Goal: Task Accomplishment & Management: Use online tool/utility

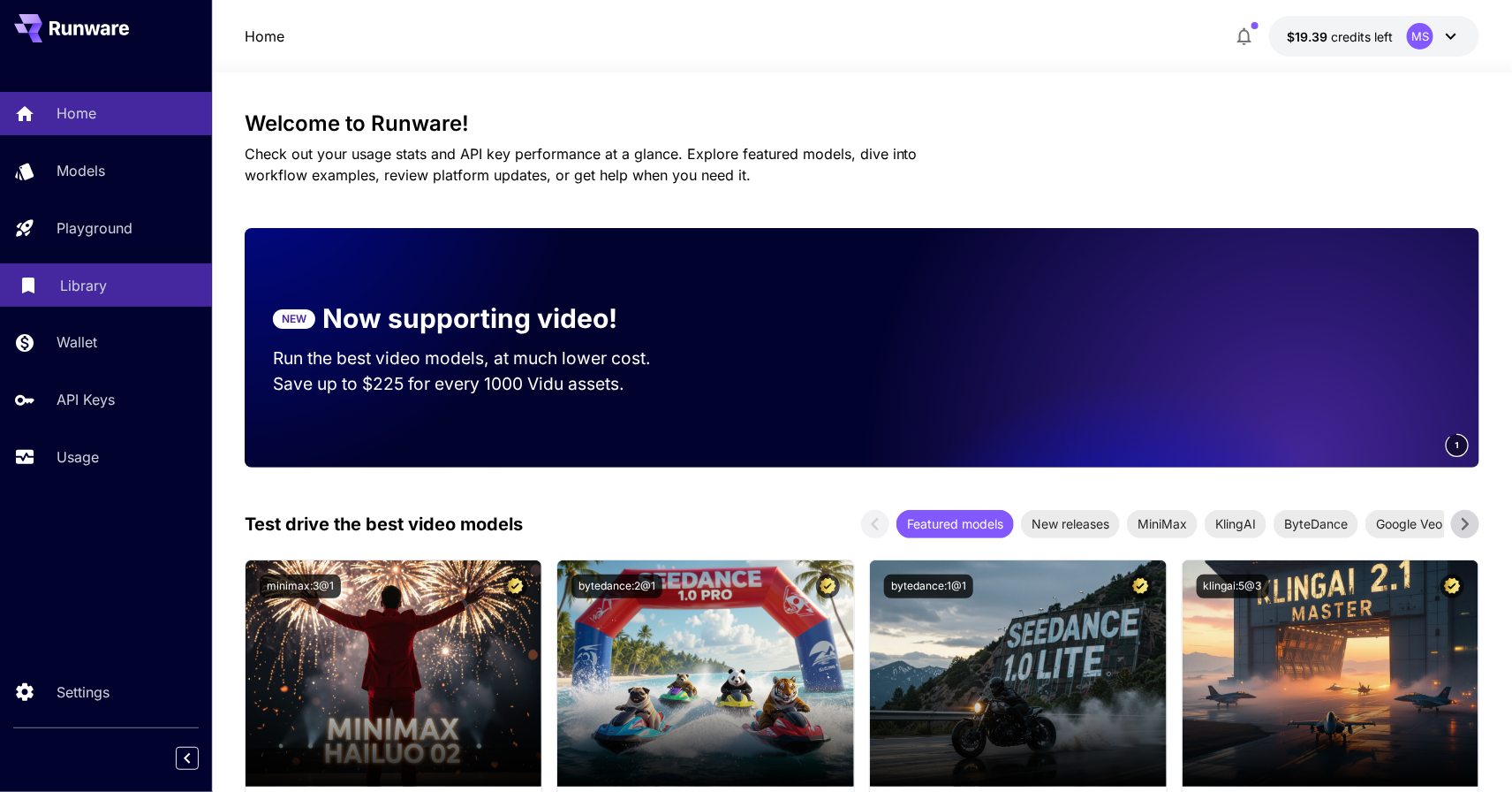
click at [107, 286] on div "Library" at bounding box center [129, 285] width 137 height 21
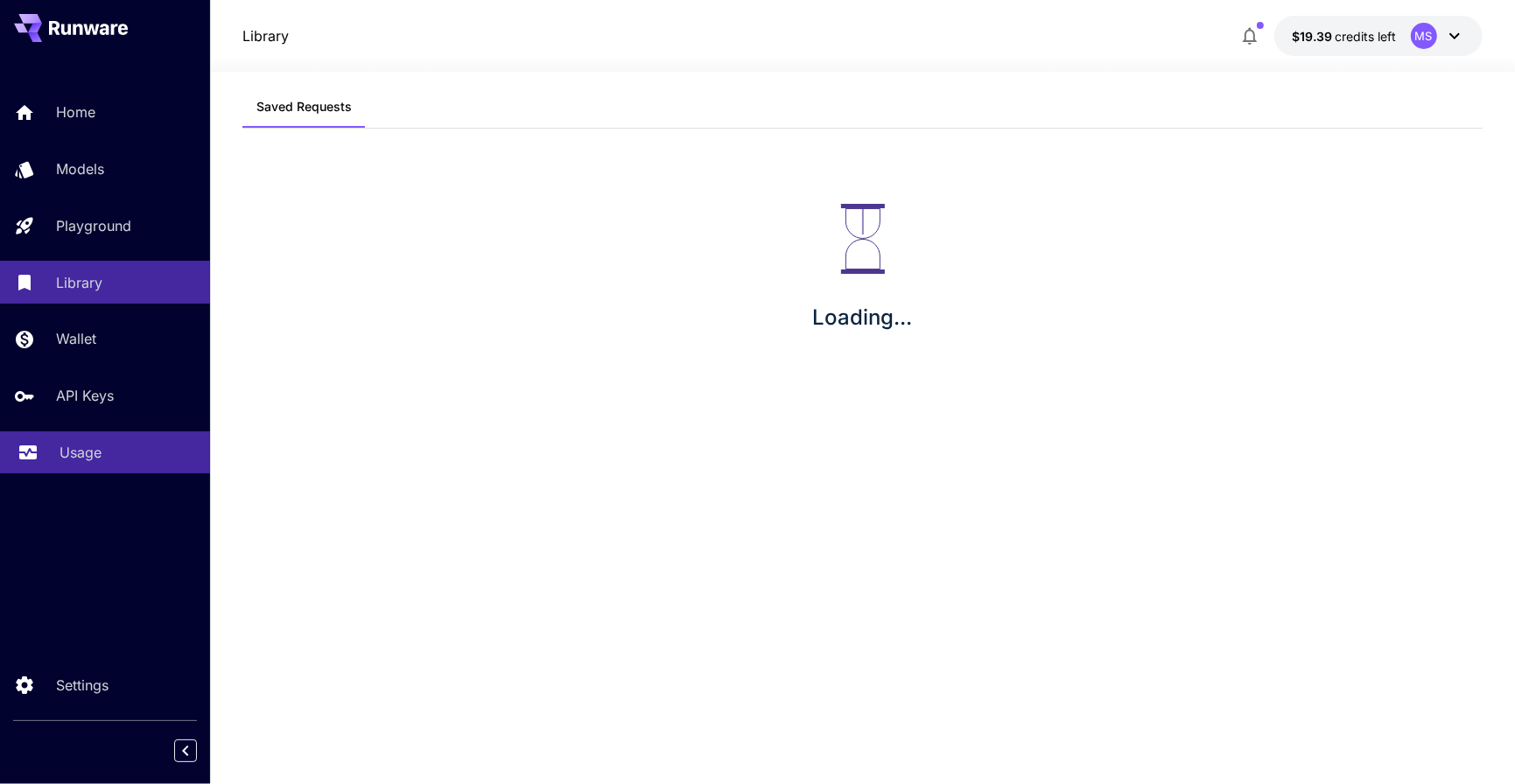
click at [104, 450] on div "Usage" at bounding box center [128, 452] width 136 height 21
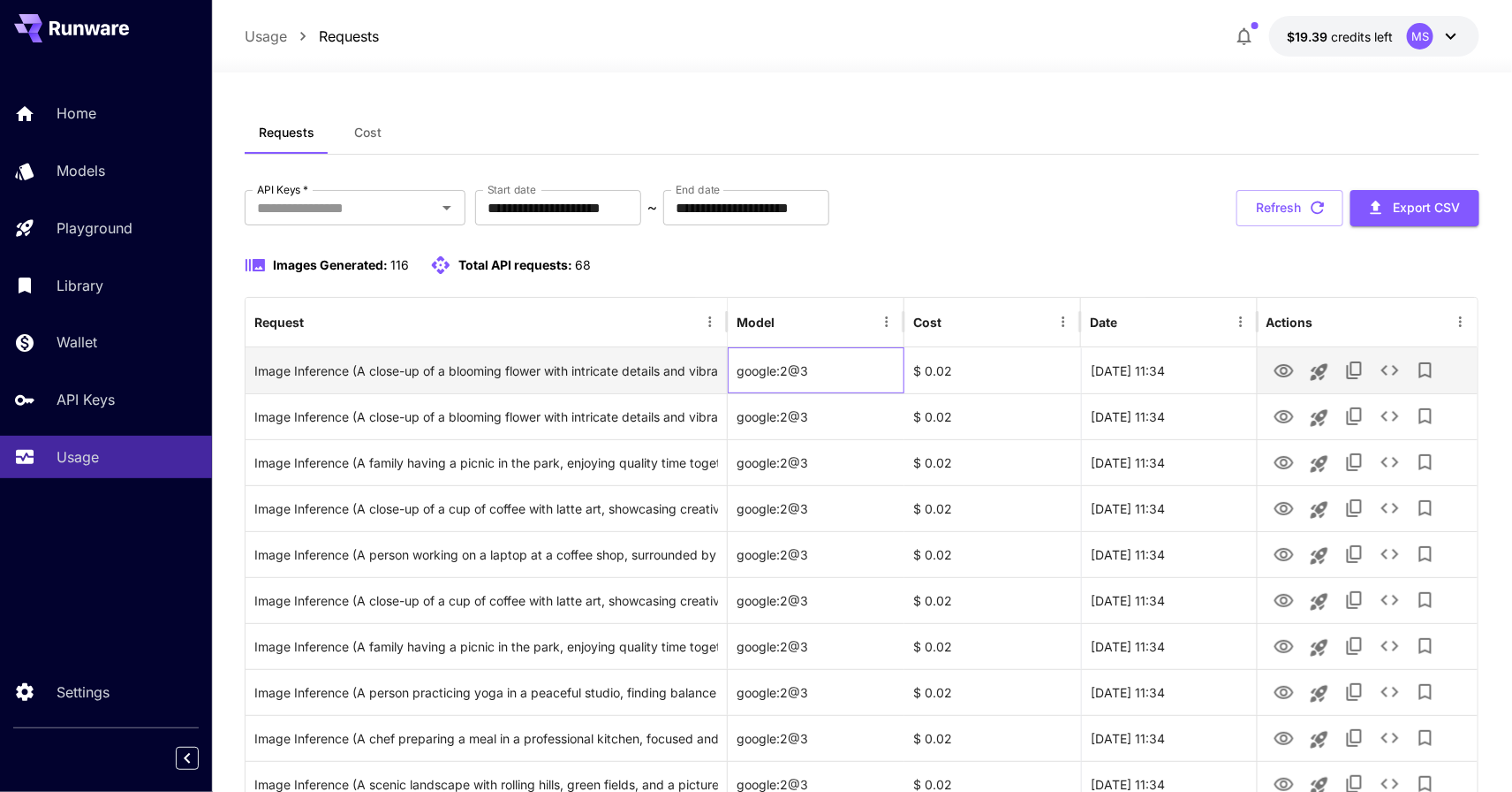
click at [854, 374] on div "google:2@3" at bounding box center [816, 370] width 176 height 45
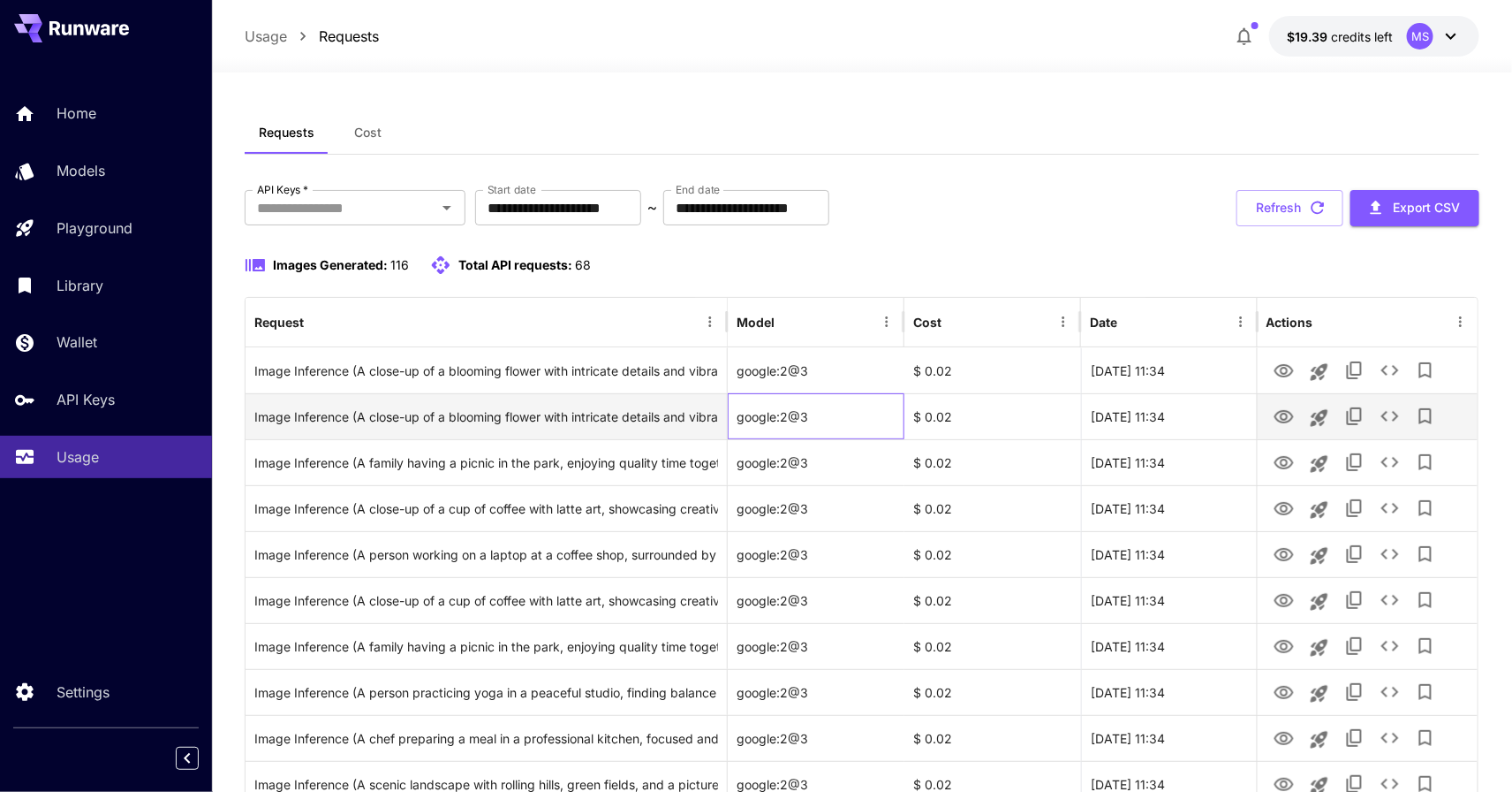
click at [867, 430] on div "google:2@3" at bounding box center [816, 416] width 176 height 45
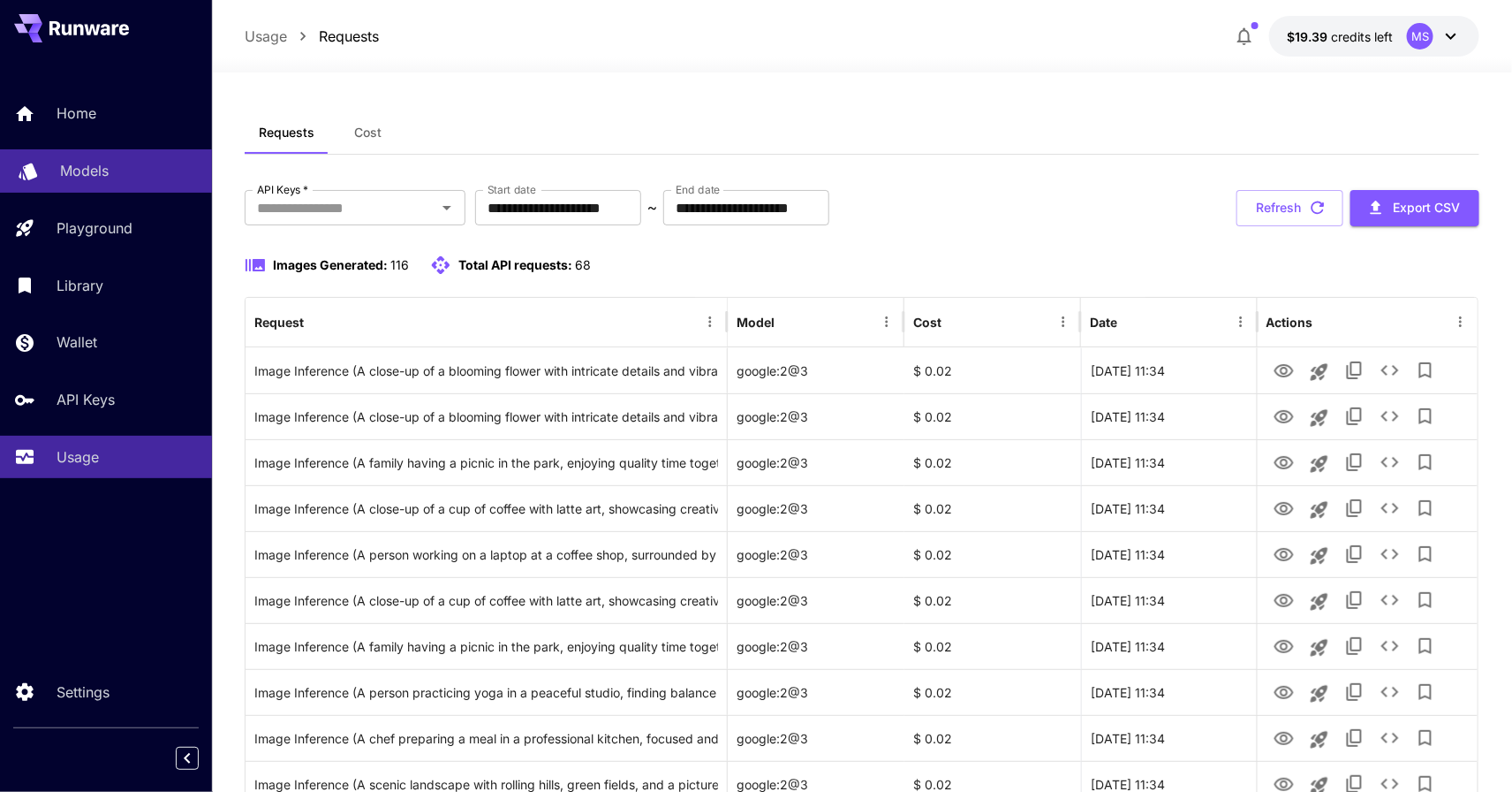
click at [154, 161] on div "Models" at bounding box center [129, 170] width 137 height 21
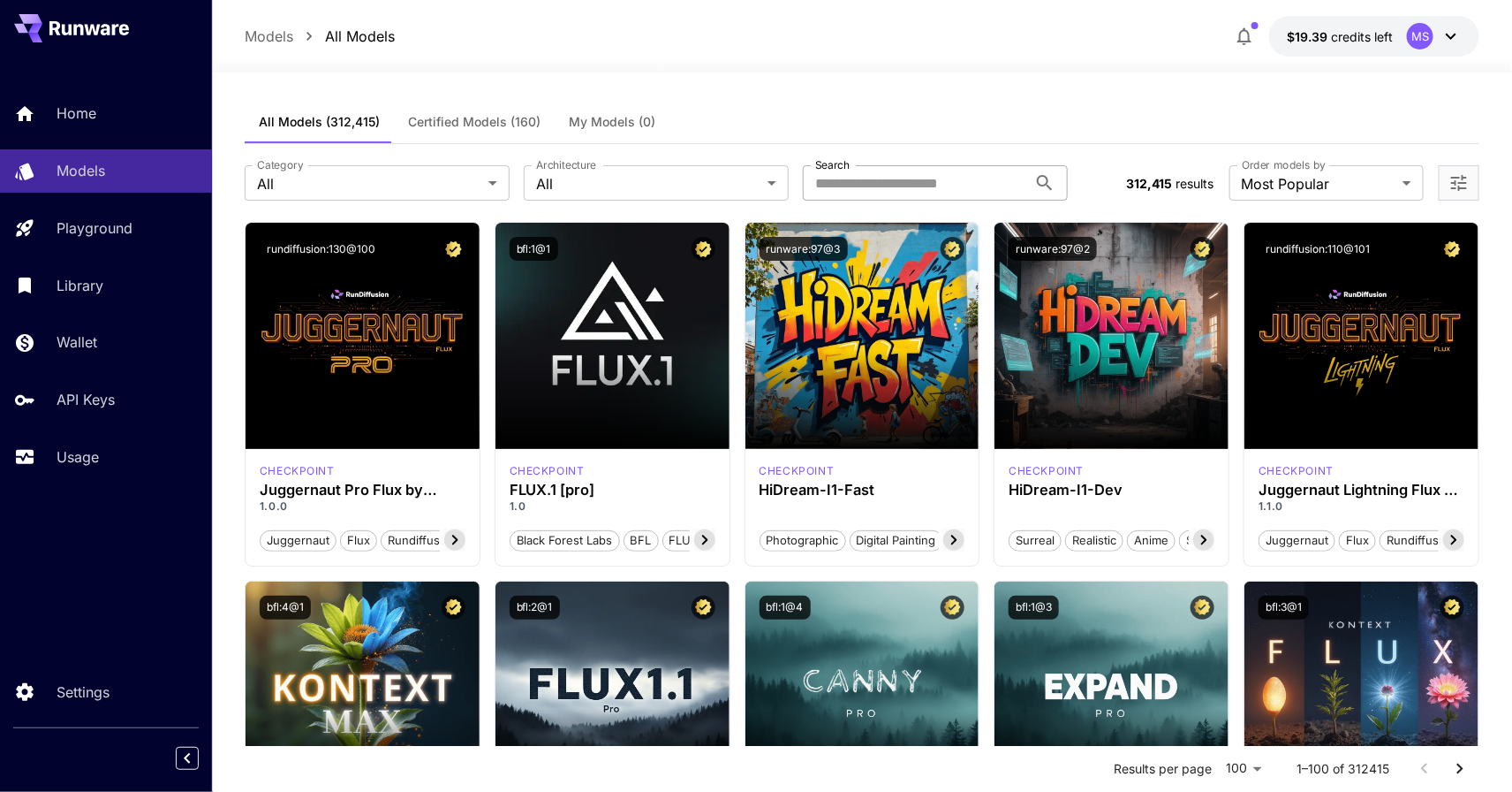
click at [949, 176] on input "Search" at bounding box center [915, 183] width 225 height 35
type input "**********"
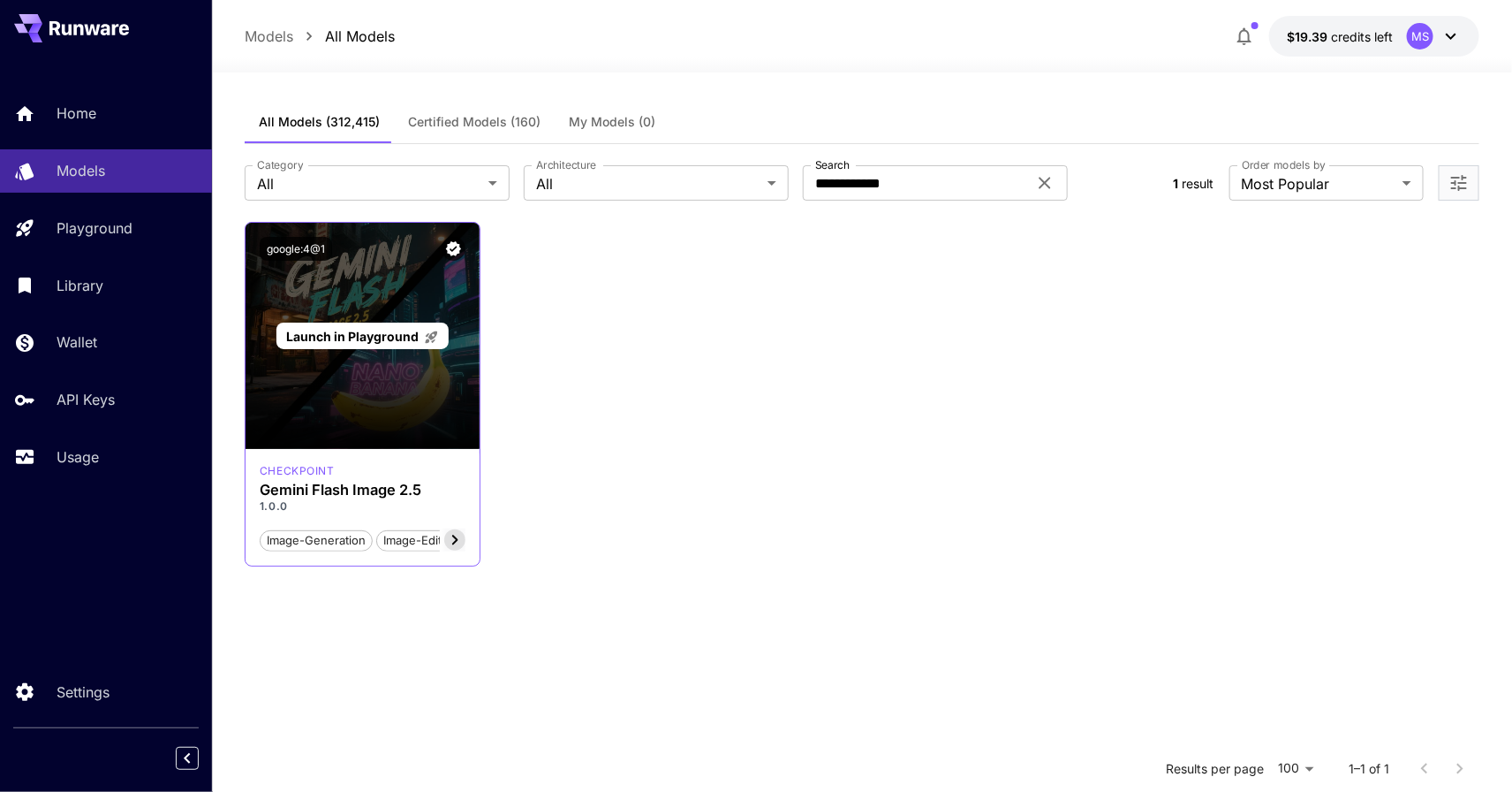
click at [432, 339] on icon at bounding box center [431, 337] width 12 height 12
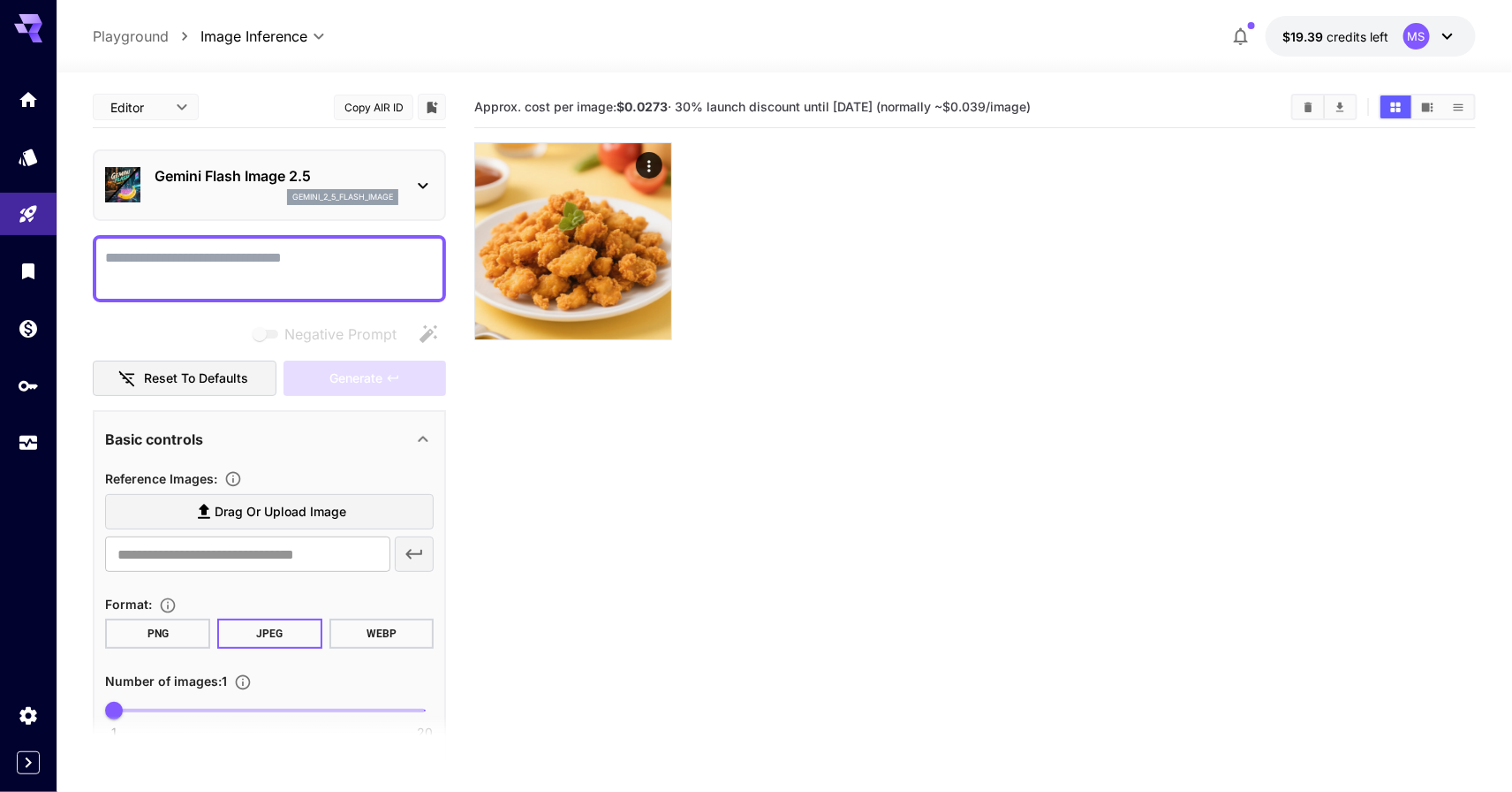
click at [378, 175] on p "Gemini Flash Image 2.5" at bounding box center [277, 175] width 244 height 21
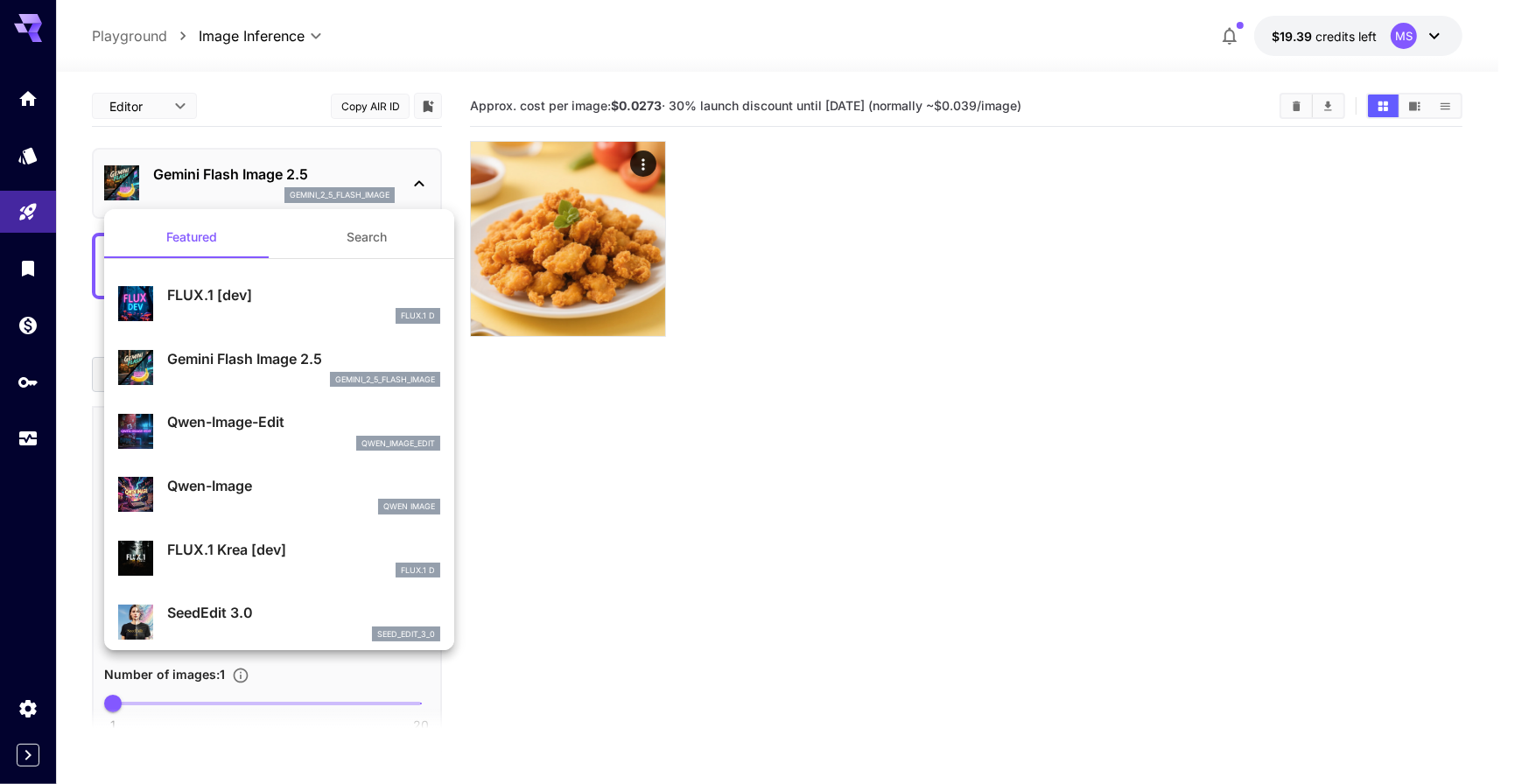
click at [760, 236] on div at bounding box center [758, 392] width 1515 height 784
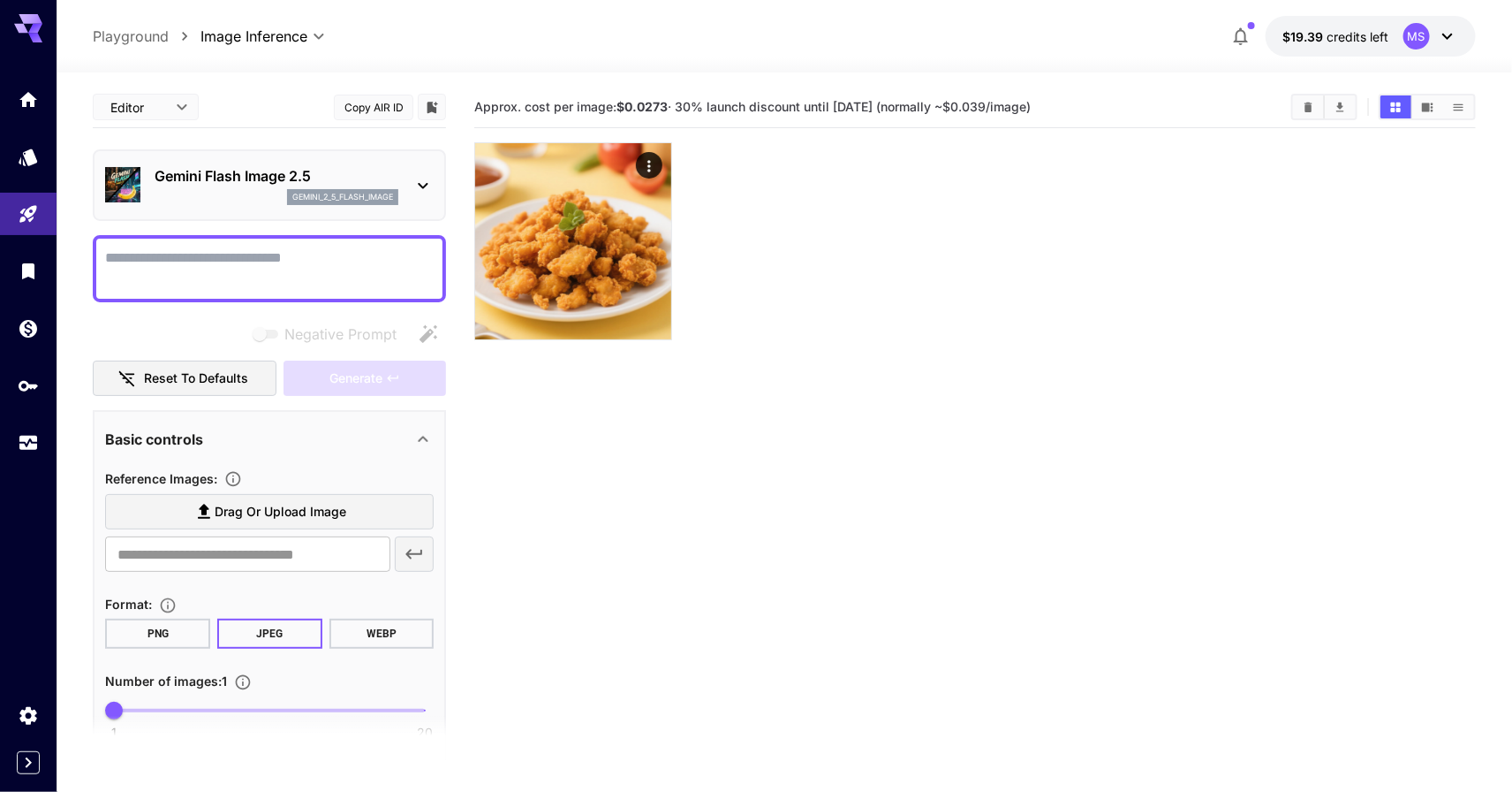
click at [1019, 241] on div at bounding box center [975, 240] width 1002 height 198
click at [849, 113] on span "Approx. cost per image: $0.0273 · 30% launch discount until 15th september (nor…" at bounding box center [753, 107] width 557 height 15
click at [392, 102] on button "Copy AIR ID" at bounding box center [374, 108] width 80 height 26
click at [31, 445] on icon "Usage" at bounding box center [30, 440] width 18 height 9
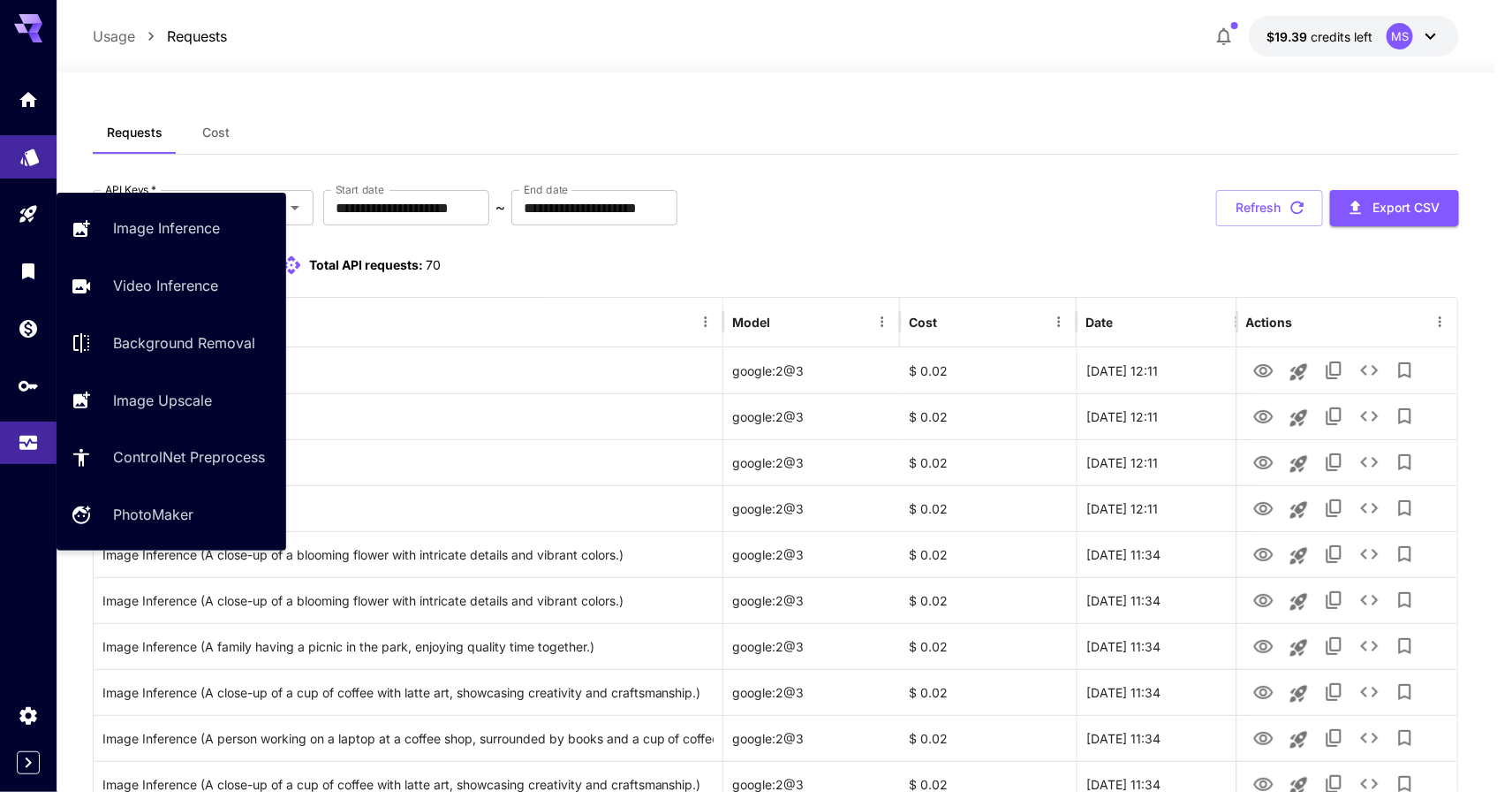
click at [46, 160] on link at bounding box center [28, 157] width 57 height 44
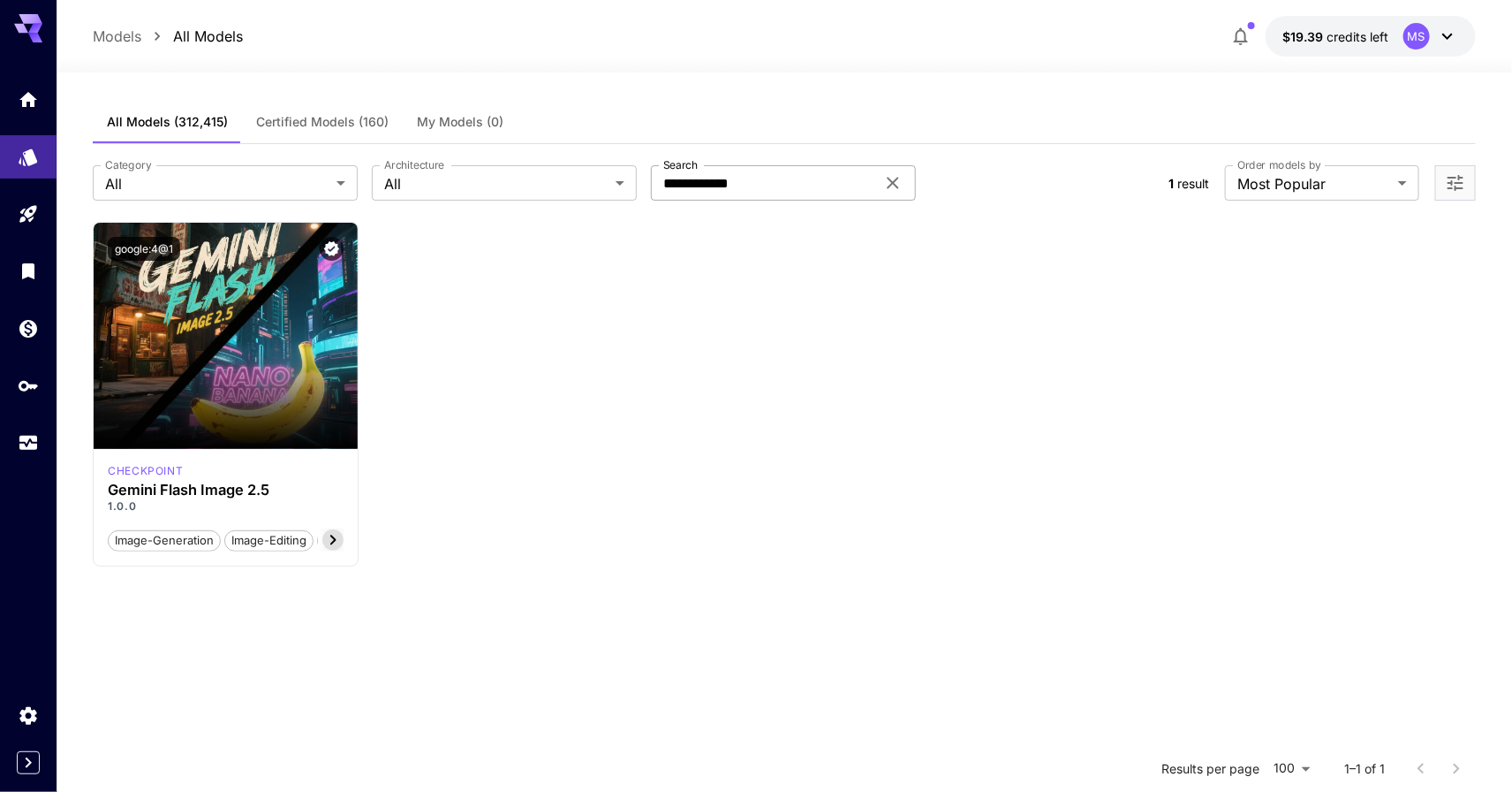
click at [803, 185] on input "**********" at bounding box center [763, 183] width 225 height 35
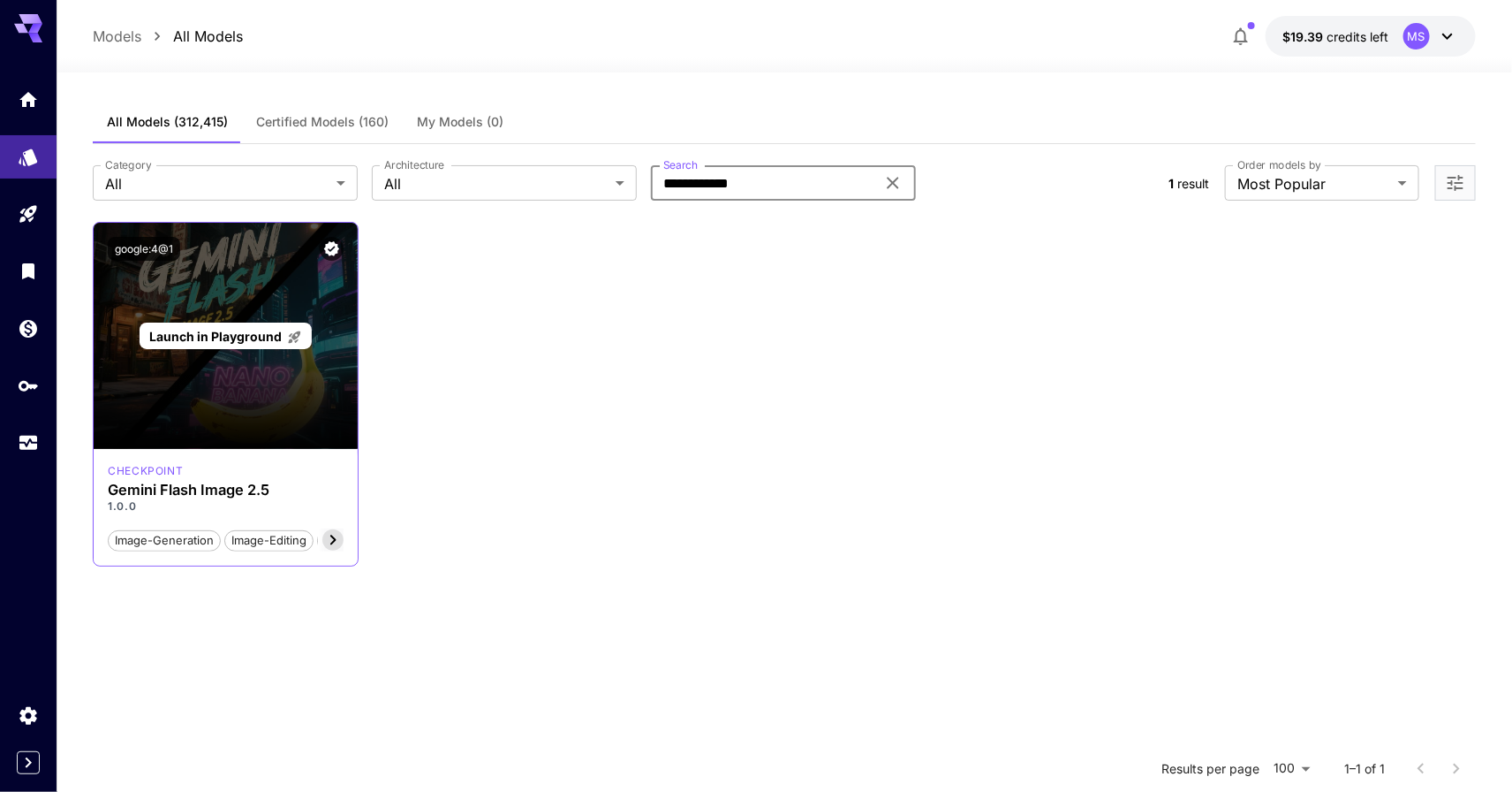
click at [297, 327] on p "Launch in Playground" at bounding box center [226, 336] width 153 height 19
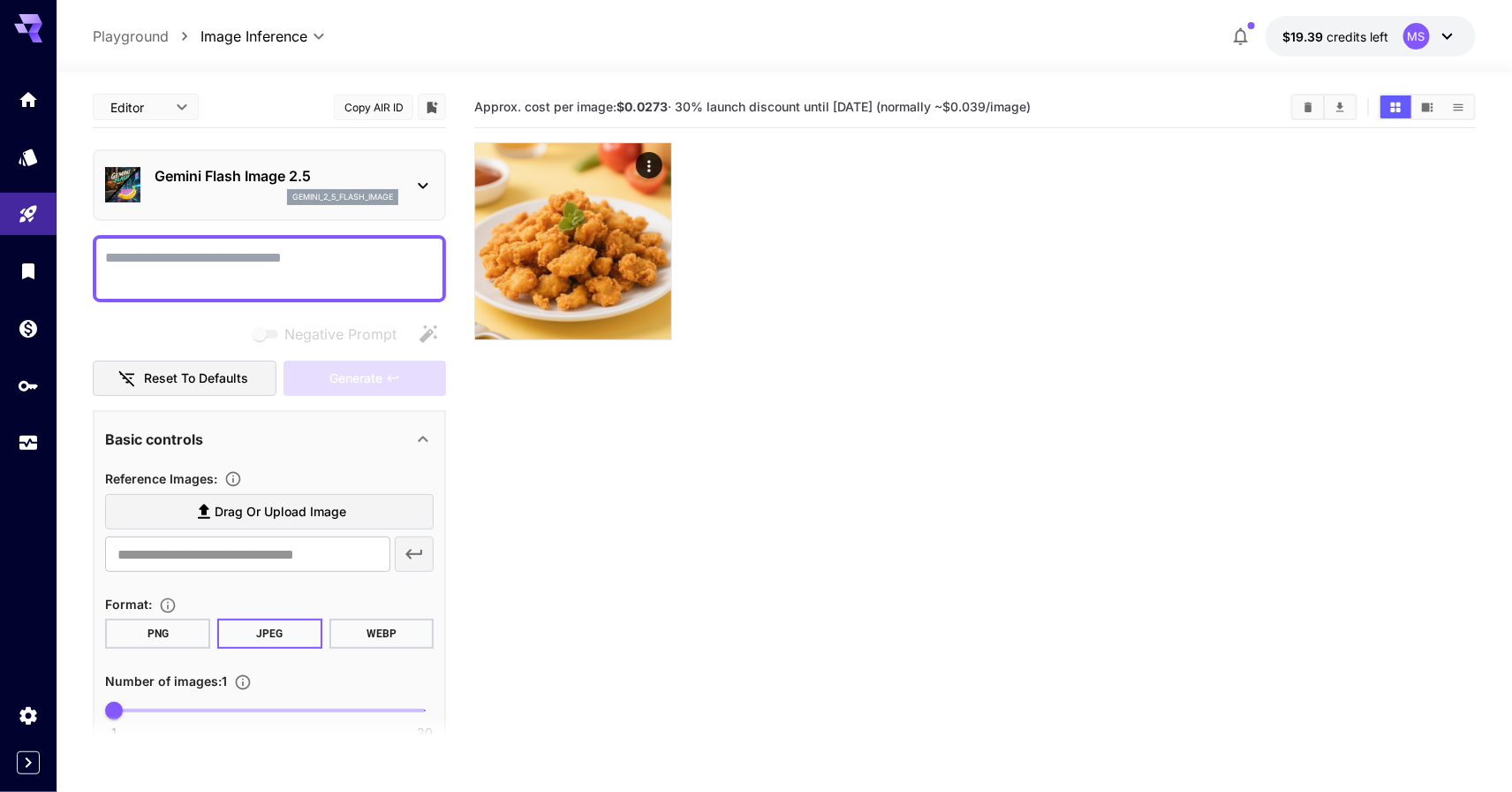
click at [400, 176] on div "Gemini Flash Image 2.5 gemini_2_5_flash_image" at bounding box center [269, 185] width 329 height 54
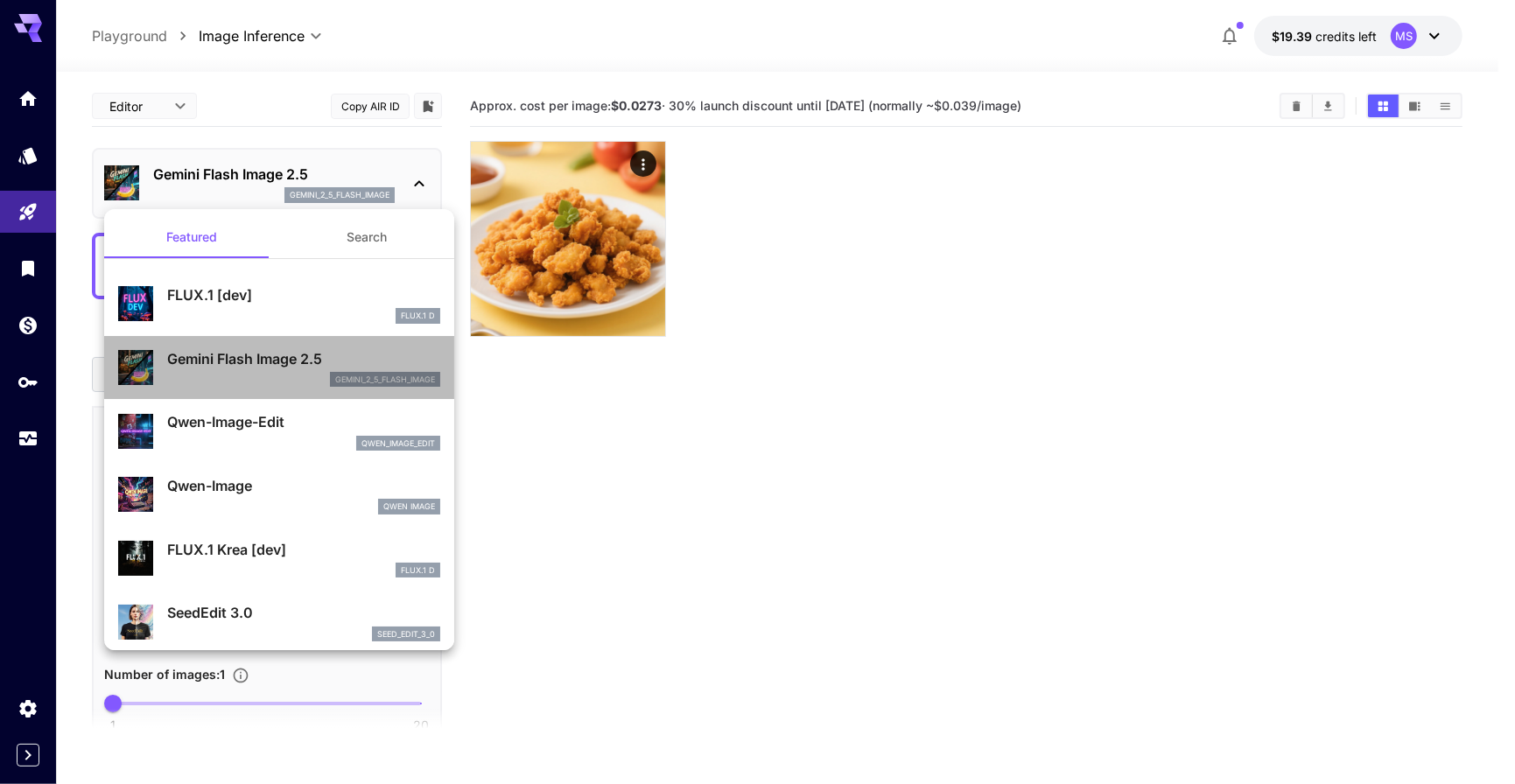
click at [336, 377] on p "gemini_2_5_flash_image" at bounding box center [385, 379] width 100 height 12
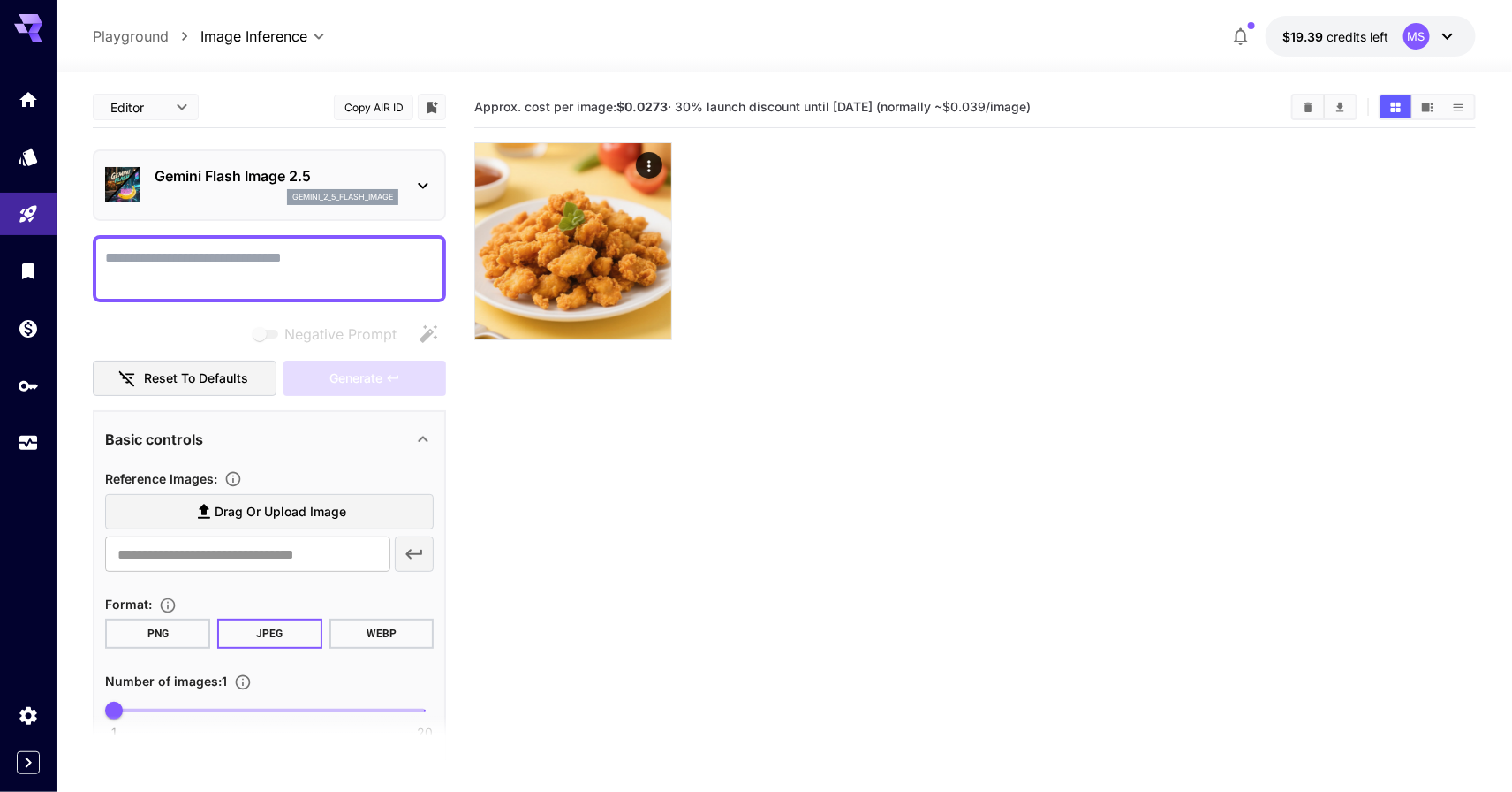
click at [817, 395] on section "Approx. cost per image: $0.0273 · 30% launch discount until 15th september (nor…" at bounding box center [975, 482] width 1002 height 792
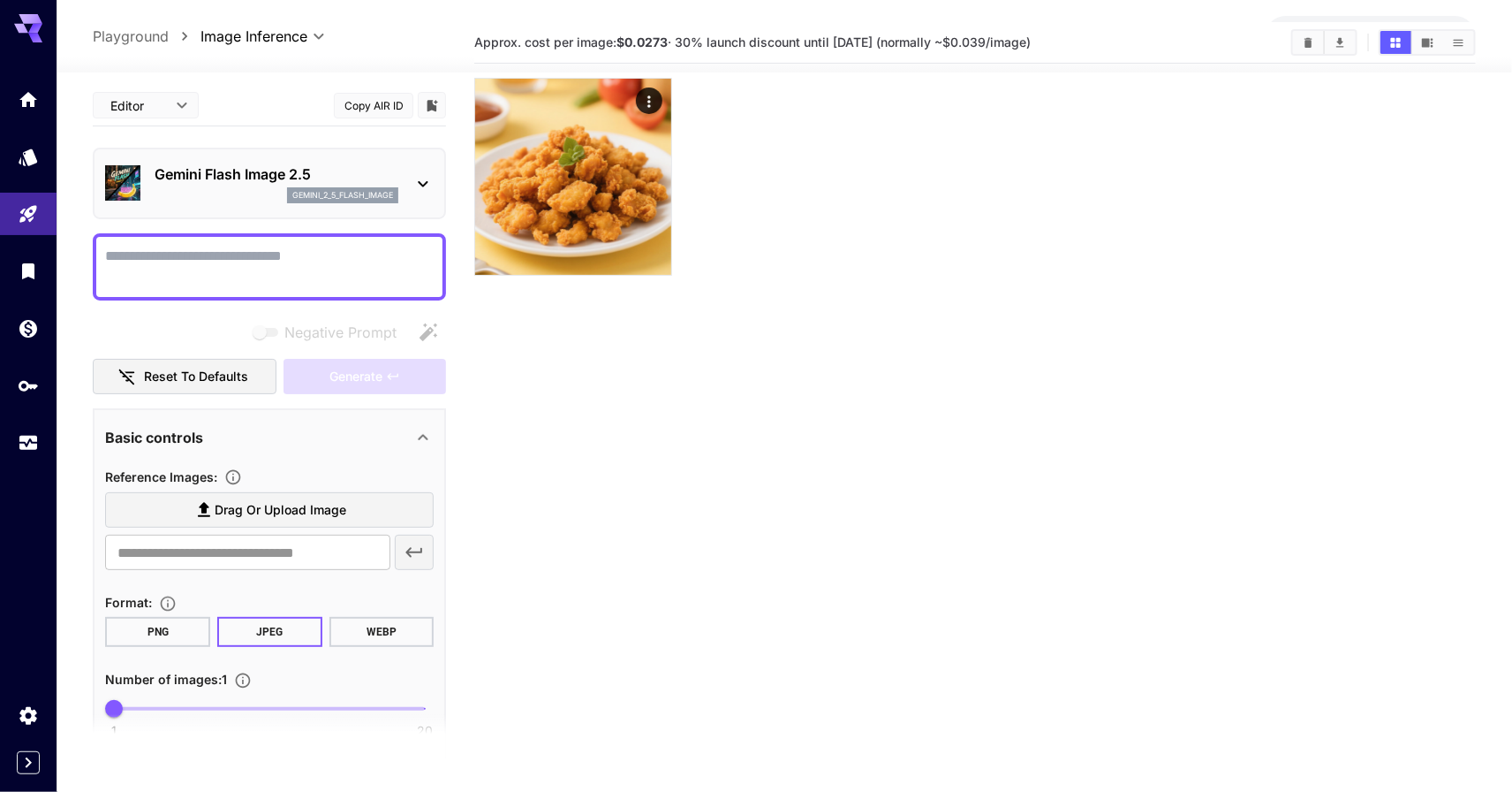
scroll to position [66, 0]
click at [425, 435] on icon at bounding box center [423, 436] width 9 height 6
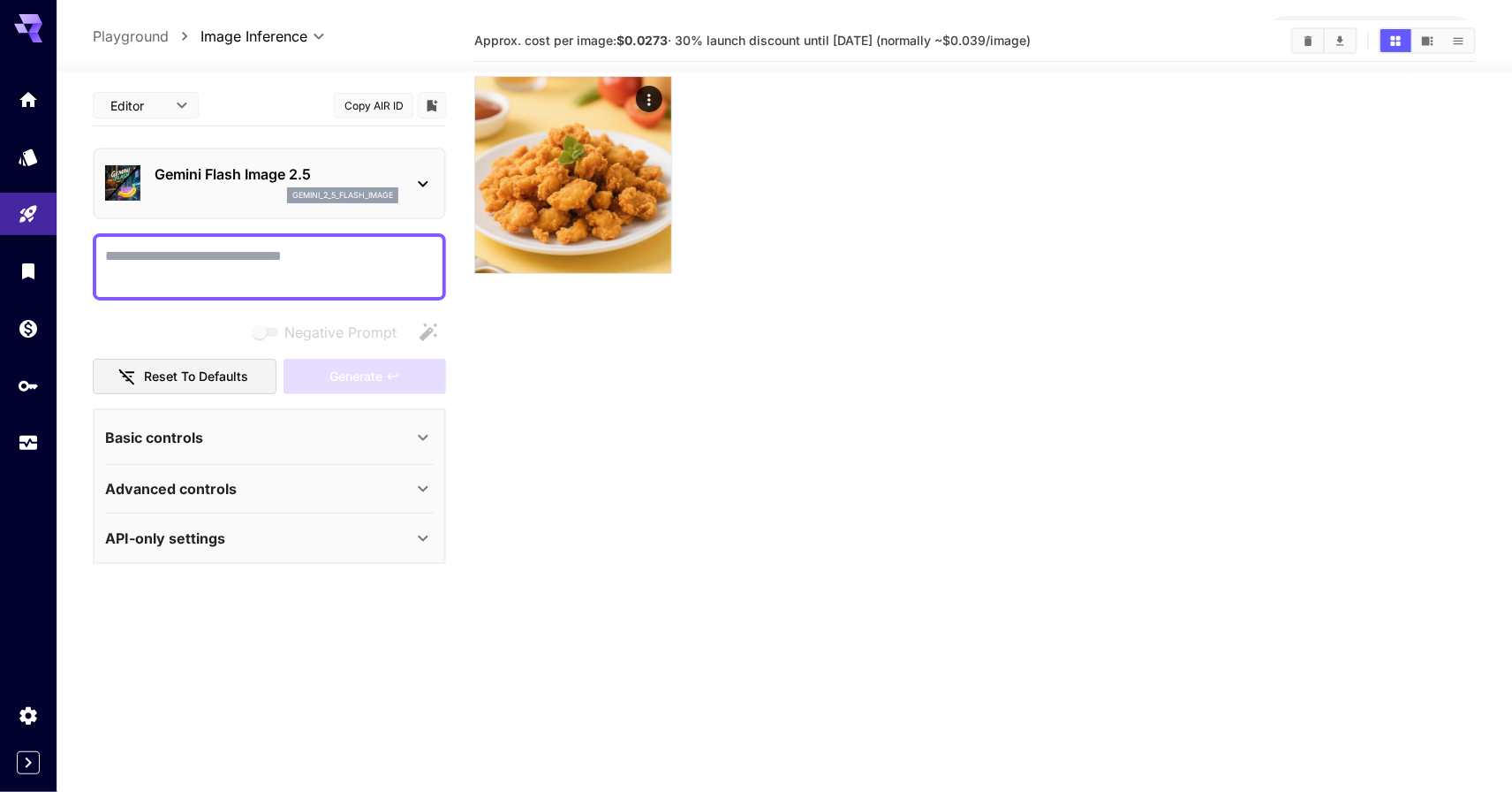
click at [336, 259] on textarea "Negative Prompt" at bounding box center [269, 267] width 329 height 43
type textarea "*"
type textarea "**********"
click at [409, 367] on button "Generate" at bounding box center [365, 376] width 162 height 36
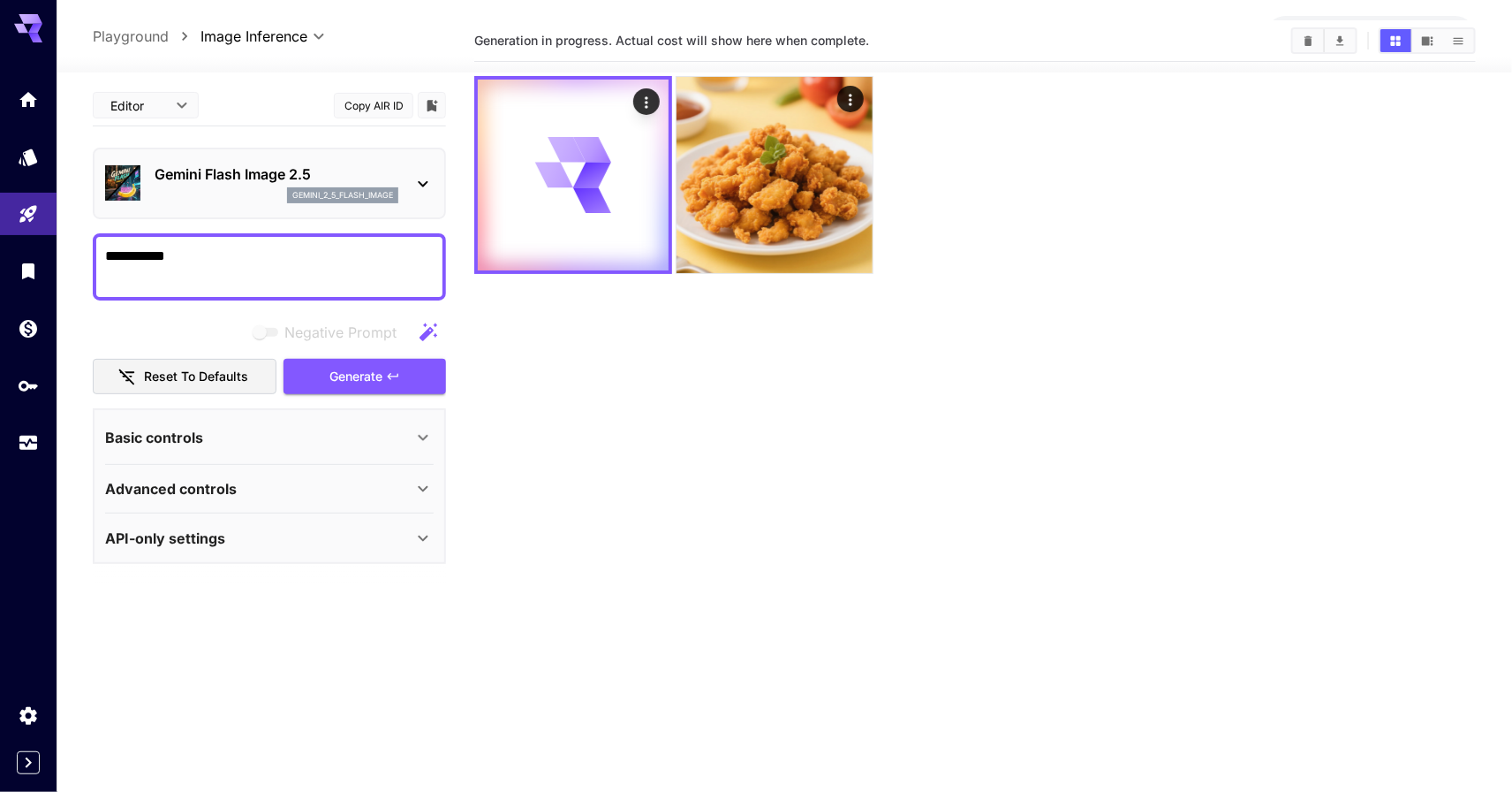
click at [205, 537] on p "API-only settings" at bounding box center [164, 538] width 120 height 21
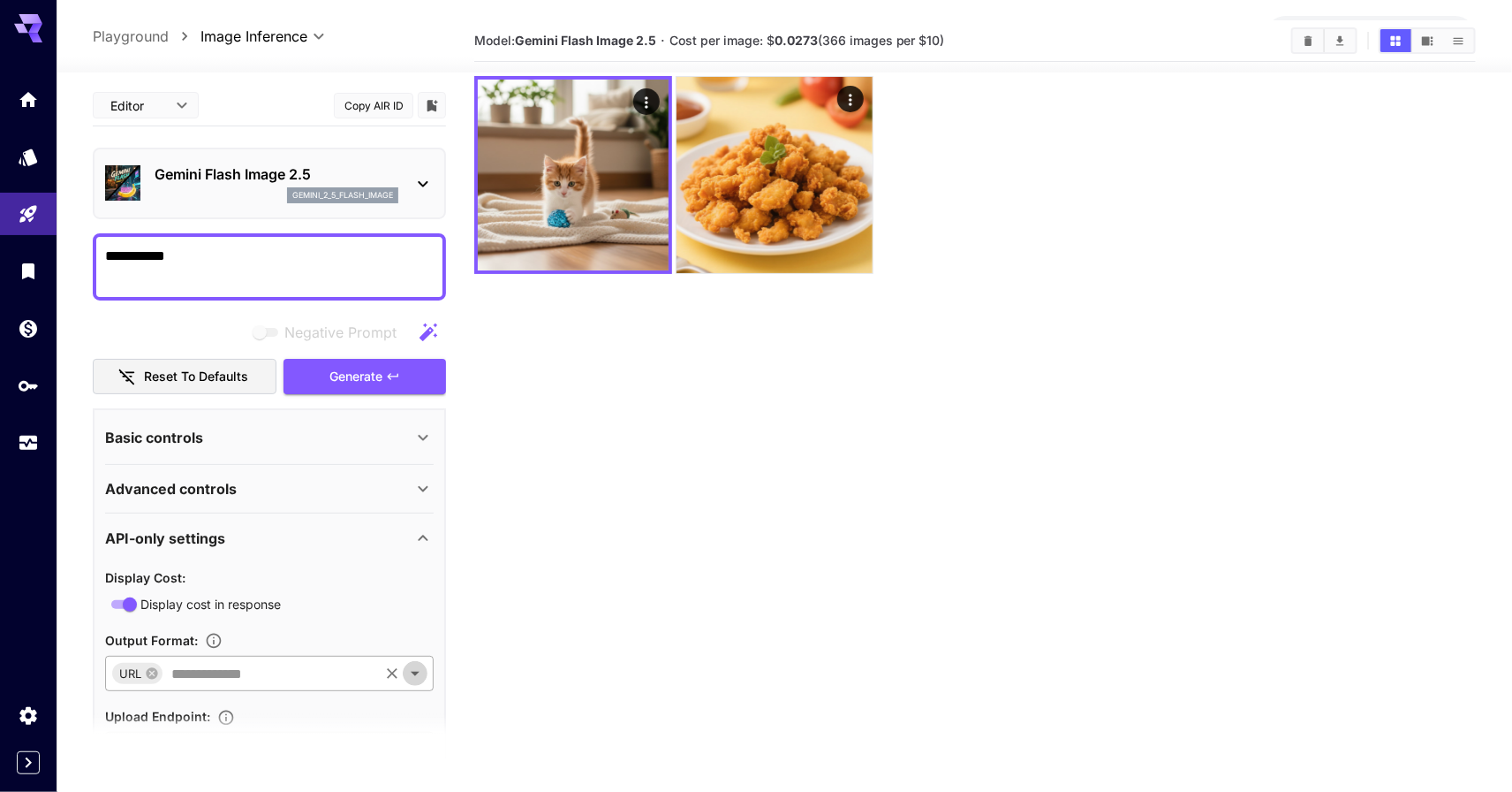
click at [420, 677] on icon "Open" at bounding box center [415, 673] width 21 height 21
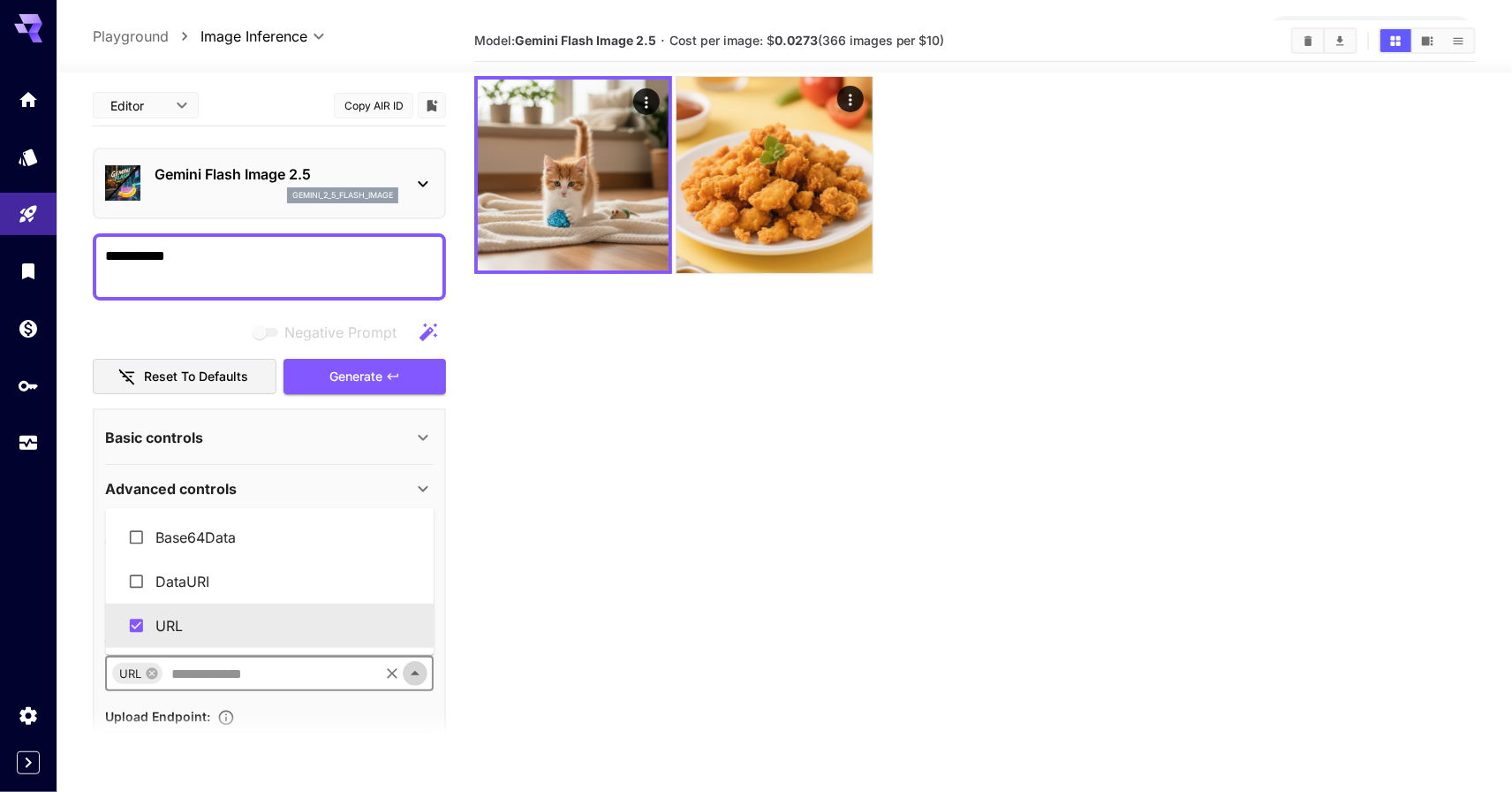
click at [420, 677] on icon "Close" at bounding box center [415, 673] width 21 height 21
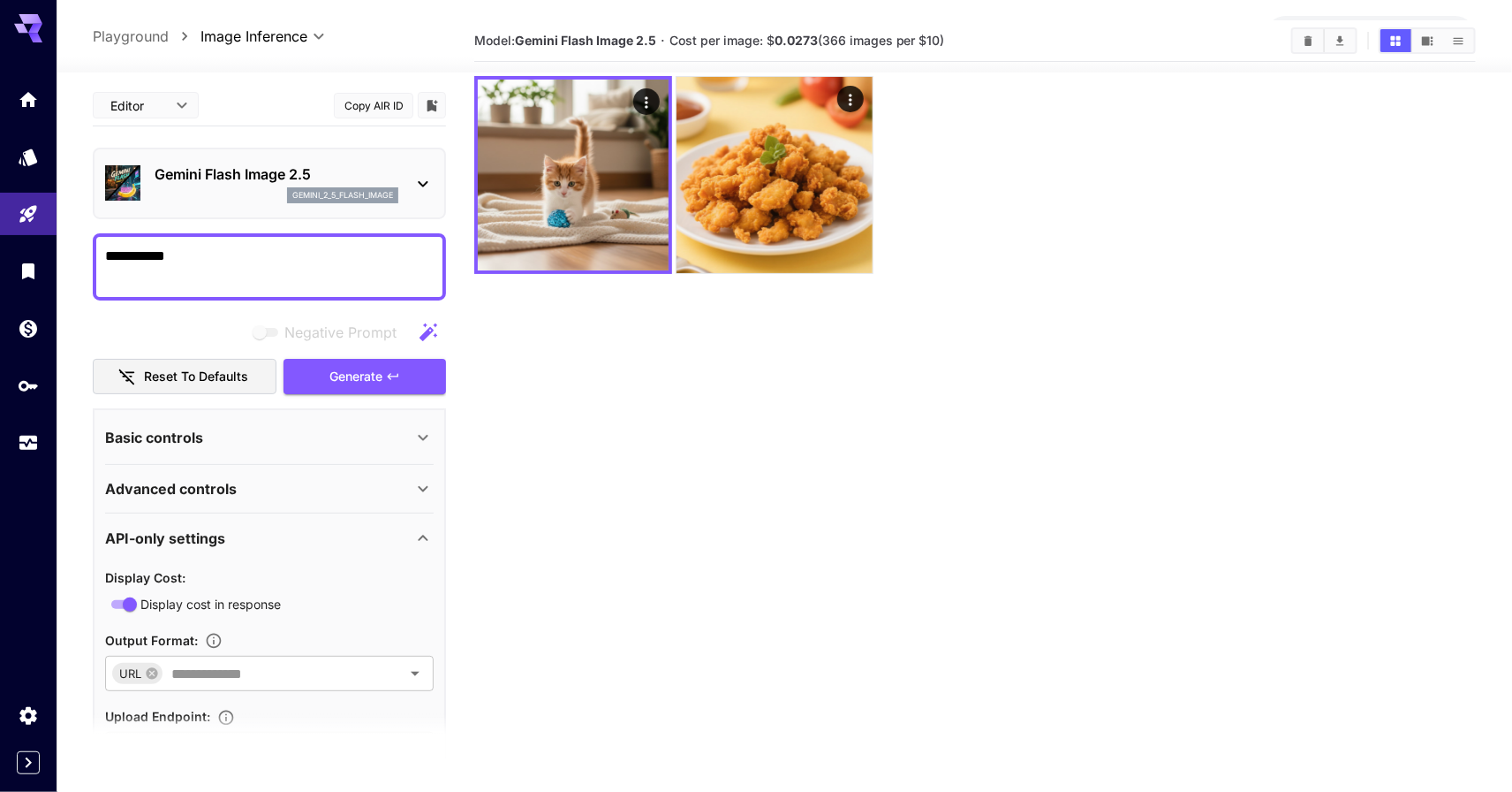
click at [690, 554] on section "Model: Gemini Flash Image 2.5 · Cost per image: $ 0.0273 (366 images per $10)" at bounding box center [975, 416] width 1002 height 792
click at [412, 174] on icon at bounding box center [422, 184] width 21 height 21
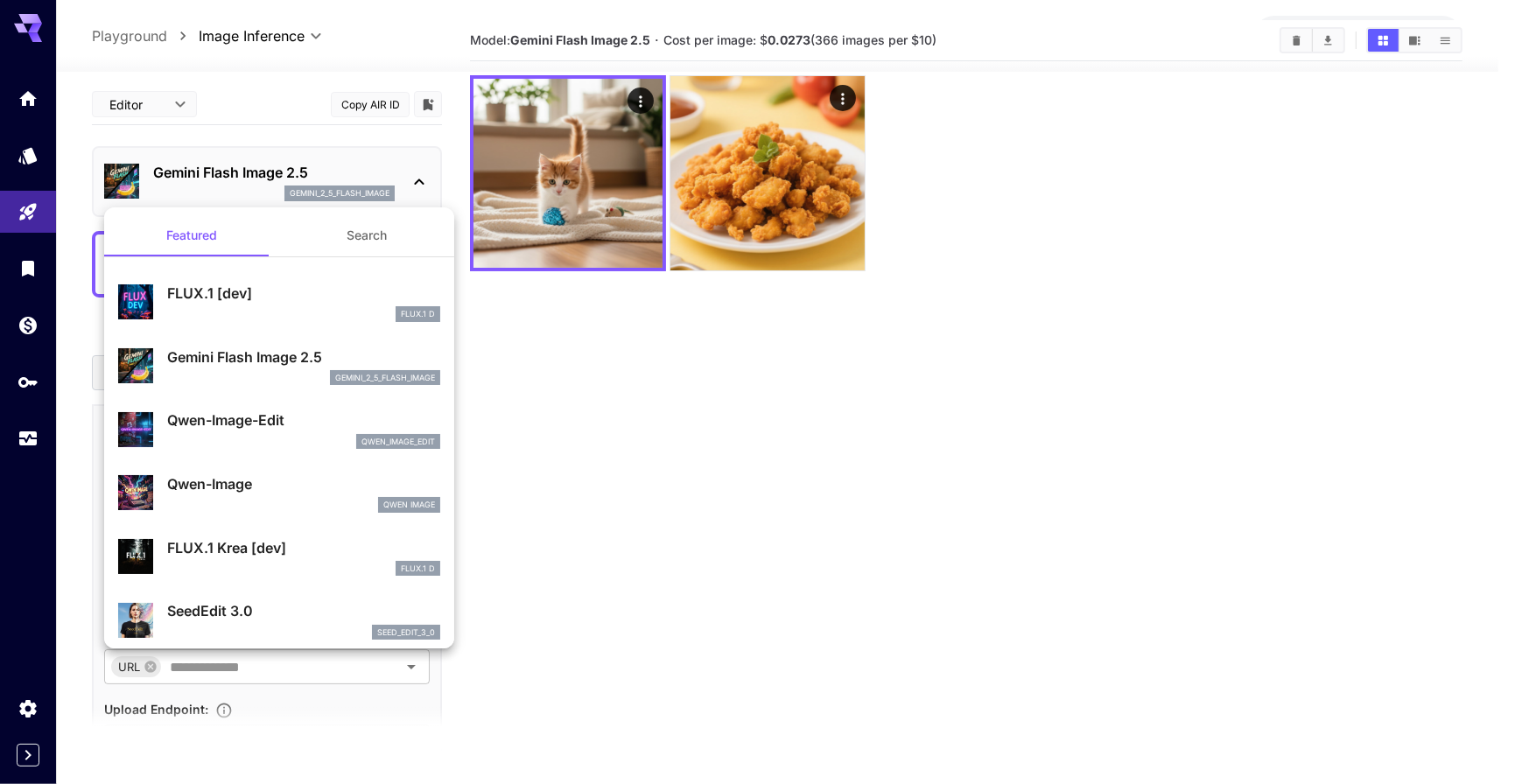
click at [292, 286] on p "FLUX.1 [dev]" at bounding box center [303, 292] width 273 height 21
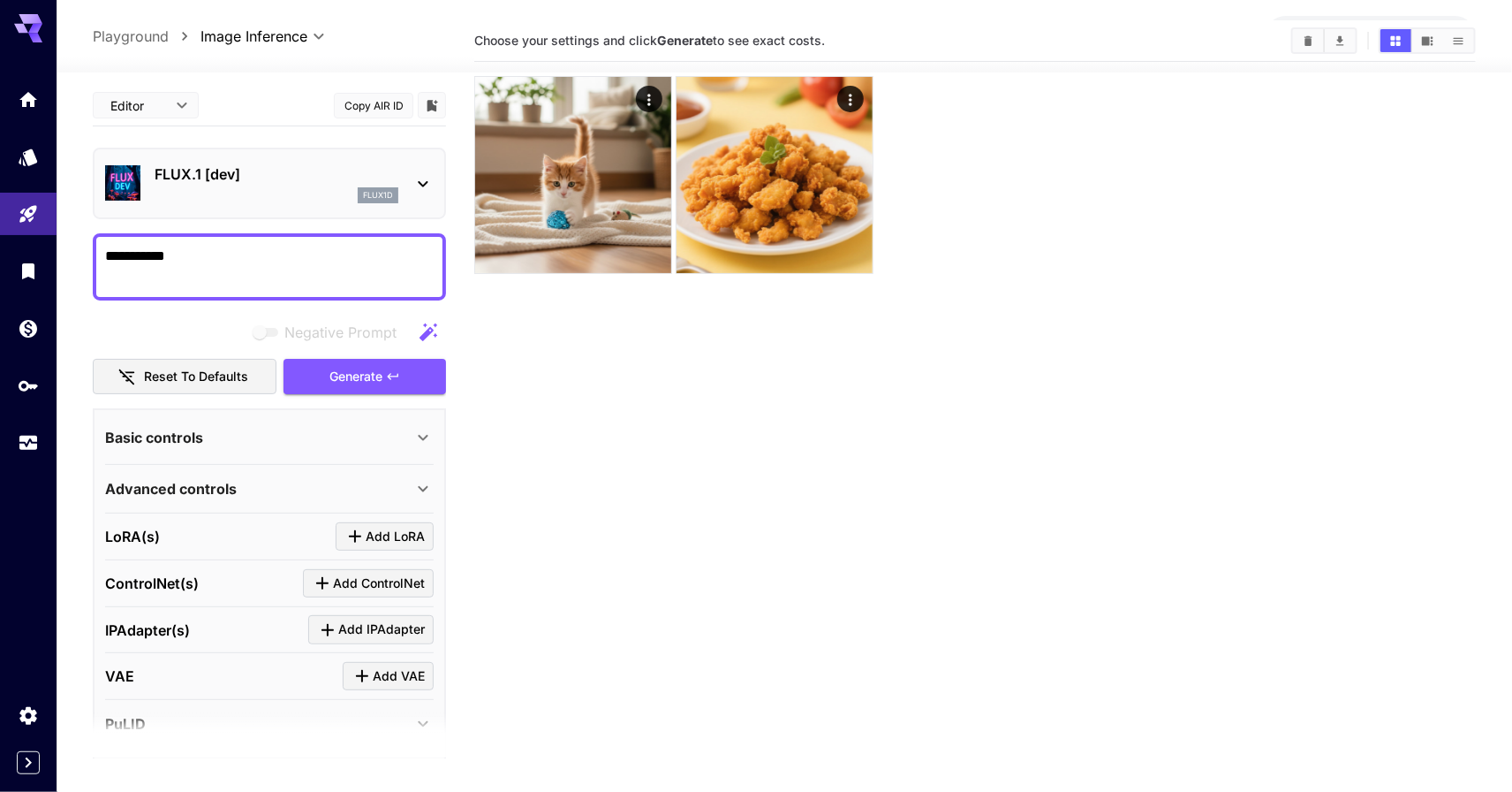
click at [621, 427] on section "Choose your settings and click Generate to see exact costs." at bounding box center [975, 416] width 1002 height 792
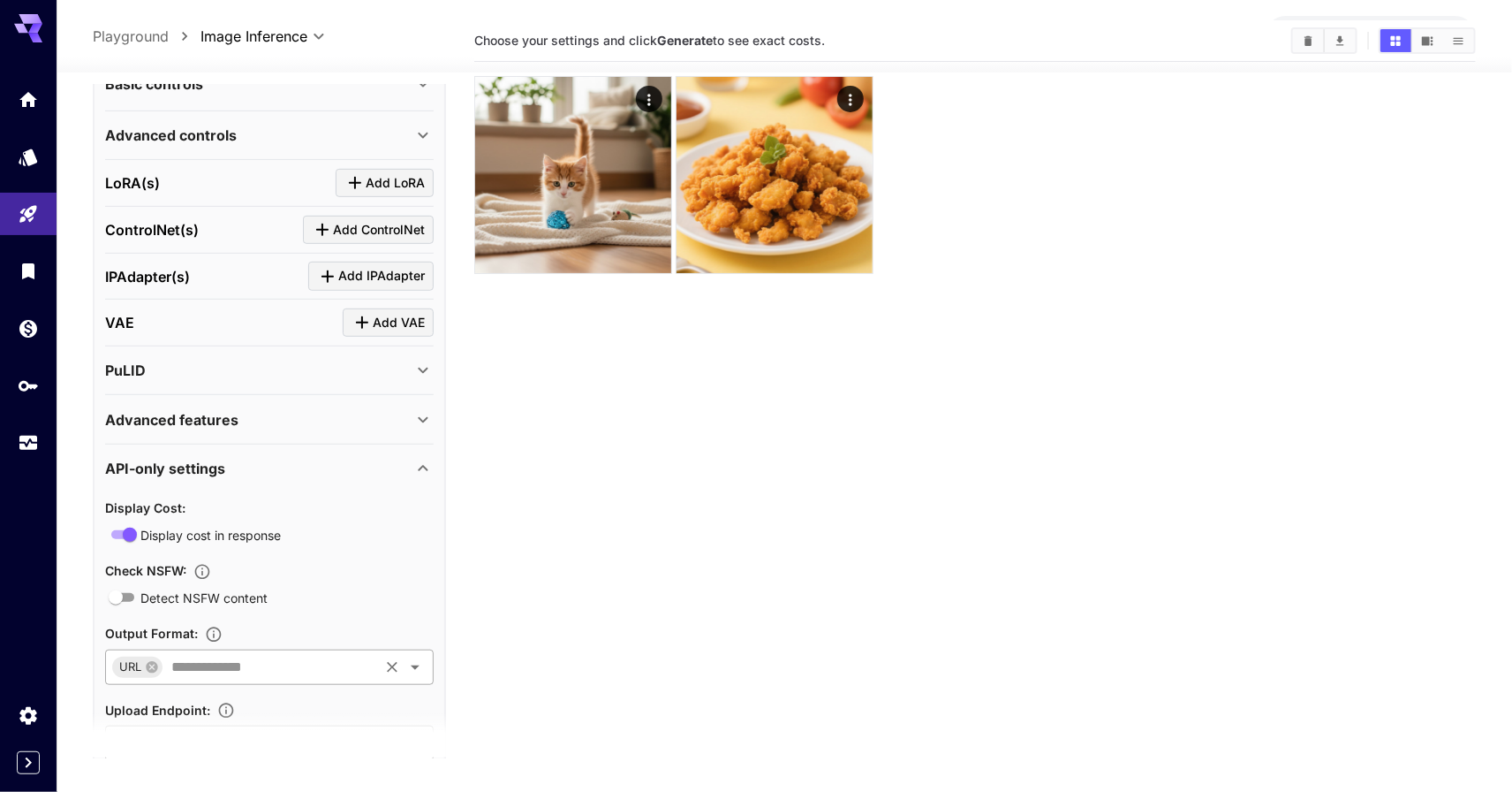
scroll to position [355, 0]
click at [498, 624] on section "Choose your settings and click Generate to see exact costs." at bounding box center [975, 416] width 1002 height 792
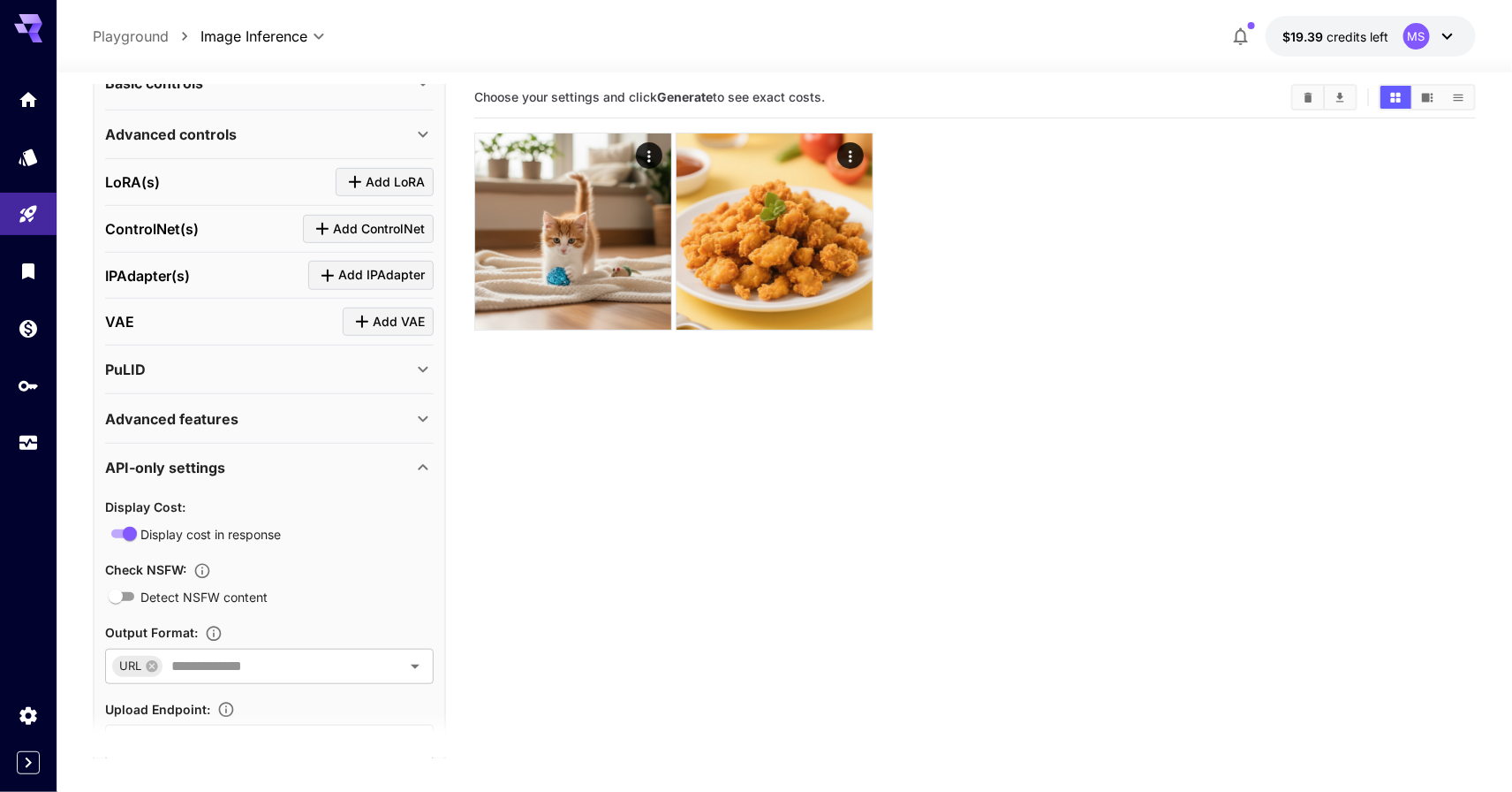
scroll to position [0, 0]
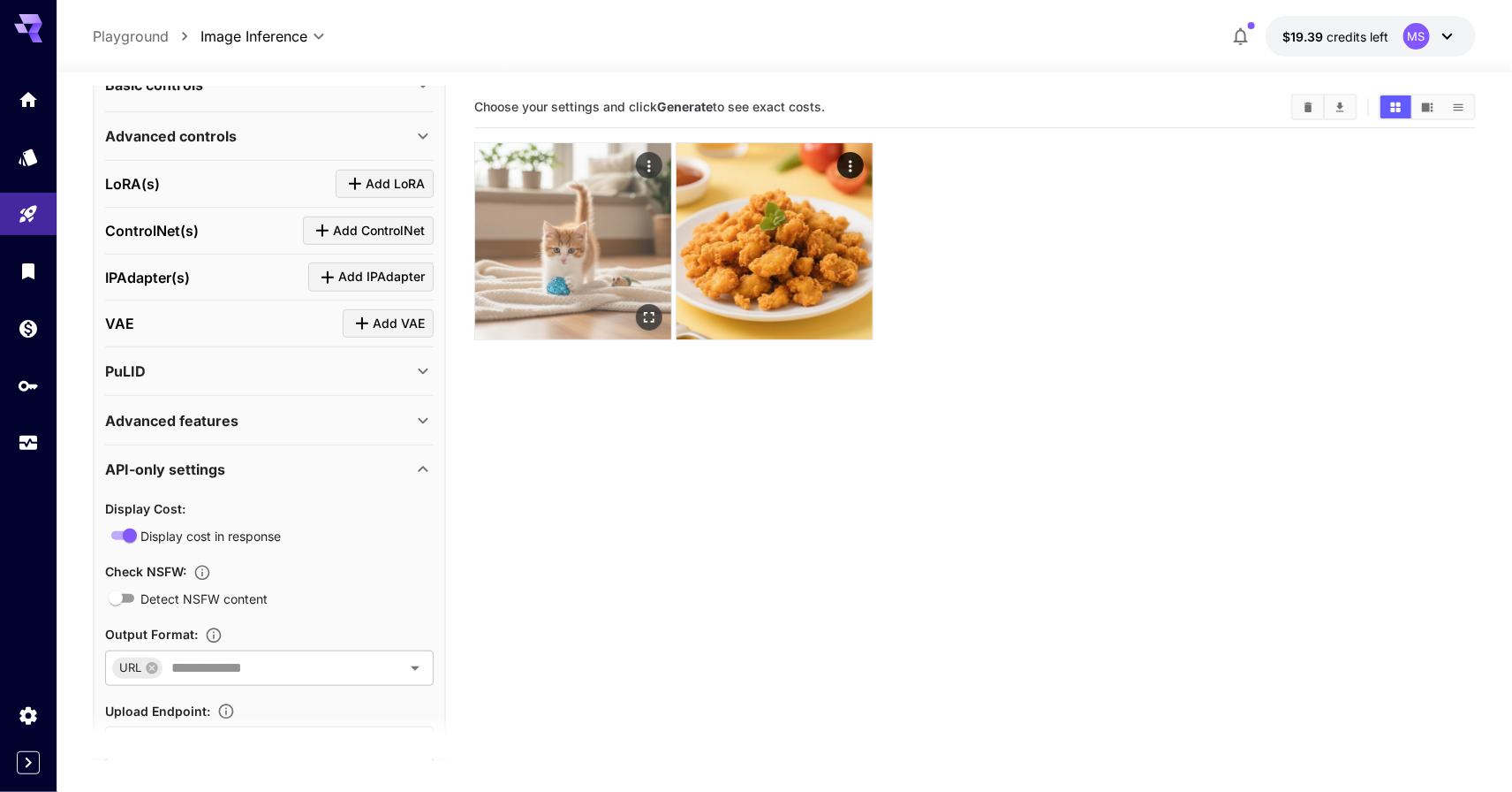
click at [577, 252] on img at bounding box center [573, 240] width 196 height 196
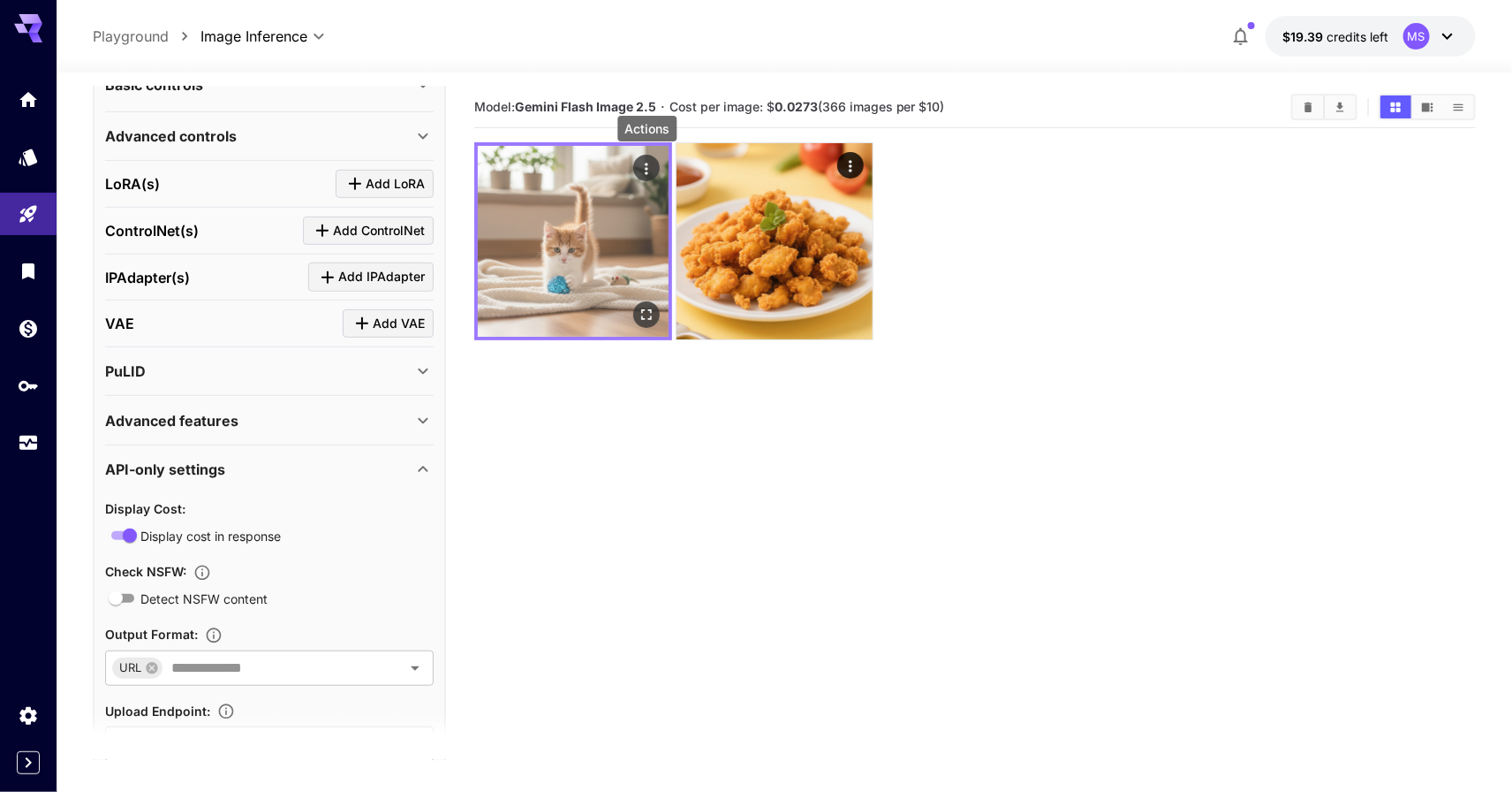
click at [650, 174] on icon "Actions" at bounding box center [646, 168] width 18 height 18
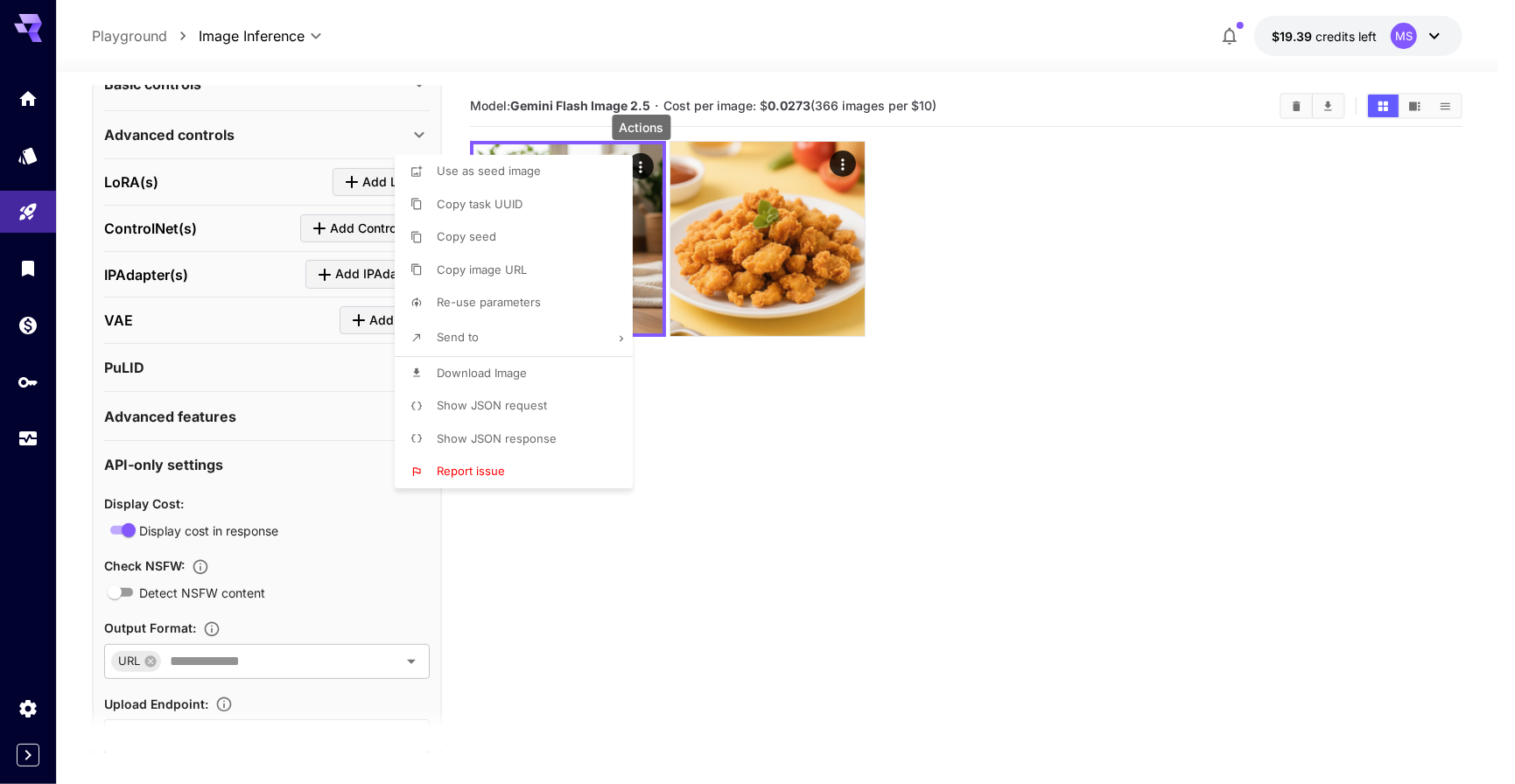
click at [572, 435] on li "Show JSON response" at bounding box center [518, 439] width 248 height 33
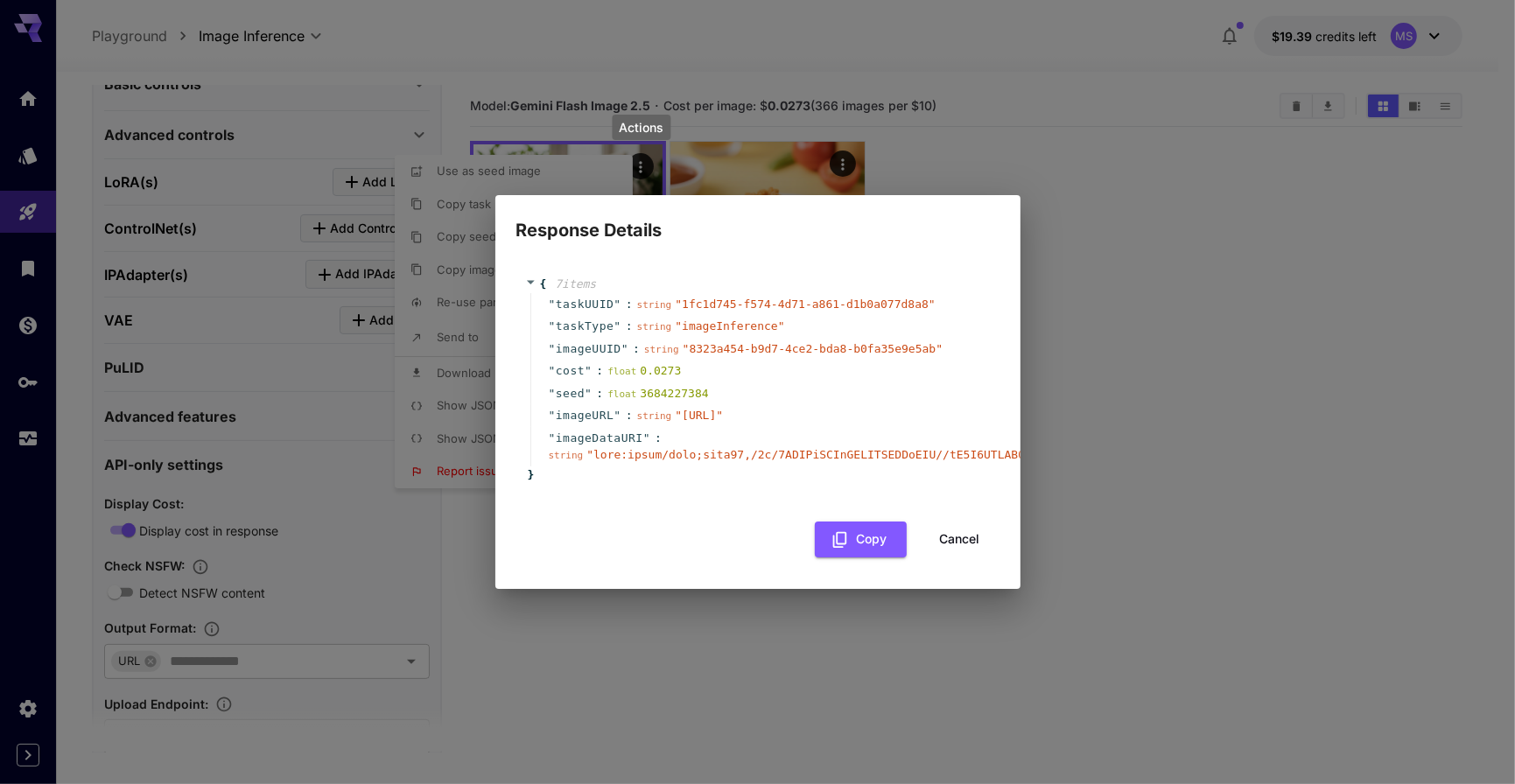
click at [1077, 365] on div "Response Details { 7 item s " taskUUID " : string " 1fc1d745-f574-4d71-a861-d1b…" at bounding box center [758, 392] width 1515 height 784
click at [952, 548] on button "Cancel" at bounding box center [960, 539] width 79 height 36
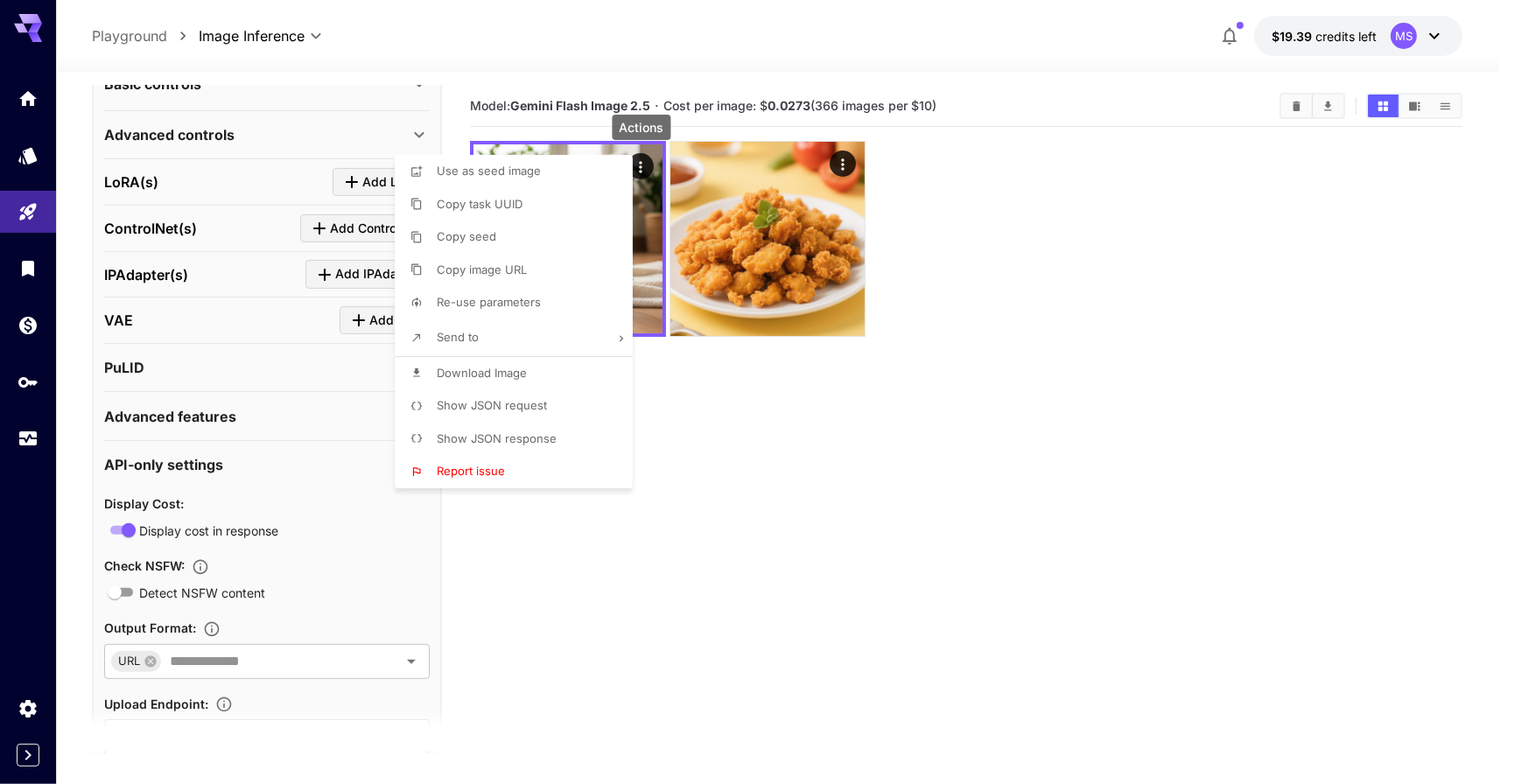
click at [843, 166] on div at bounding box center [758, 392] width 1515 height 784
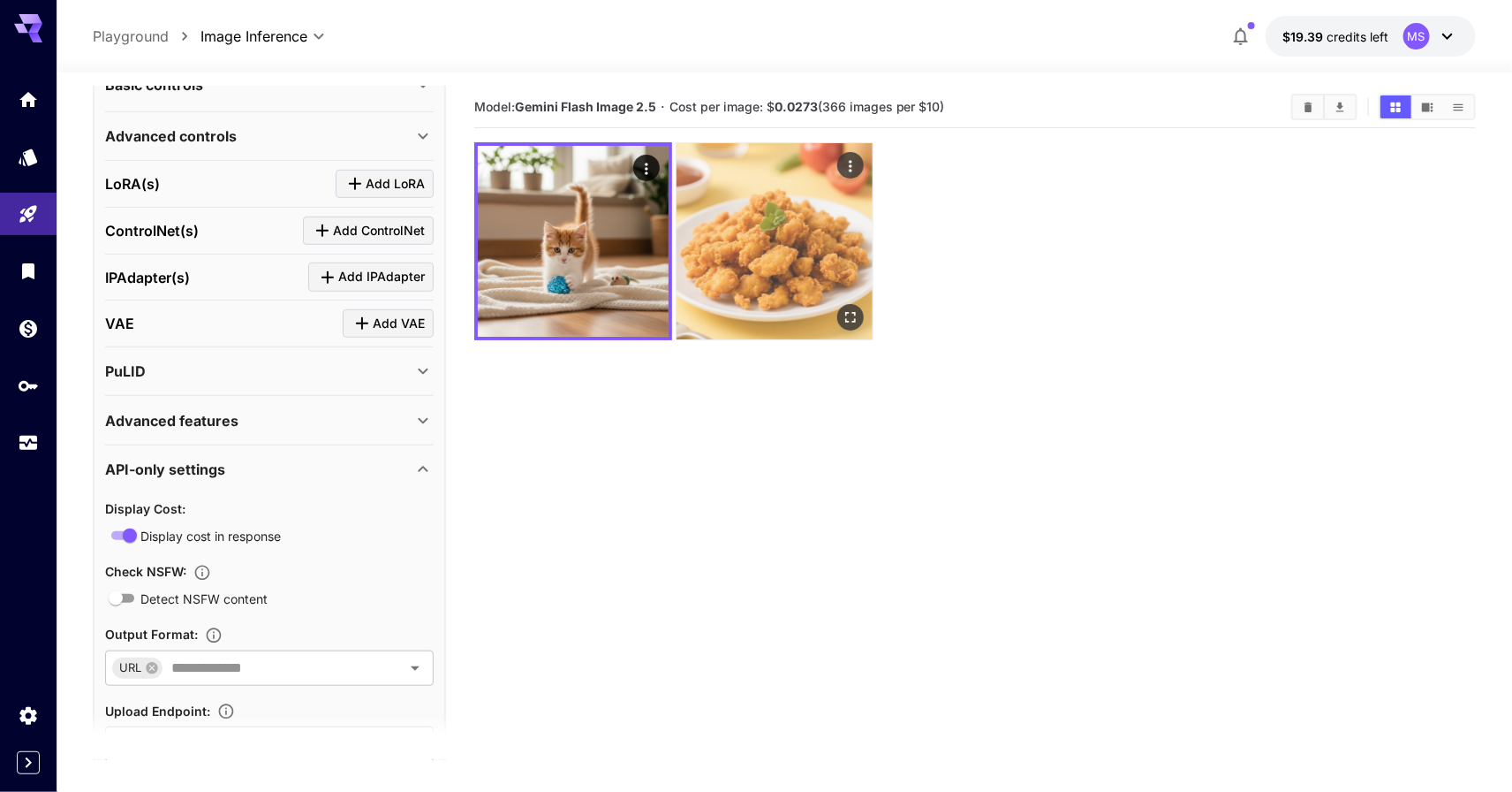
click at [852, 168] on icon "Actions" at bounding box center [850, 165] width 18 height 18
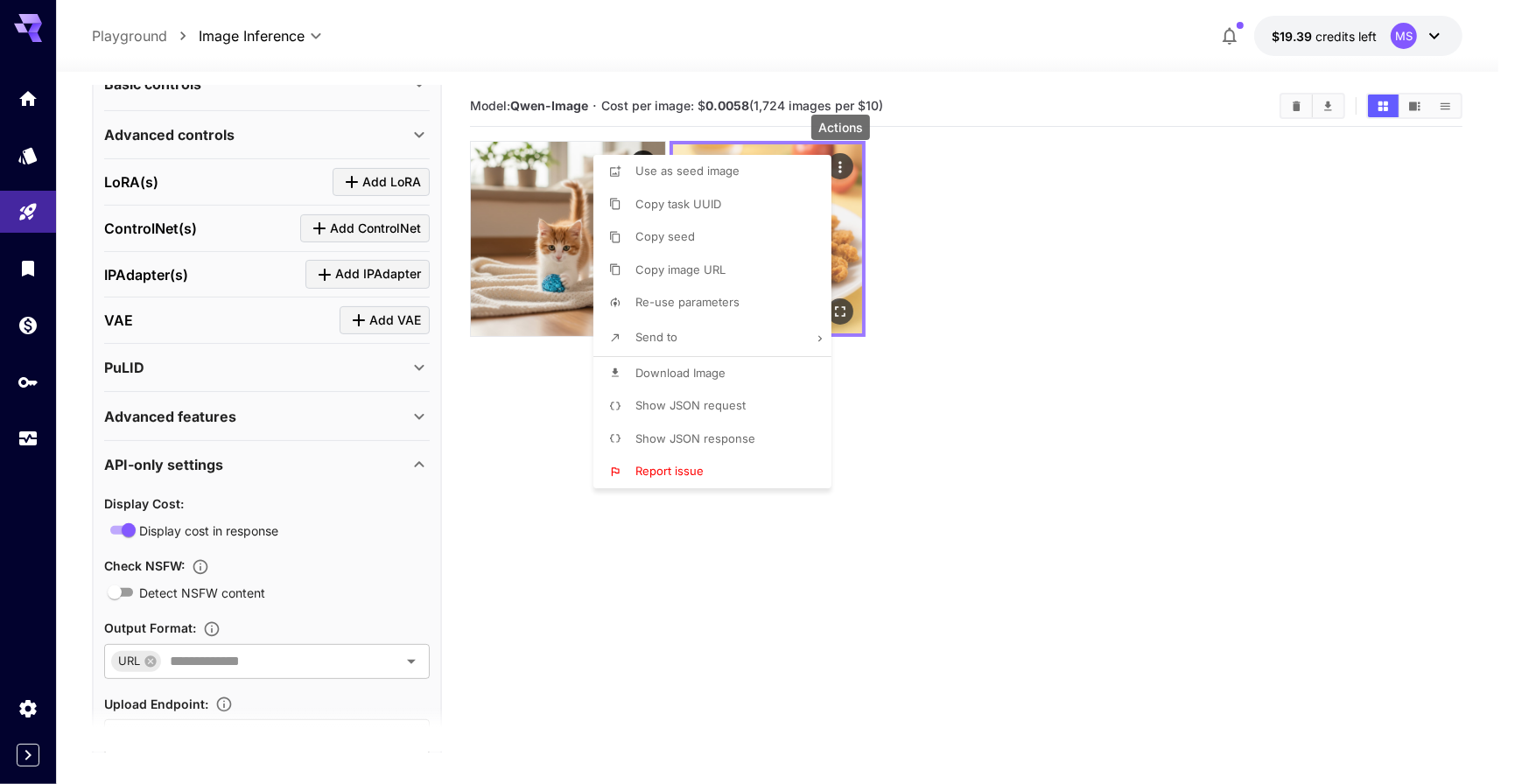
click at [844, 166] on div at bounding box center [758, 392] width 1515 height 784
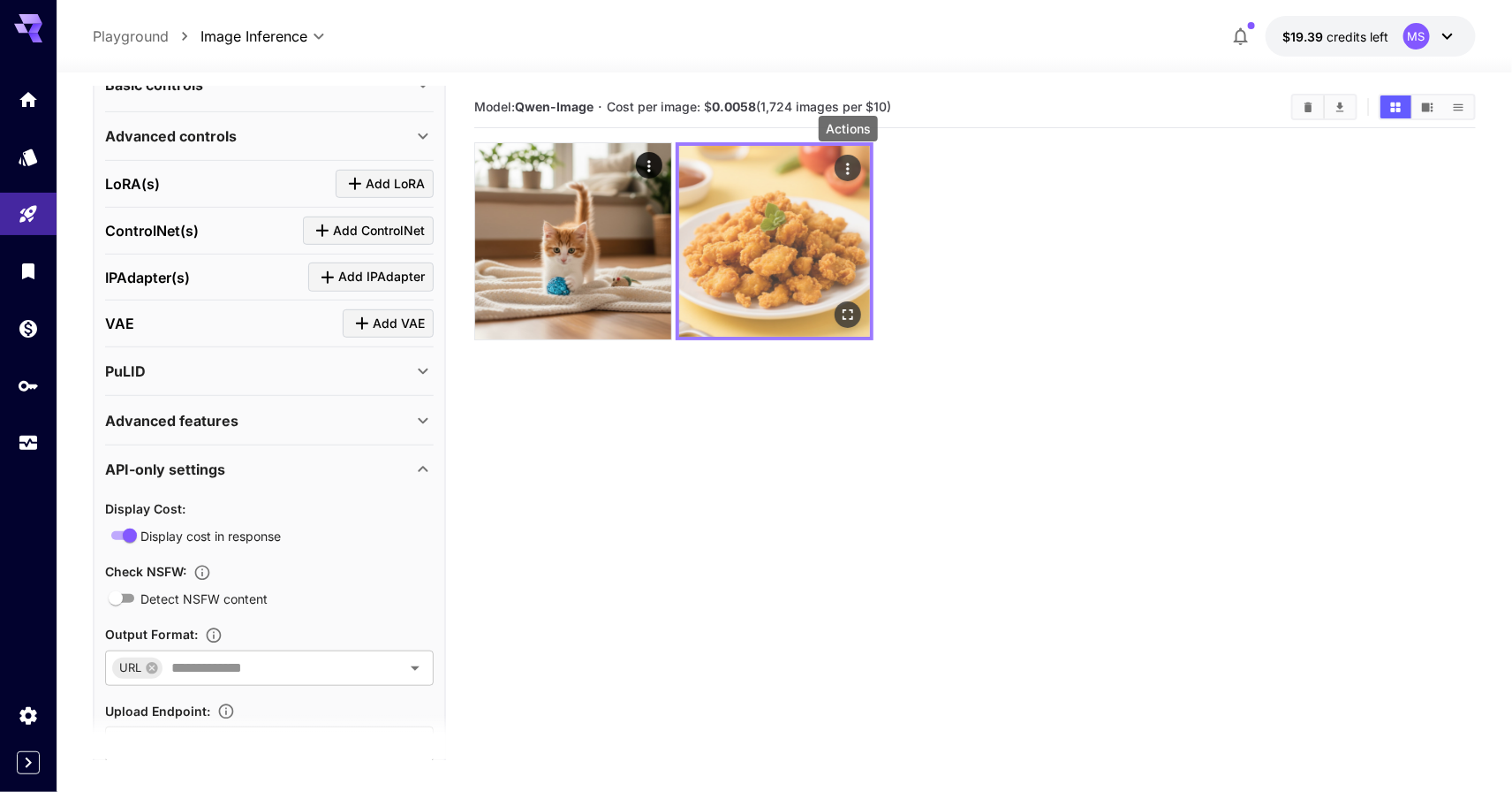
click at [853, 171] on icon "Actions" at bounding box center [847, 168] width 18 height 18
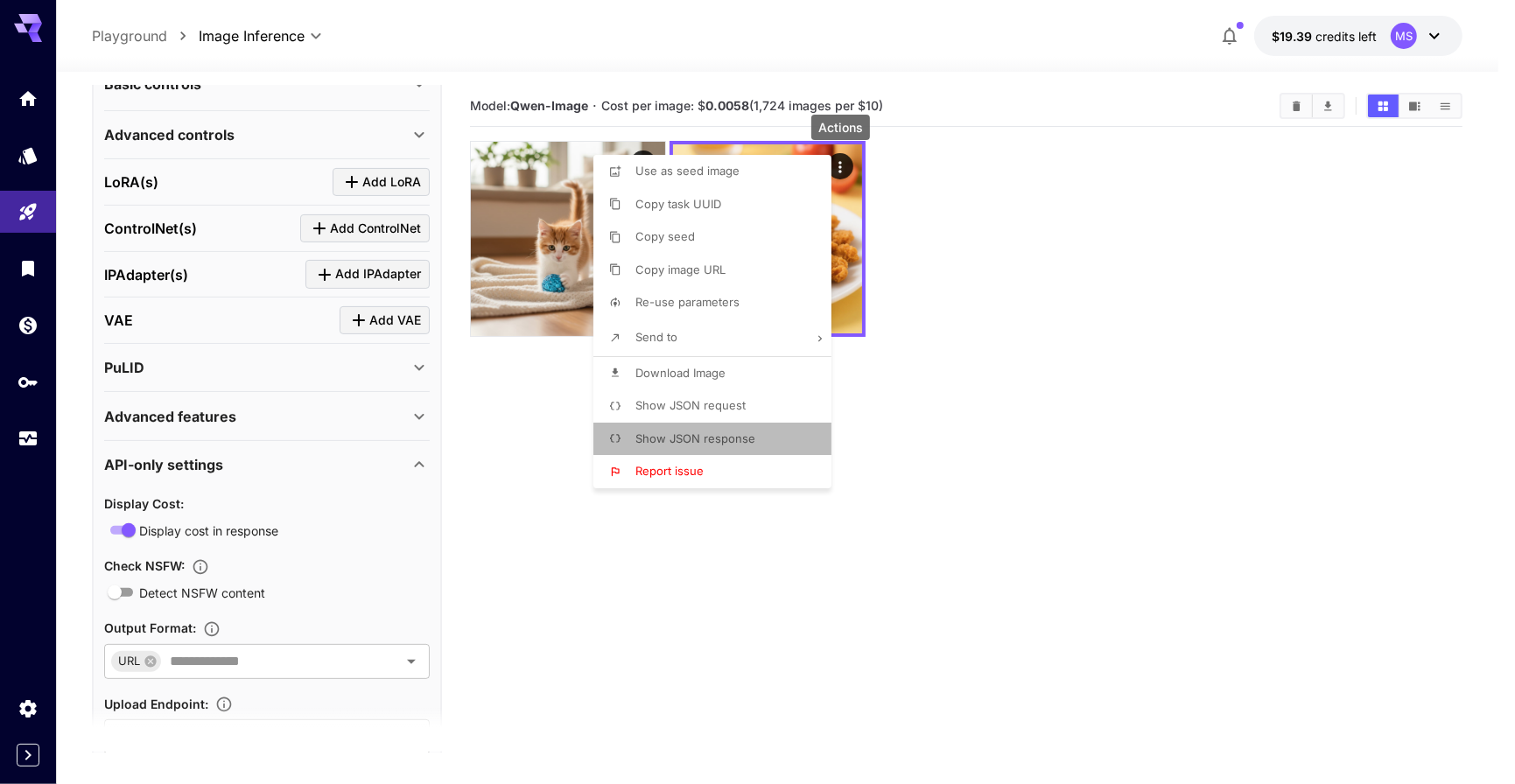
click at [709, 434] on span "Show JSON response" at bounding box center [695, 437] width 120 height 14
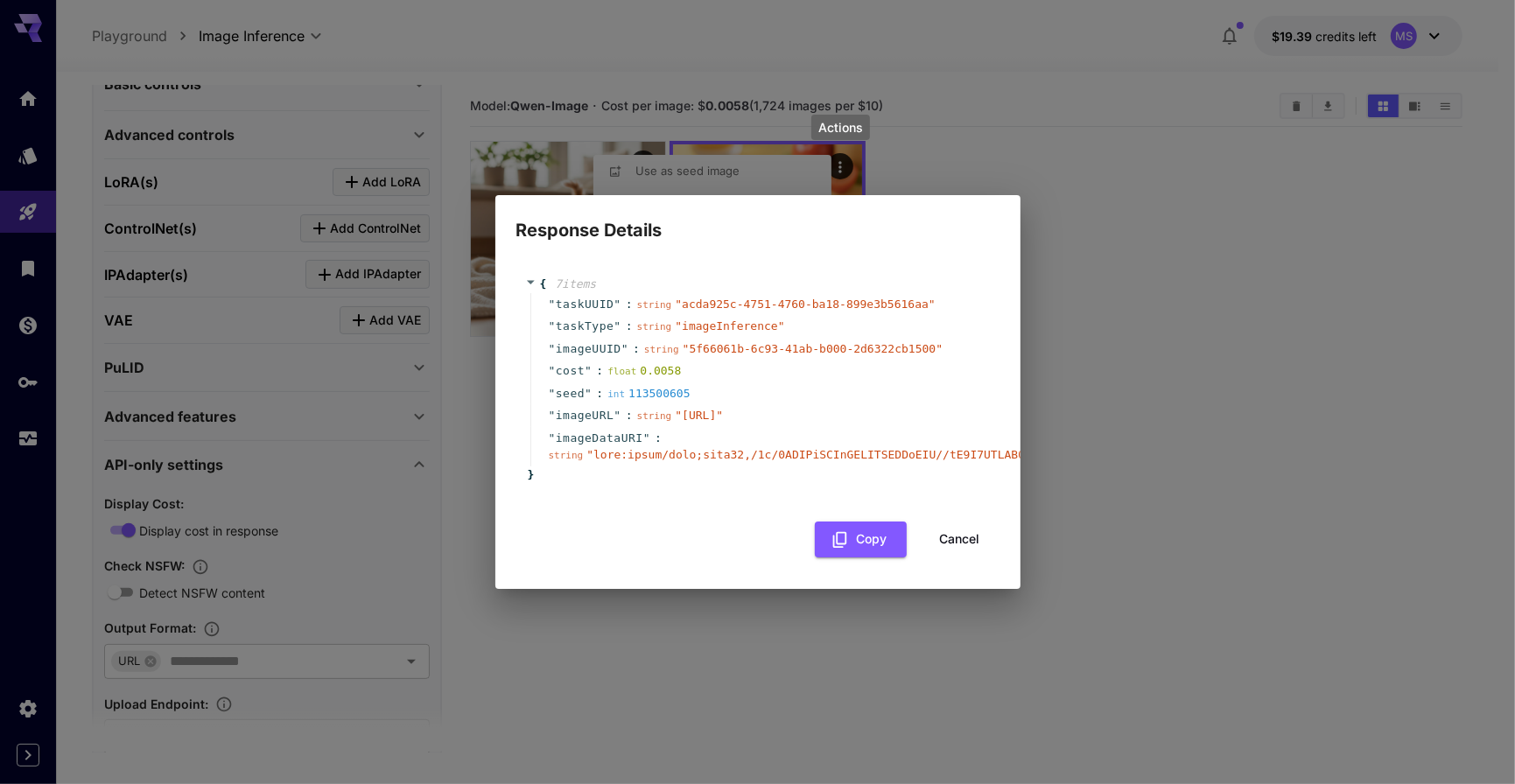
click at [1160, 460] on div "Response Details { 7 item s " taskUUID " : string " acda925c-4751-4760-ba18-899…" at bounding box center [758, 392] width 1515 height 784
click at [971, 549] on button "Cancel" at bounding box center [960, 539] width 79 height 36
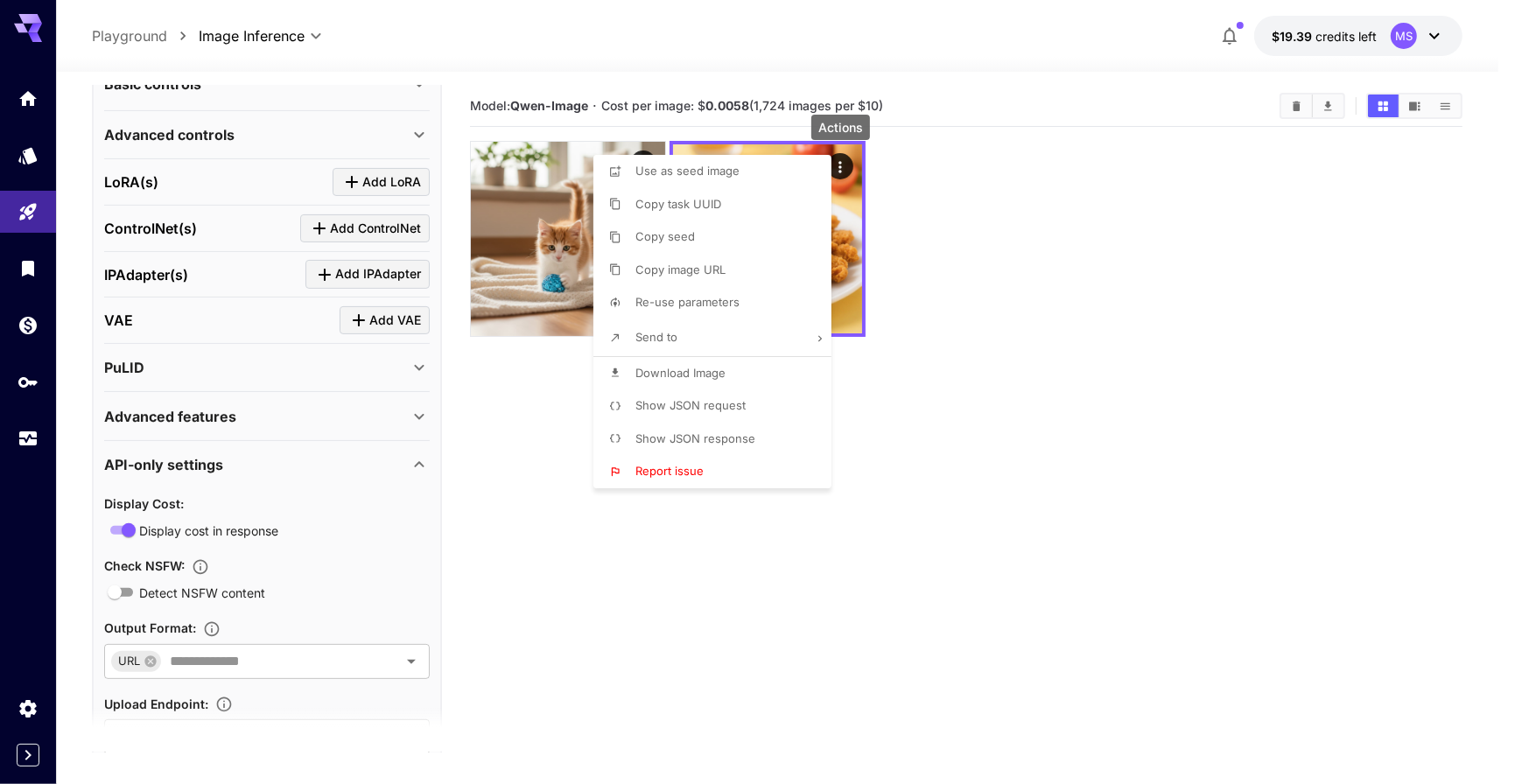
click at [715, 111] on div at bounding box center [758, 392] width 1515 height 784
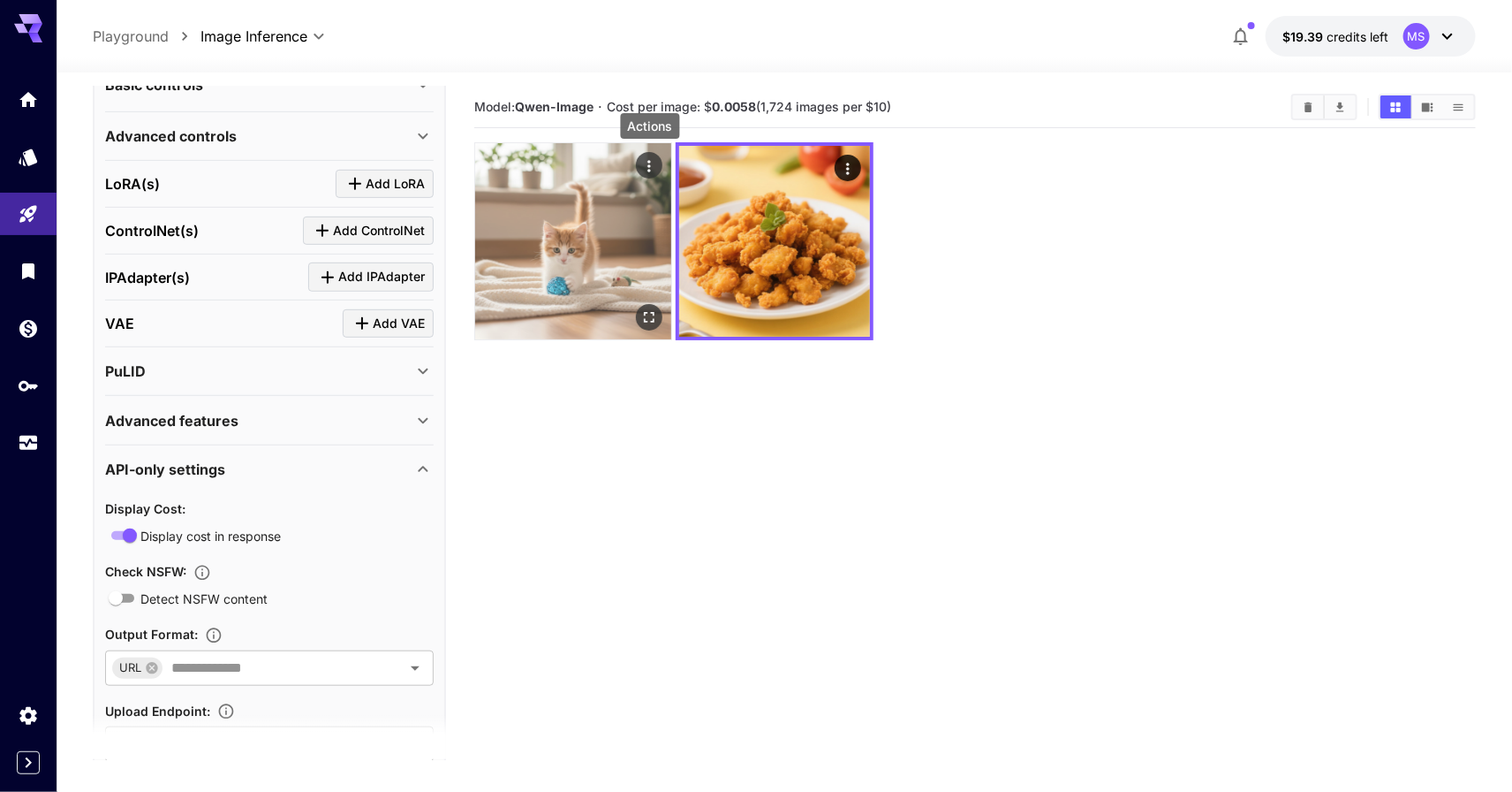
click at [640, 165] on icon "Actions" at bounding box center [649, 165] width 18 height 18
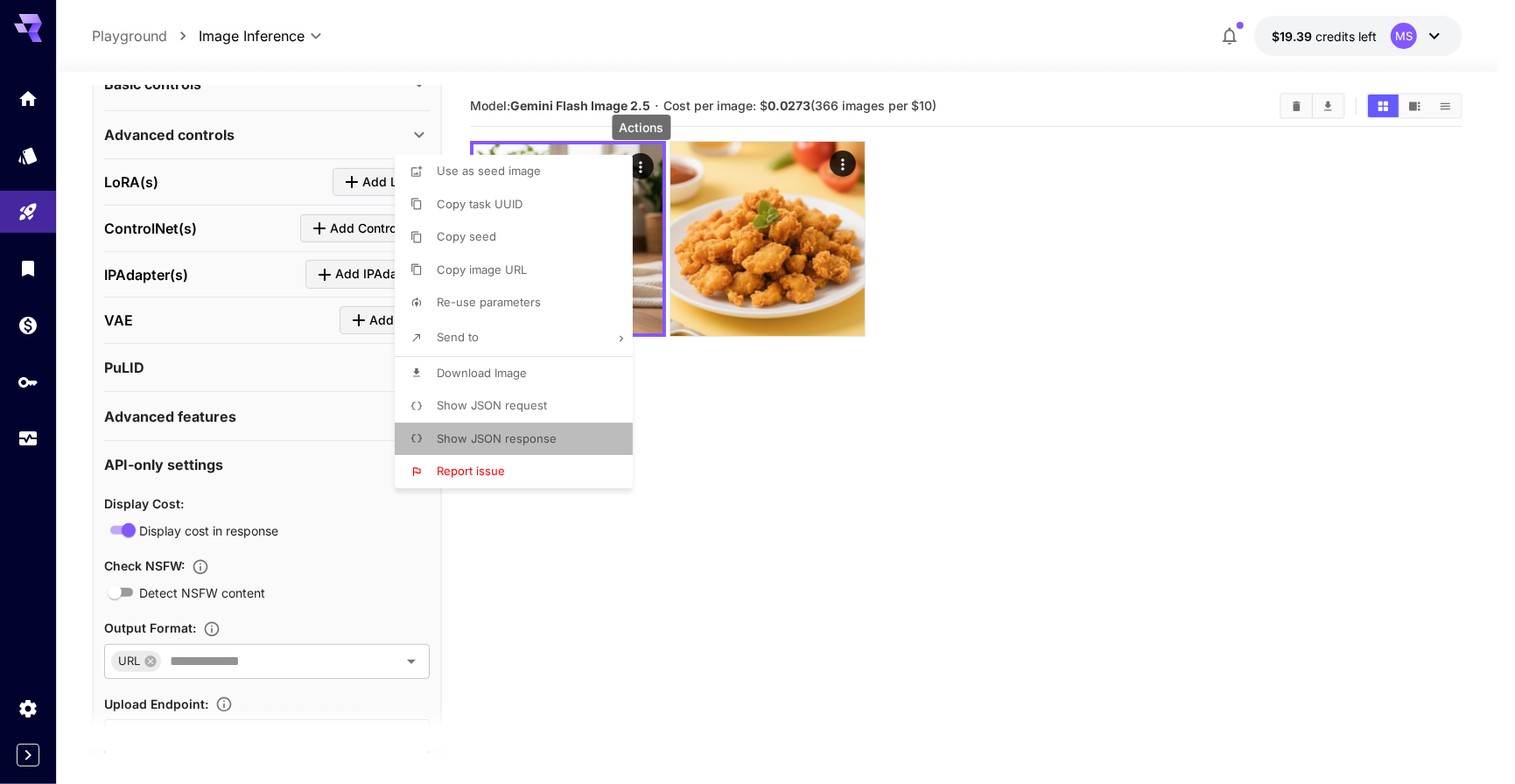
click at [565, 440] on li "Show JSON response" at bounding box center [518, 439] width 248 height 33
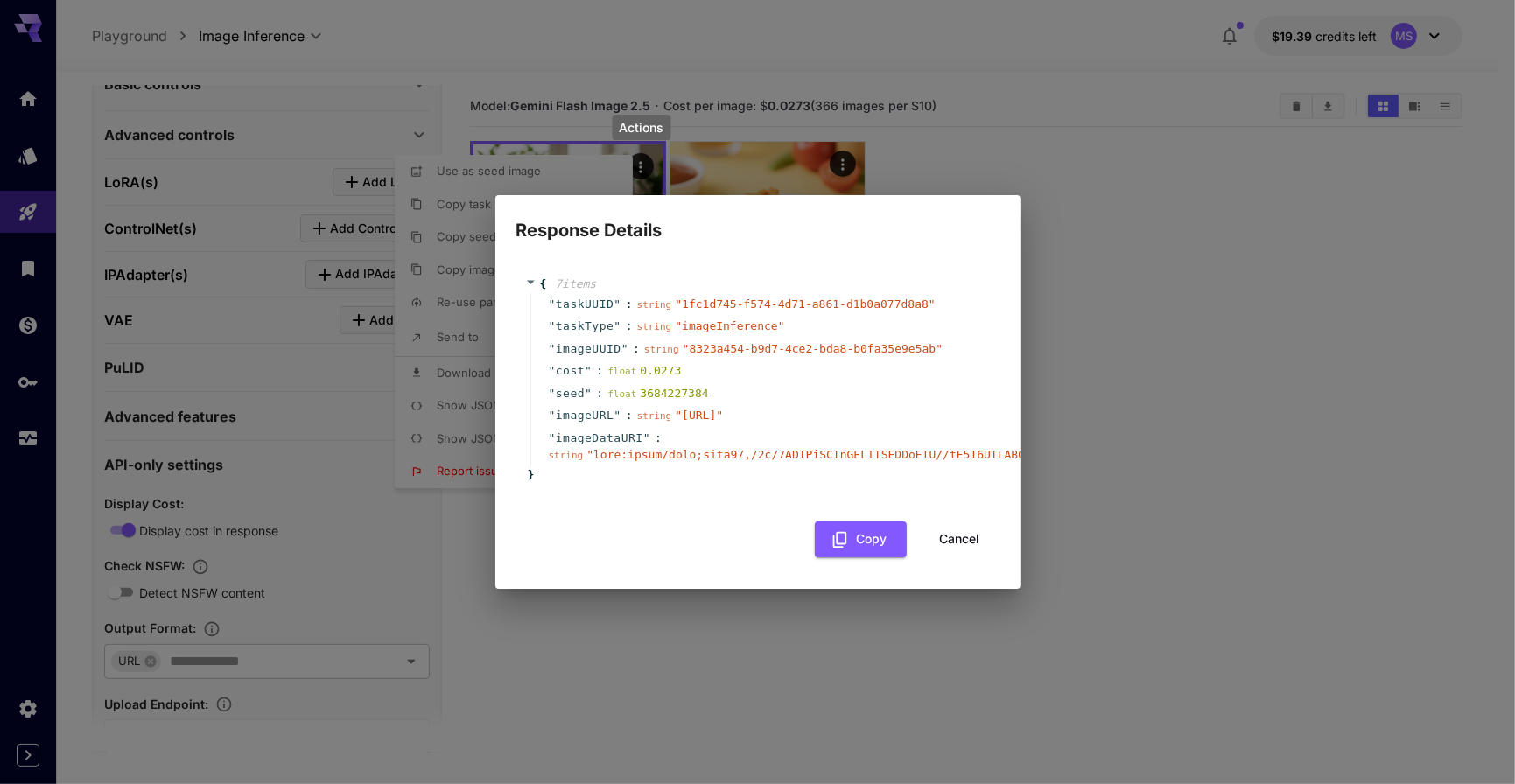
click at [959, 551] on button "Cancel" at bounding box center [960, 539] width 79 height 36
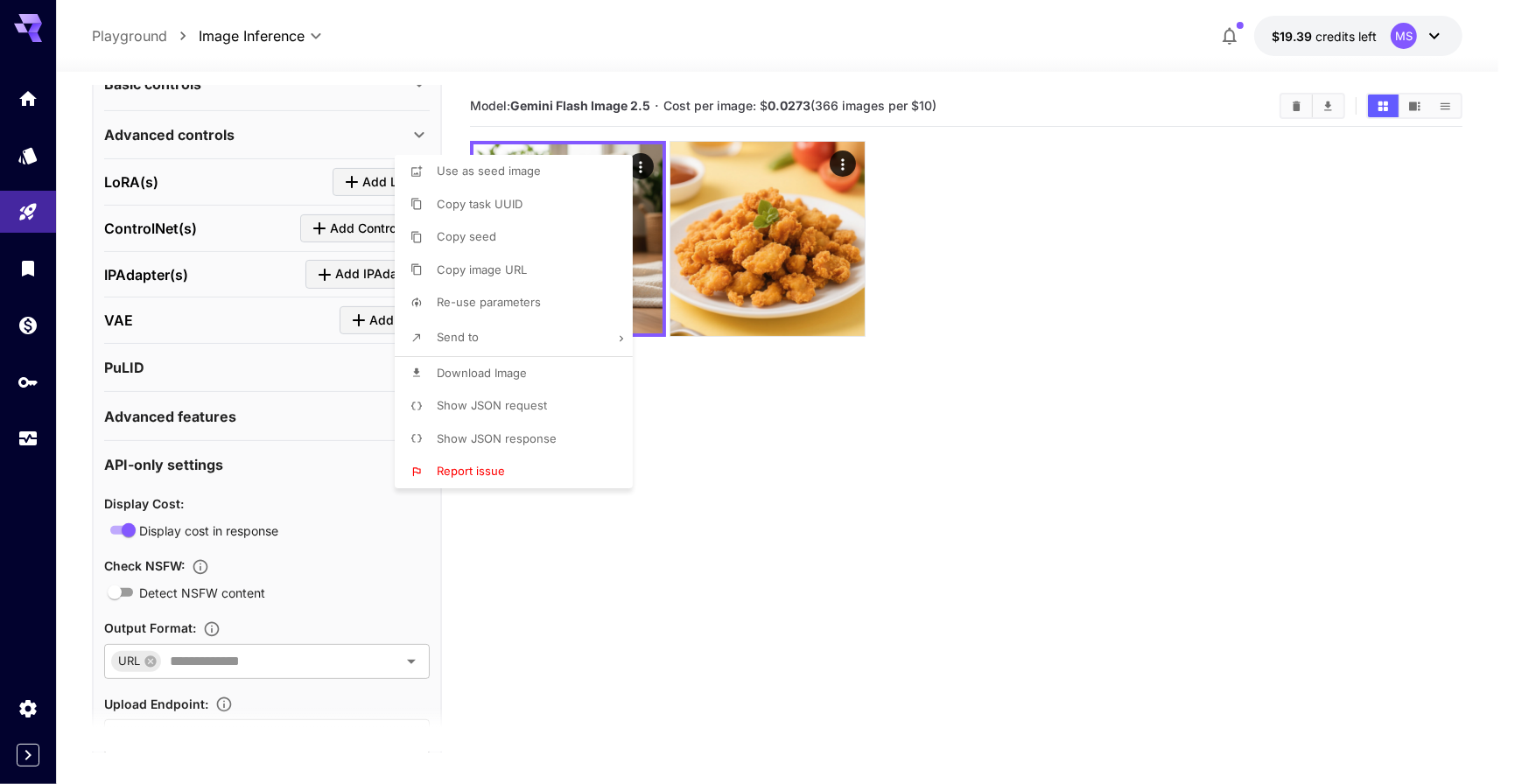
click at [864, 472] on div at bounding box center [758, 392] width 1515 height 784
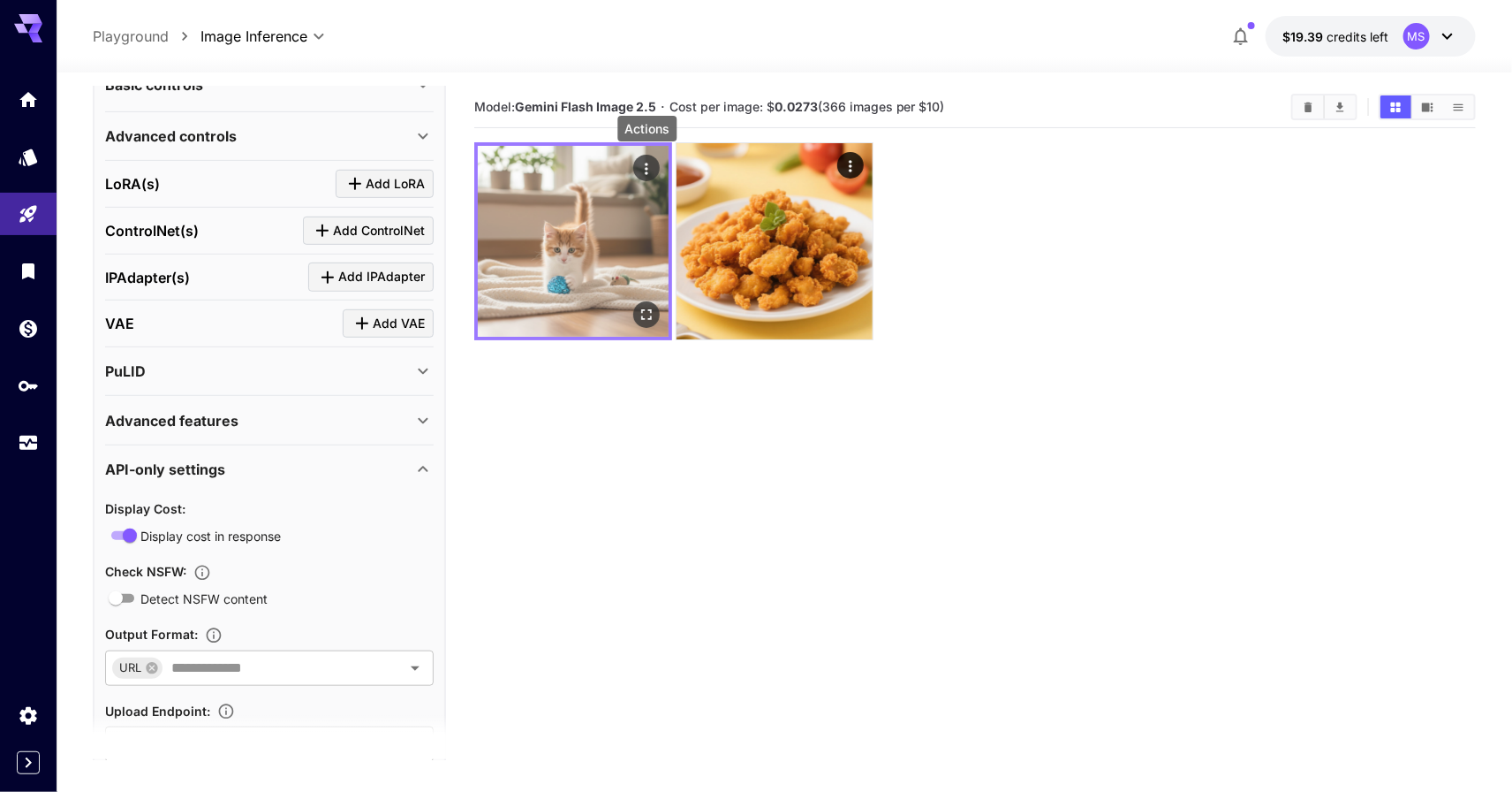
click at [640, 163] on icon "Actions" at bounding box center [646, 168] width 18 height 18
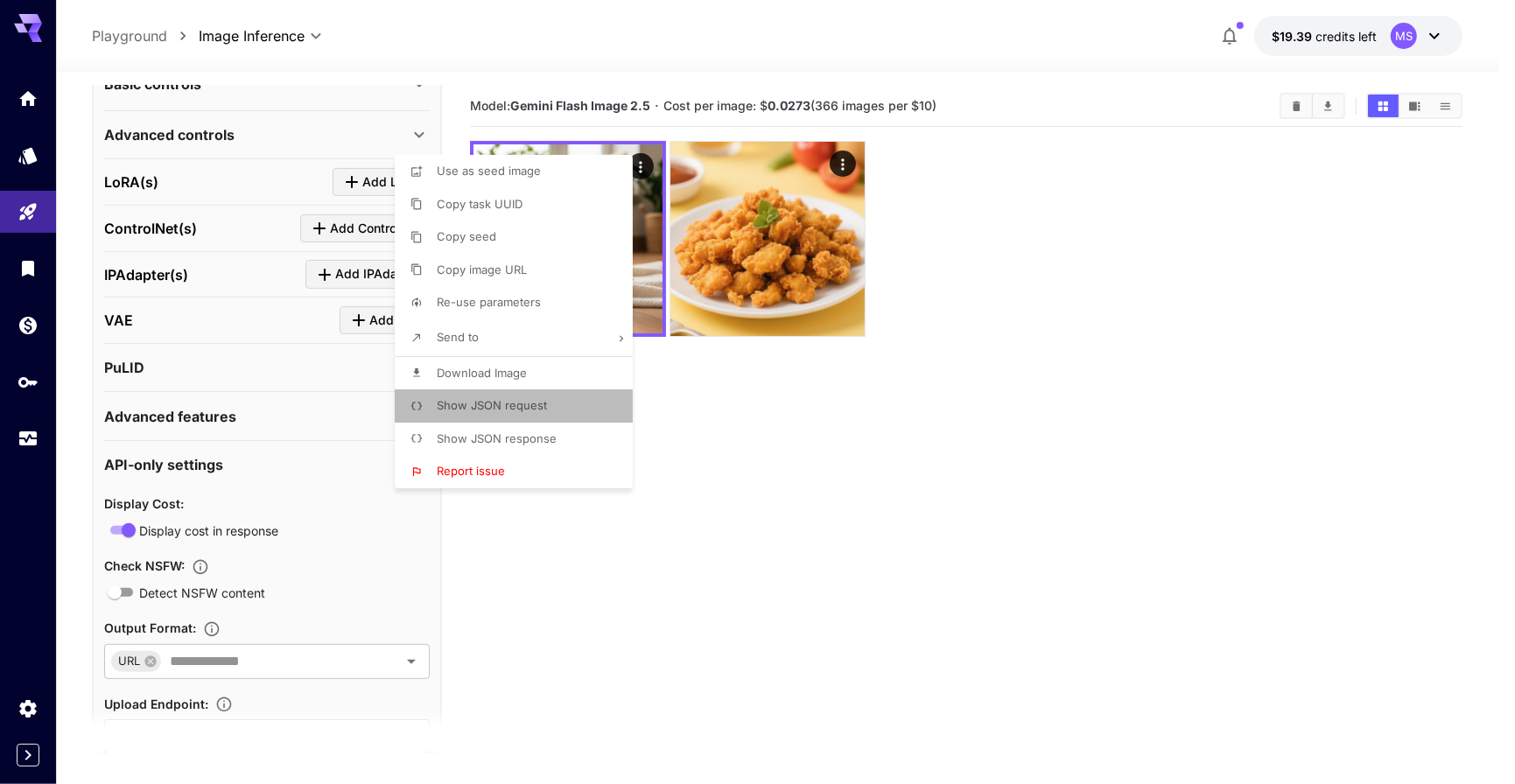
click at [544, 403] on span "Show JSON request" at bounding box center [492, 404] width 110 height 14
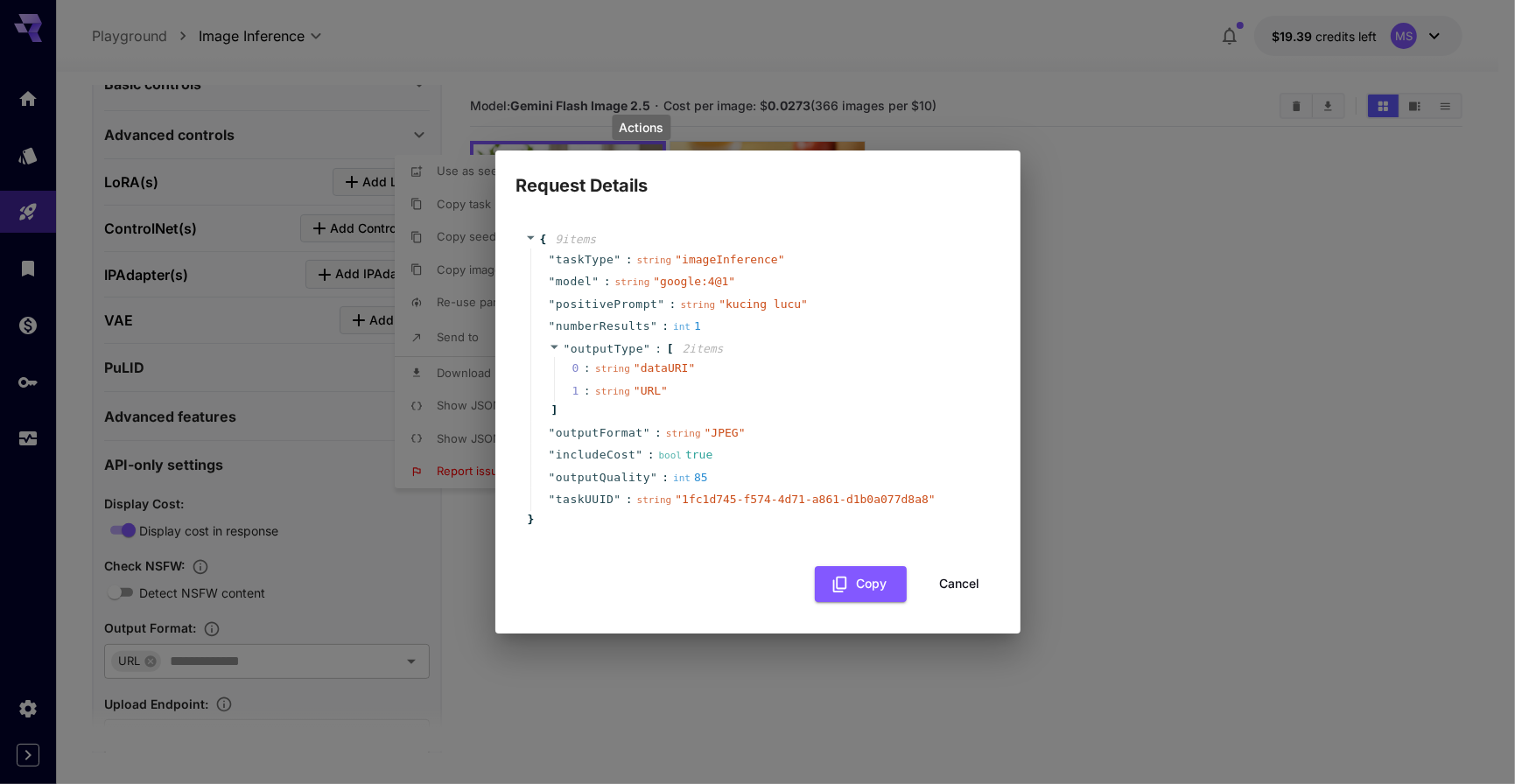
click at [560, 348] on span at bounding box center [556, 347] width 15 height 11
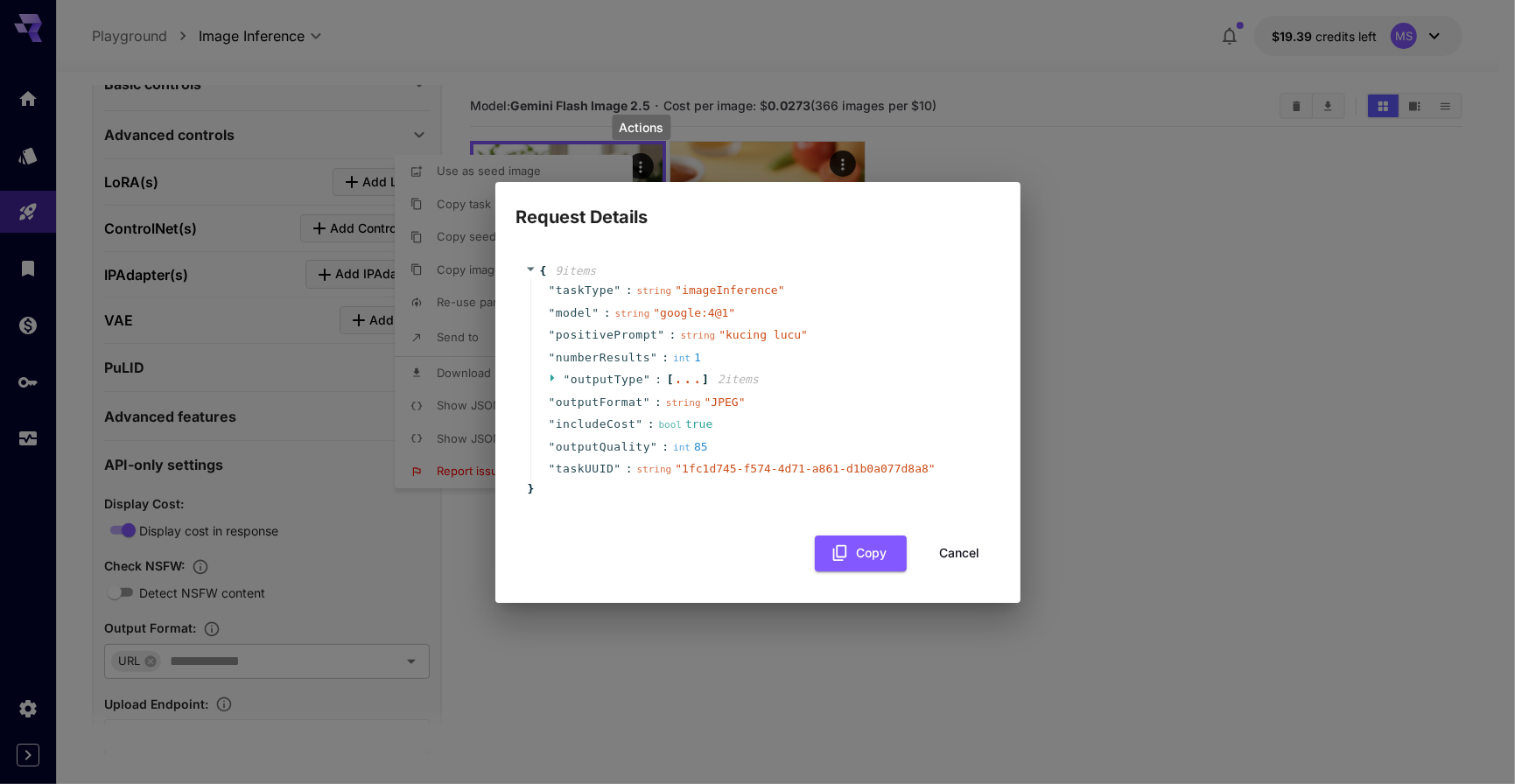
click at [552, 381] on icon at bounding box center [554, 378] width 11 height 11
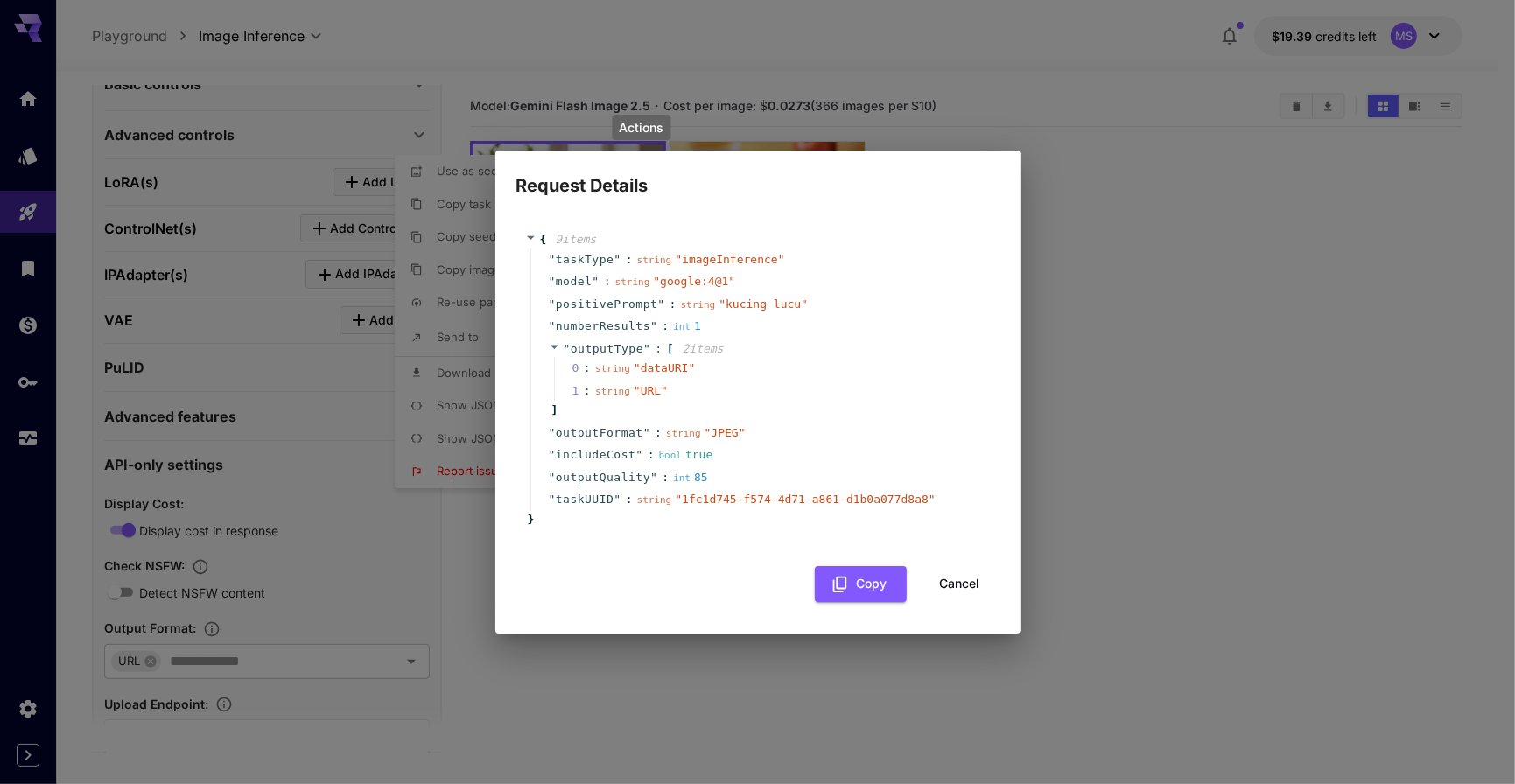
click at [675, 369] on span "" dataURI "" at bounding box center [664, 368] width 62 height 13
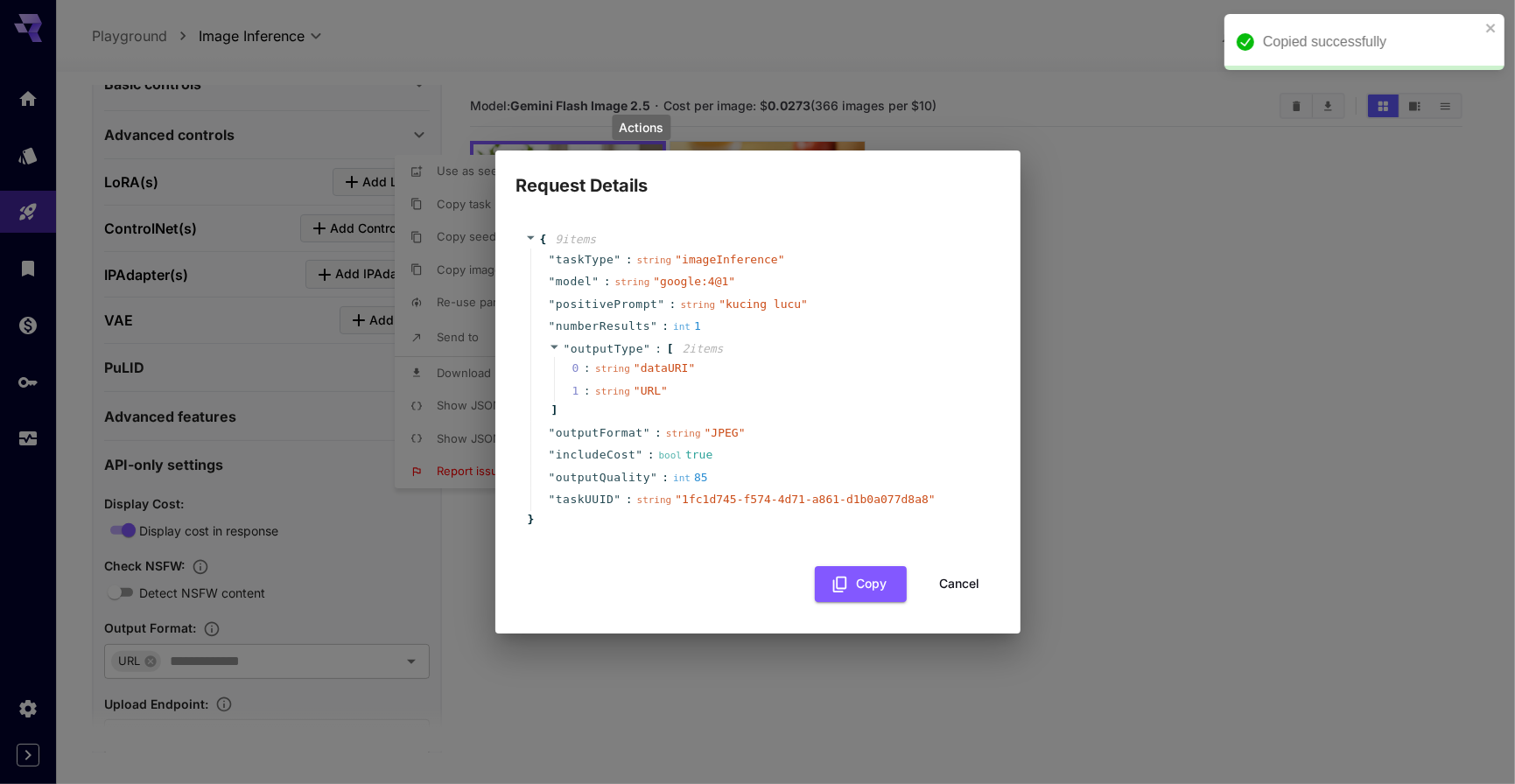
click at [662, 384] on span "" URL "" at bounding box center [650, 391] width 34 height 13
click at [655, 385] on span "" URL "" at bounding box center [650, 391] width 34 height 13
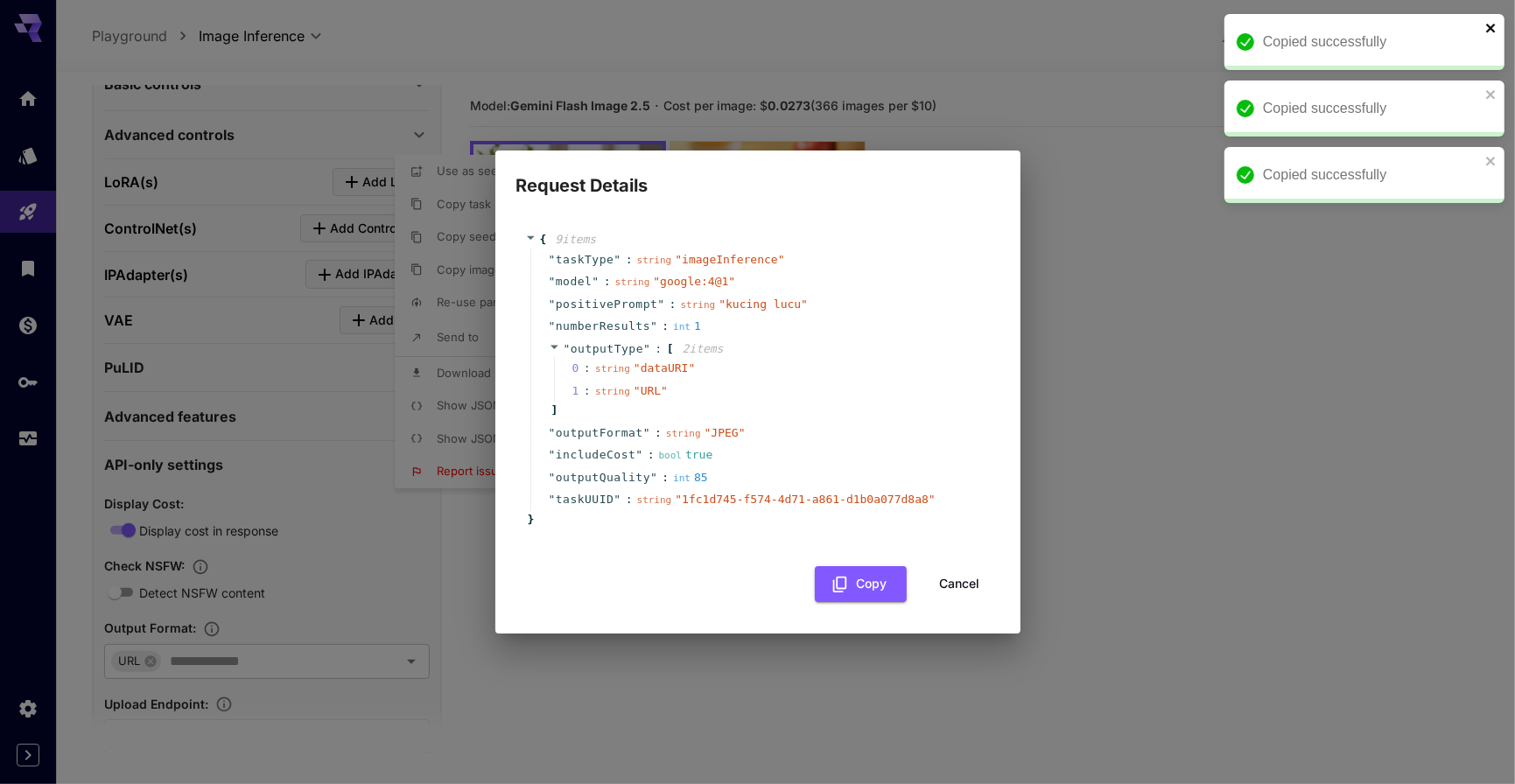
click at [1495, 28] on icon "close" at bounding box center [1490, 28] width 12 height 14
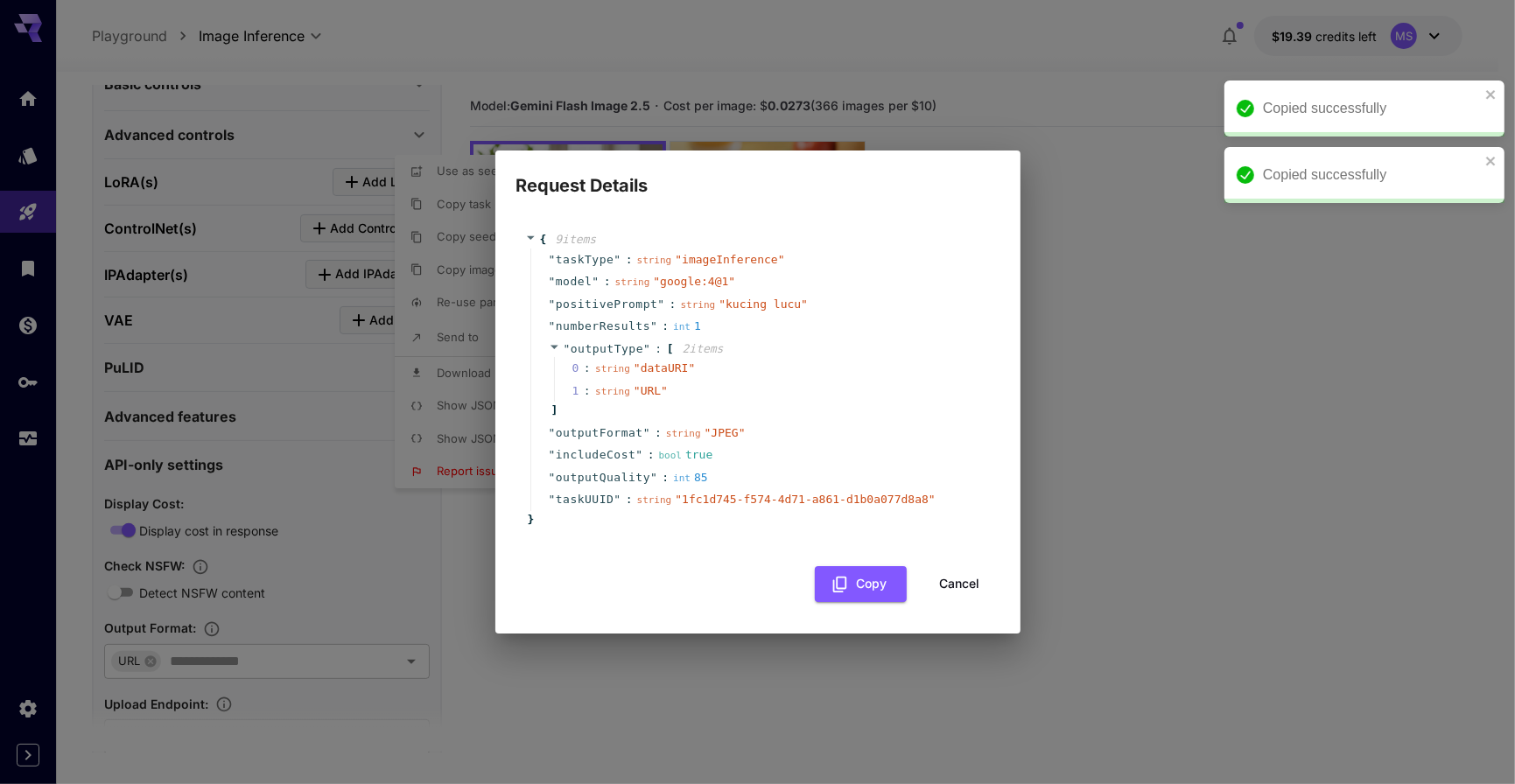
click at [1487, 21] on div "Copied successfully Copied successfully Copied successfully" at bounding box center [1361, 17] width 280 height 7
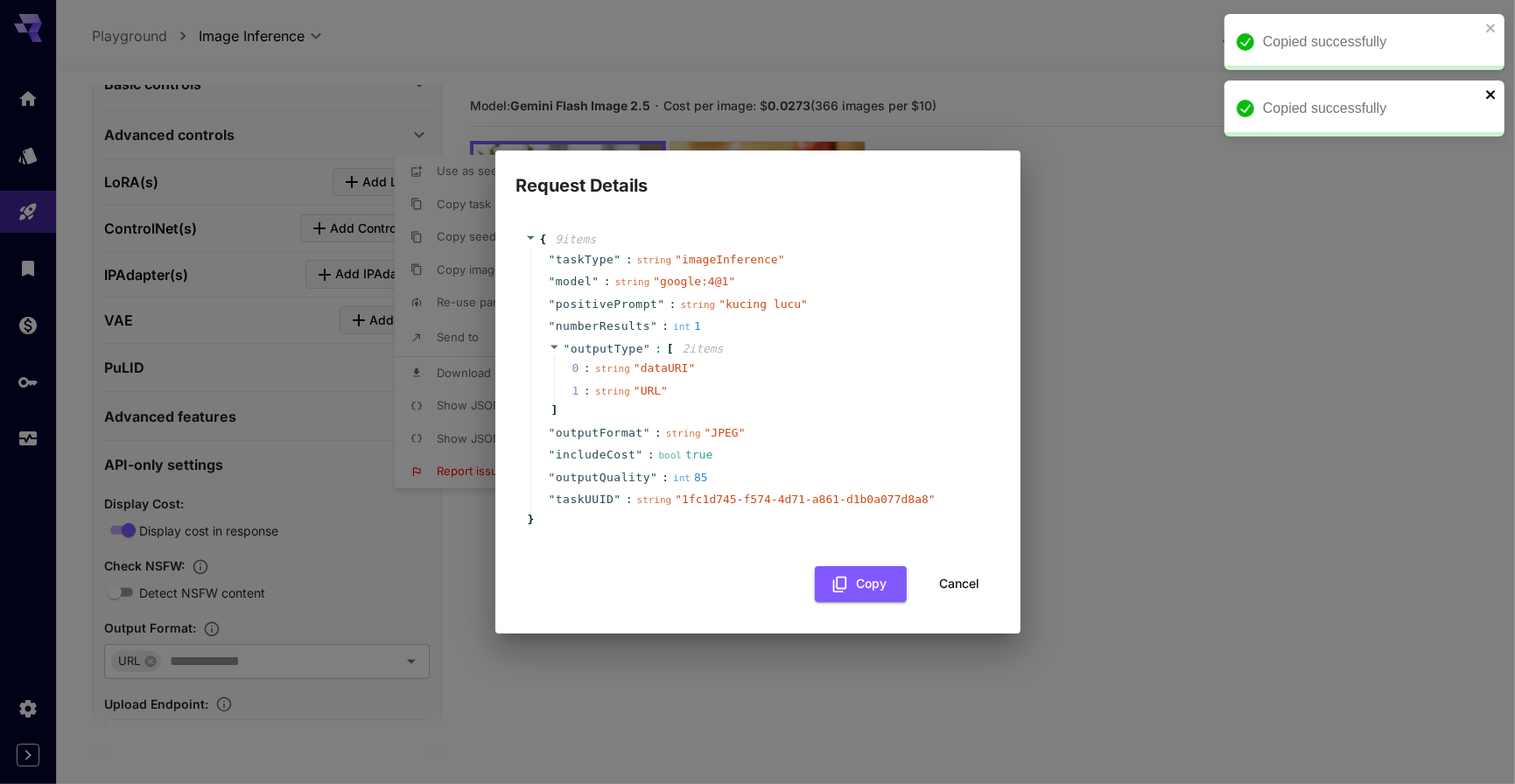
click at [1489, 94] on icon "close" at bounding box center [1490, 95] width 9 height 9
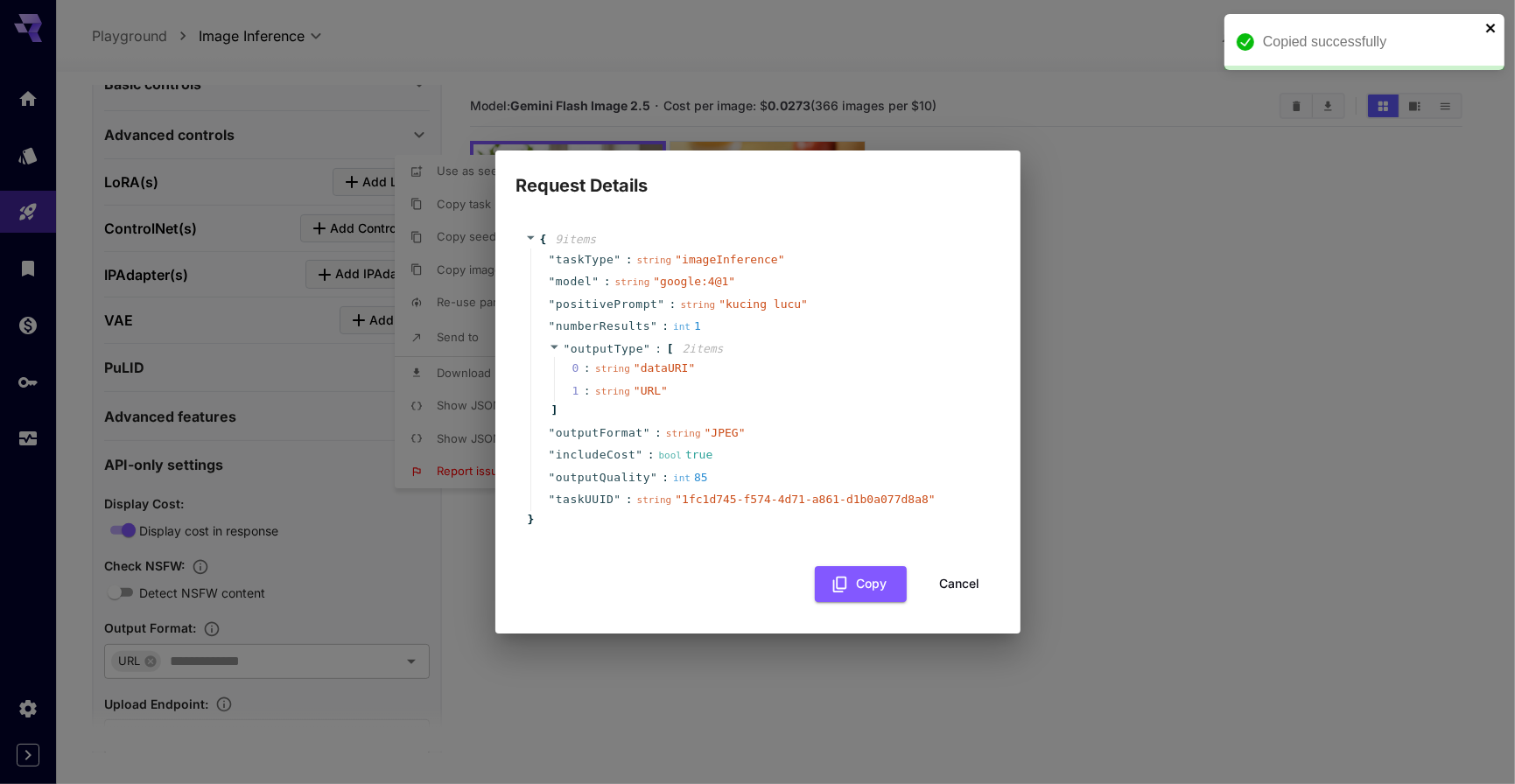
click at [1496, 25] on icon "close" at bounding box center [1490, 28] width 12 height 14
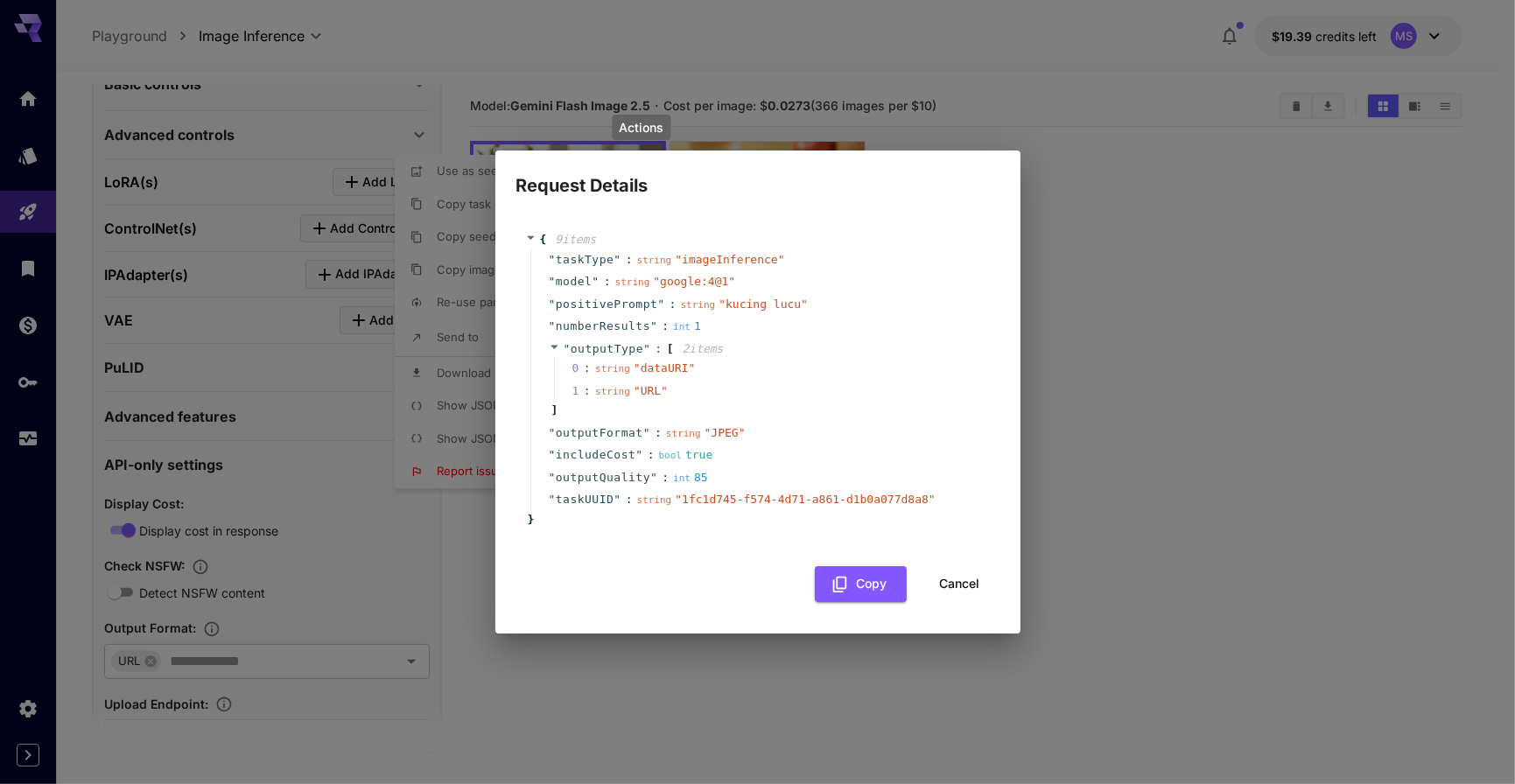
click at [586, 390] on div ":" at bounding box center [587, 391] width 7 height 17
click at [559, 395] on div "1 : string " URL "" at bounding box center [769, 391] width 432 height 23
click at [552, 349] on icon at bounding box center [554, 347] width 11 height 11
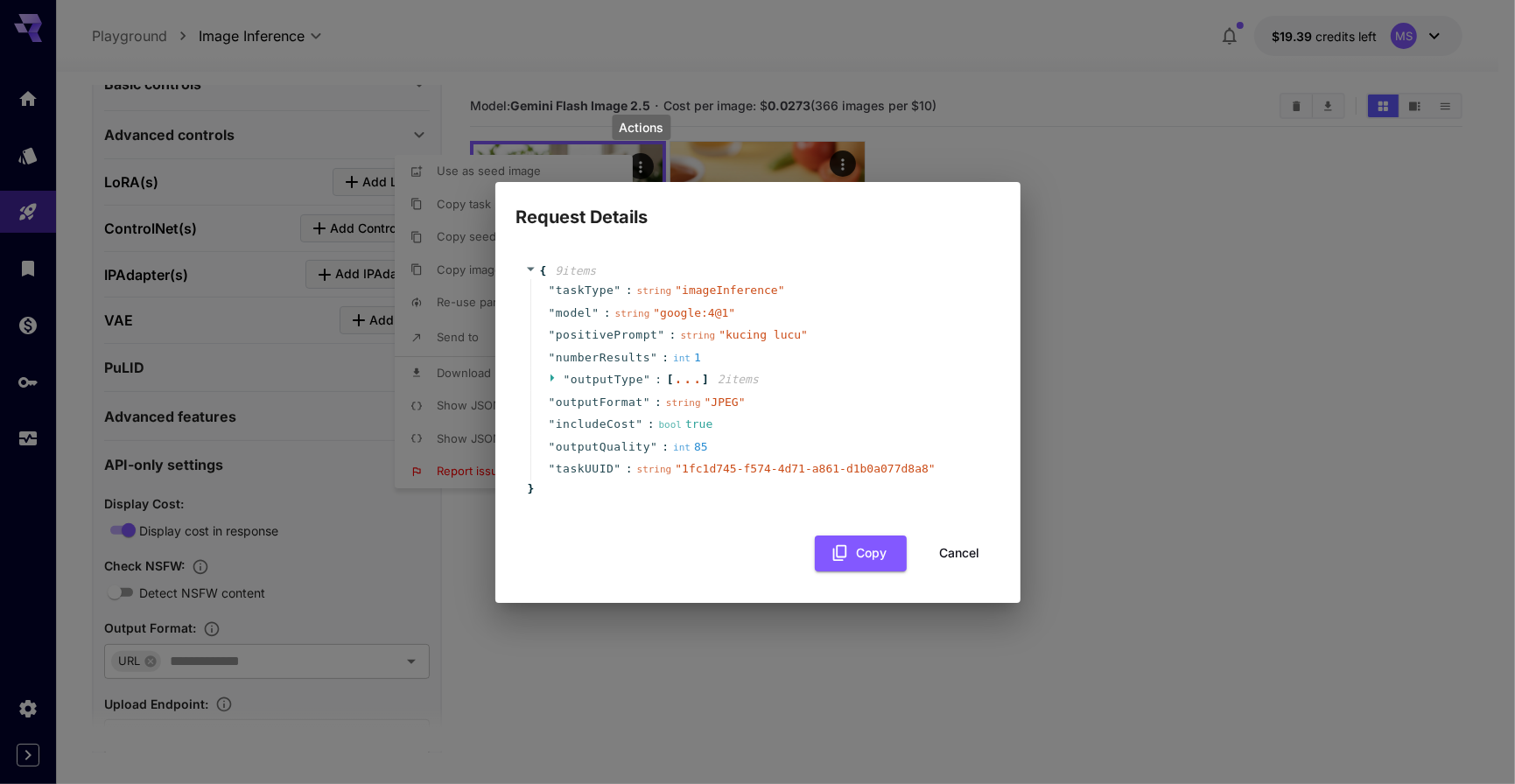
click at [551, 380] on icon at bounding box center [552, 377] width 4 height 8
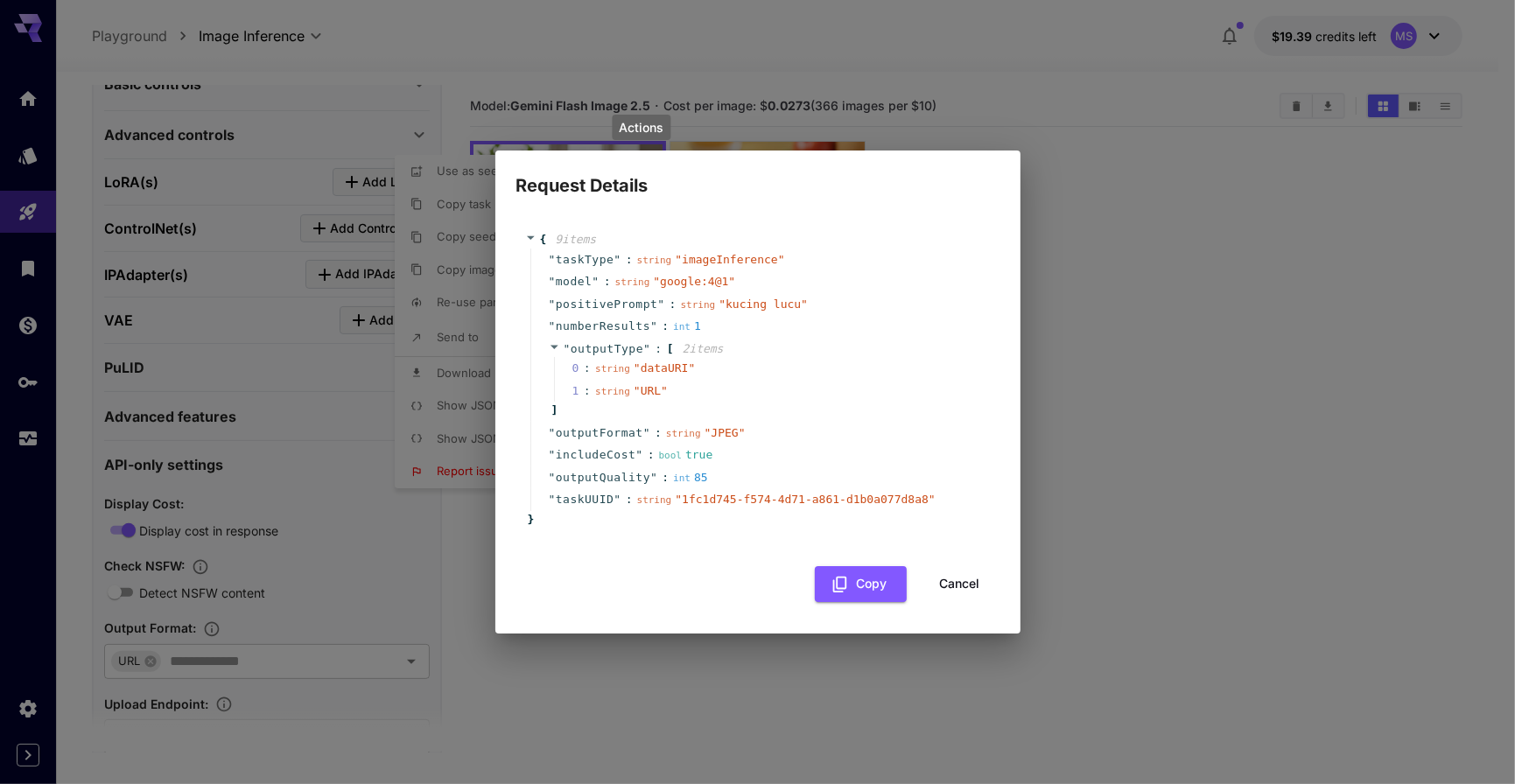
click at [664, 391] on span "" URL "" at bounding box center [650, 391] width 34 height 13
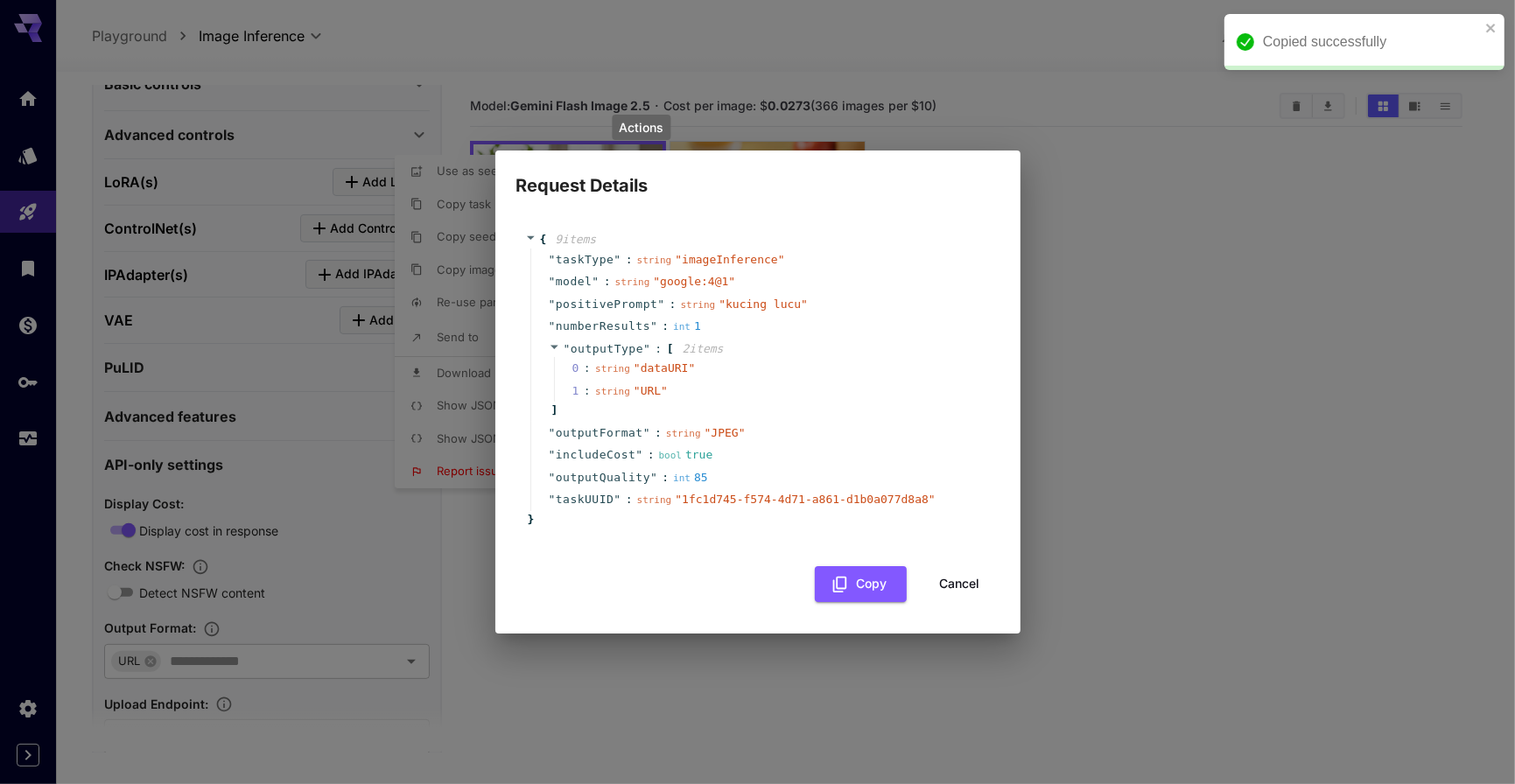
click at [650, 391] on span "" URL "" at bounding box center [650, 391] width 34 height 13
click at [562, 393] on div "1 : string " URL "" at bounding box center [769, 391] width 432 height 23
click at [942, 589] on button "Cancel" at bounding box center [960, 584] width 79 height 36
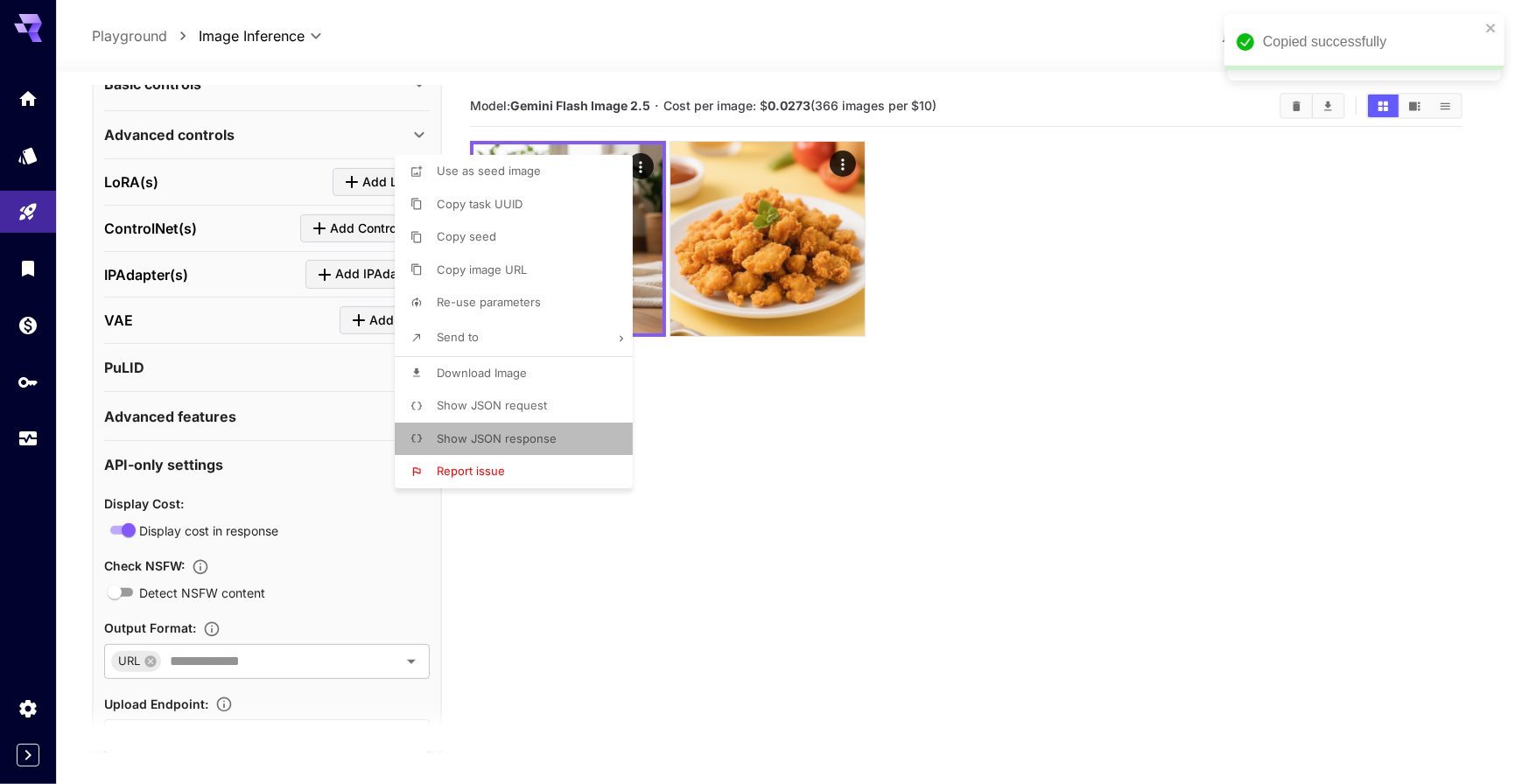
click at [546, 436] on span "Show JSON response" at bounding box center [496, 437] width 120 height 14
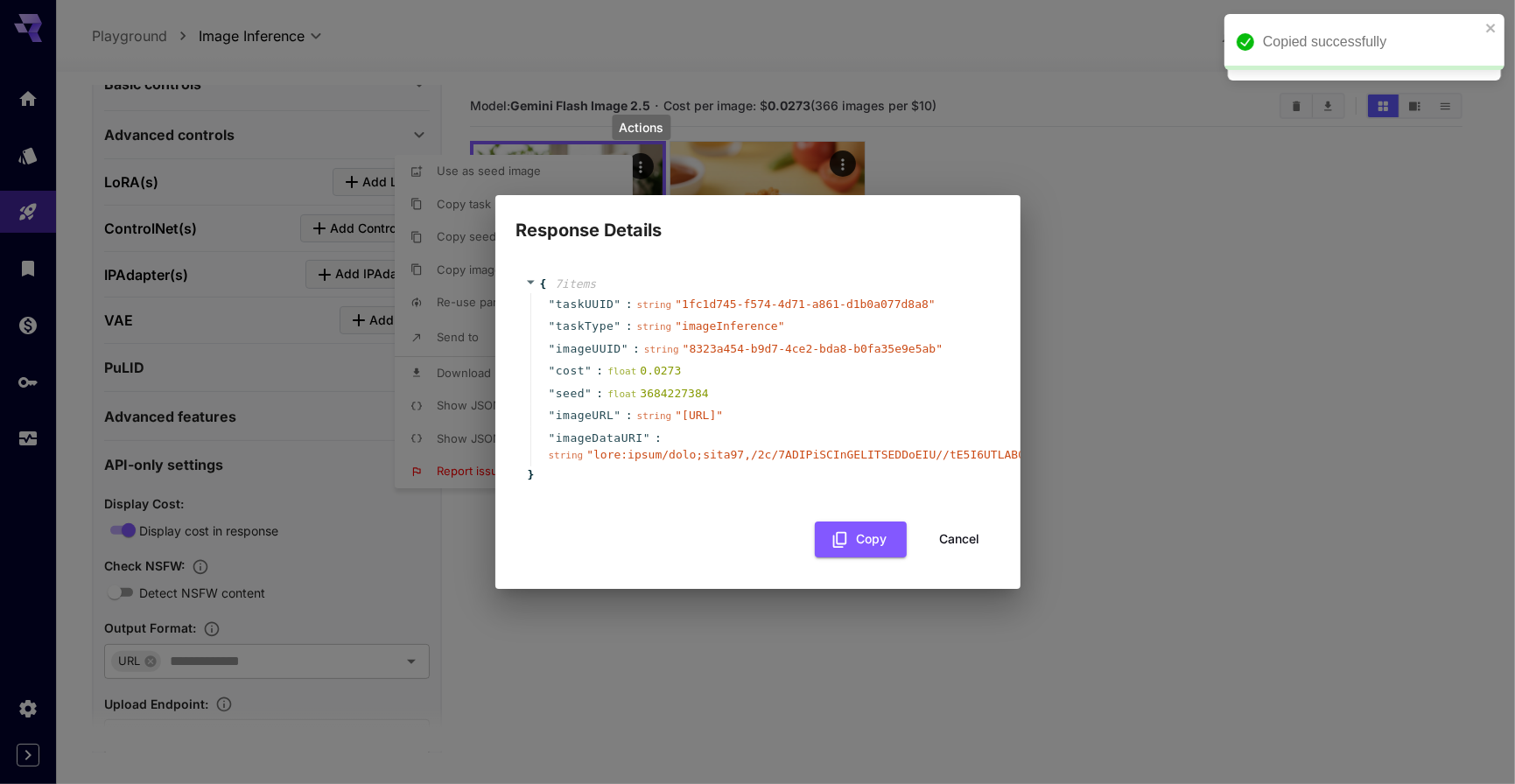
click at [963, 552] on button "Cancel" at bounding box center [960, 539] width 79 height 36
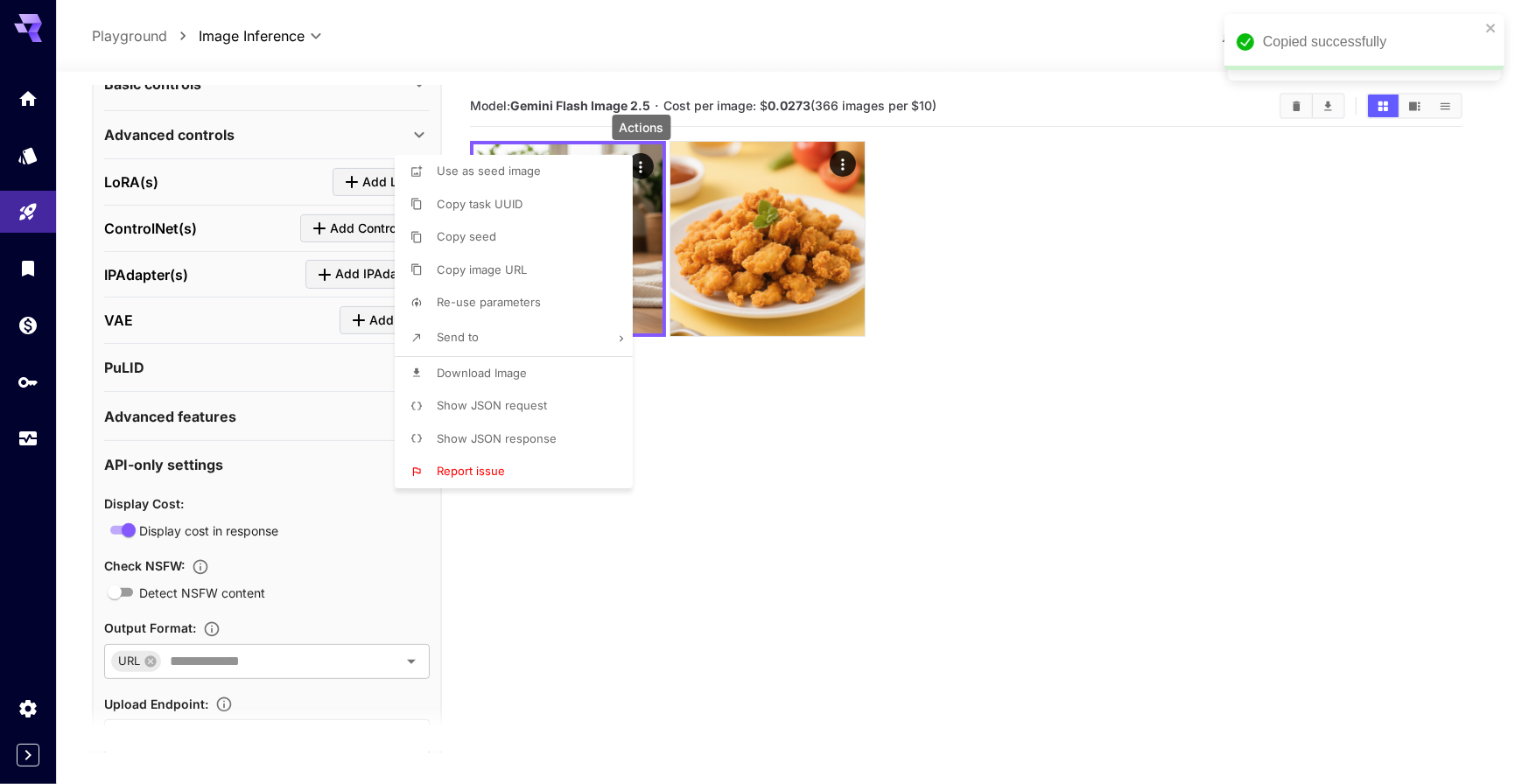
drag, startPoint x: 1011, startPoint y: 597, endPoint x: 700, endPoint y: 592, distance: 311.0
click at [1011, 597] on div at bounding box center [758, 392] width 1515 height 784
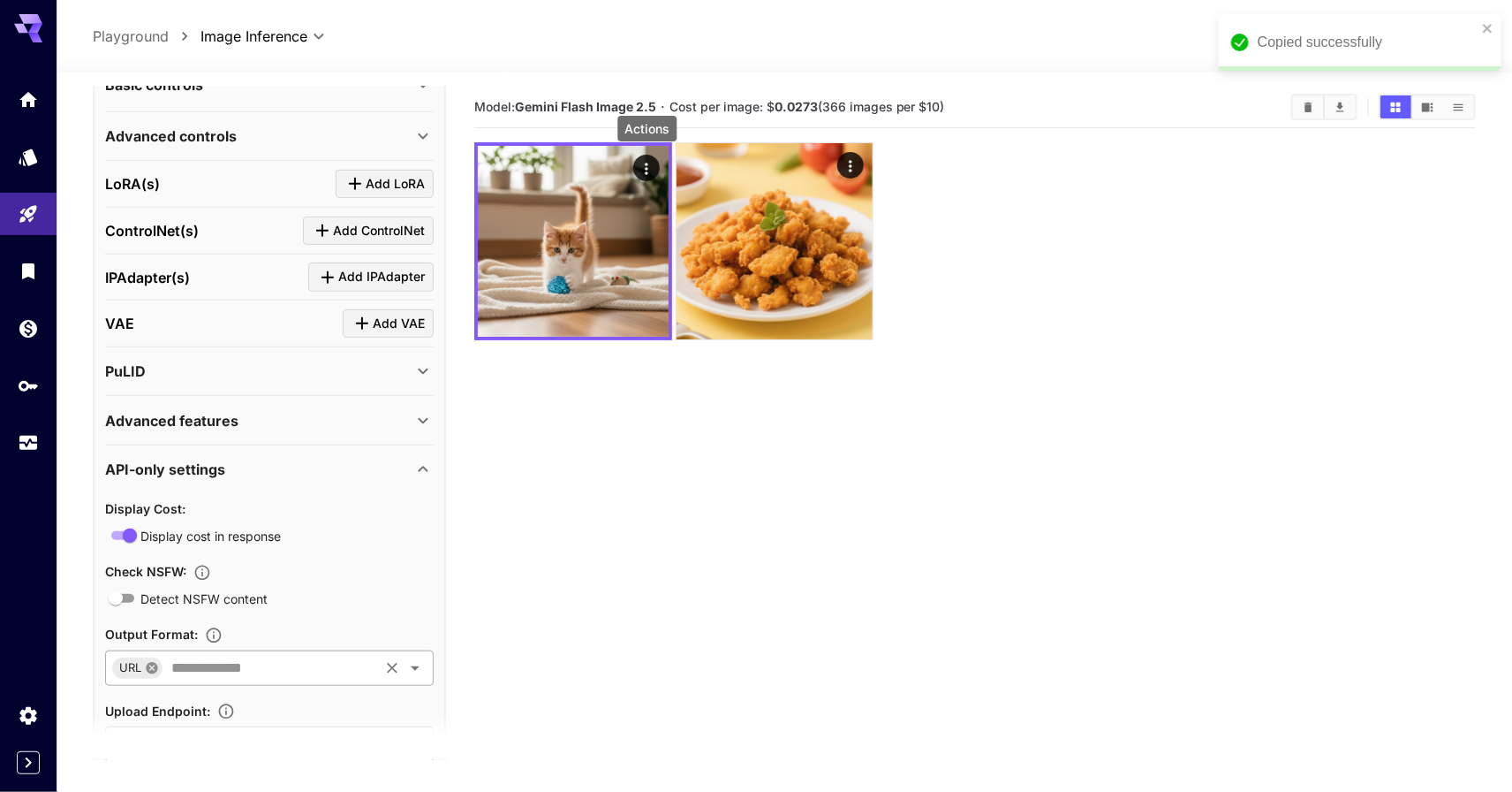
click at [155, 666] on icon at bounding box center [152, 668] width 11 height 11
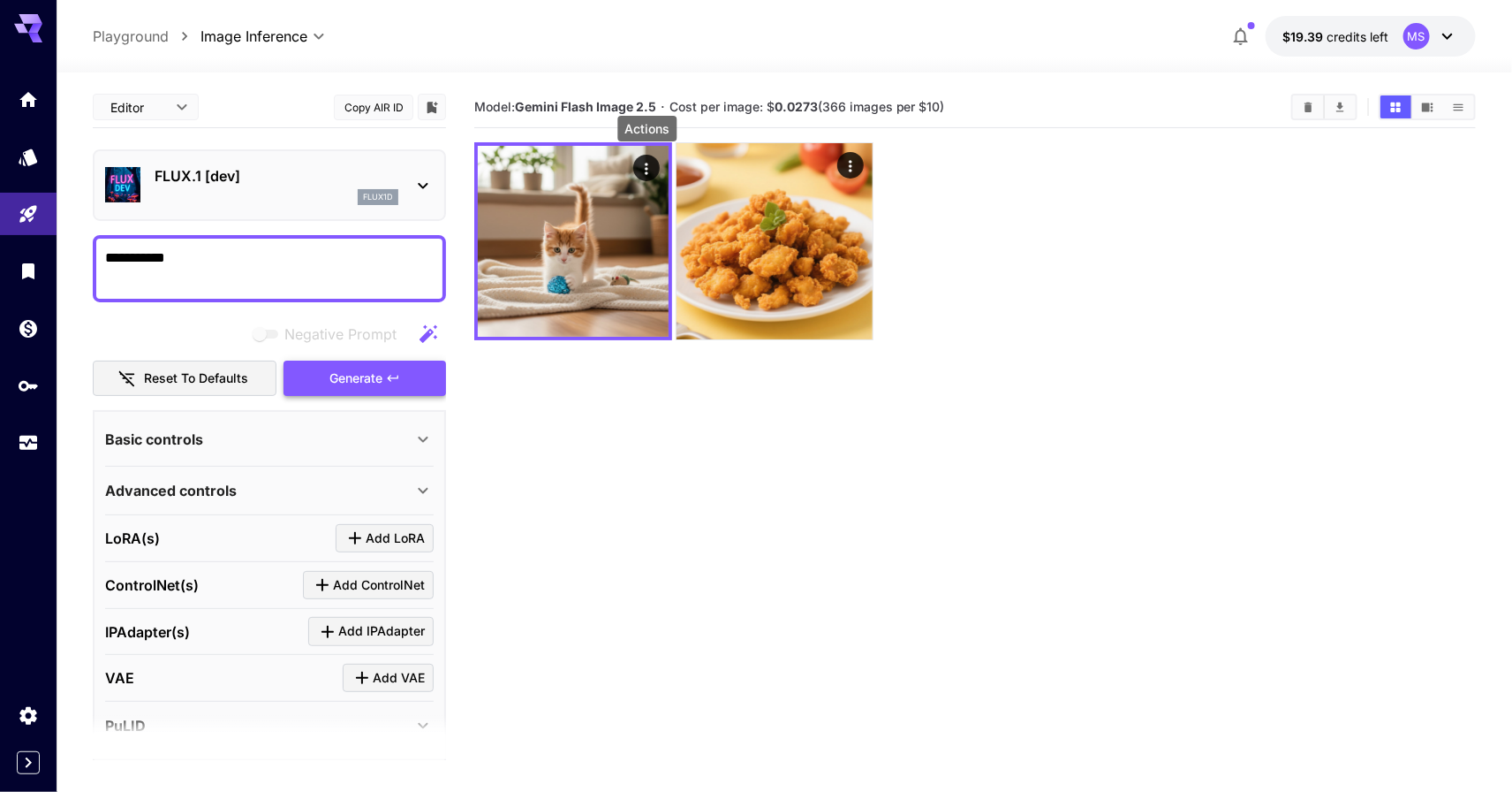
click at [356, 360] on button "Generate" at bounding box center [365, 378] width 162 height 36
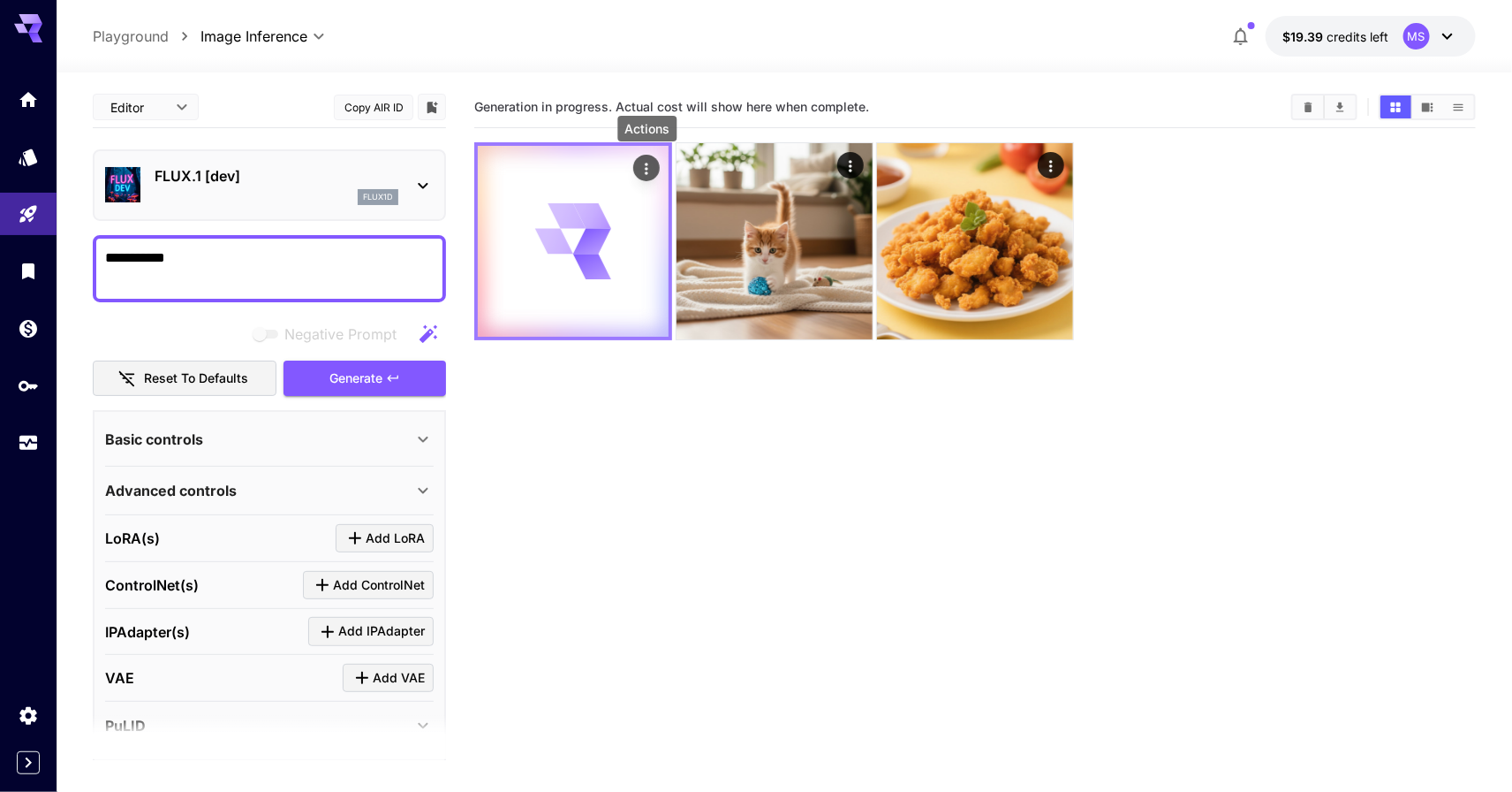
click at [646, 165] on icon "Actions" at bounding box center [646, 168] width 18 height 18
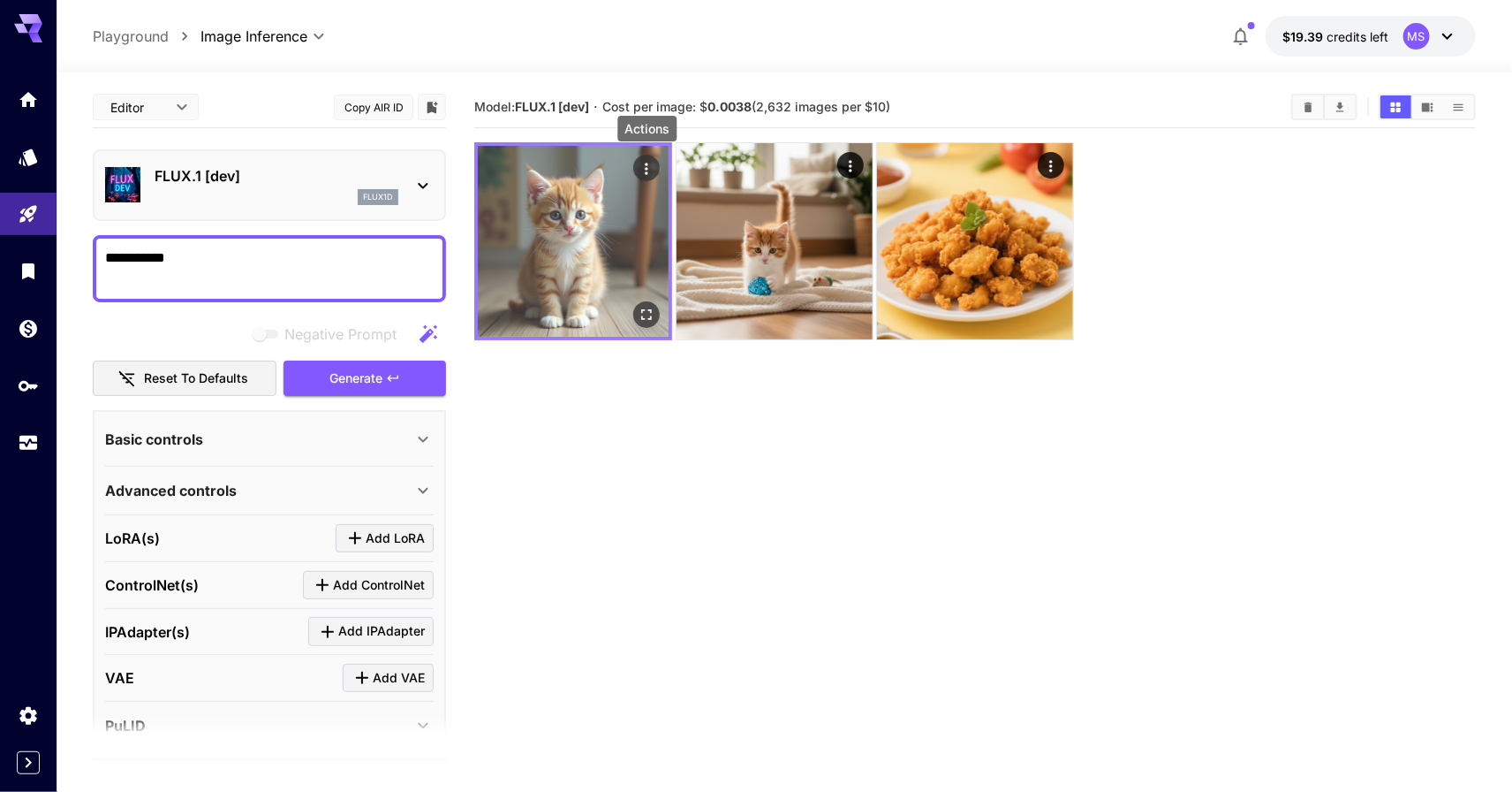
click at [649, 165] on icon "Actions" at bounding box center [646, 168] width 18 height 18
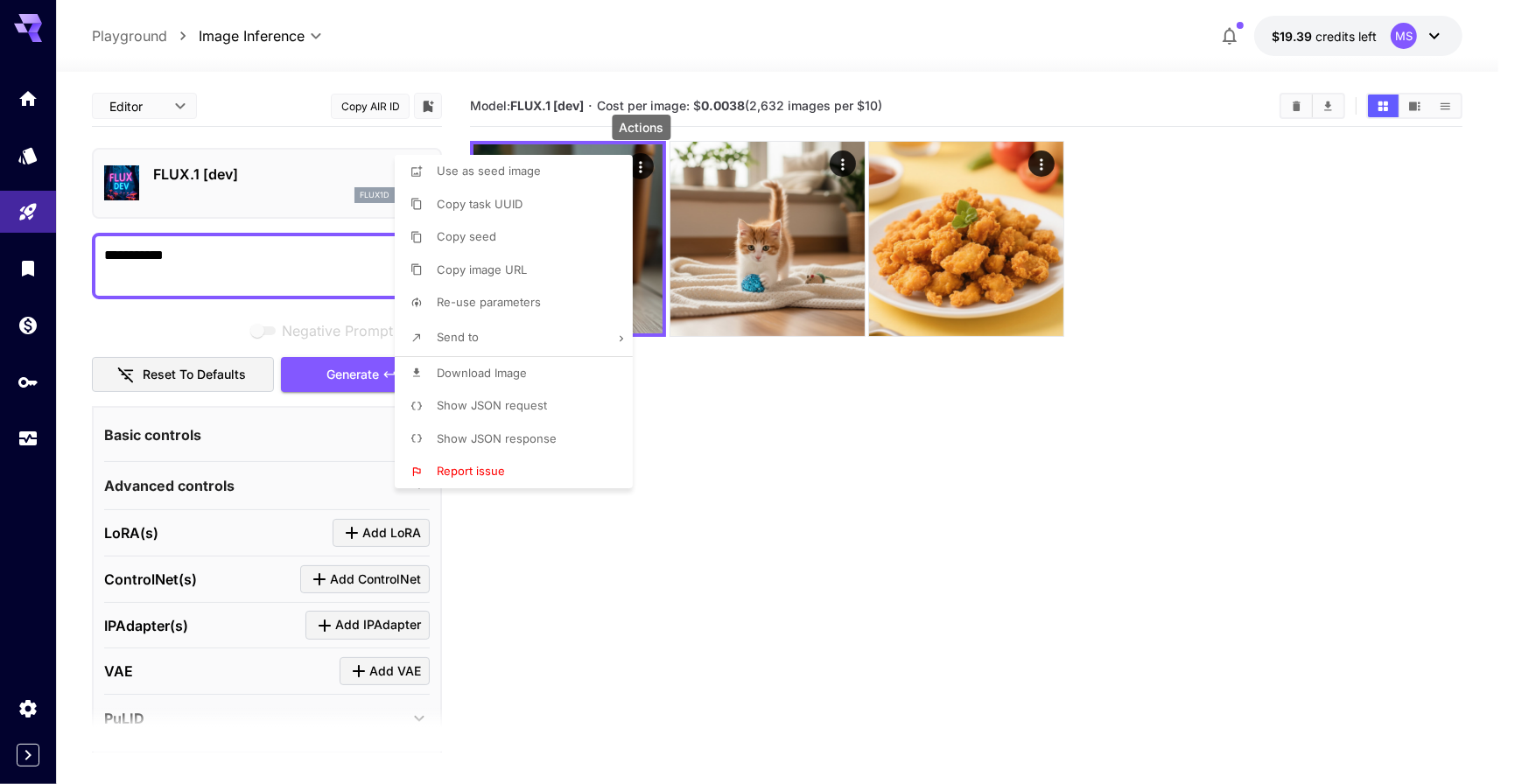
click at [533, 402] on span "Show JSON request" at bounding box center [492, 404] width 110 height 14
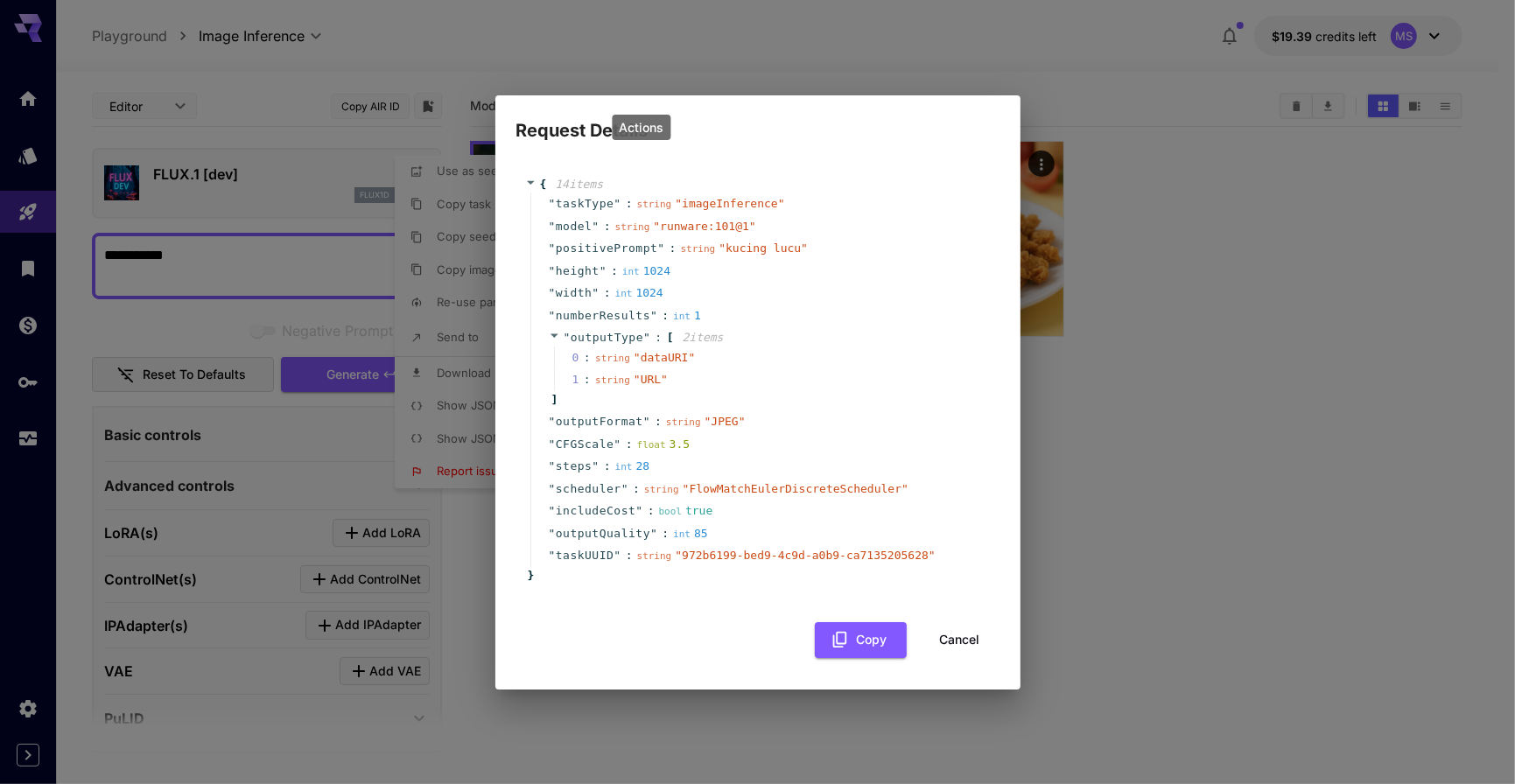
click at [959, 635] on button "Cancel" at bounding box center [960, 640] width 79 height 36
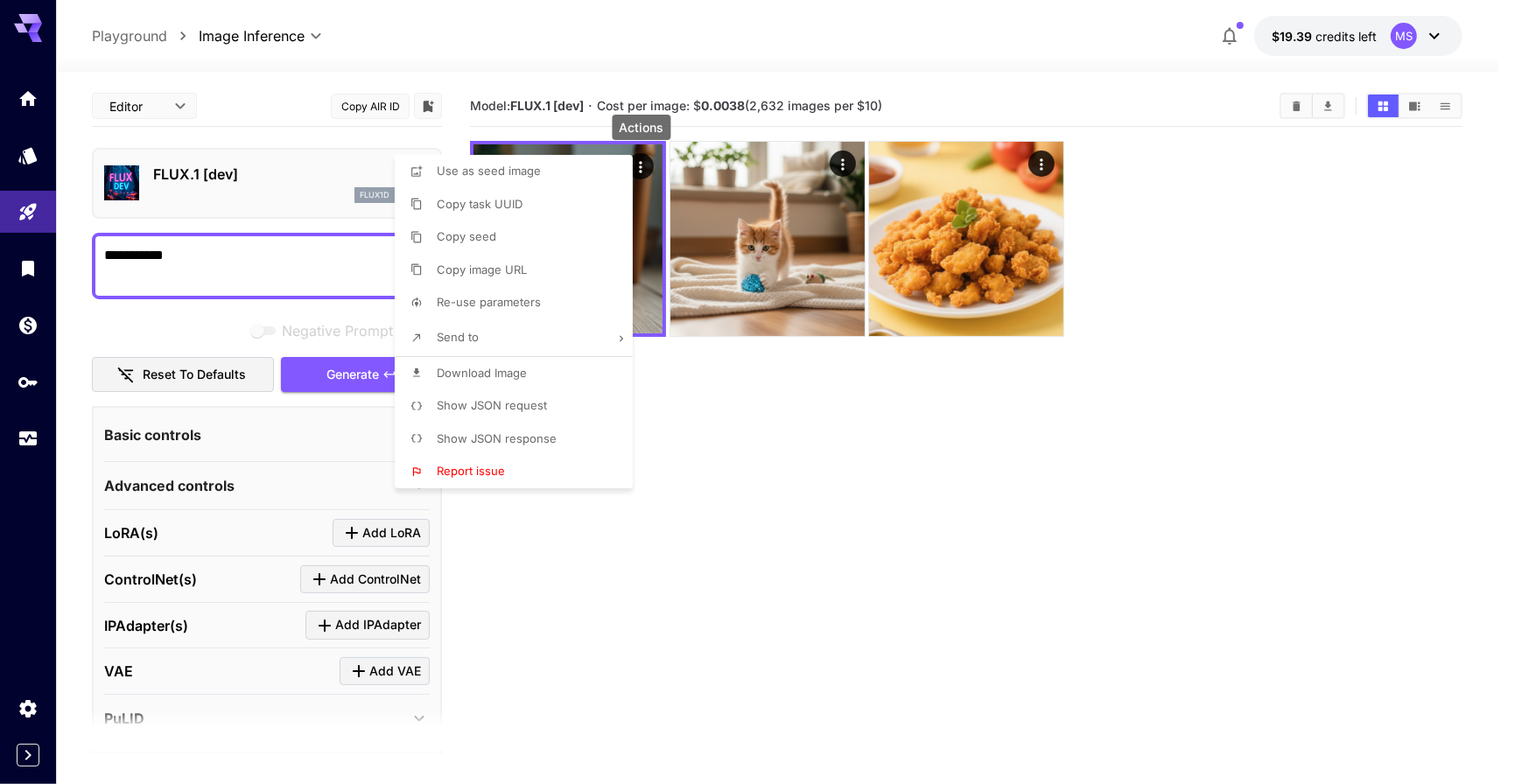
click at [806, 523] on div at bounding box center [758, 392] width 1515 height 784
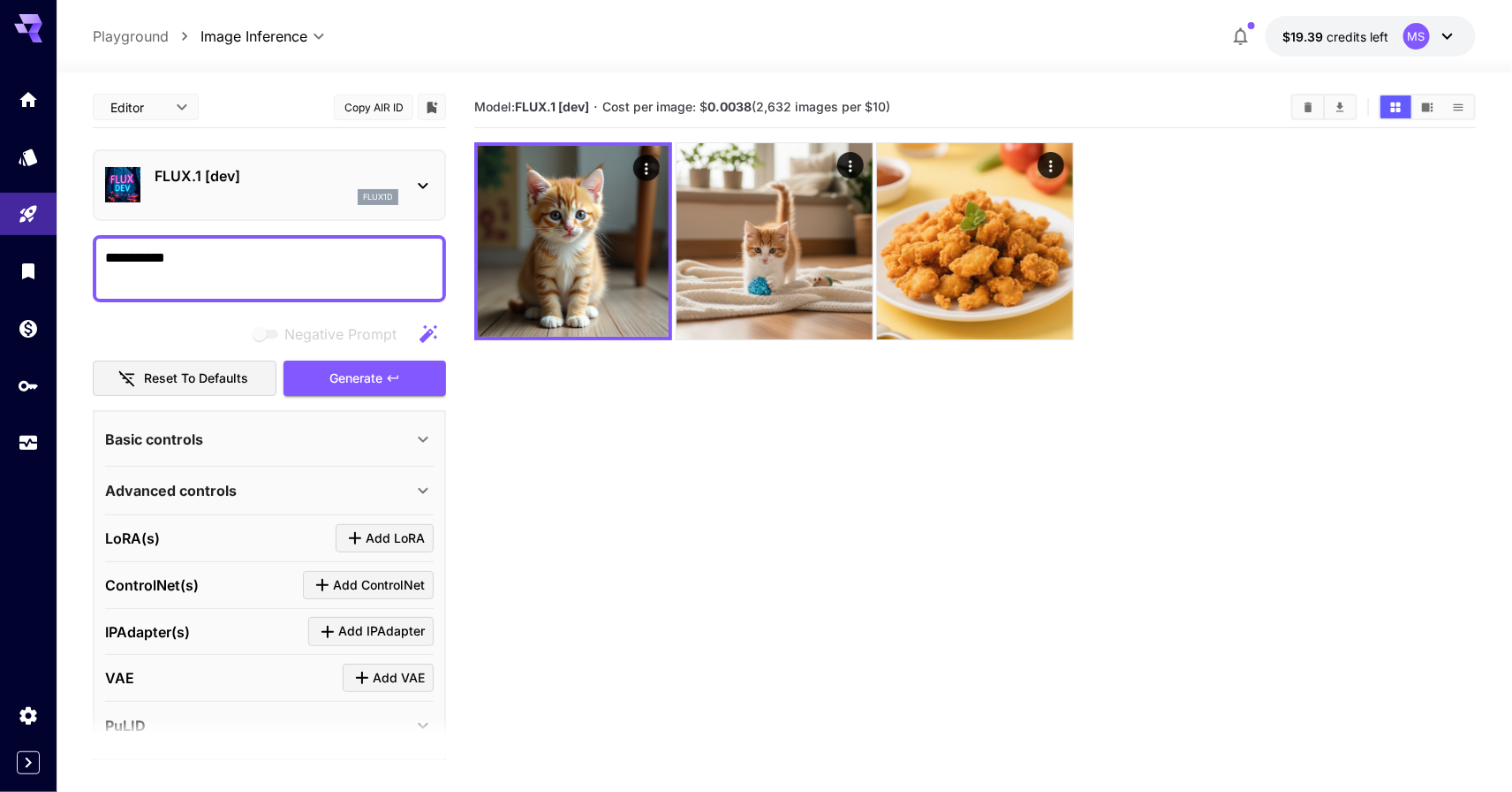
click at [377, 189] on div "flux1d" at bounding box center [378, 197] width 41 height 16
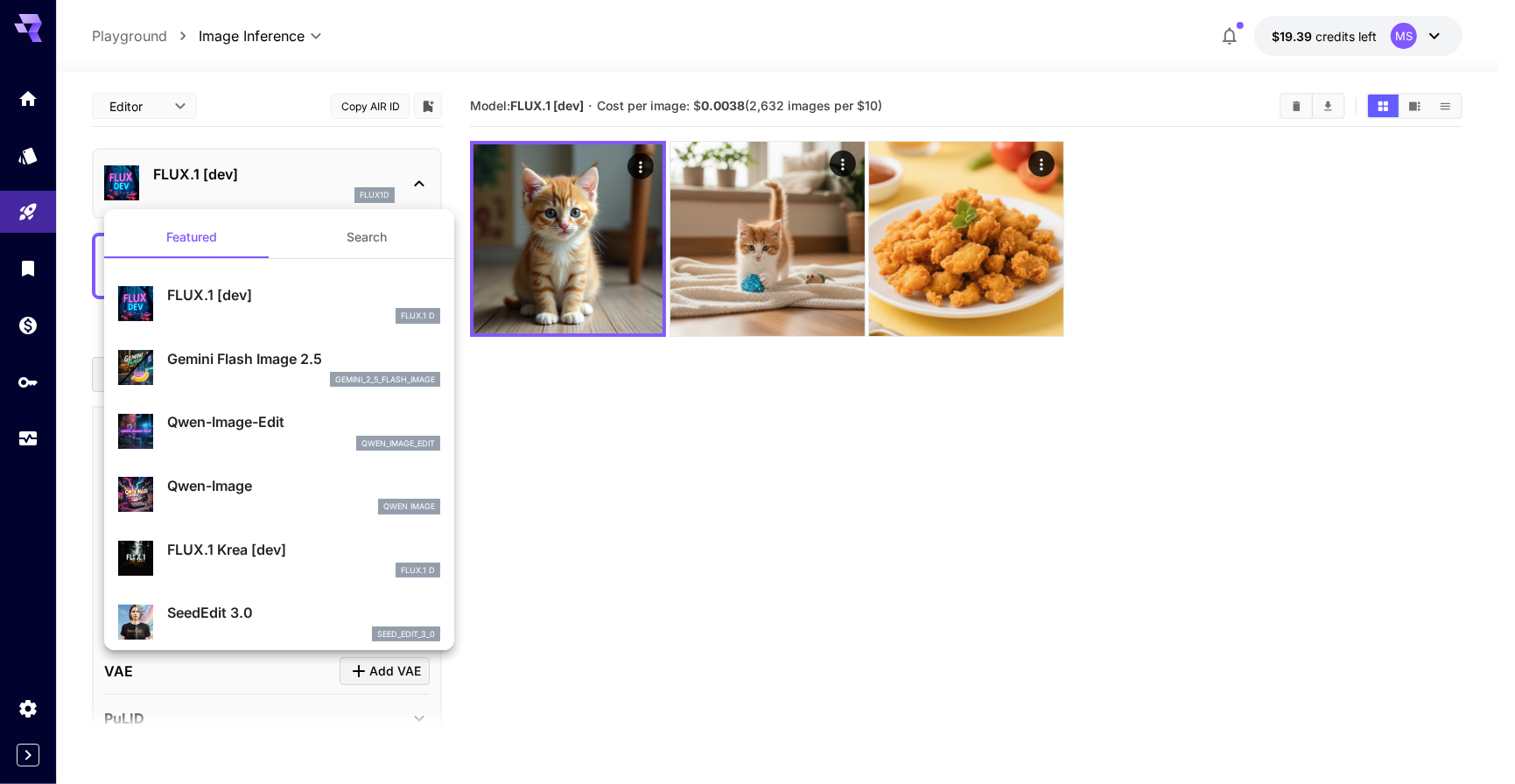
click at [328, 357] on p "Gemini Flash Image 2.5" at bounding box center [303, 358] width 273 height 21
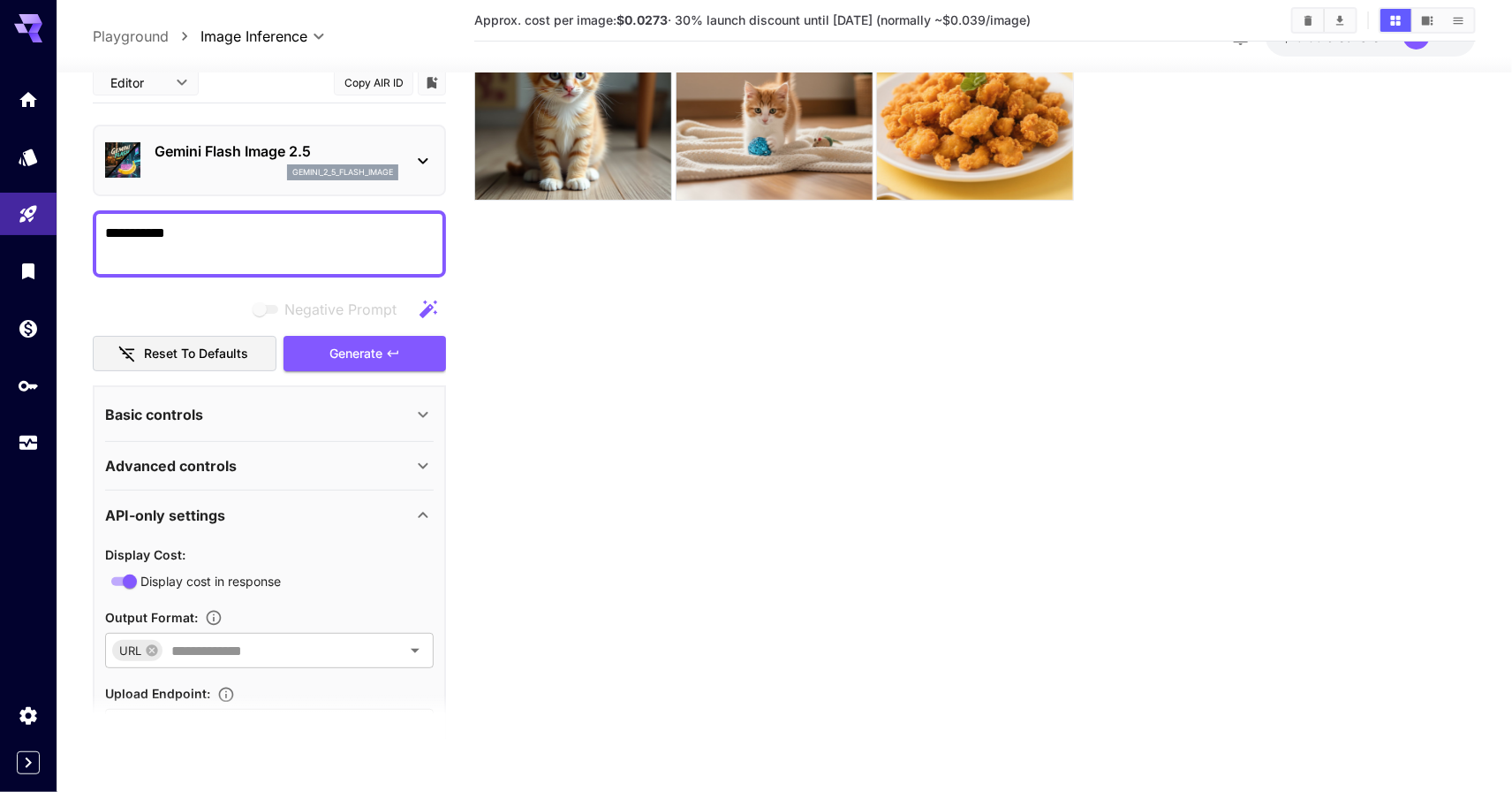
scroll to position [5, 0]
click at [152, 651] on icon at bounding box center [152, 650] width 11 height 11
click at [677, 607] on section "Approx. cost per image: $0.0273 · 30% launch discount until 15th september (nor…" at bounding box center [975, 343] width 1002 height 792
click at [411, 361] on button "Generate" at bounding box center [365, 353] width 162 height 36
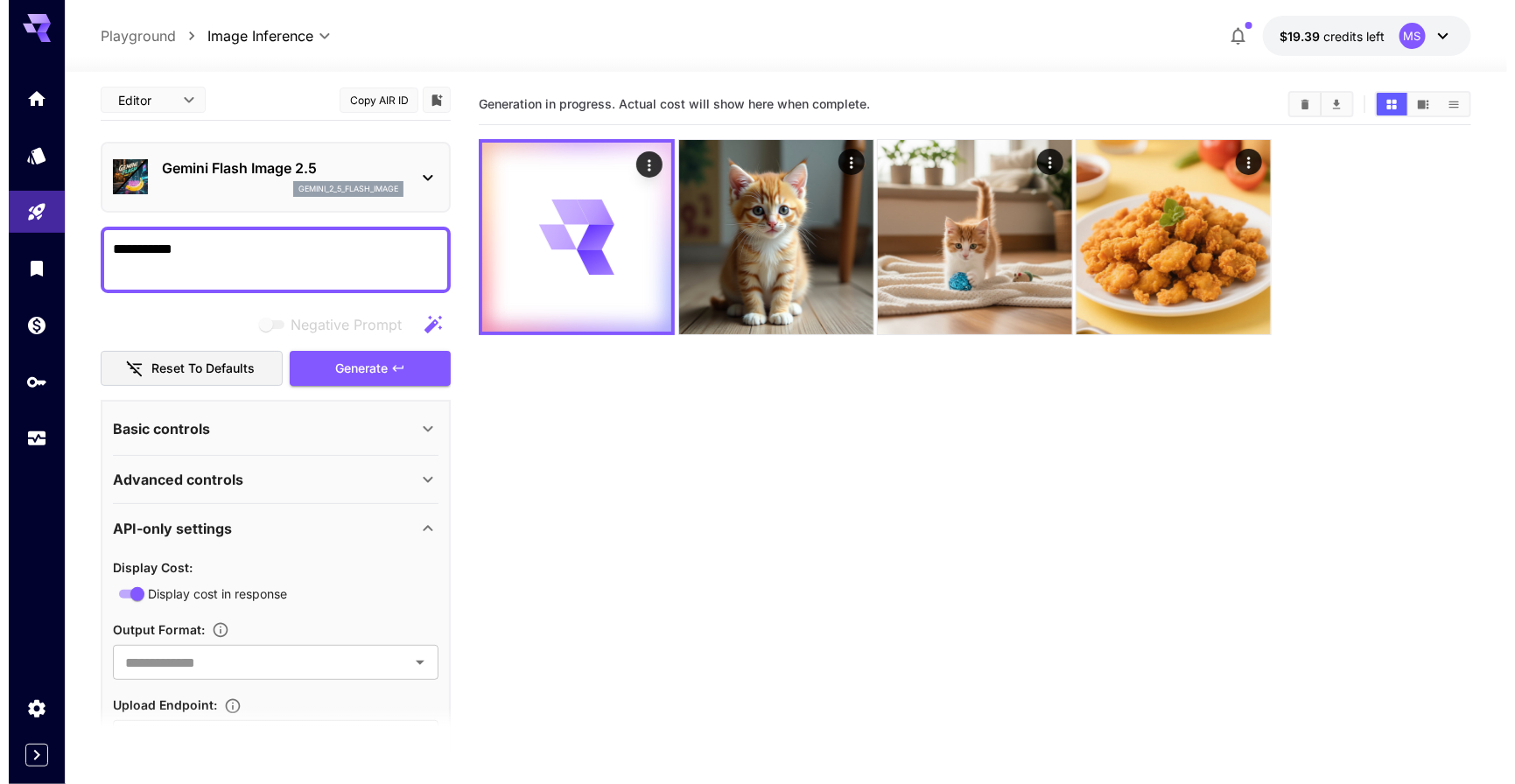
scroll to position [0, 0]
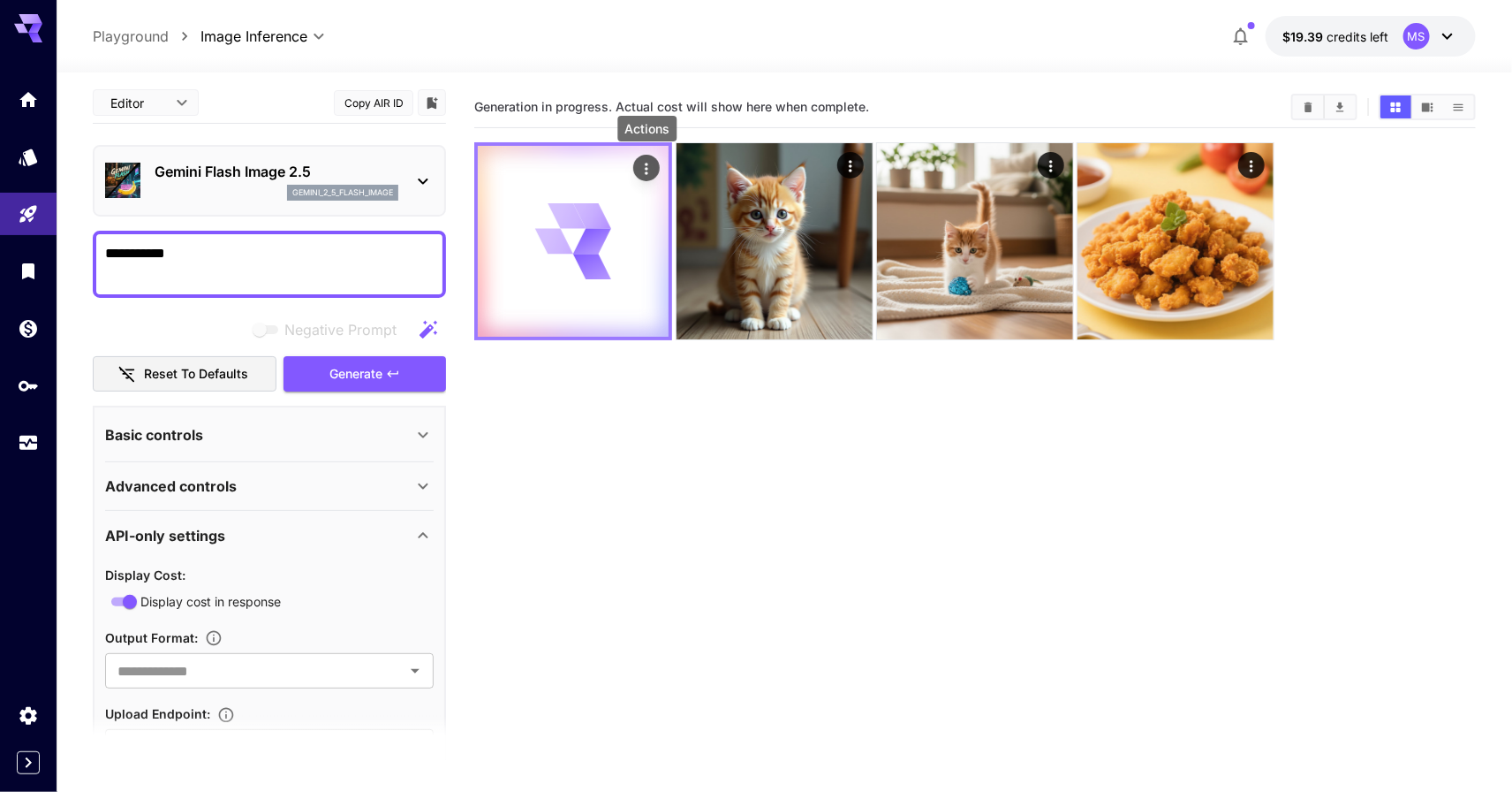
click at [645, 168] on icon "Actions" at bounding box center [646, 168] width 18 height 18
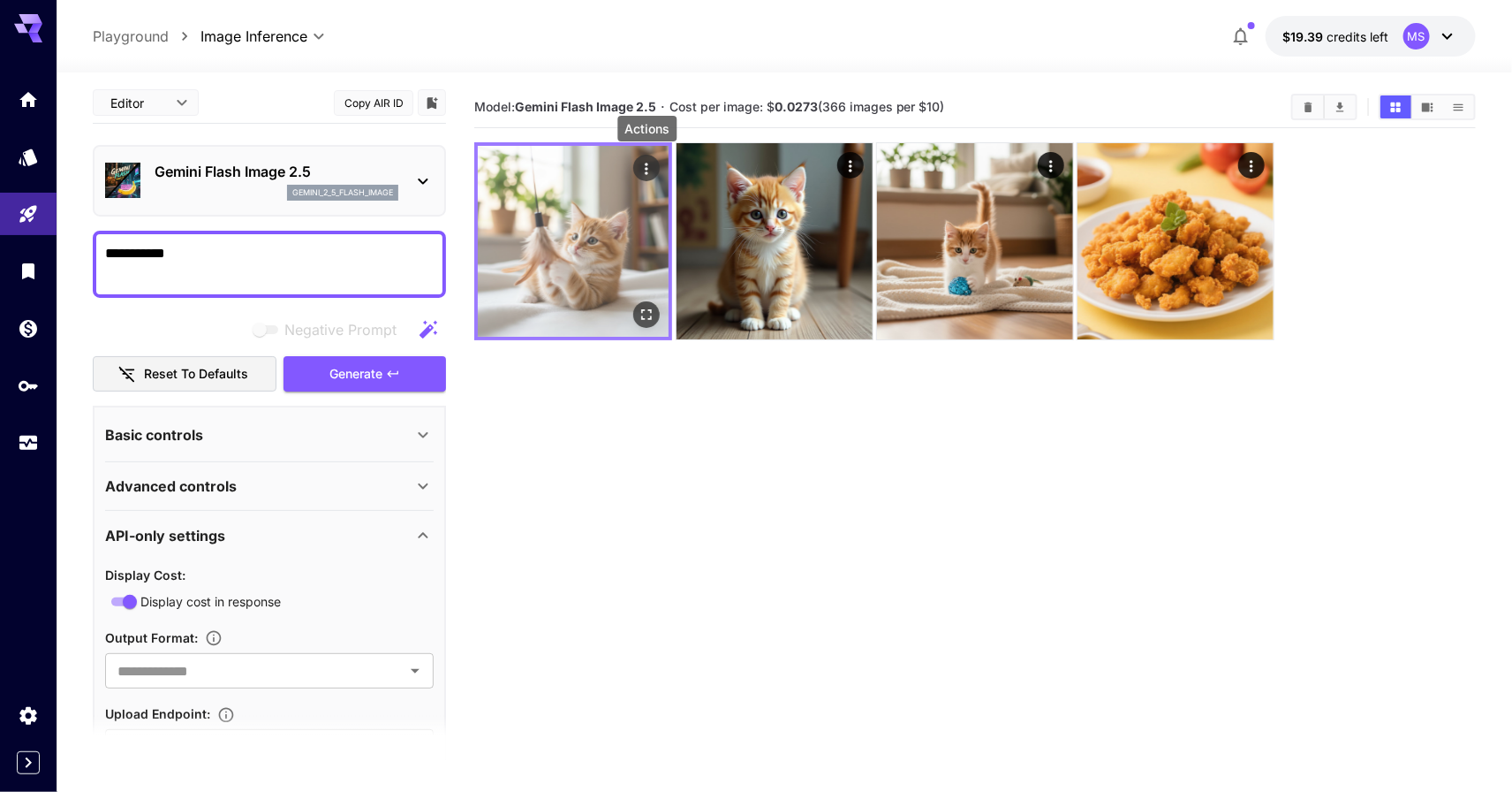
click at [649, 173] on icon "Actions" at bounding box center [647, 168] width 3 height 11
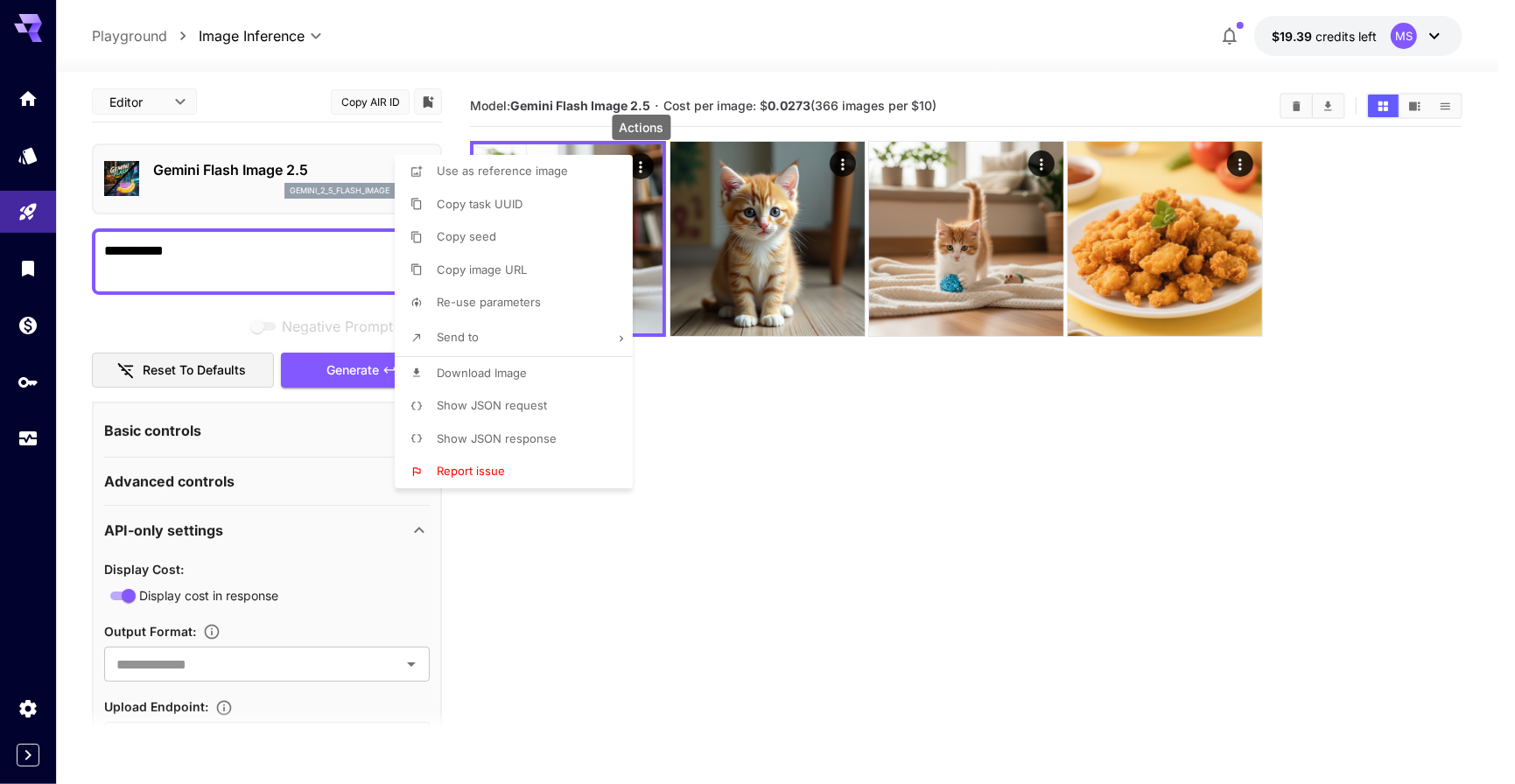
click at [509, 414] on li "Show JSON request" at bounding box center [518, 406] width 248 height 33
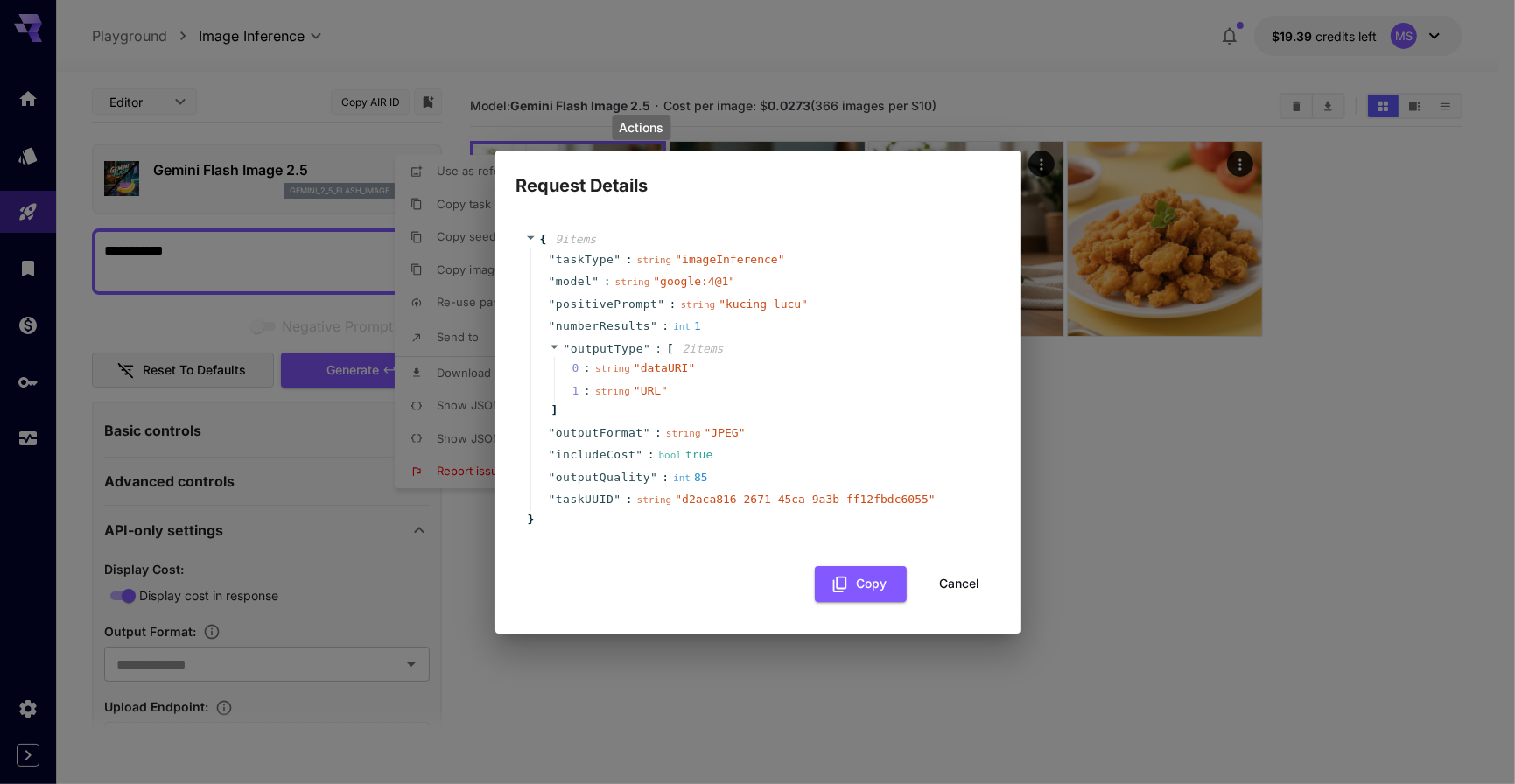
click at [630, 381] on div "1 : string " URL "" at bounding box center [769, 391] width 432 height 23
click at [700, 343] on span "2 item s" at bounding box center [702, 348] width 41 height 13
click at [667, 367] on span "" dataURI "" at bounding box center [664, 368] width 62 height 13
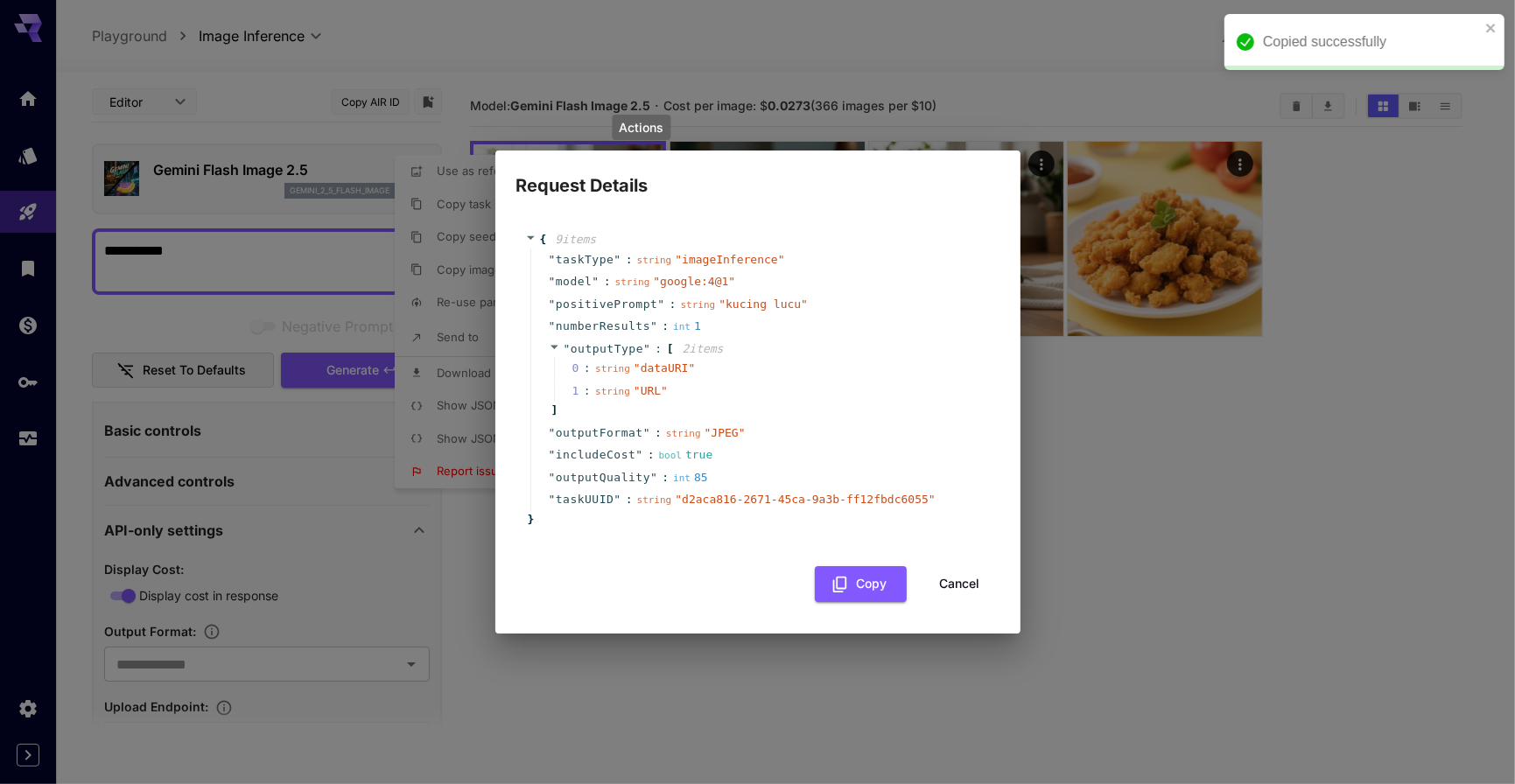
click at [631, 396] on div "string " URL "" at bounding box center [631, 391] width 73 height 17
click at [573, 390] on span "1 :" at bounding box center [584, 391] width 24 height 17
click at [554, 344] on icon at bounding box center [554, 347] width 11 height 11
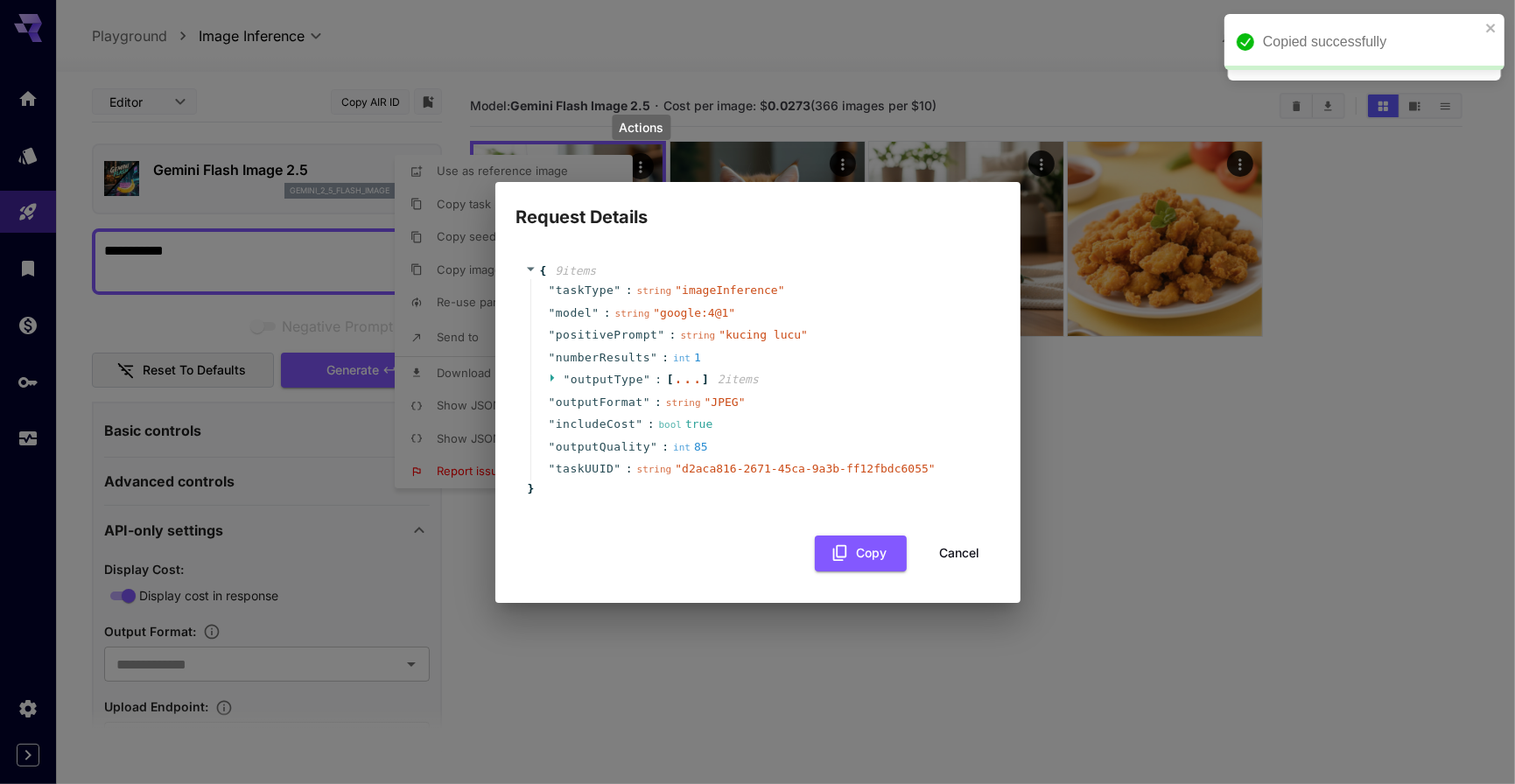
click at [551, 382] on icon at bounding box center [554, 378] width 11 height 11
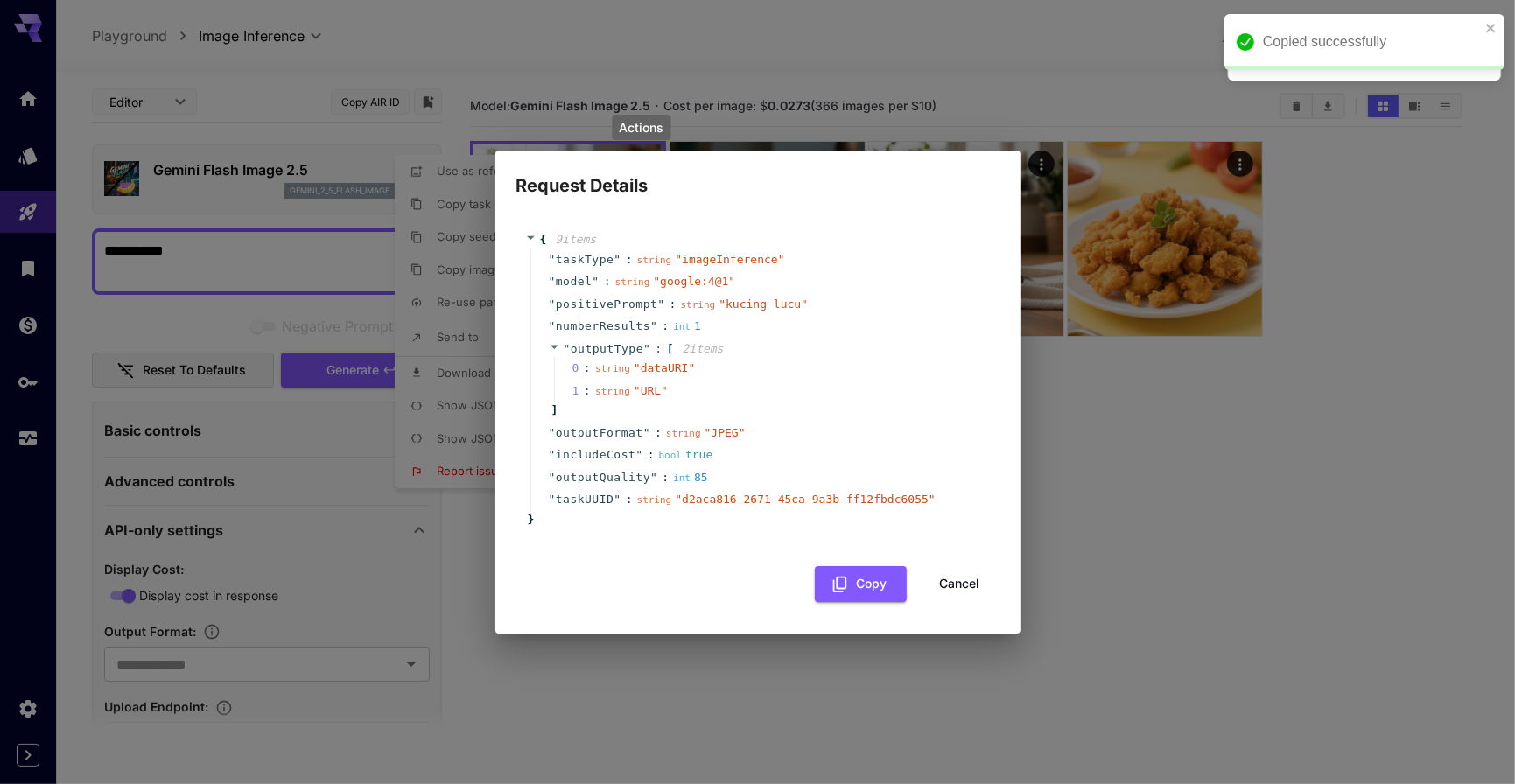
click at [951, 585] on button "Cancel" at bounding box center [960, 584] width 79 height 36
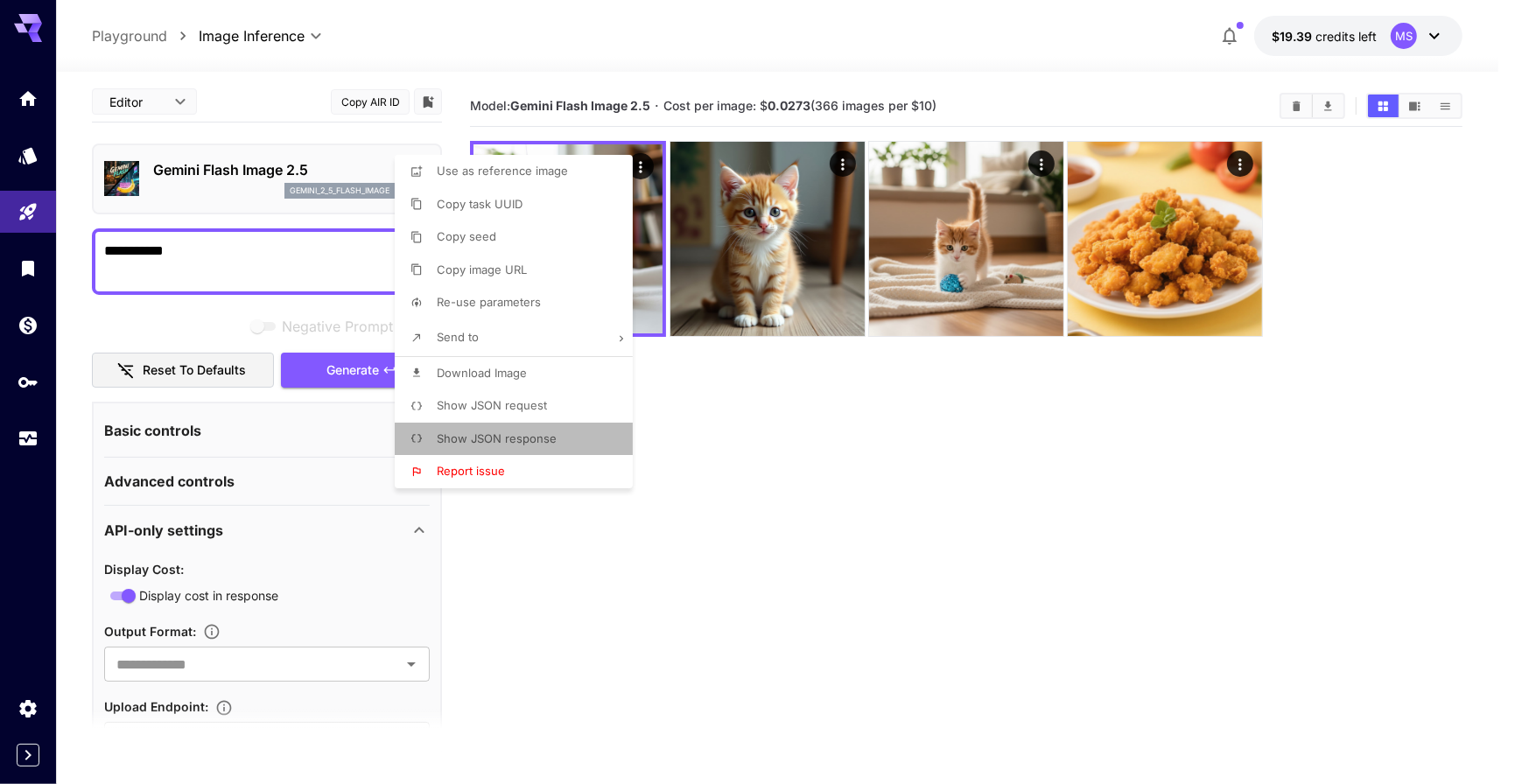
click at [543, 442] on span "Show JSON response" at bounding box center [496, 437] width 120 height 14
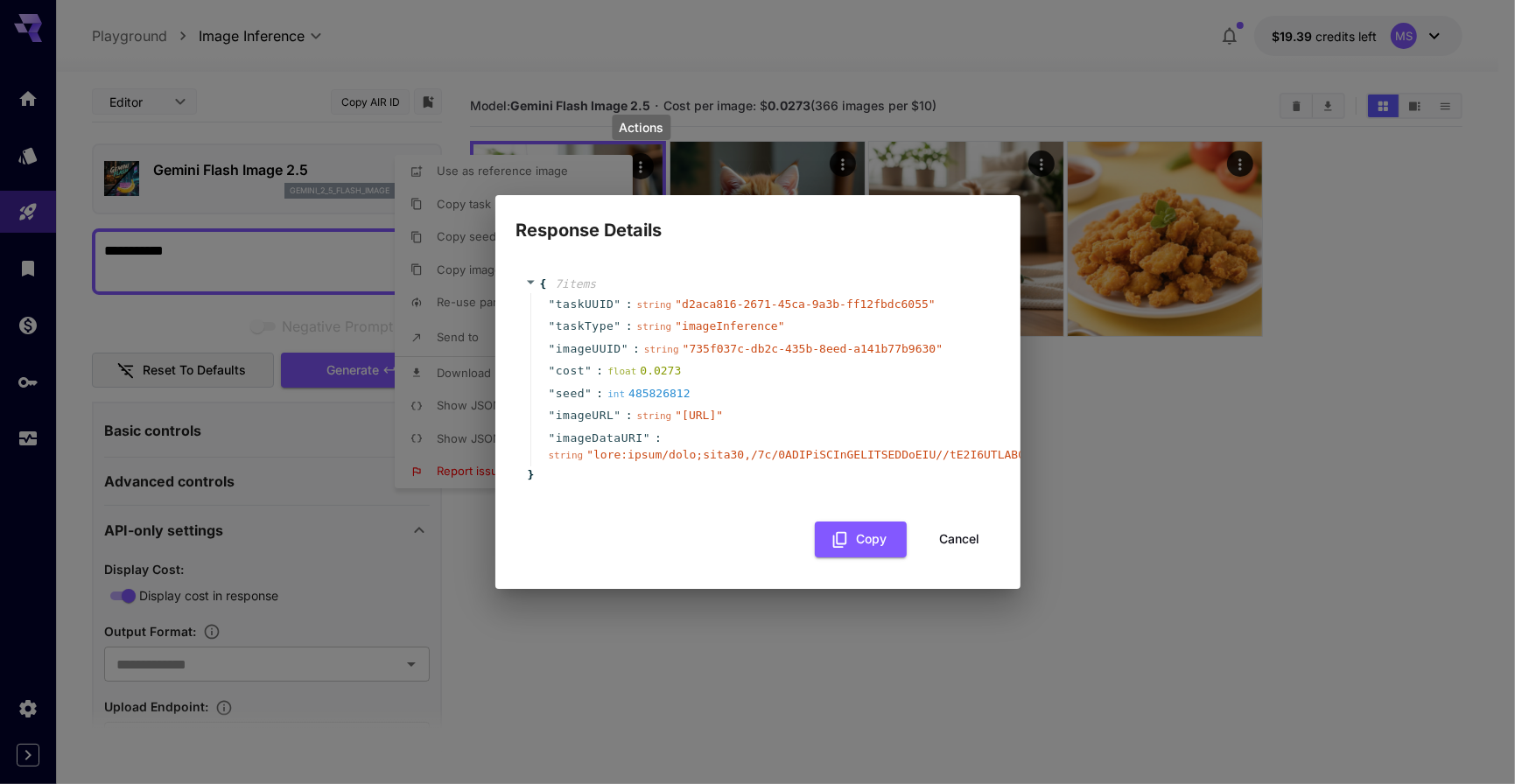
click at [826, 382] on div "" seed " : int 485826812" at bounding box center [760, 393] width 461 height 23
click at [957, 548] on button "Cancel" at bounding box center [960, 539] width 79 height 36
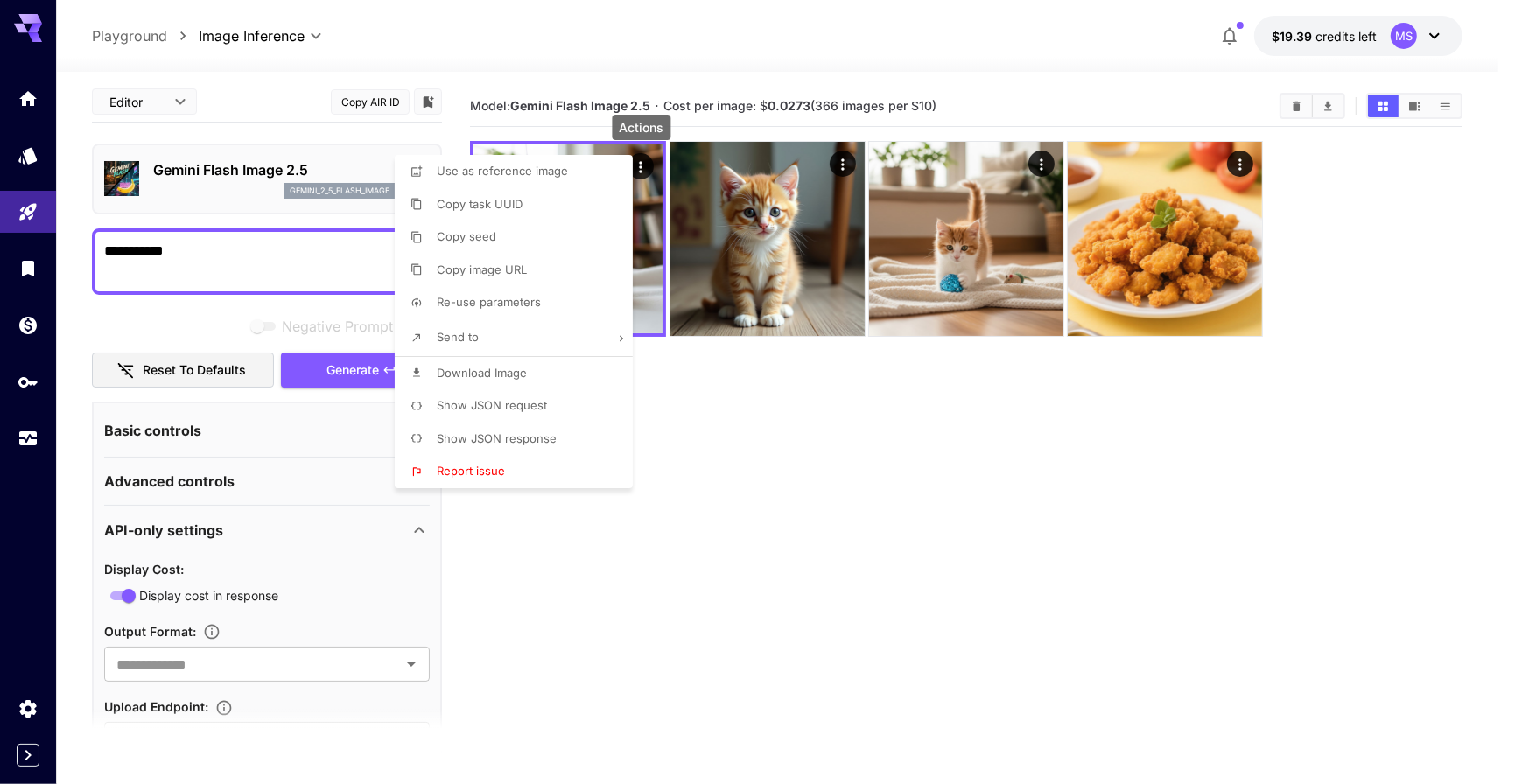
click at [823, 606] on div at bounding box center [758, 392] width 1515 height 784
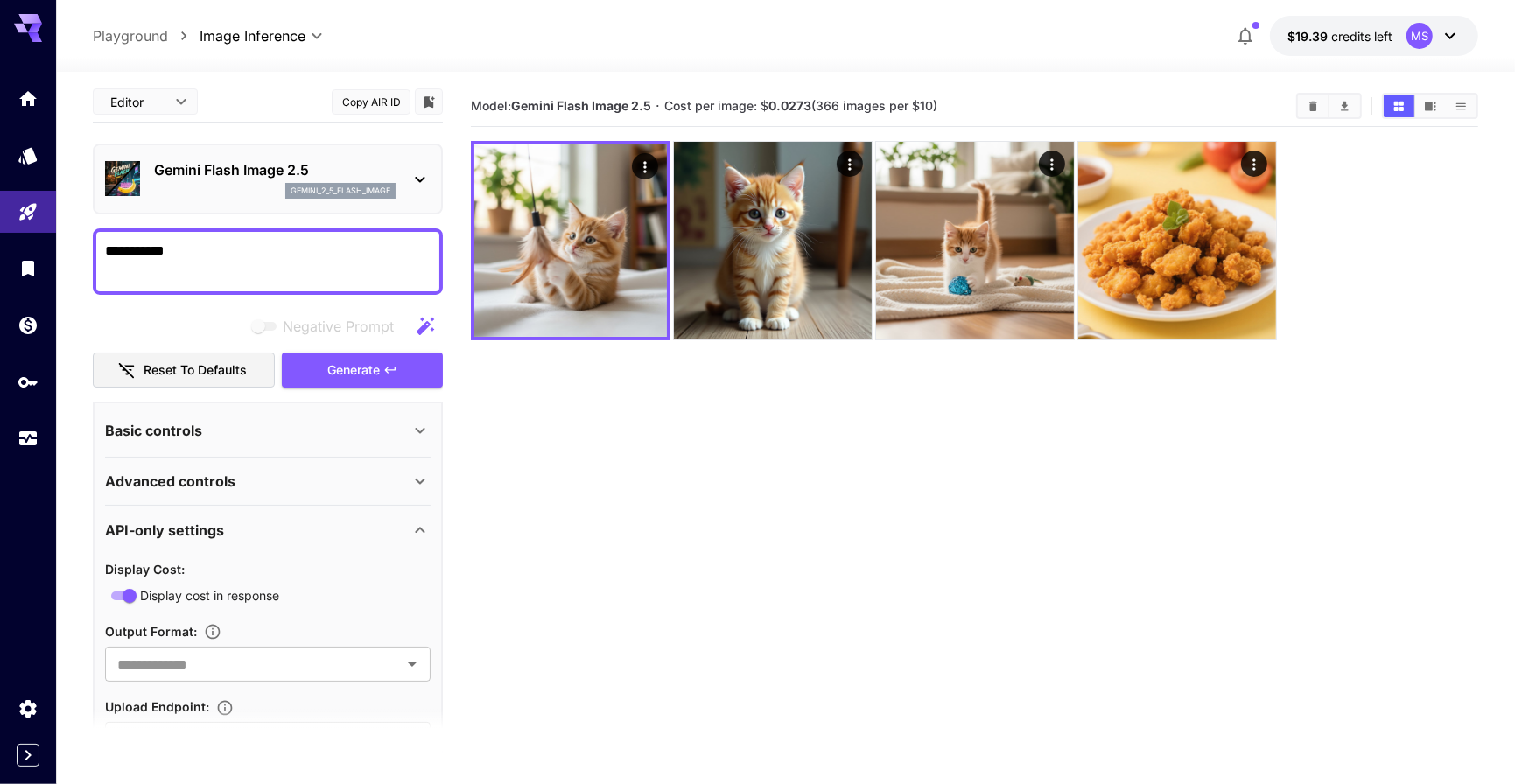
click at [161, 95] on body "**********" at bounding box center [758, 460] width 1515 height 922
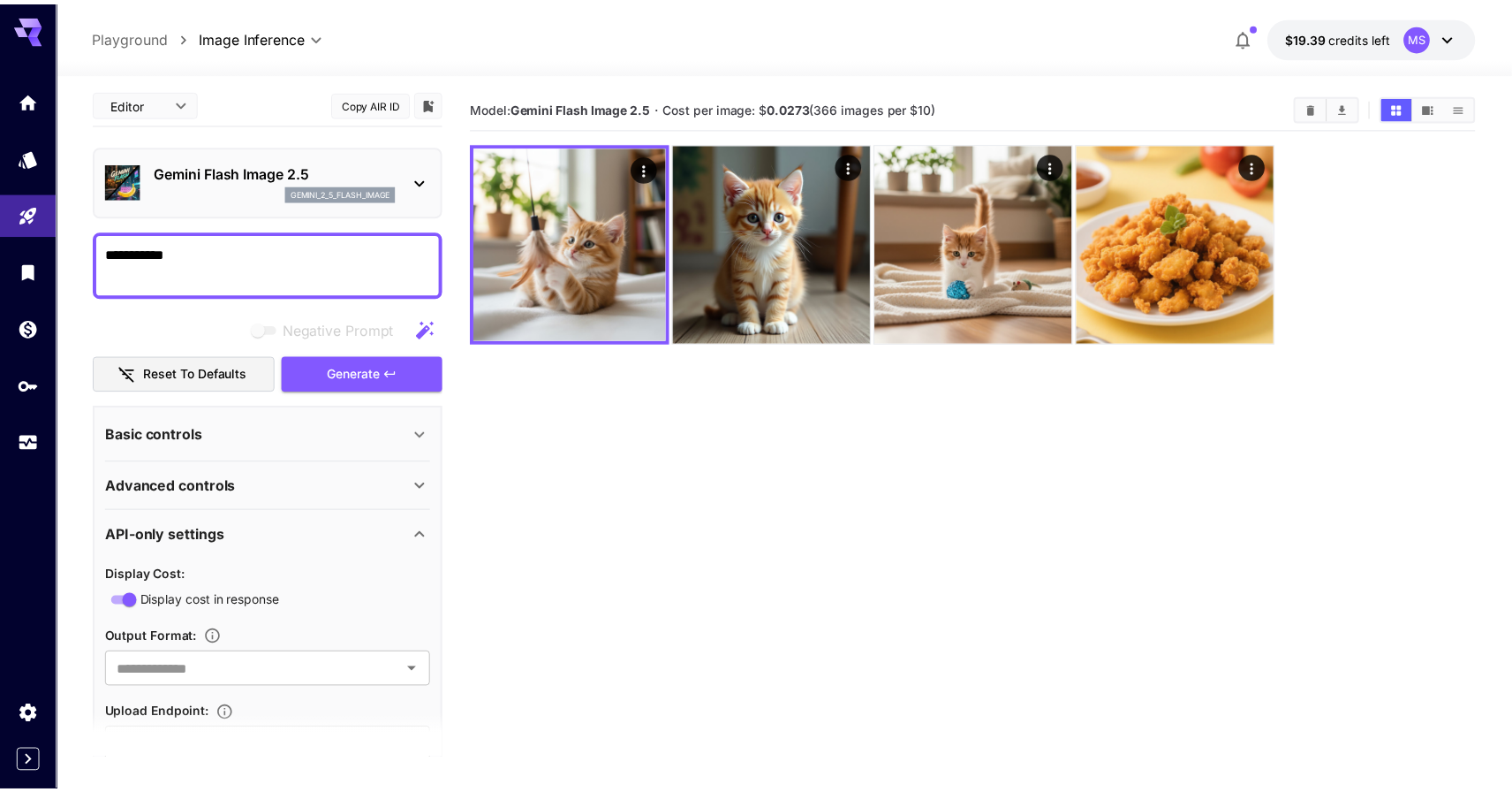
scroll to position [1, 0]
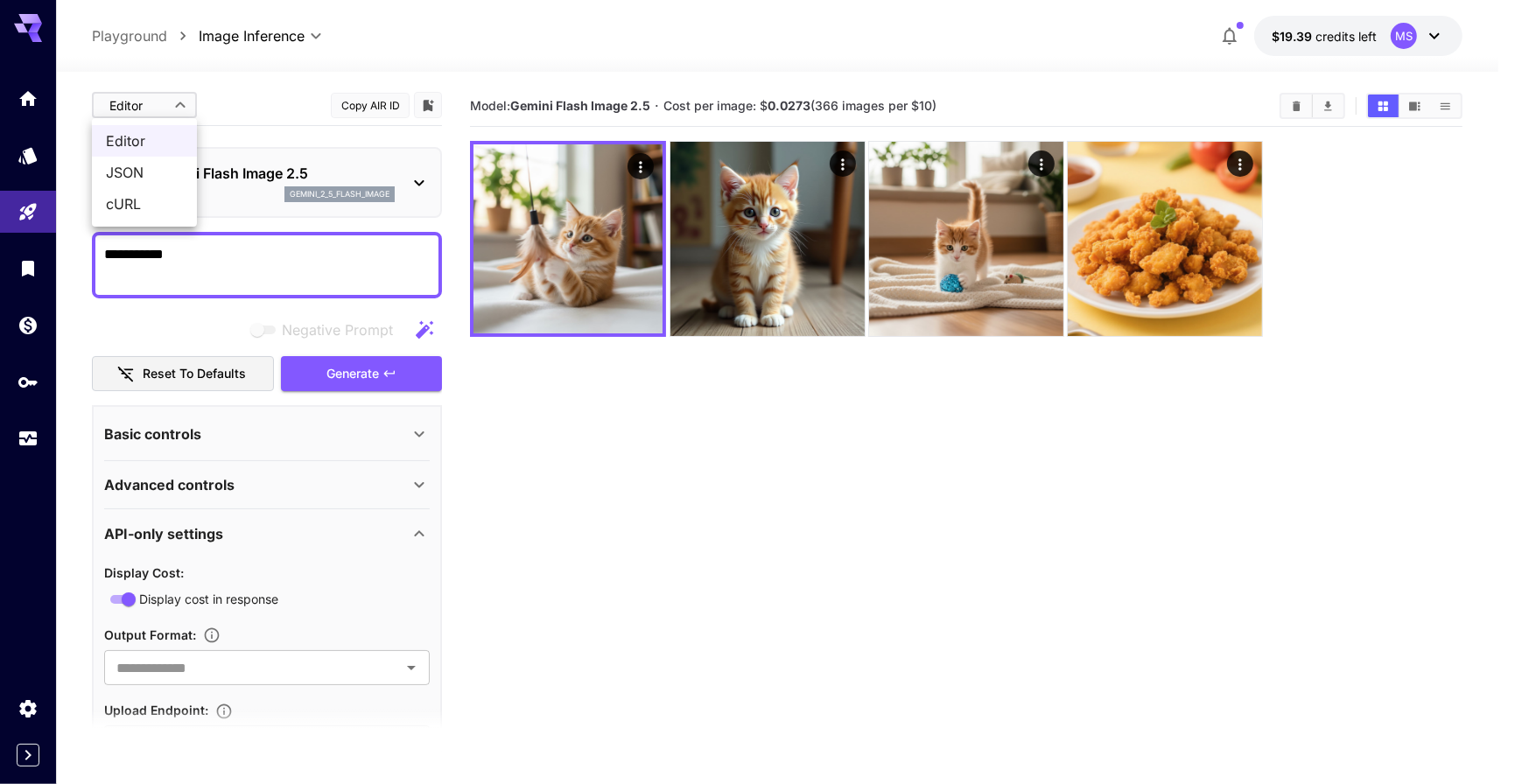
click at [146, 211] on span "cURL" at bounding box center [144, 203] width 77 height 21
type input "****"
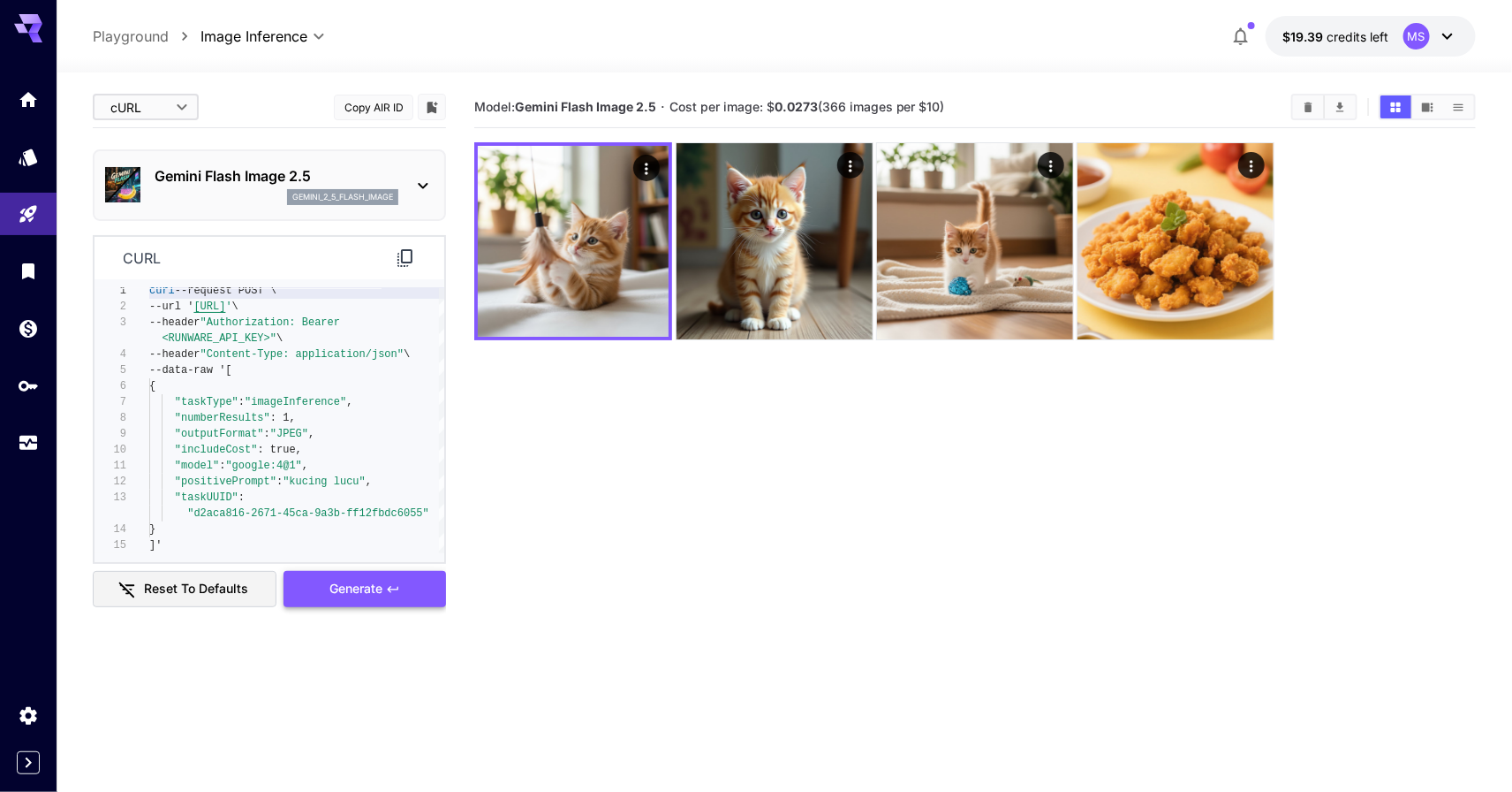
click at [394, 595] on icon "button" at bounding box center [393, 589] width 14 height 14
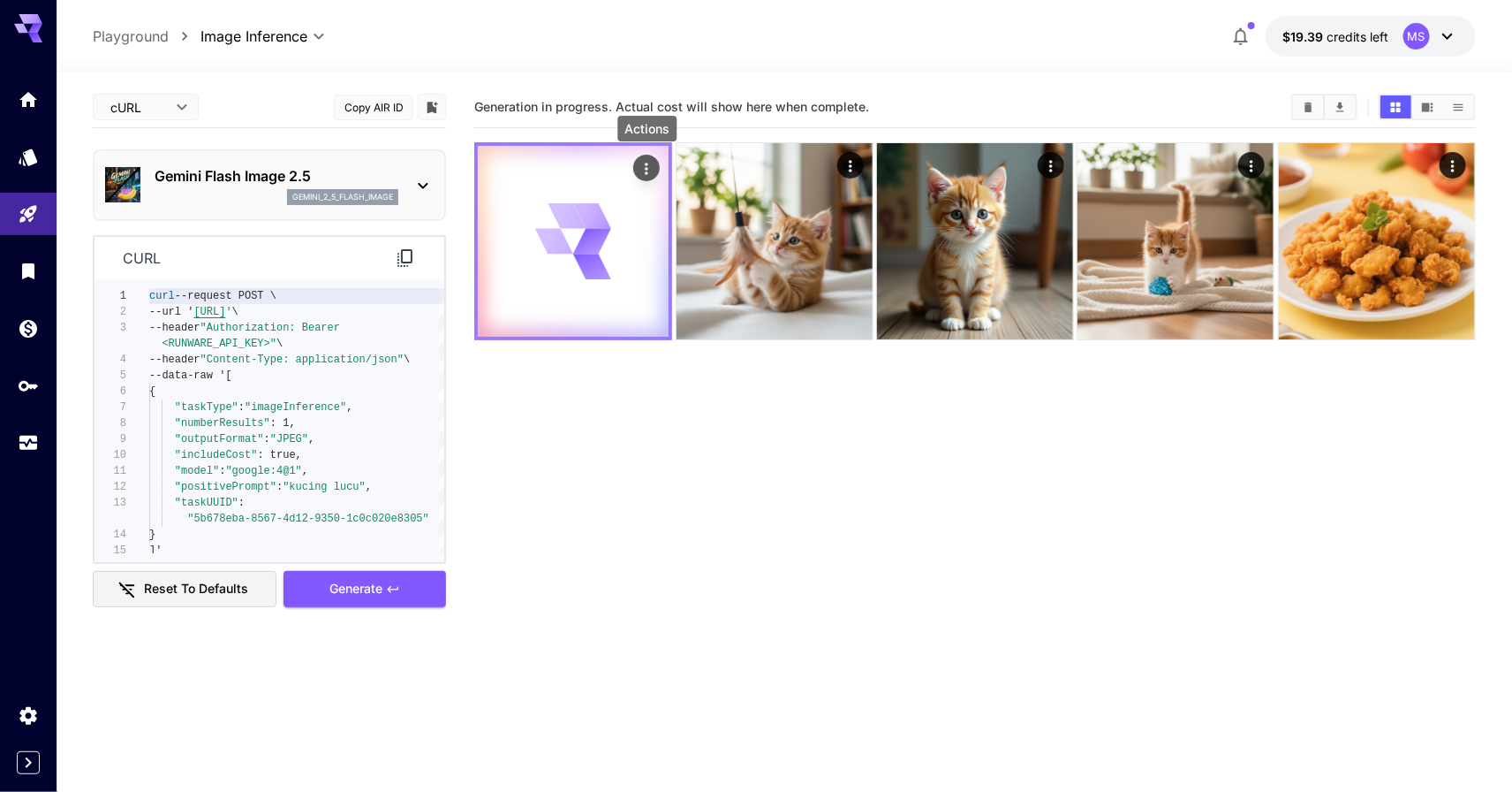
click at [652, 170] on icon "Actions" at bounding box center [646, 168] width 18 height 18
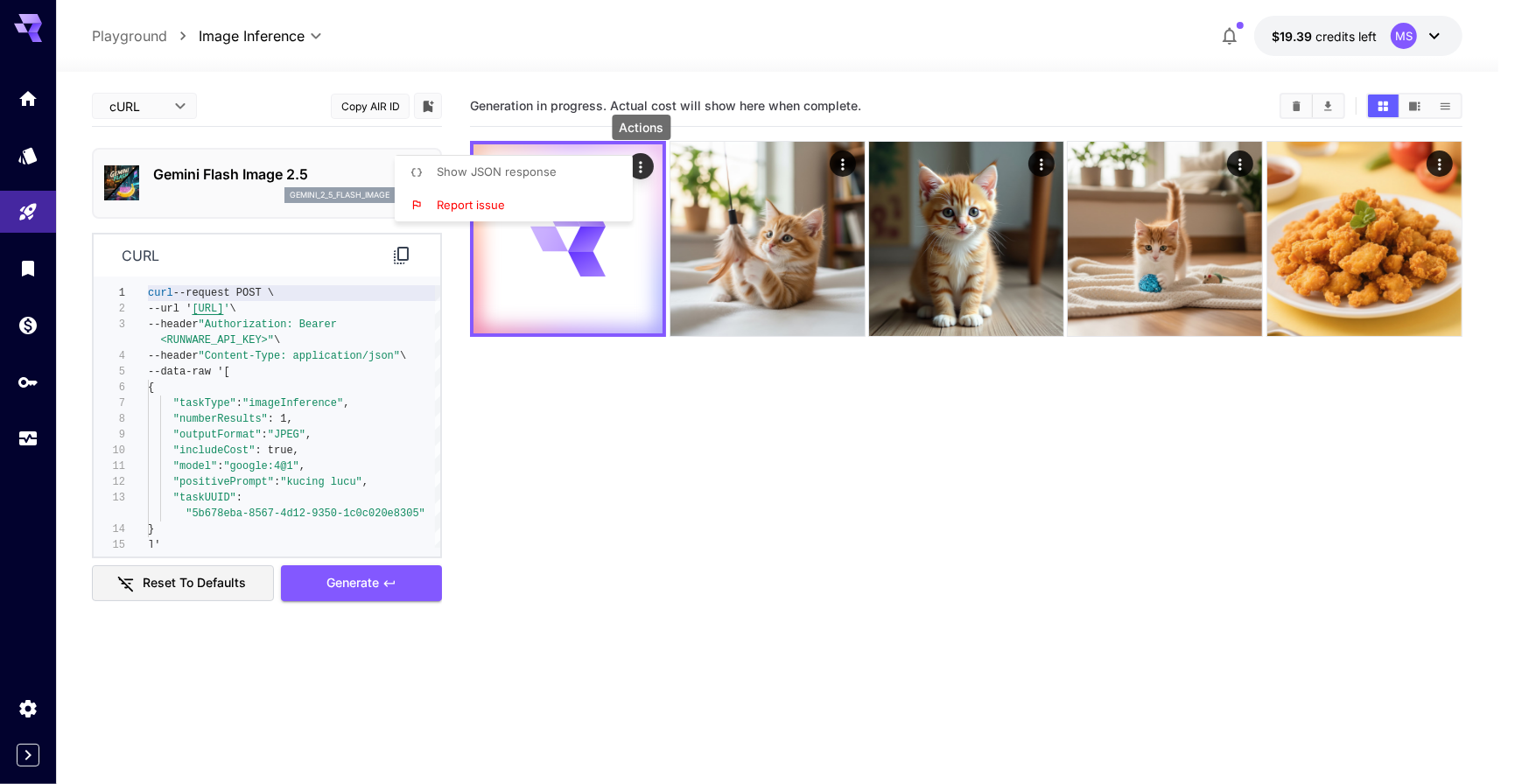
click at [582, 180] on li "Show JSON response" at bounding box center [518, 172] width 248 height 33
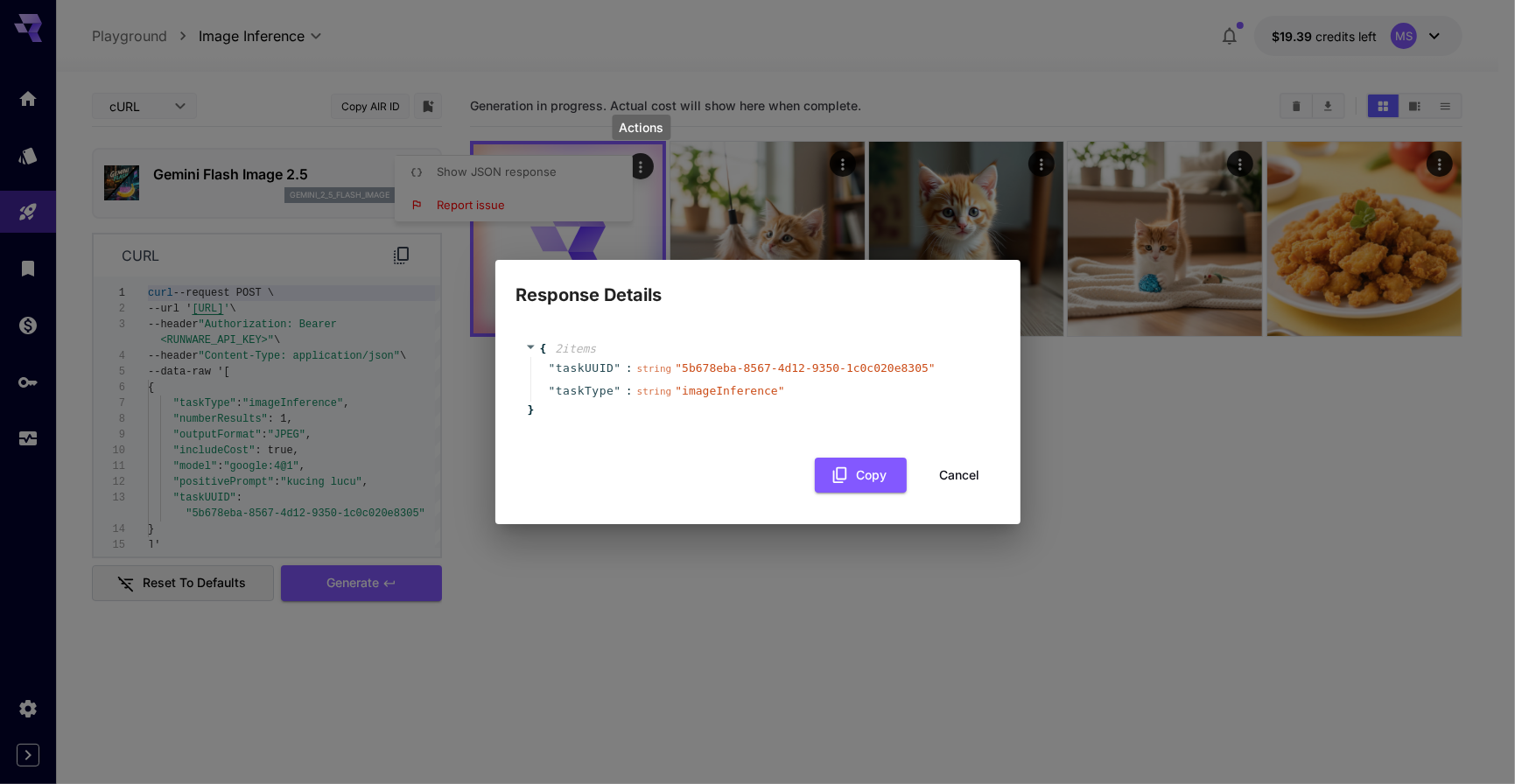
click at [569, 382] on span "taskType" at bounding box center [585, 391] width 59 height 17
click at [976, 482] on section "Generation in progress. Actual cost will show here when complete." at bounding box center [965, 477] width 992 height 784
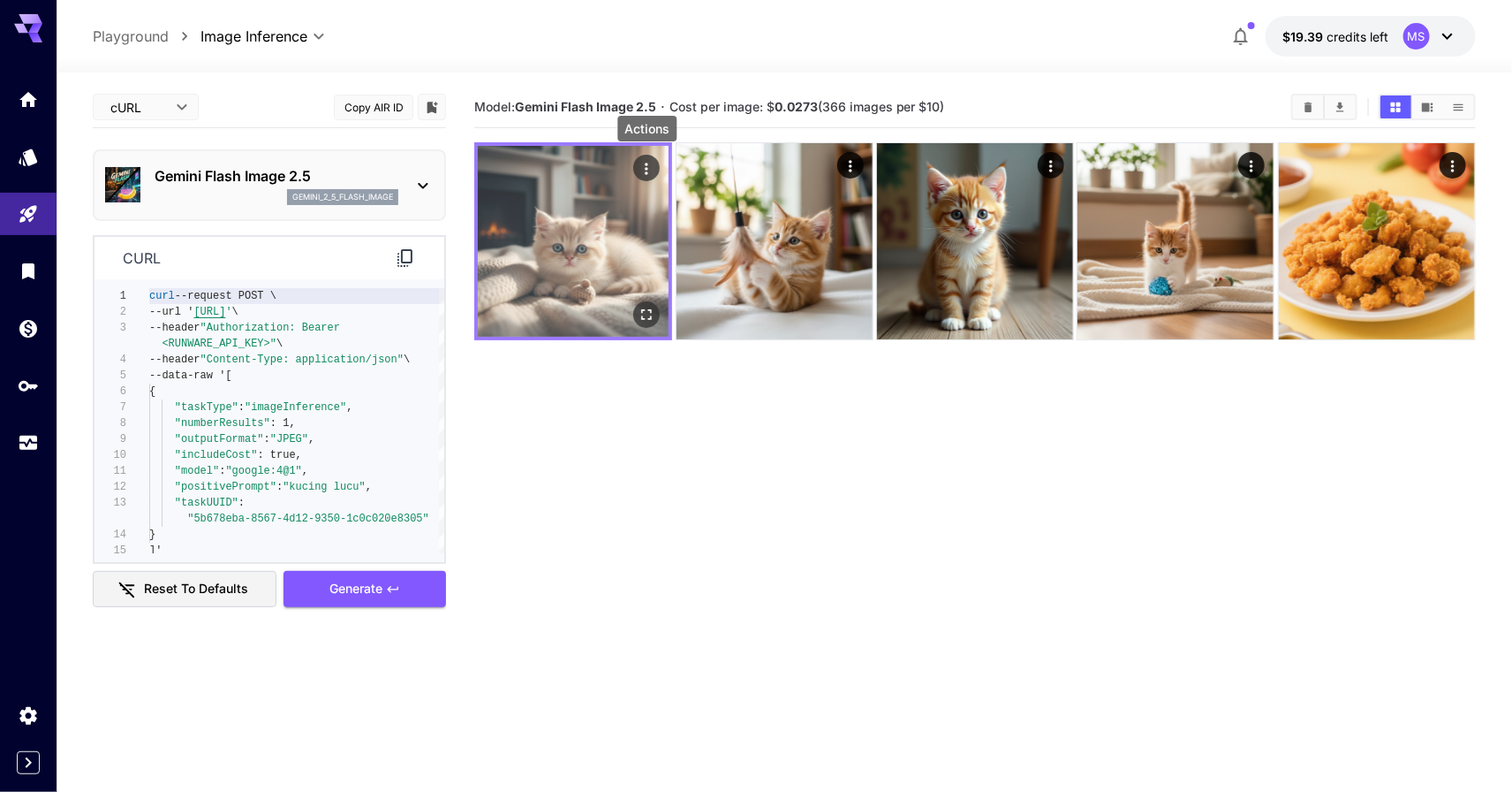
click at [646, 171] on icon "Actions" at bounding box center [646, 168] width 18 height 18
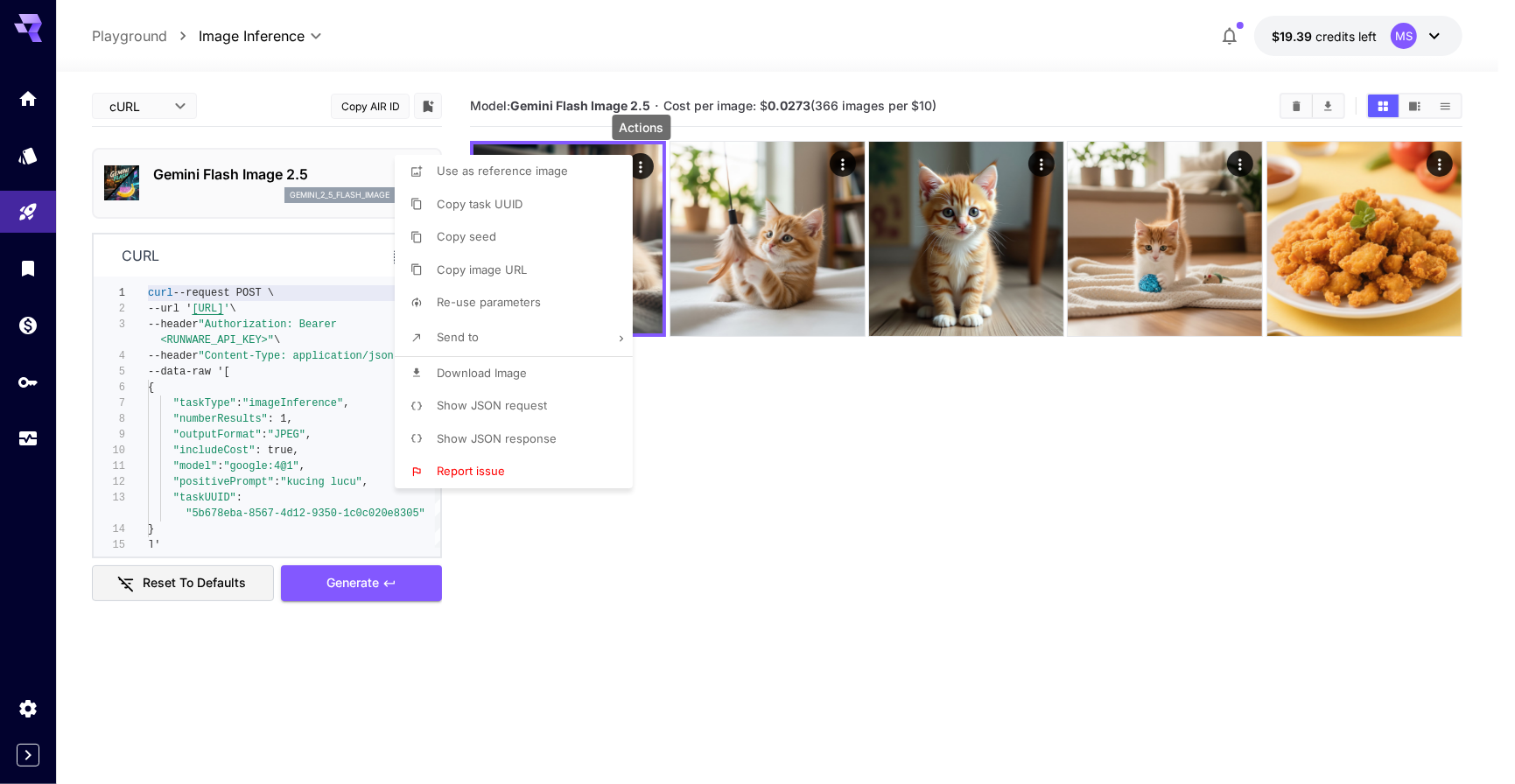
click at [518, 432] on span "Show JSON response" at bounding box center [496, 437] width 120 height 14
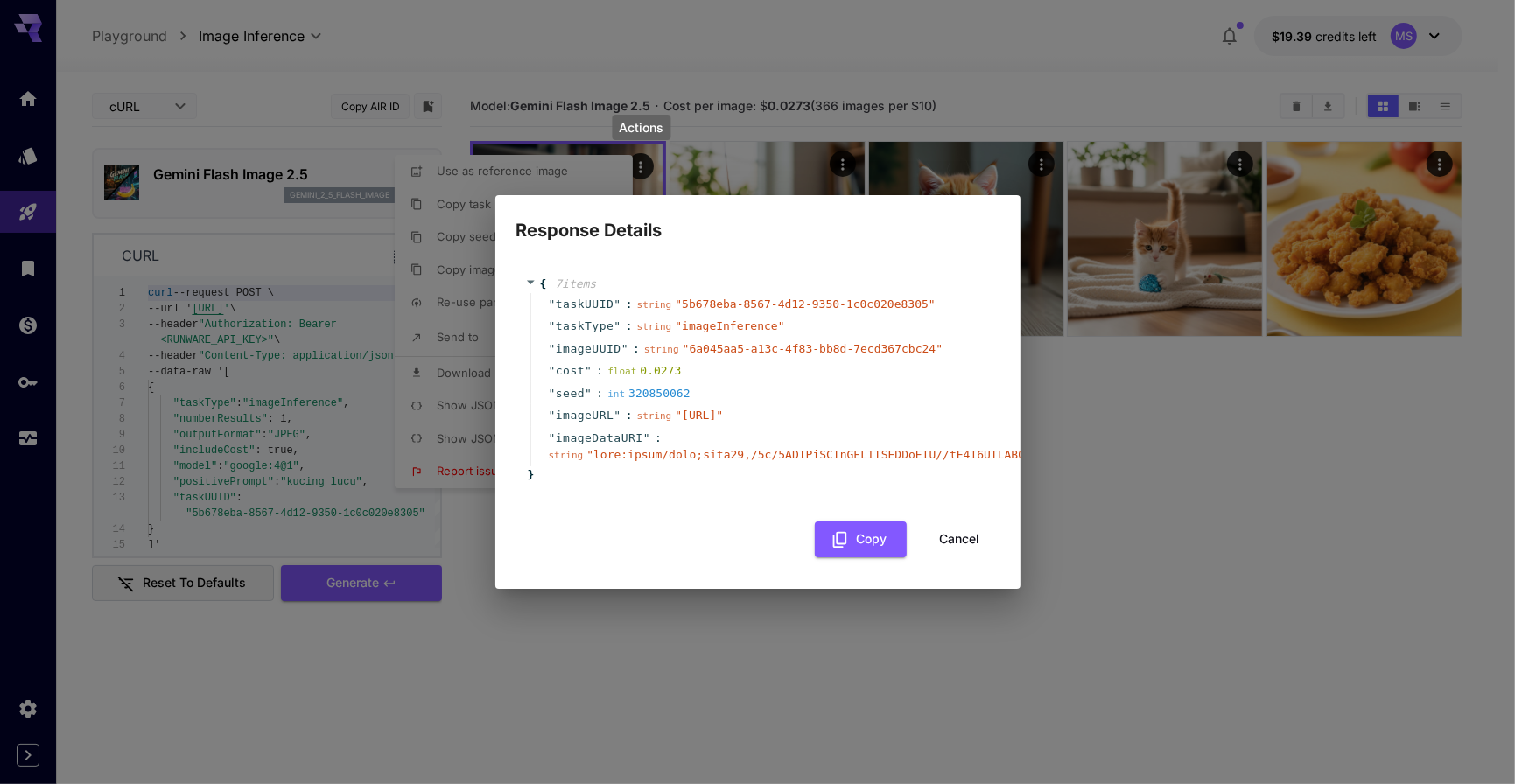
click at [608, 404] on div "" imageURL " : string " https://im.runware.ai/image/ws/2/ii/6a045aa5-a13c-4f83-…" at bounding box center [760, 415] width 461 height 23
click at [723, 418] on div "string " https://im.runware.ai/image/ws/2/ii/6a045aa5-a13c-4f83-bb8d-7ecd367cbc…" at bounding box center [680, 415] width 86 height 17
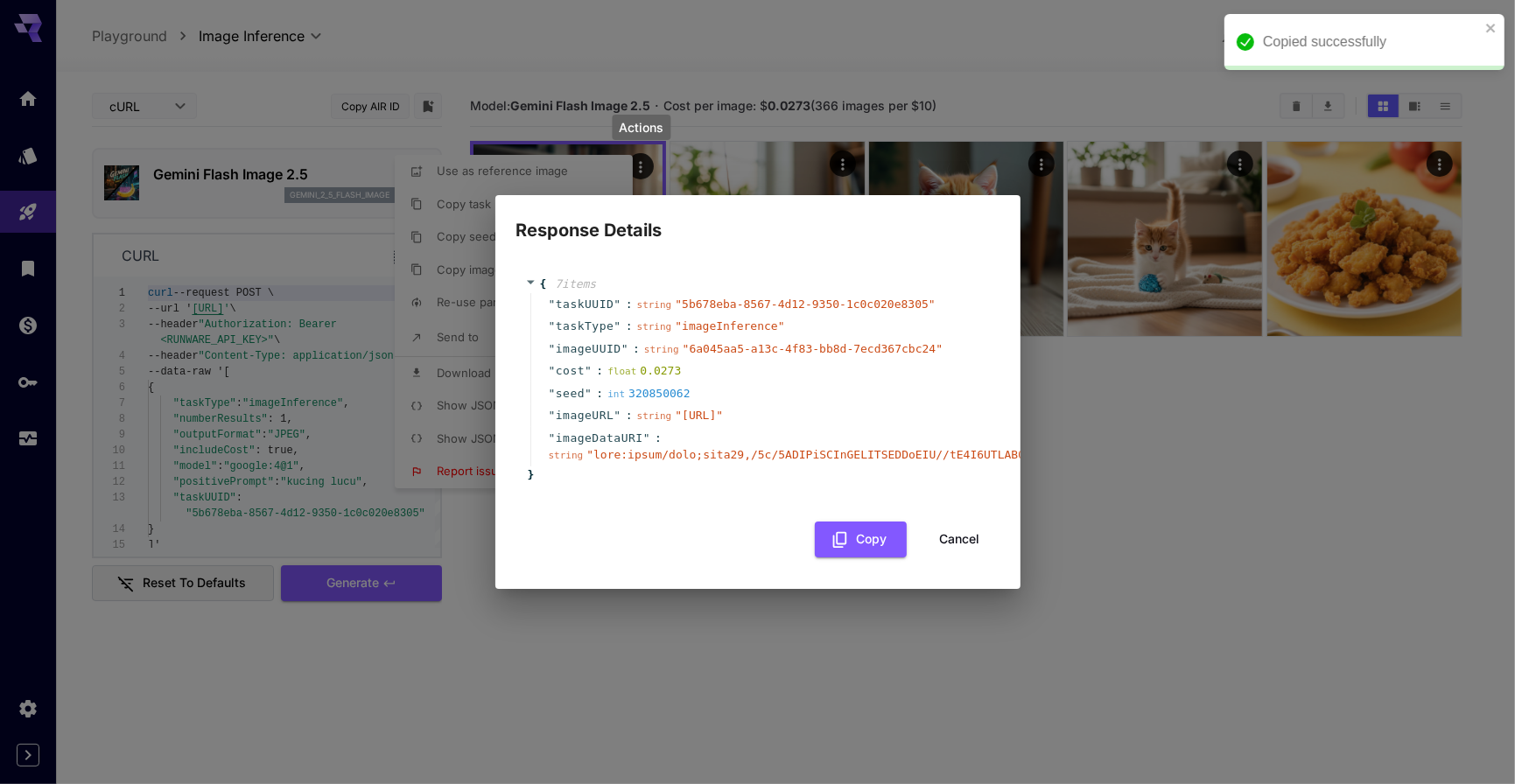
click at [843, 404] on div "" imageURL " : string " https://im.runware.ai/image/ws/2/ii/6a045aa5-a13c-4f83-…" at bounding box center [760, 415] width 461 height 23
click at [950, 546] on button "Cancel" at bounding box center [960, 539] width 79 height 36
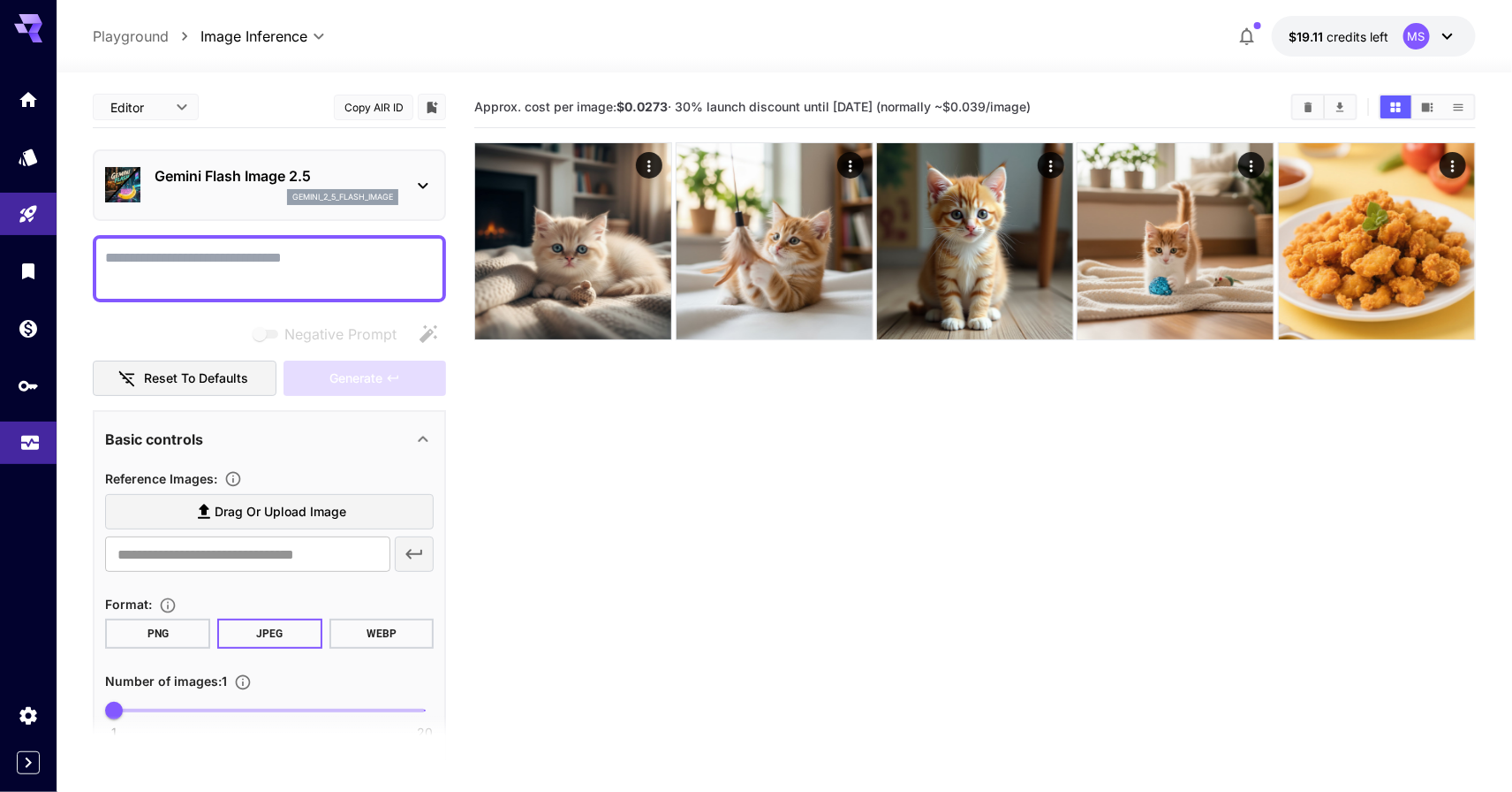
click at [28, 446] on icon "Usage" at bounding box center [30, 441] width 18 height 9
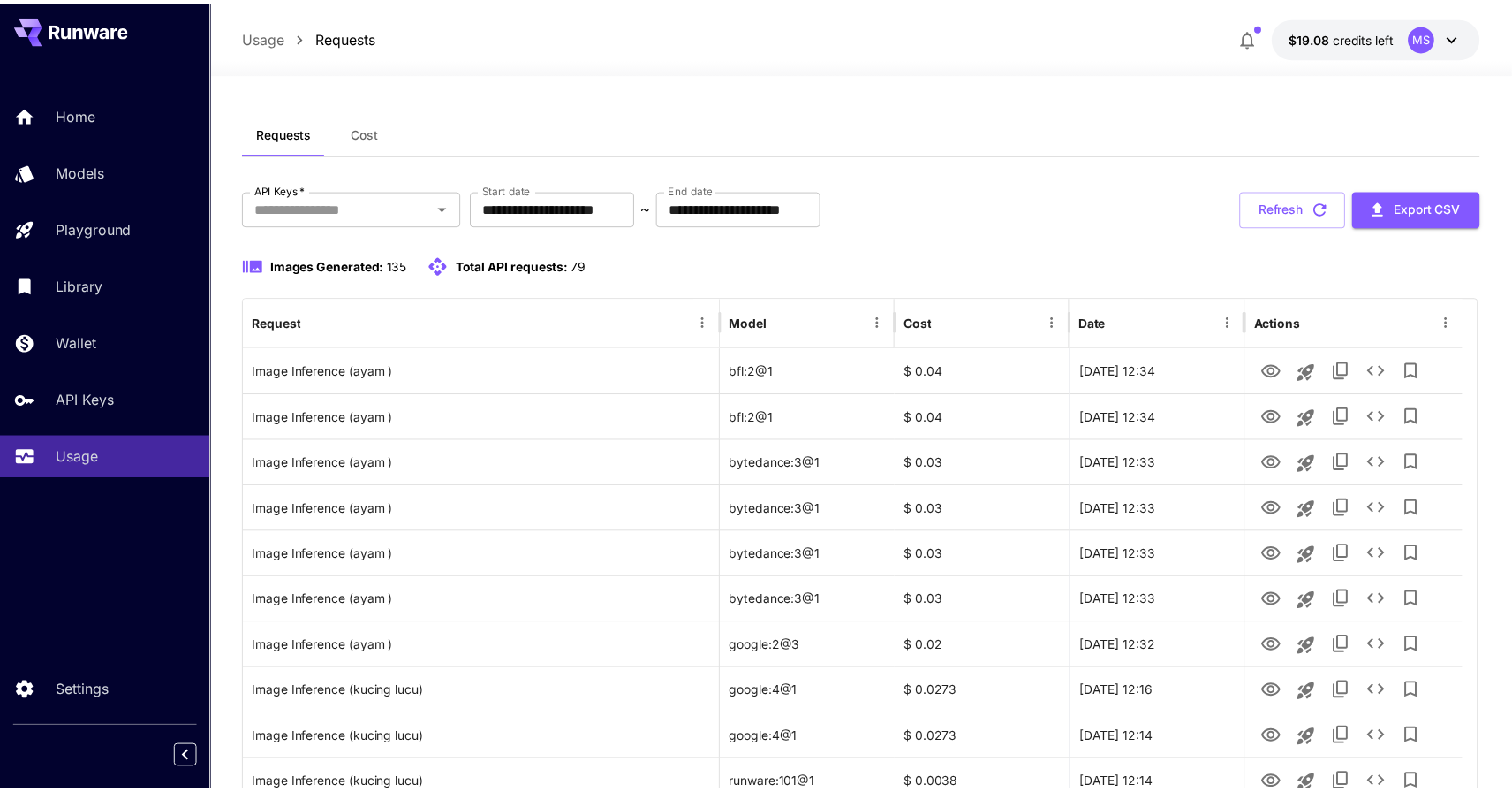
scroll to position [5, 0]
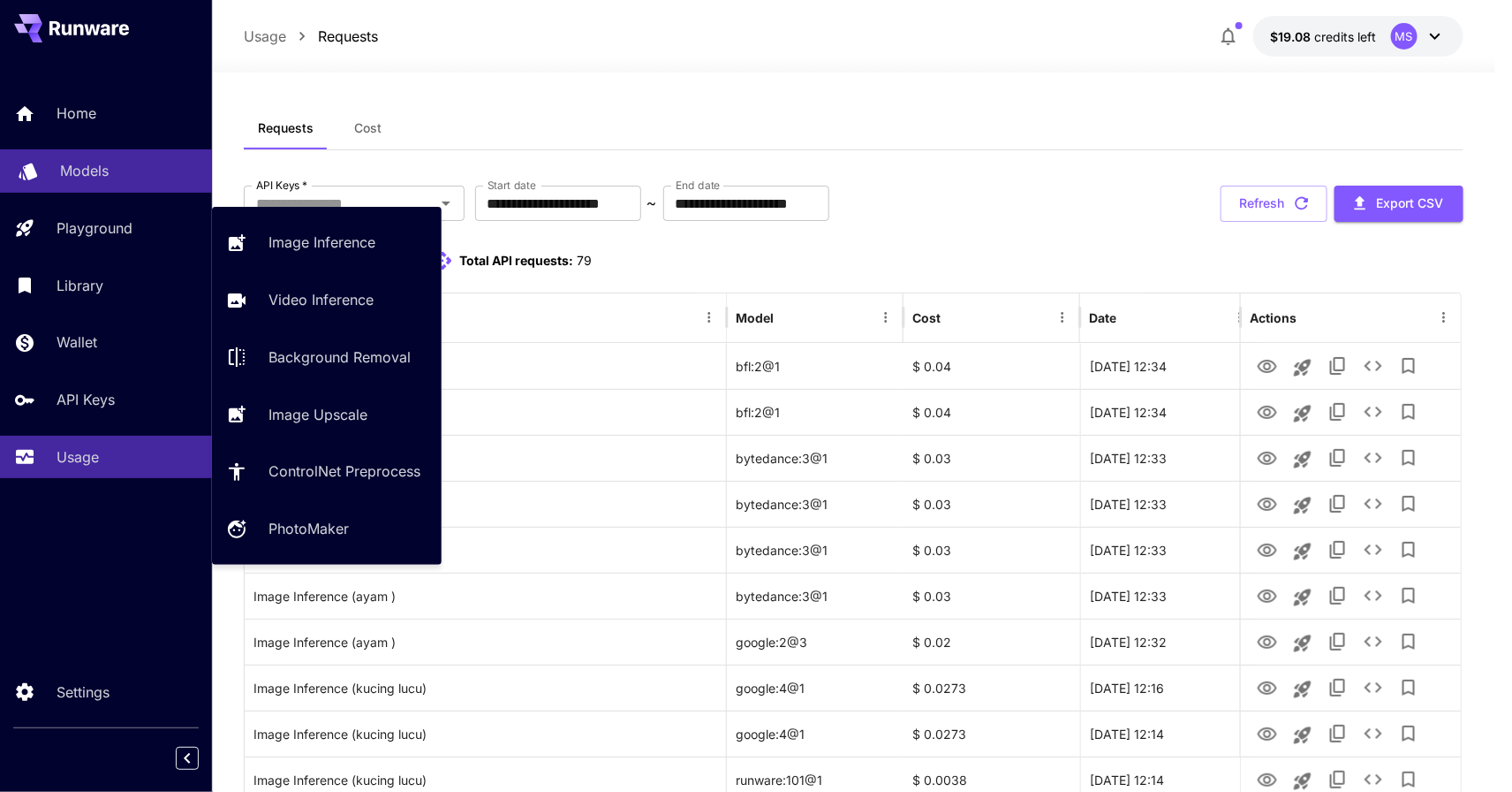
click at [173, 161] on div "Models" at bounding box center [129, 170] width 137 height 21
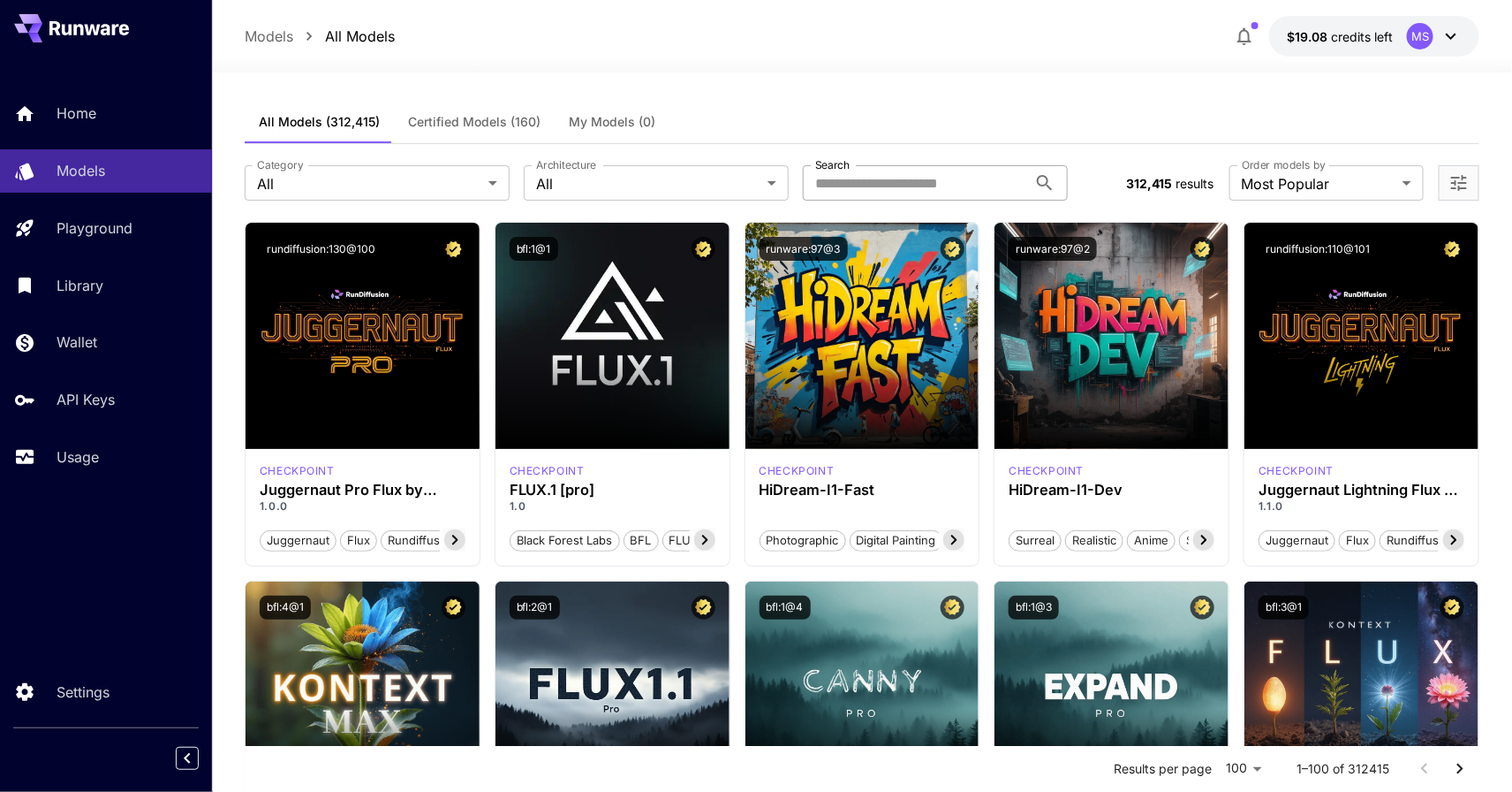
click at [982, 195] on input "Search" at bounding box center [915, 183] width 225 height 35
type input "********"
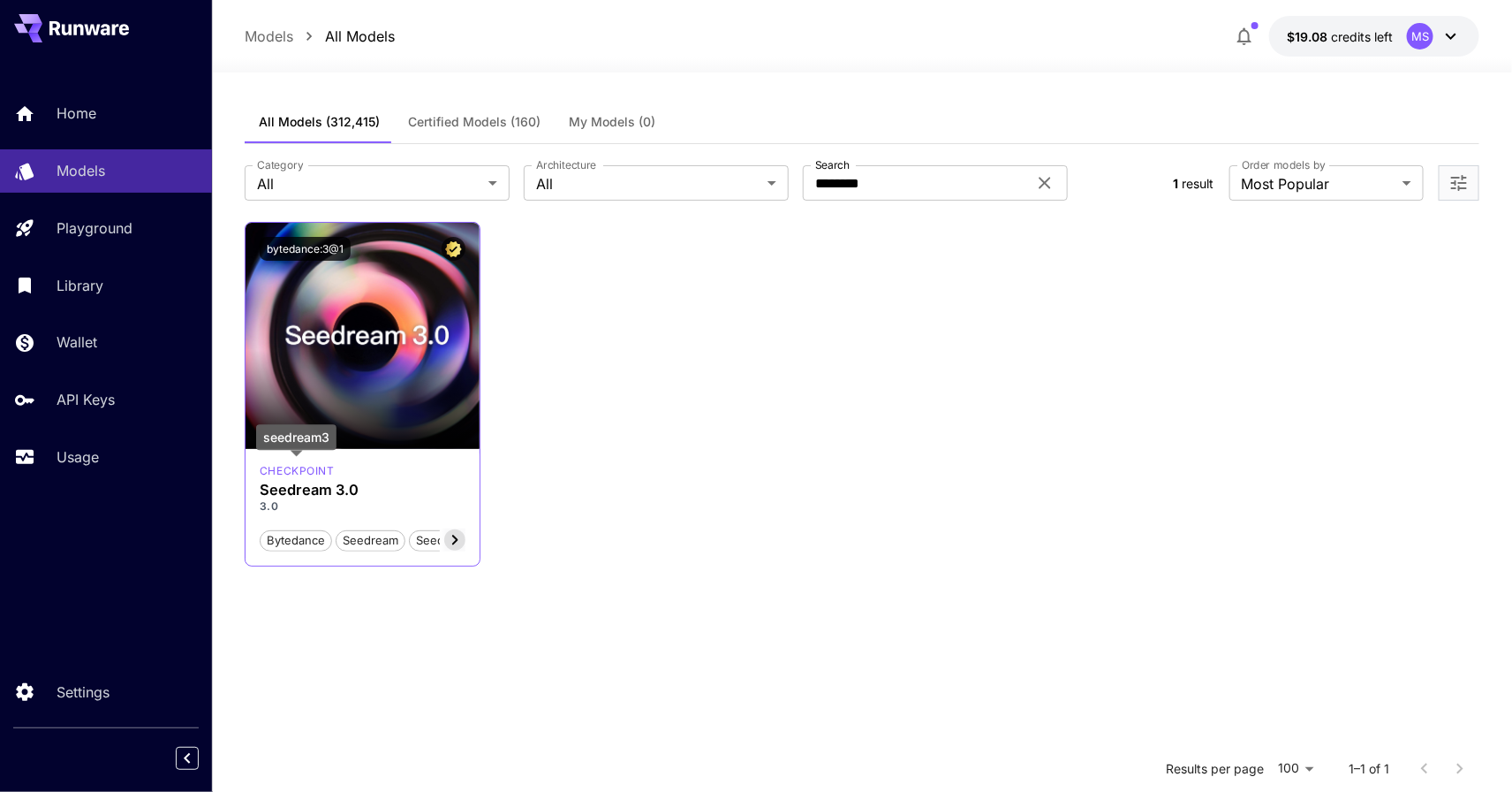
click at [327, 476] on p "checkpoint" at bounding box center [297, 471] width 75 height 16
click at [317, 485] on h3 "Seedream 3.0" at bounding box center [363, 490] width 206 height 17
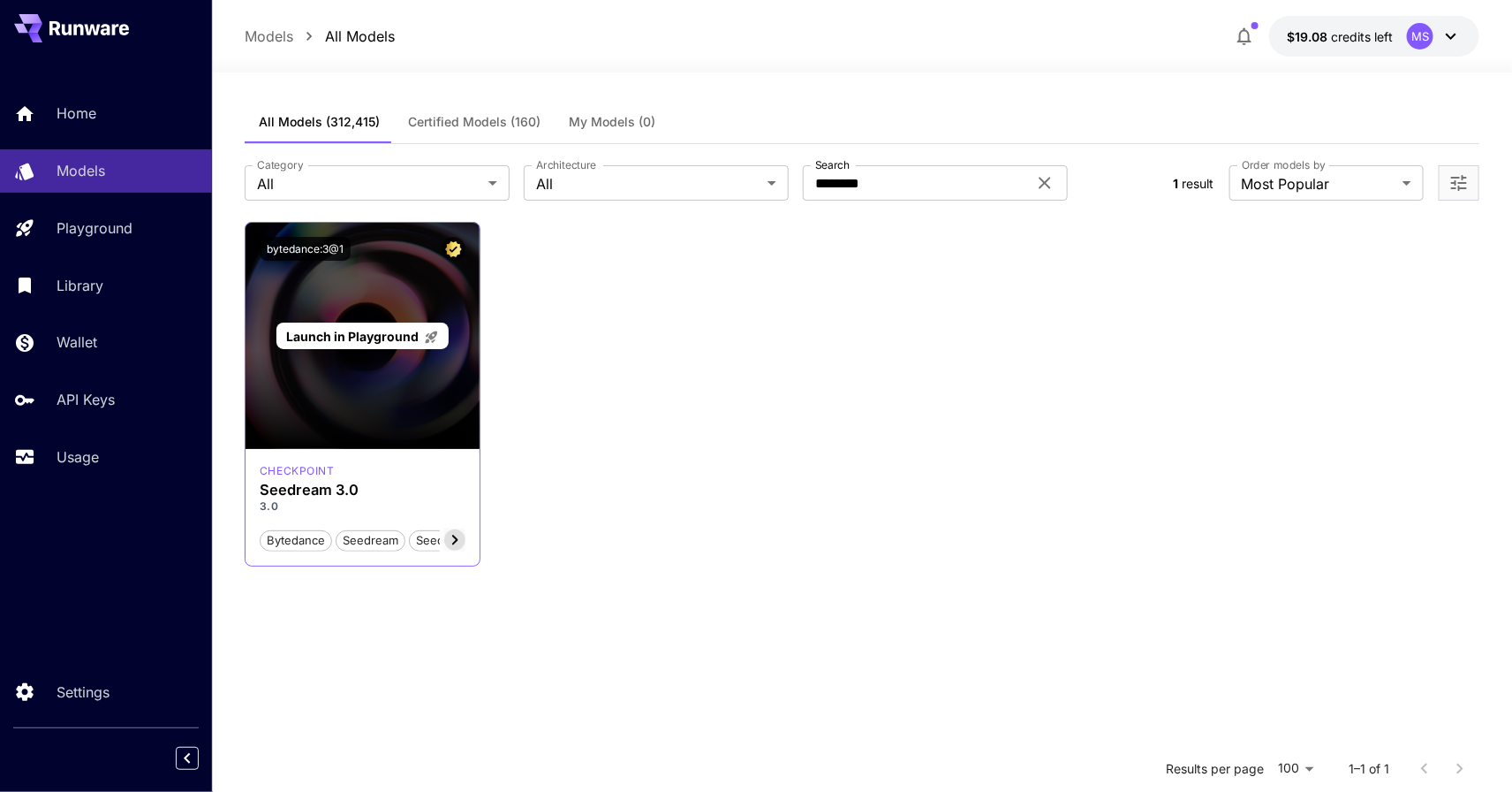
click at [362, 337] on span "Launch in Playground" at bounding box center [352, 336] width 133 height 15
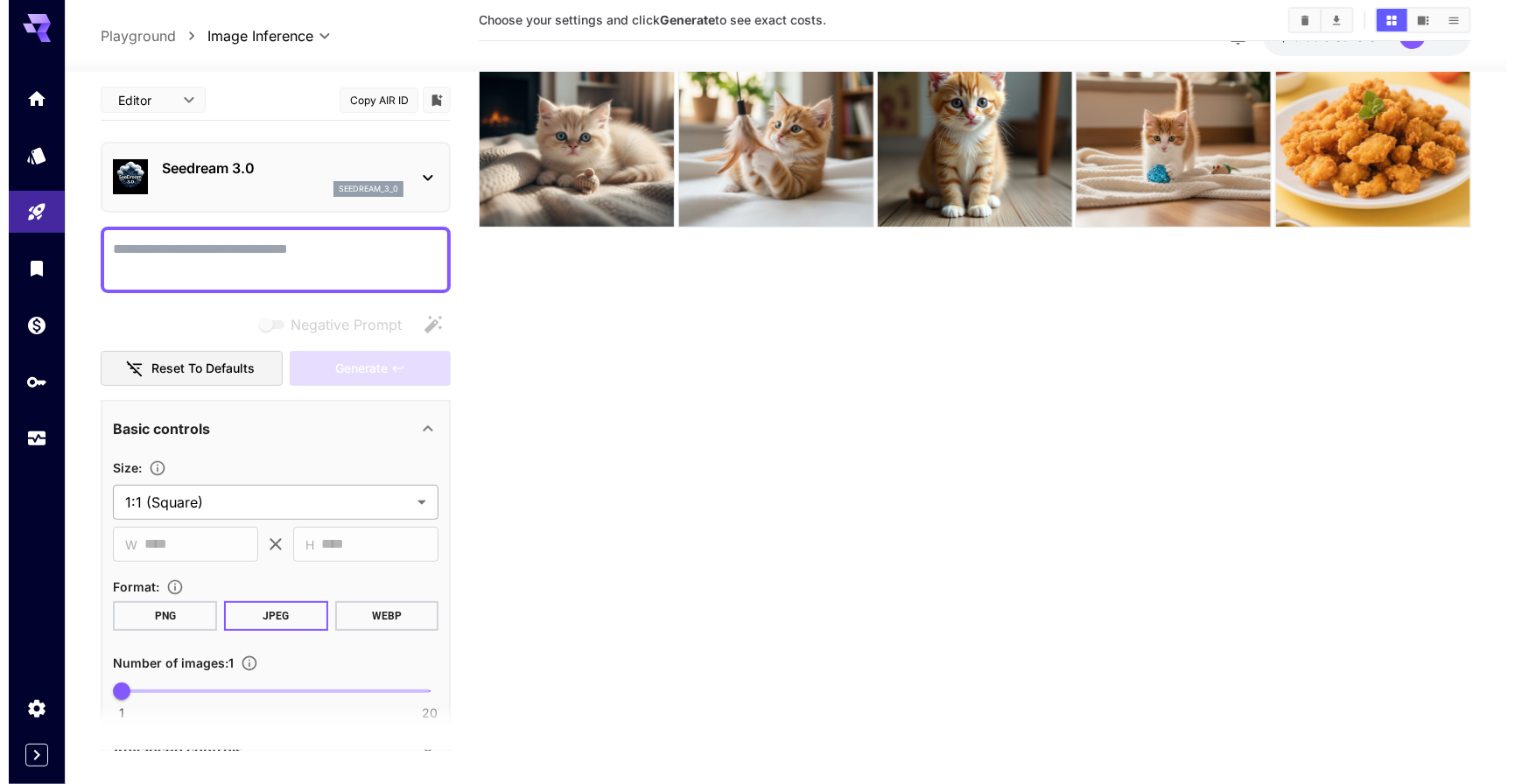
scroll to position [138, 0]
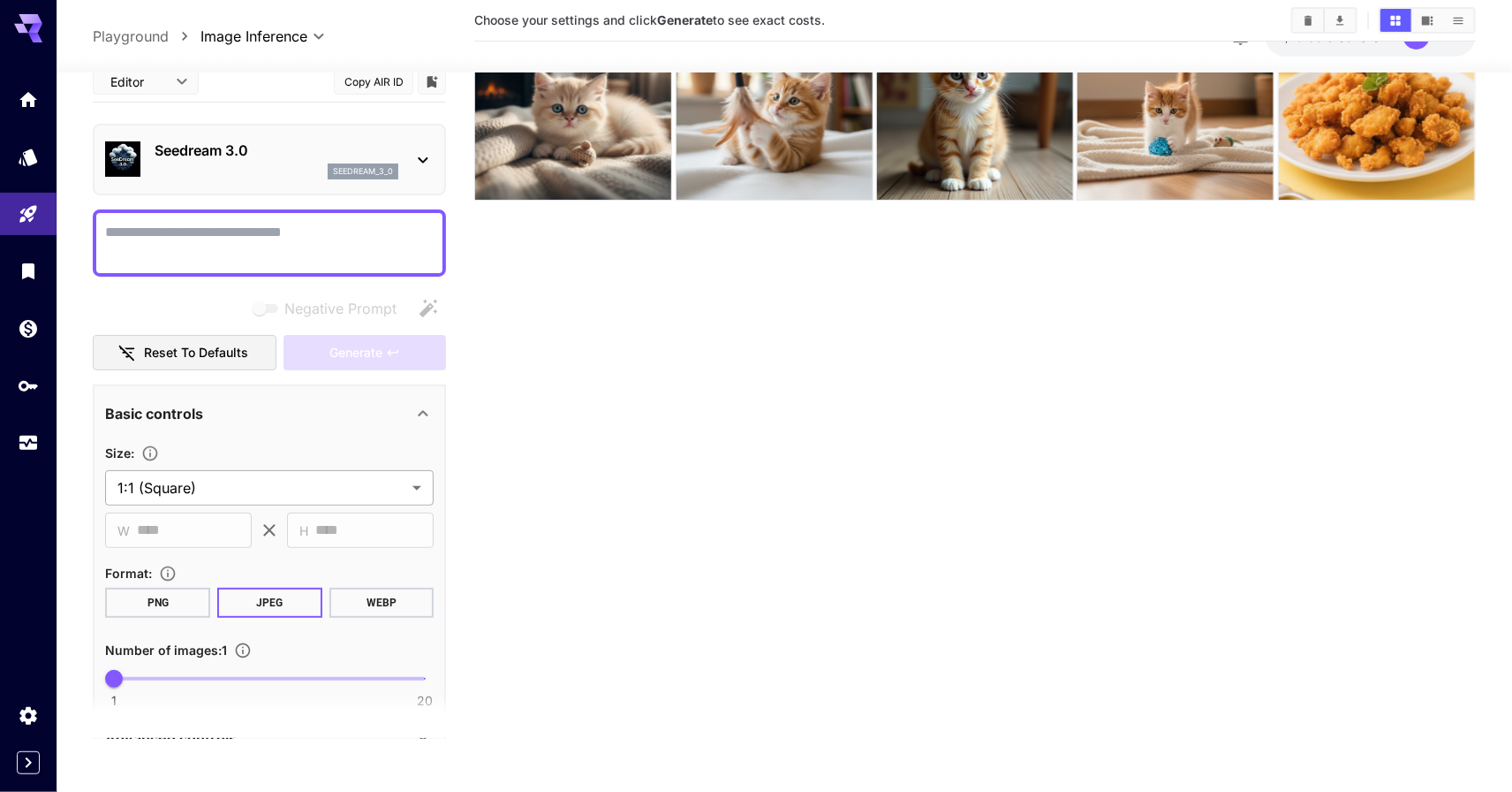
click at [373, 500] on body "**********" at bounding box center [756, 326] width 1512 height 931
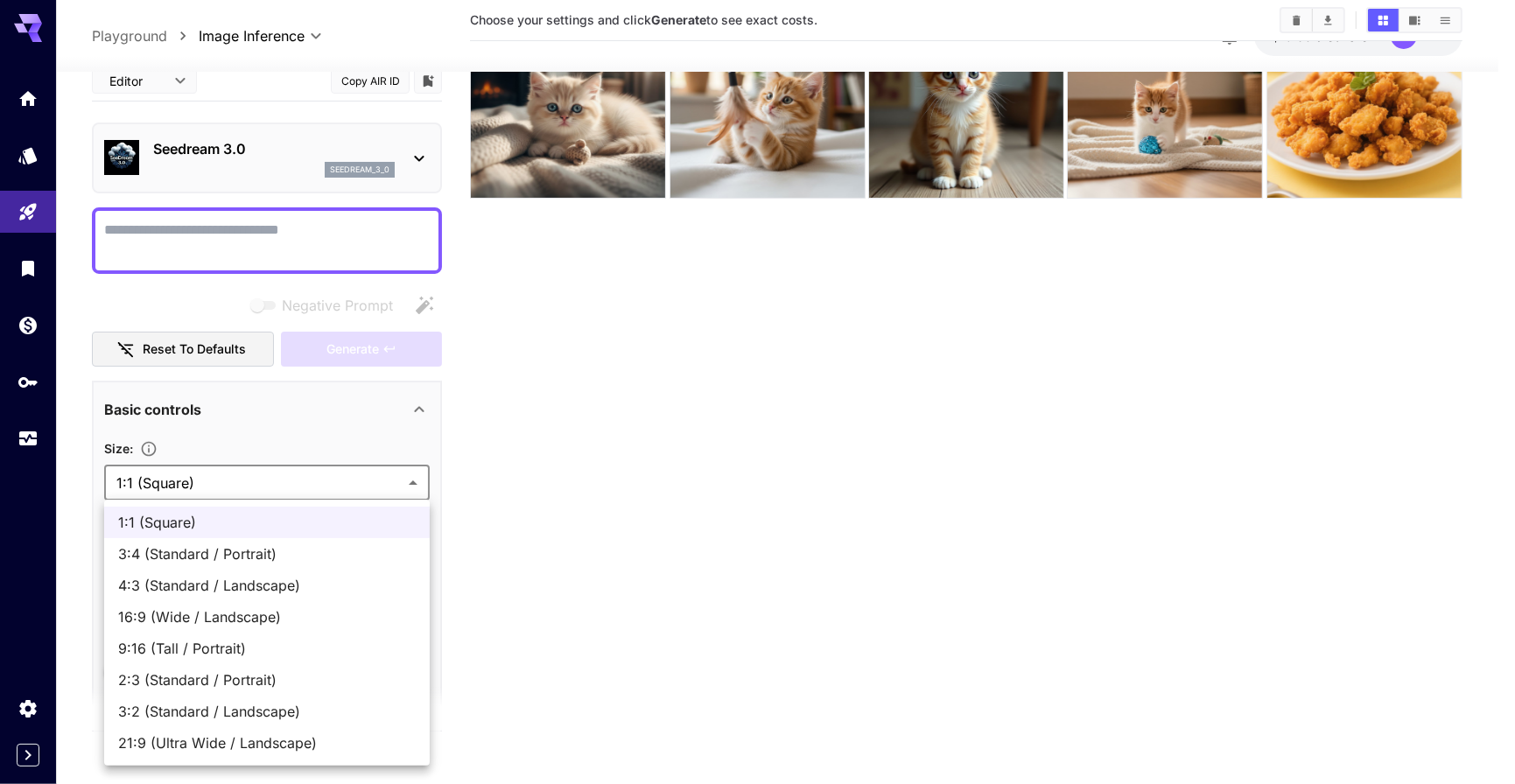
click at [871, 468] on div at bounding box center [758, 392] width 1515 height 784
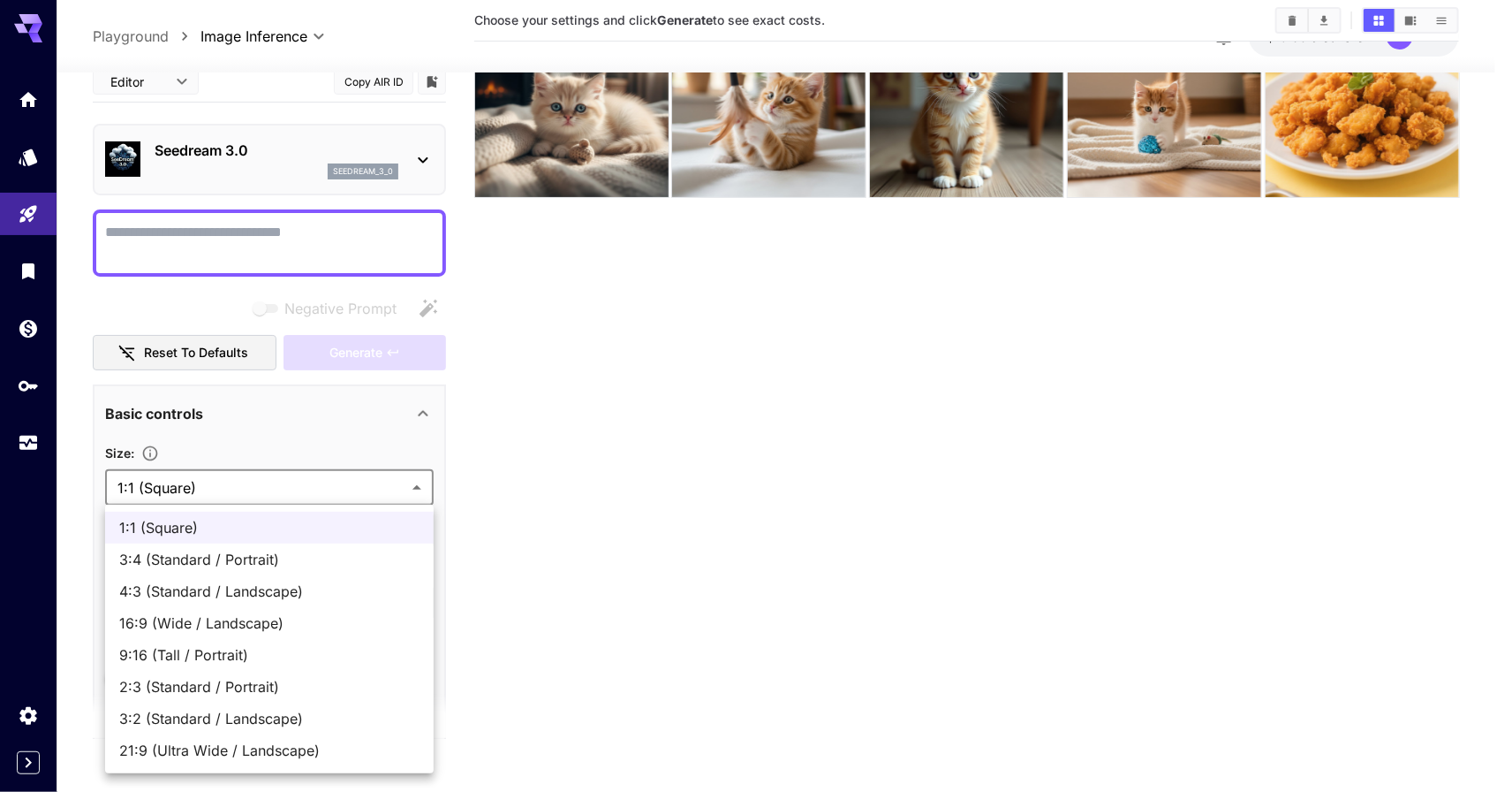
click at [404, 491] on body "**********" at bounding box center [756, 326] width 1512 height 931
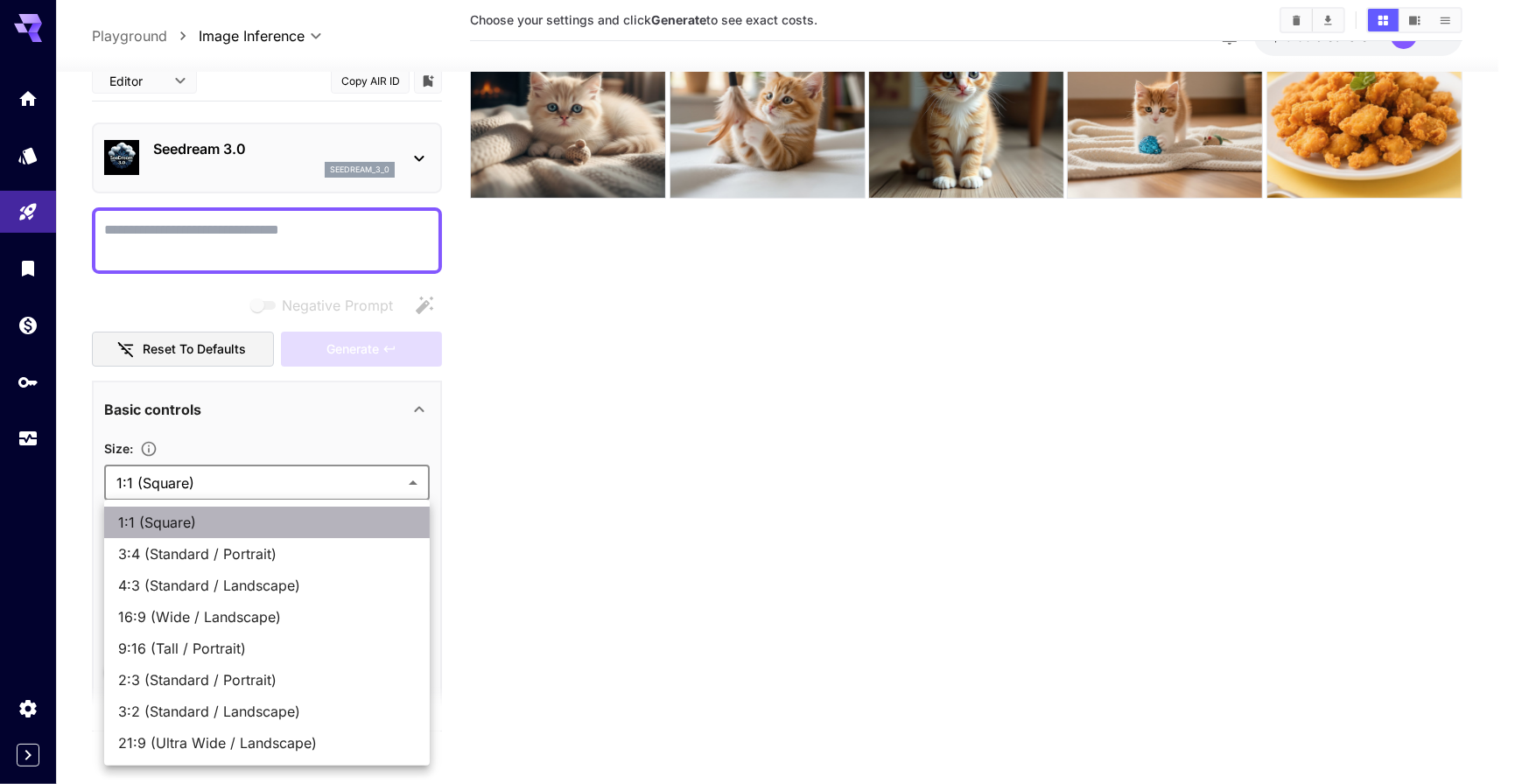
click at [357, 517] on span "1:1 (Square)" at bounding box center [267, 522] width 298 height 21
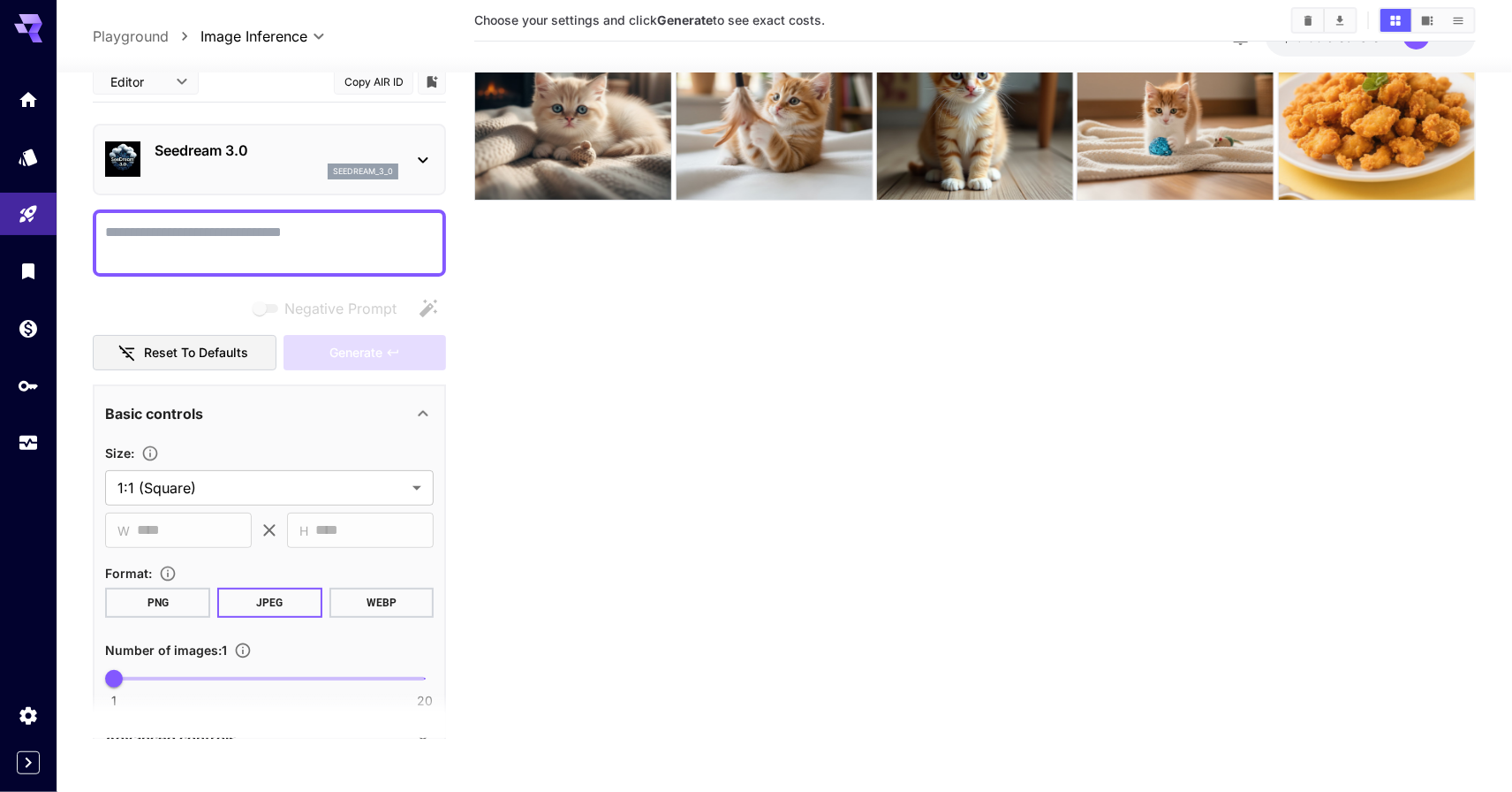
click at [257, 538] on div "​ W **** ​ ​ H **** ​" at bounding box center [269, 530] width 329 height 35
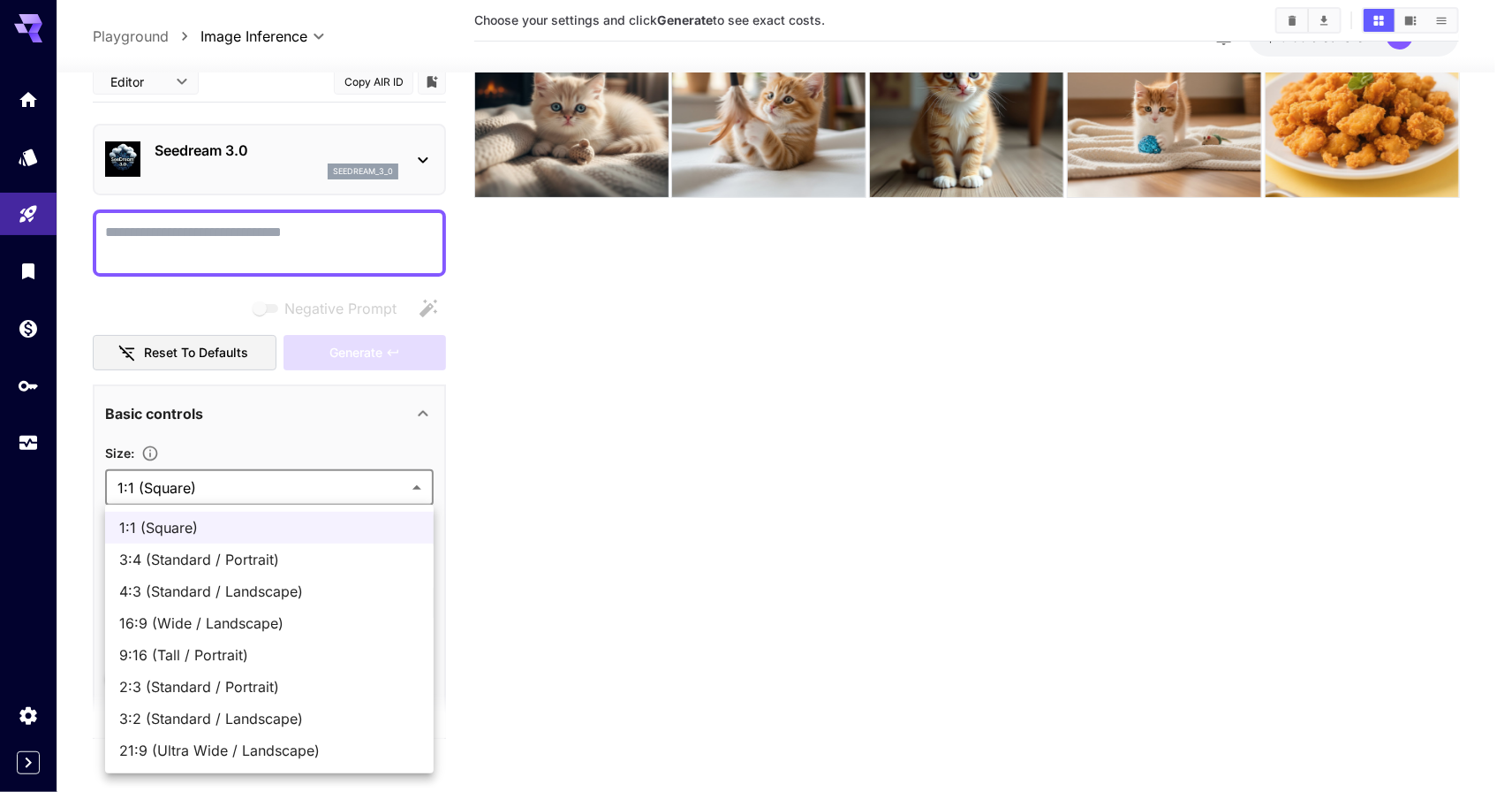
click at [351, 472] on body "**********" at bounding box center [756, 326] width 1512 height 931
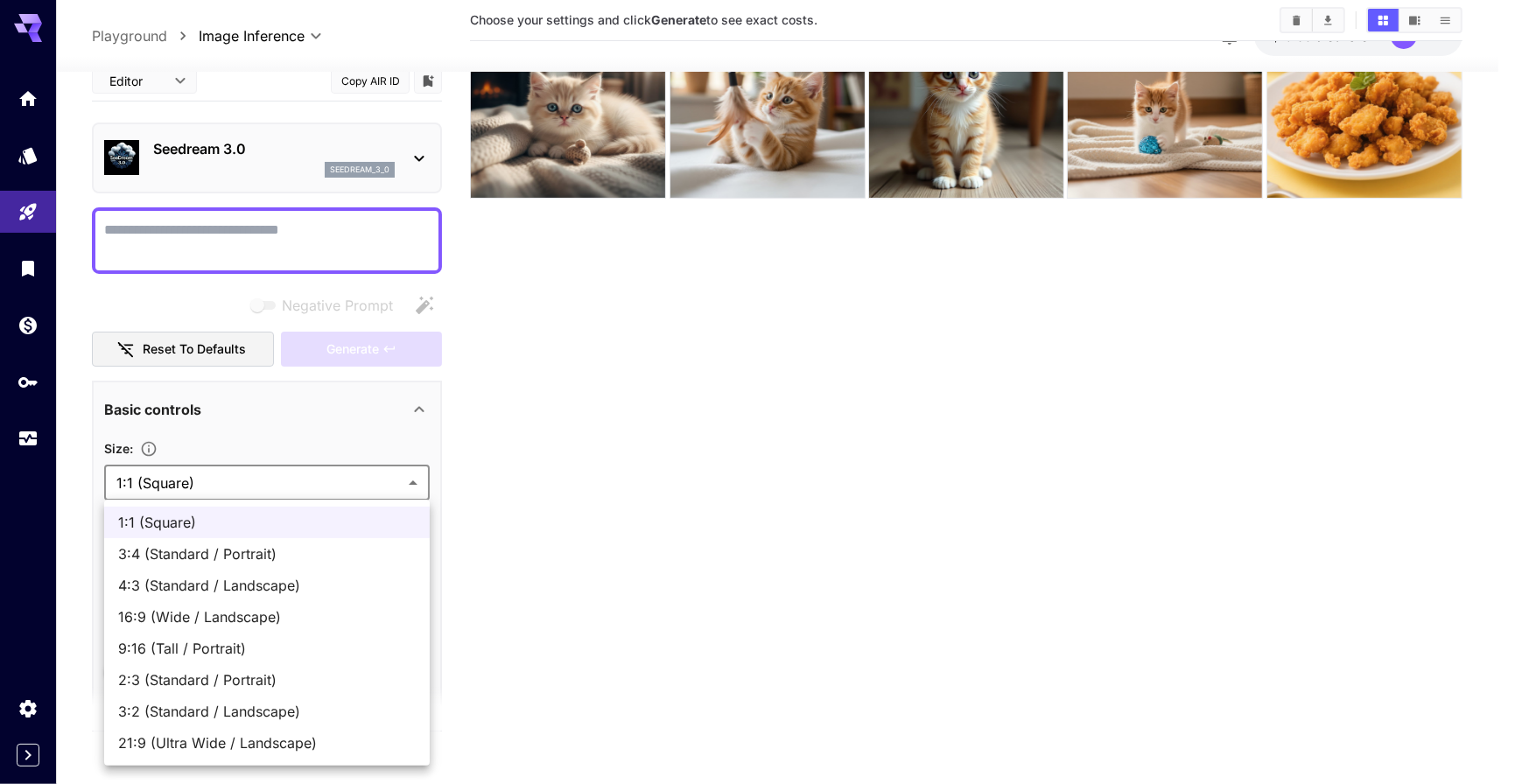
click at [360, 558] on span "3:4 (Standard / Portrait)" at bounding box center [267, 553] width 298 height 21
type input "**********"
type input "***"
type input "****"
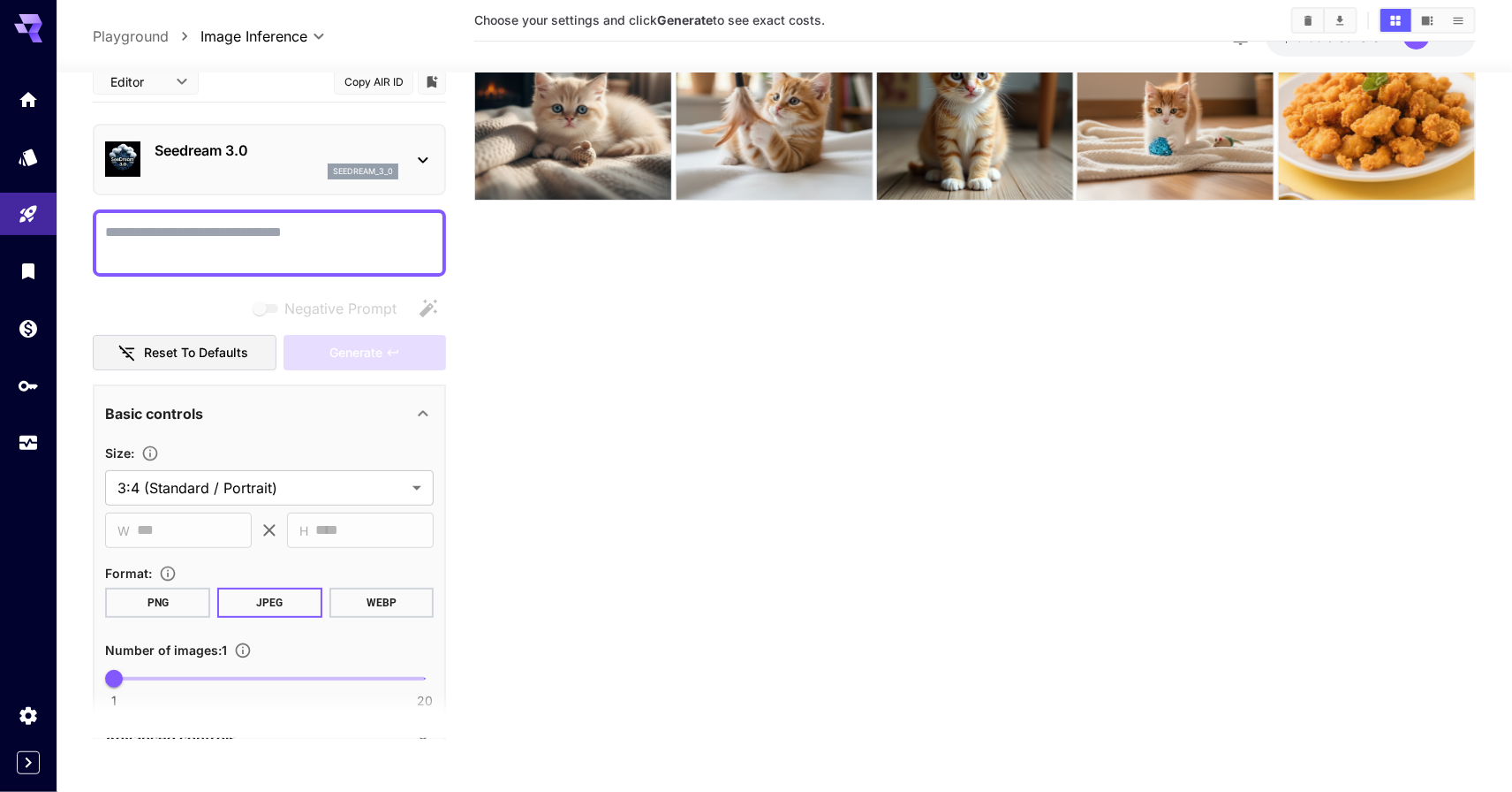
click at [578, 544] on section "Choose your settings and click Generate to see exact costs." at bounding box center [975, 343] width 1002 height 792
click at [385, 490] on body "**********" at bounding box center [756, 326] width 1512 height 931
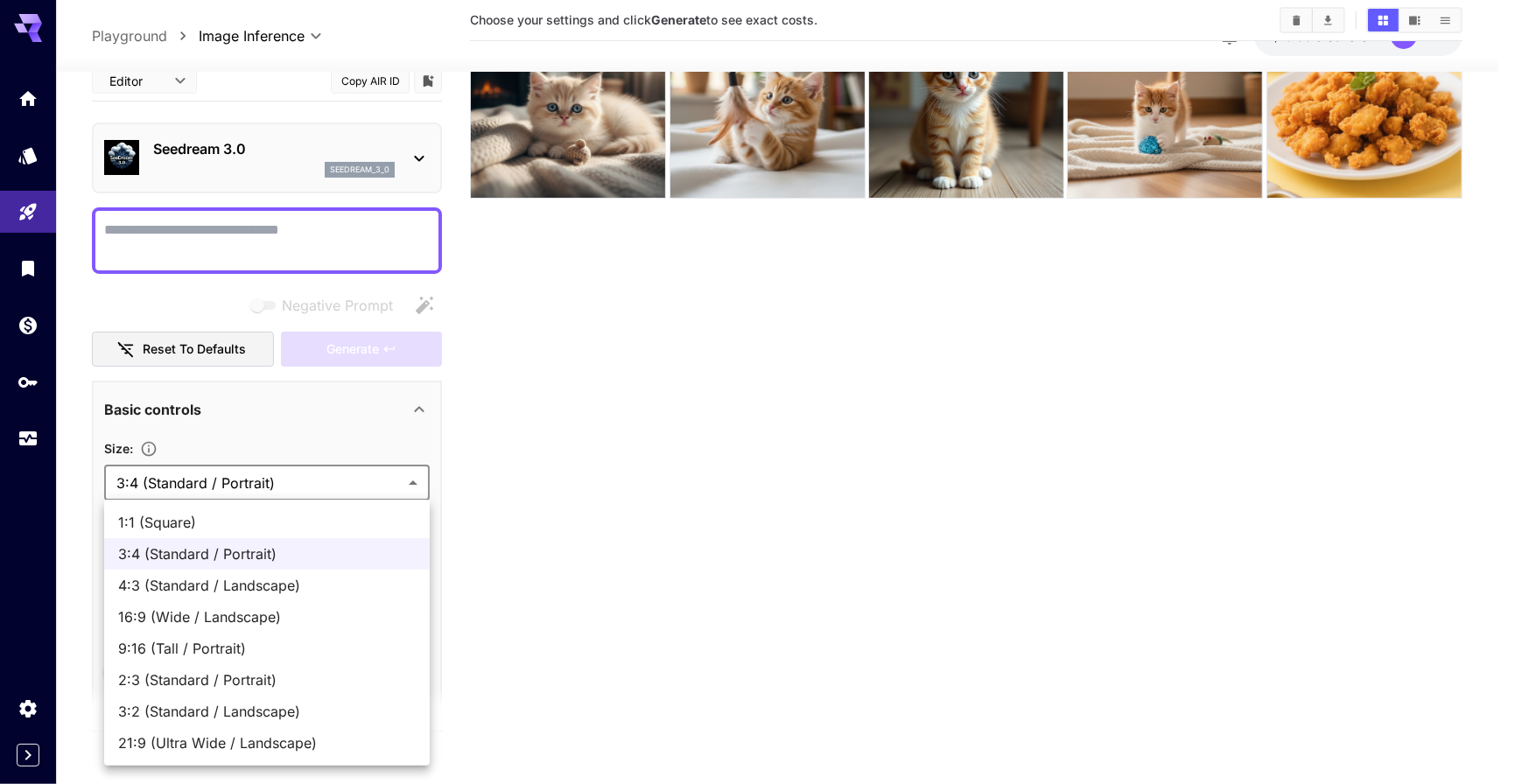
click at [654, 550] on div at bounding box center [758, 392] width 1515 height 784
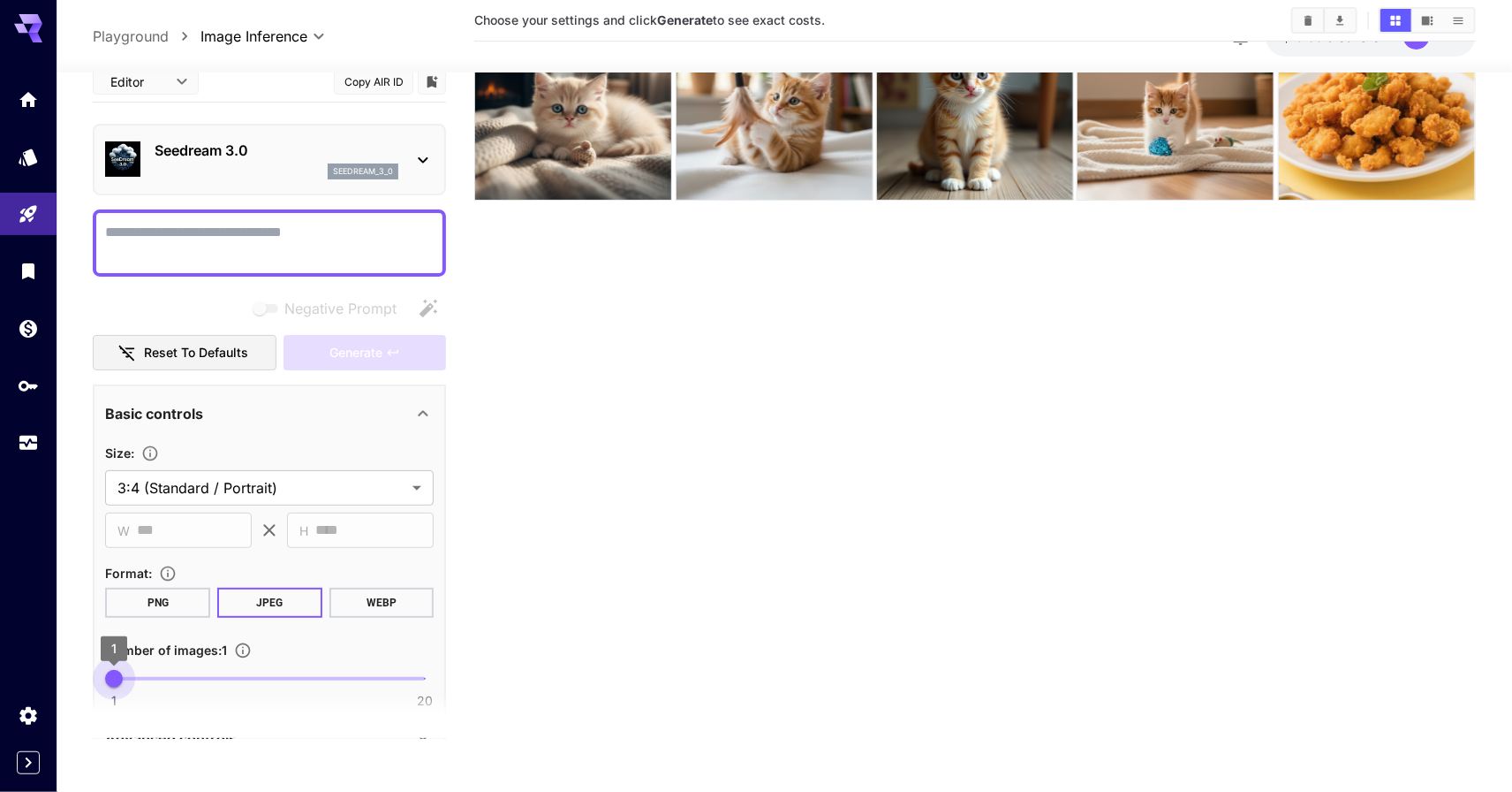
type input "*"
drag, startPoint x: 114, startPoint y: 683, endPoint x: 45, endPoint y: 669, distance: 70.4
click at [45, 669] on div "**********" at bounding box center [756, 326] width 1512 height 931
click at [384, 491] on body "**********" at bounding box center [756, 326] width 1512 height 931
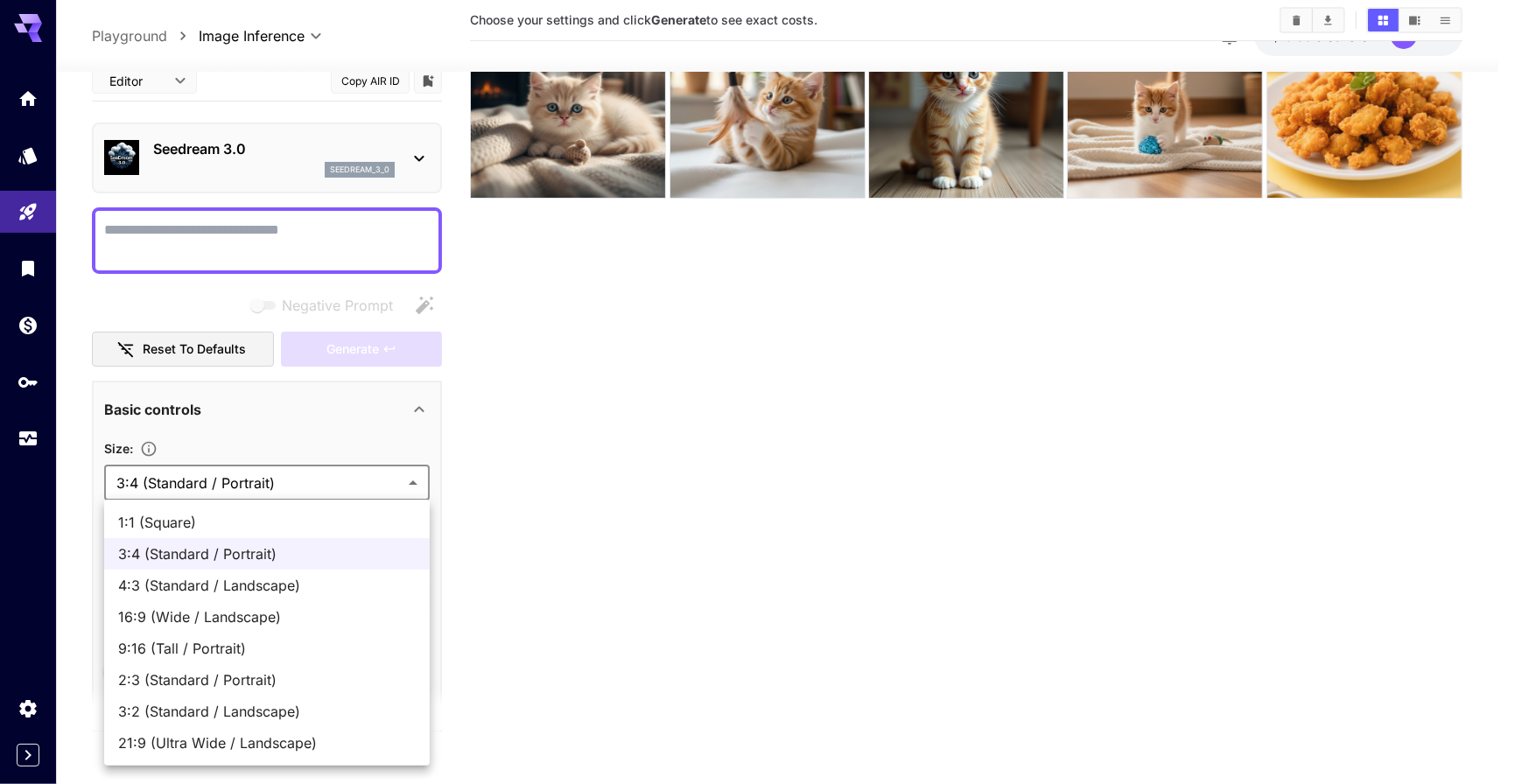
click at [382, 484] on div at bounding box center [758, 392] width 1515 height 784
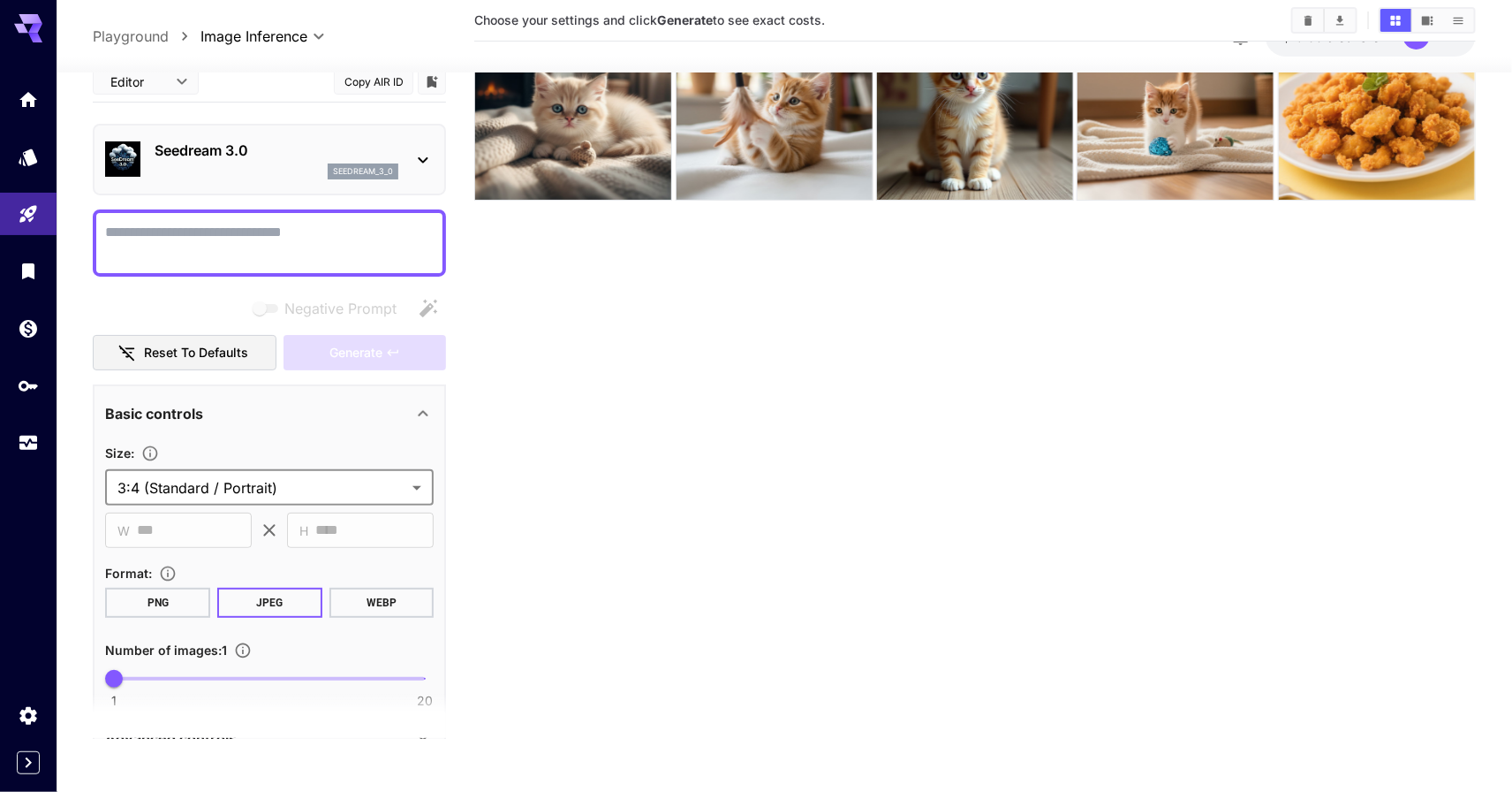
click at [566, 481] on section "Choose your settings and click Generate to see exact costs." at bounding box center [975, 343] width 1002 height 792
click at [393, 486] on body "**********" at bounding box center [756, 326] width 1512 height 931
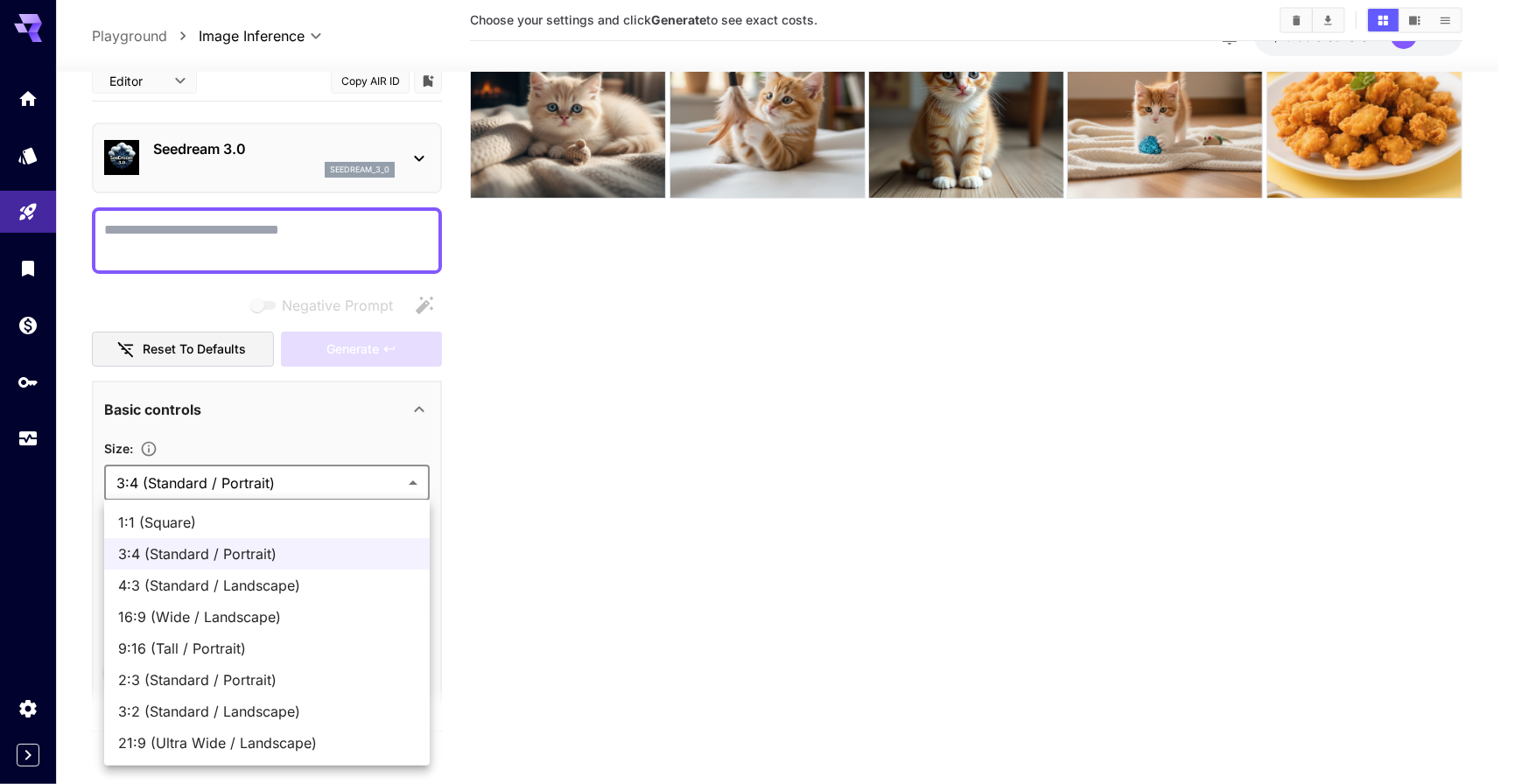
click at [313, 642] on span "9:16 (Tall / Portrait)" at bounding box center [267, 648] width 298 height 21
type input "**********"
type input "***"
type input "****"
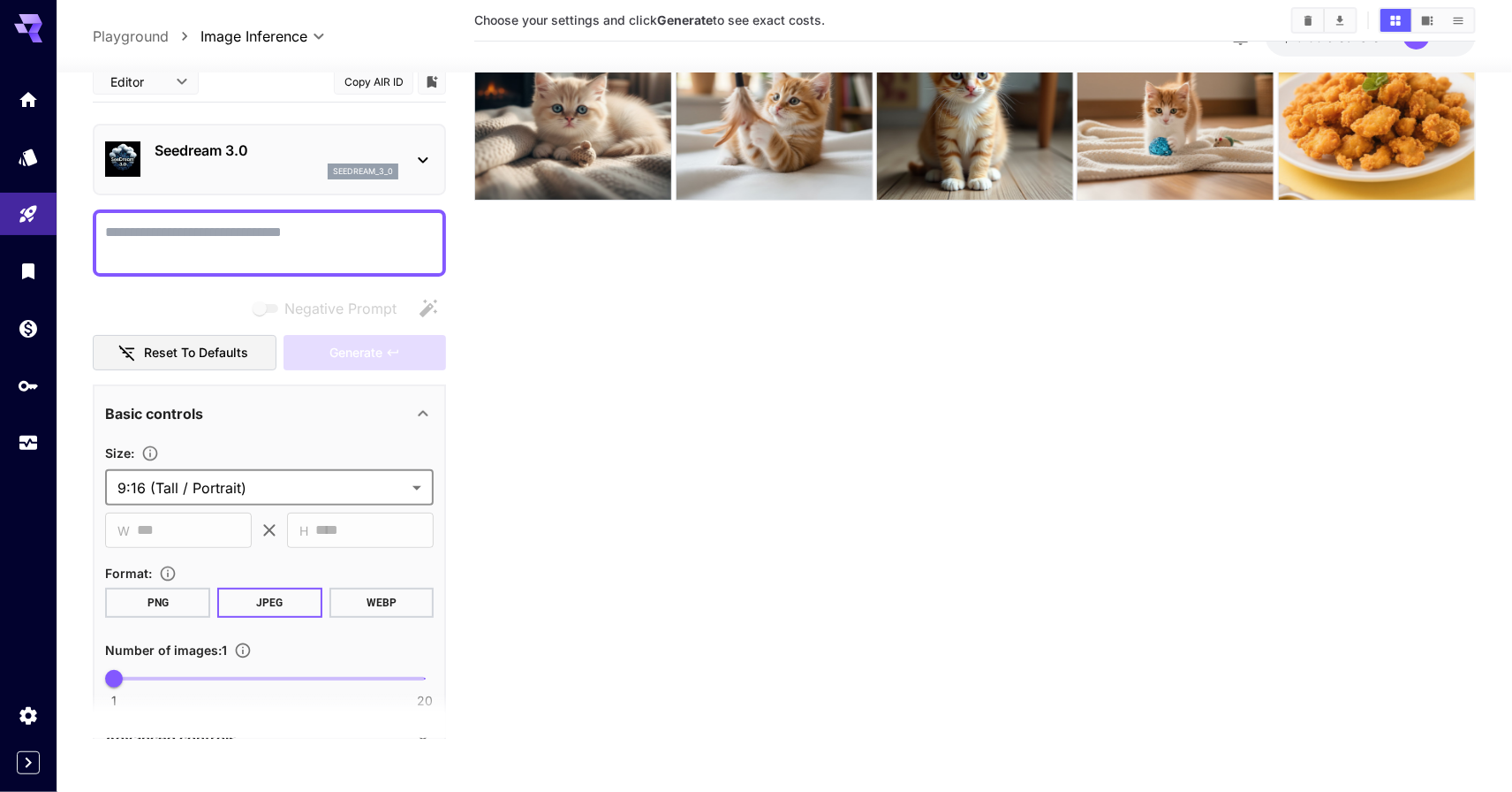
click at [704, 627] on section "Choose your settings and click Generate to see exact costs." at bounding box center [975, 343] width 1002 height 792
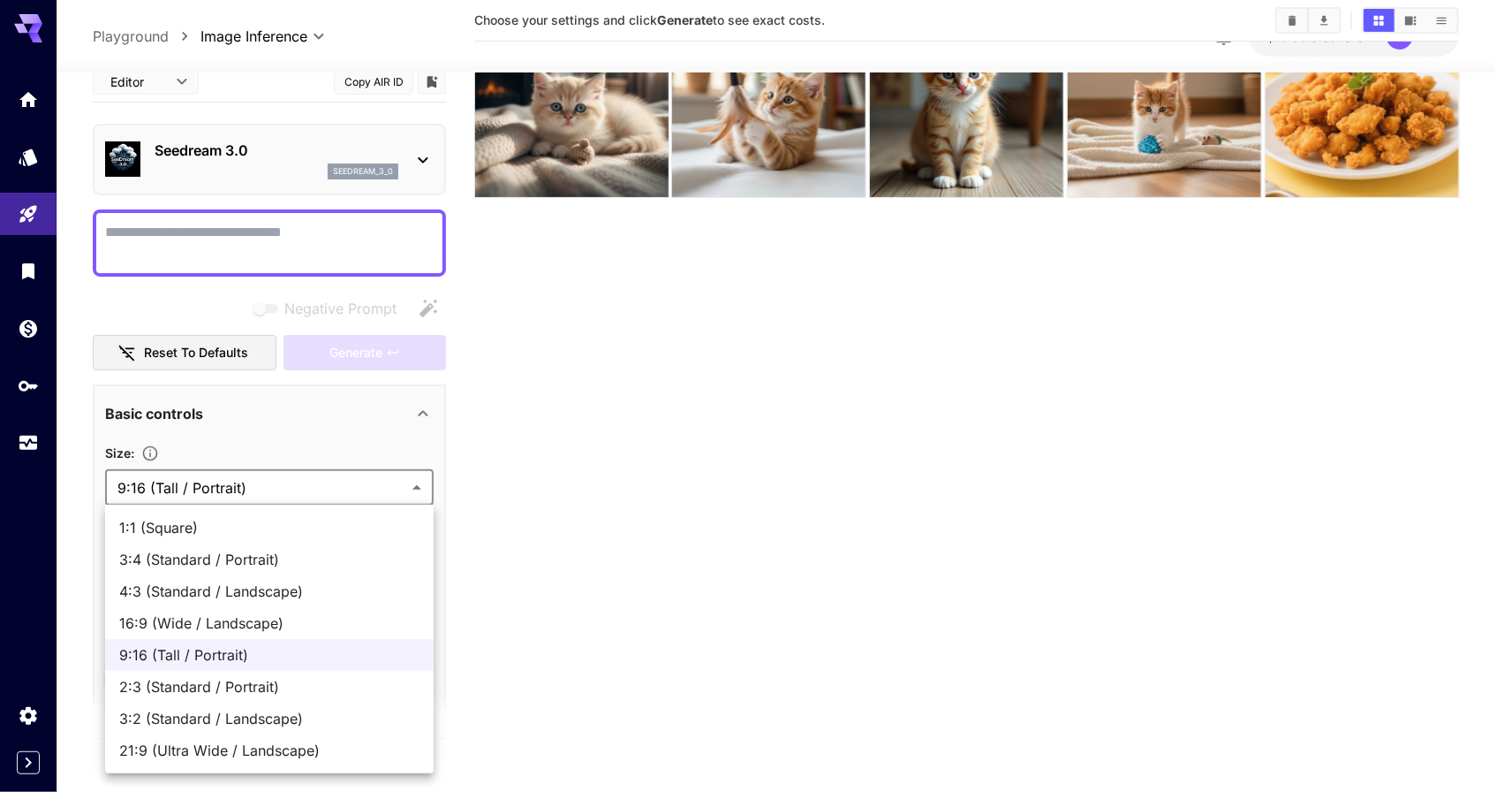
click at [357, 491] on body "**********" at bounding box center [756, 326] width 1512 height 931
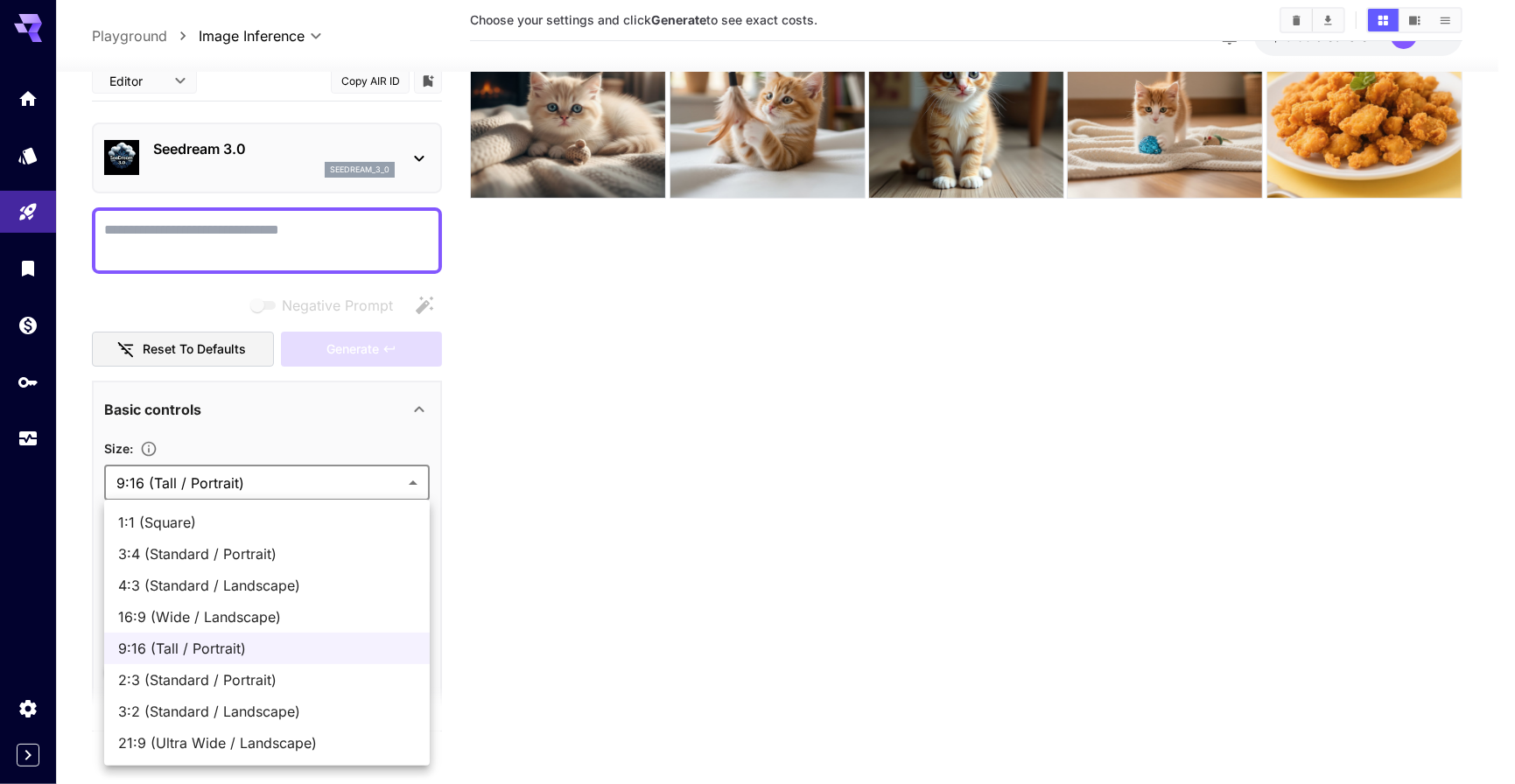
click at [283, 682] on span "2:3 (Standard / Portrait)" at bounding box center [267, 679] width 298 height 21
type input "**********"
type input "***"
type input "****"
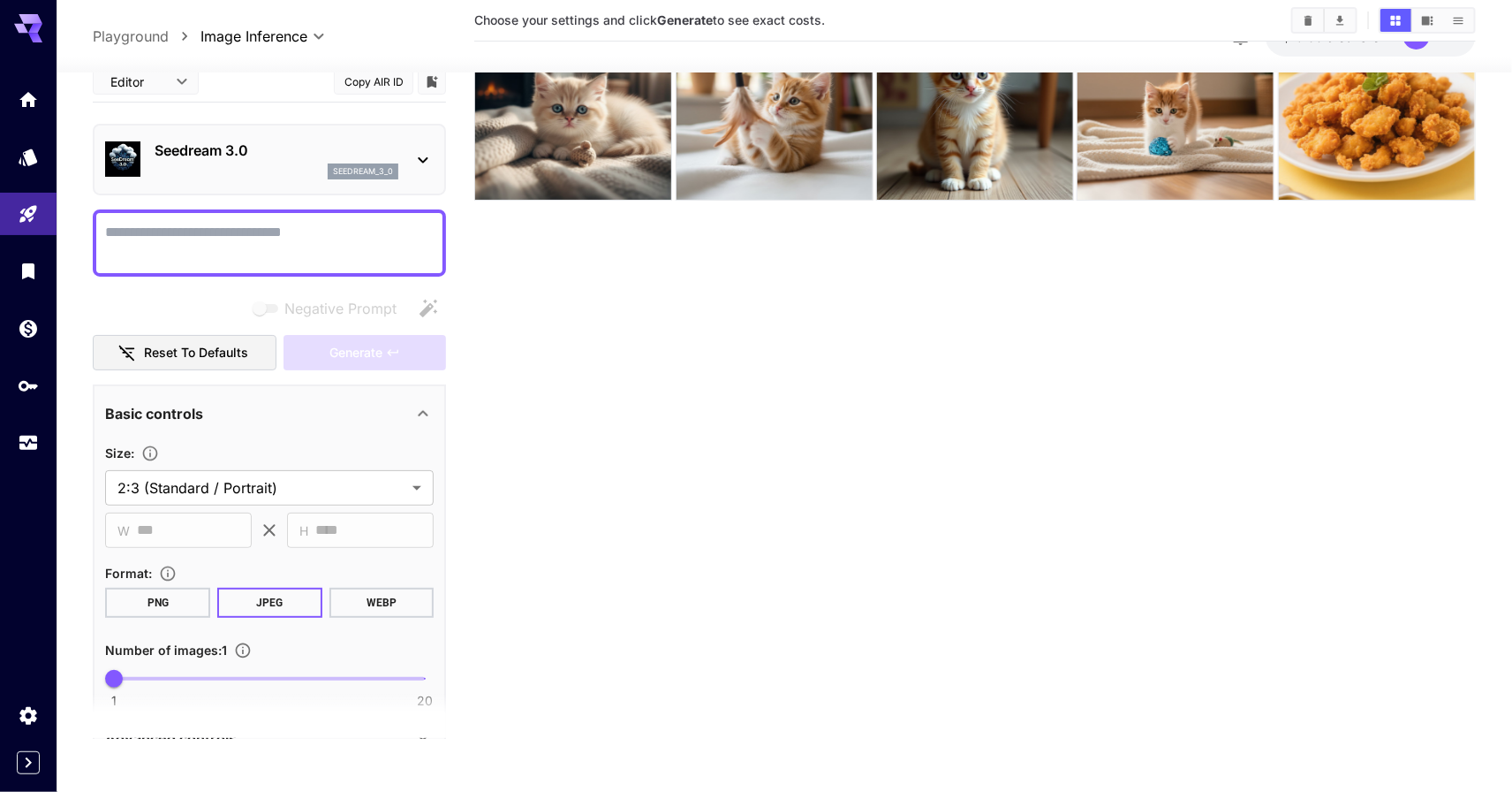
click at [643, 611] on section "Choose your settings and click Generate to see exact costs." at bounding box center [975, 343] width 1002 height 792
click at [174, 88] on body "**********" at bounding box center [756, 326] width 1512 height 931
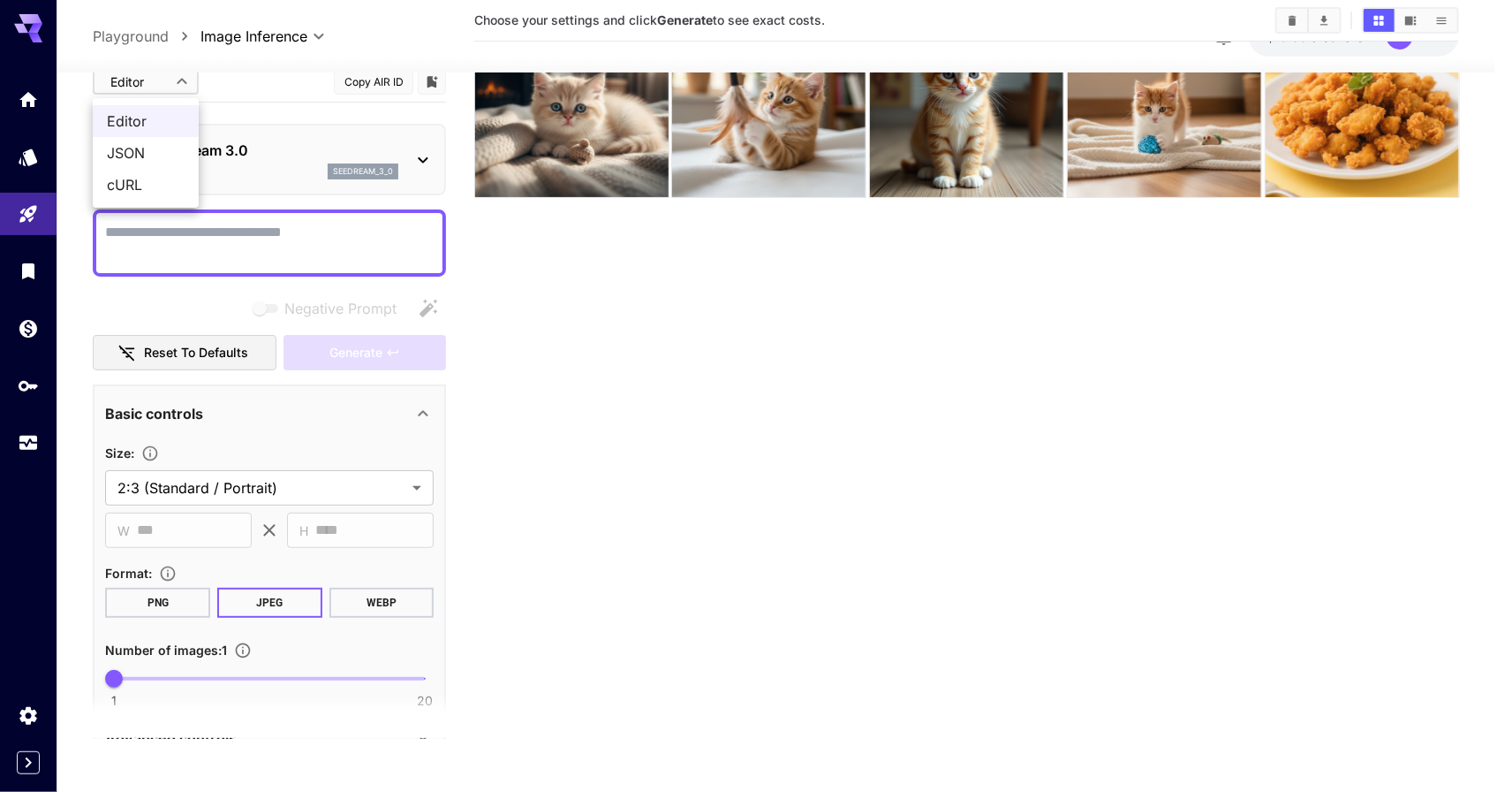
scroll to position [1, 0]
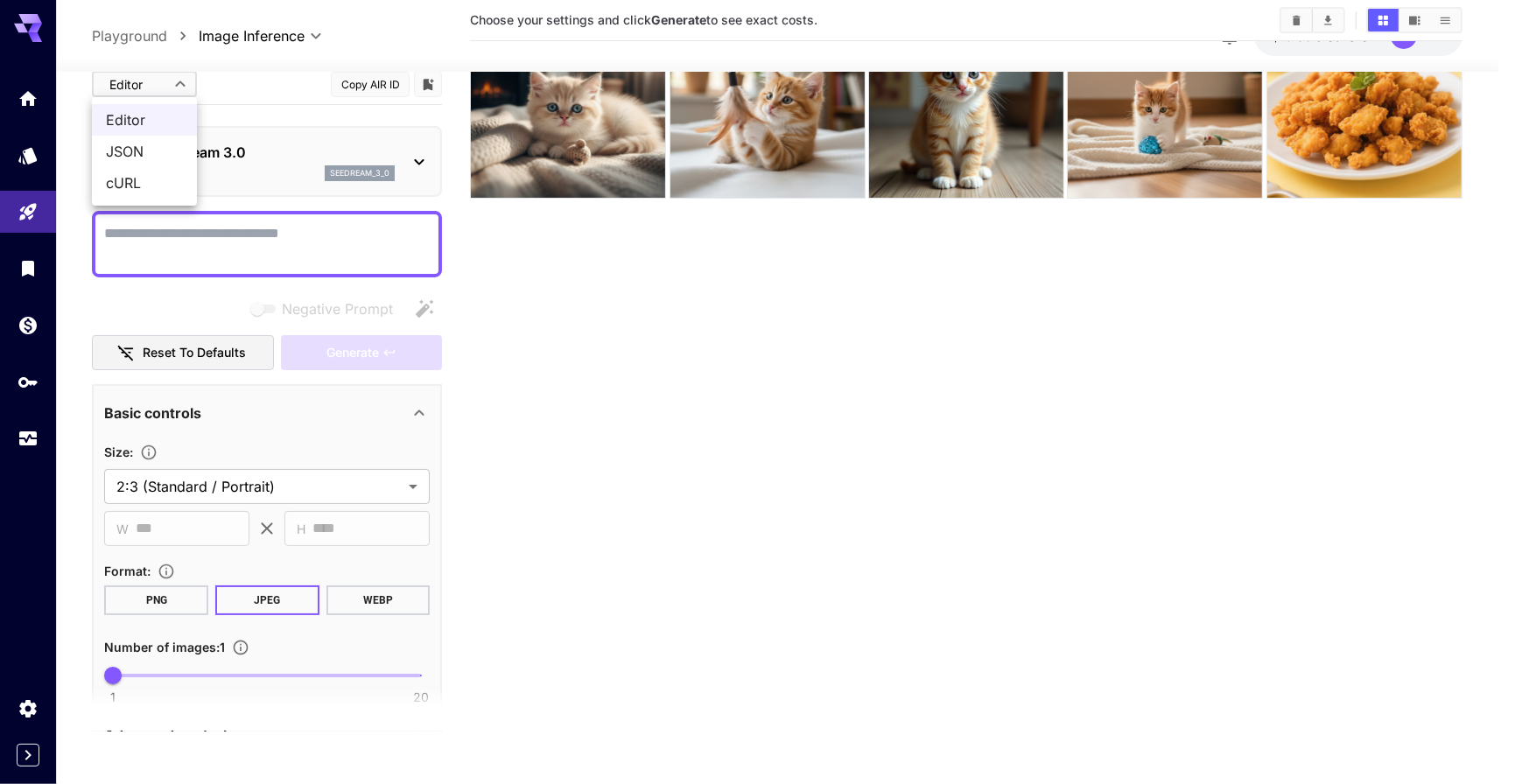
click at [151, 182] on span "cURL" at bounding box center [144, 182] width 77 height 21
type input "****"
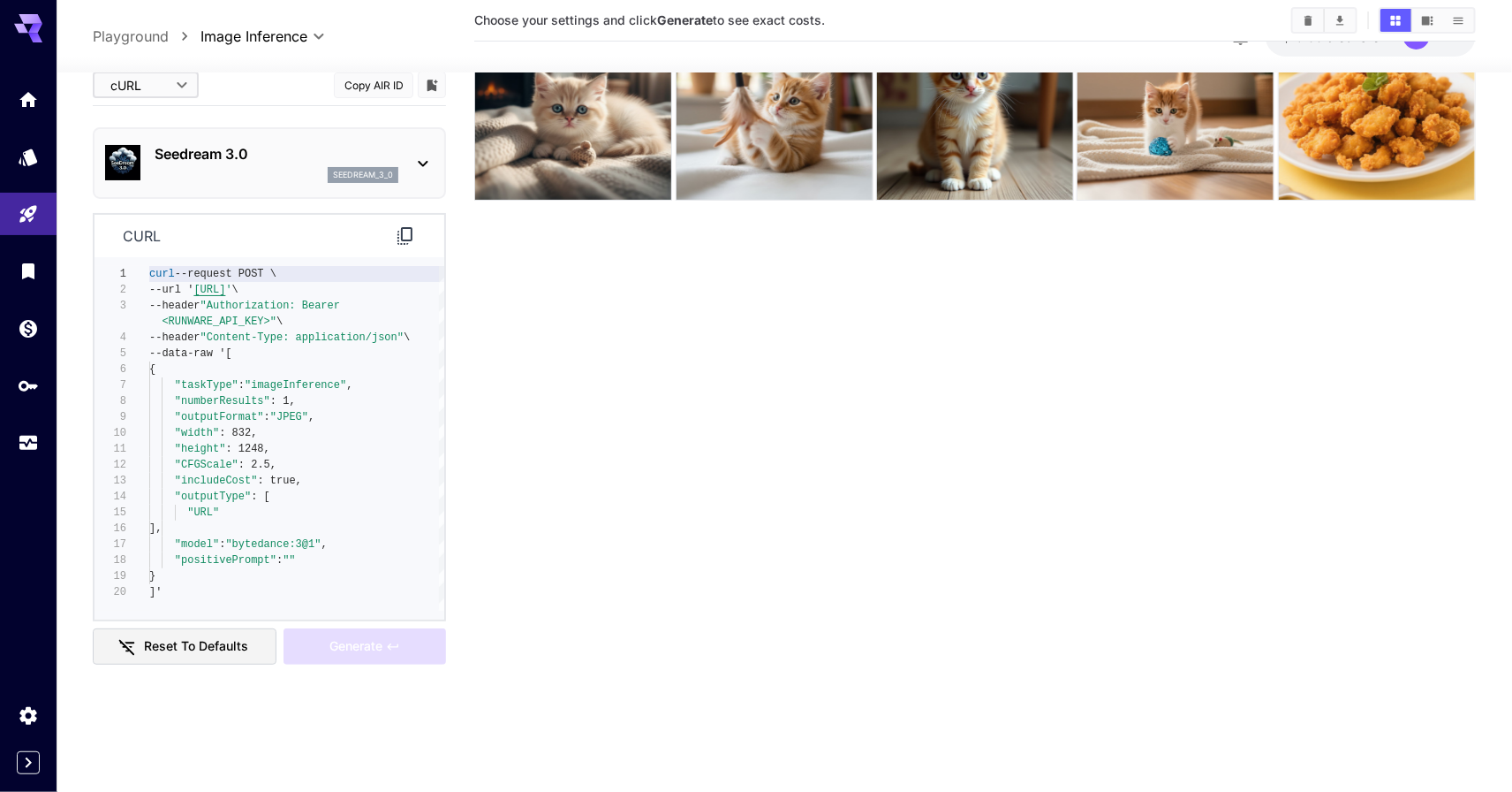
click at [297, 430] on div "curl --request POST \ --url ' https://api.runware.ai/v1 ' \ --header "Authoriza…" at bounding box center [297, 438] width 295 height 344
click at [294, 453] on div "curl --request POST \ --url ' https://api.runware.ai/v1 ' \ --header "Authoriza…" at bounding box center [297, 438] width 295 height 344
click at [328, 417] on div "curl --request POST \ --url ' https://api.runware.ai/v1 ' \ --header "Authoriza…" at bounding box center [297, 438] width 295 height 344
type textarea "**********"
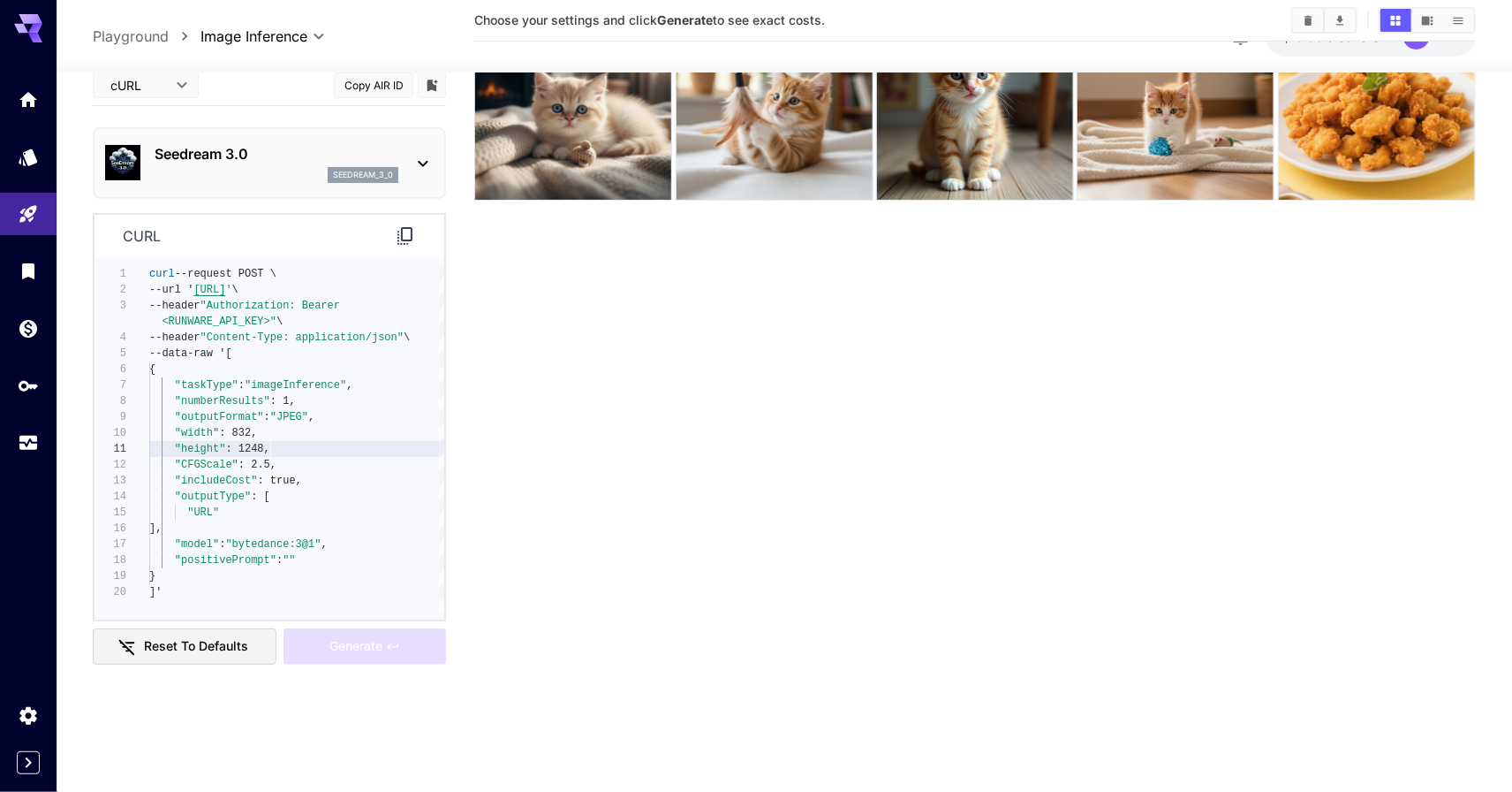
click at [332, 446] on div "curl --request POST \ --url ' https://api.runware.ai/v1 ' \ --header "Authoriza…" at bounding box center [297, 438] width 295 height 344
click at [369, 158] on p "Seedream 3.0" at bounding box center [277, 153] width 244 height 21
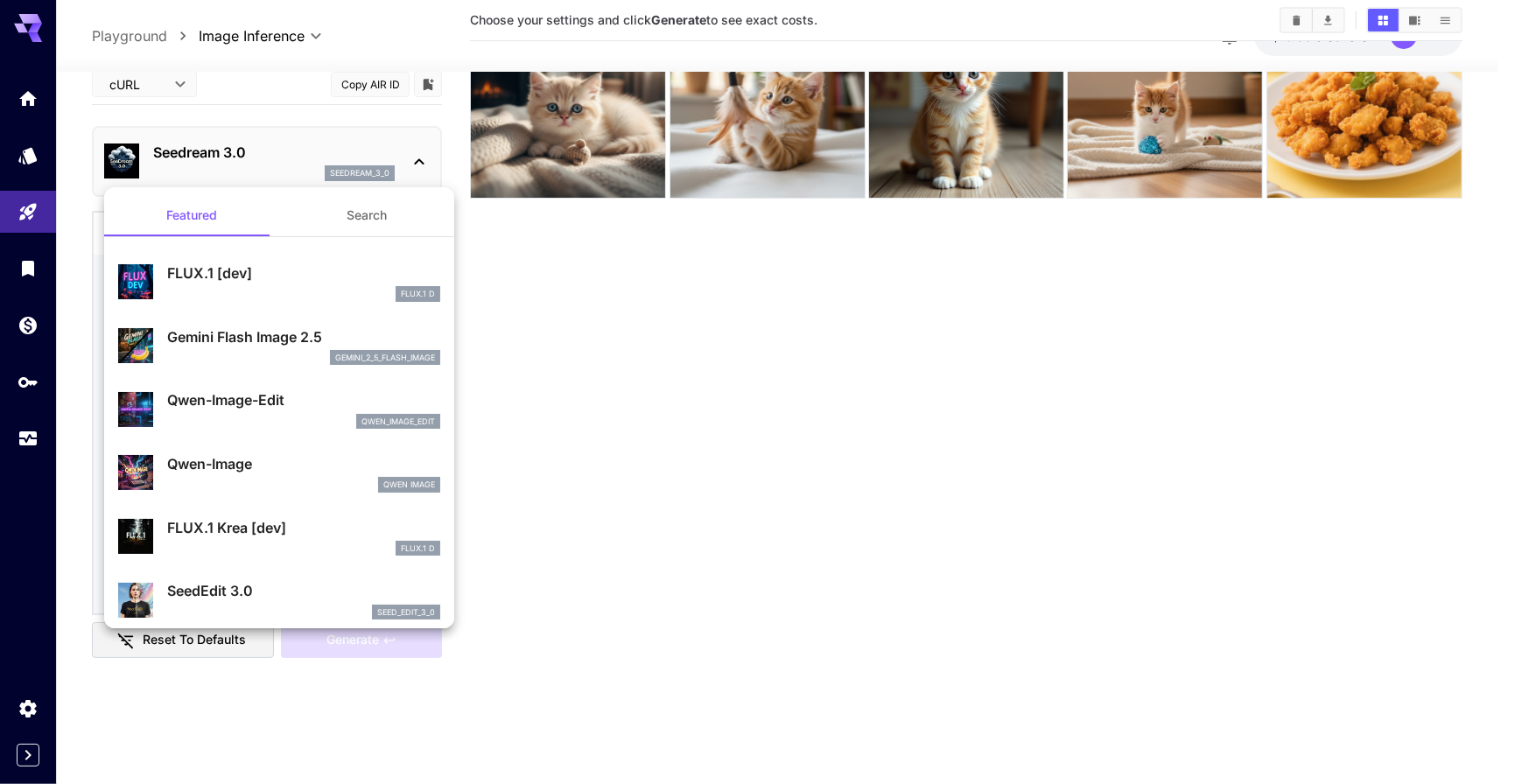
click at [366, 156] on div at bounding box center [758, 392] width 1515 height 784
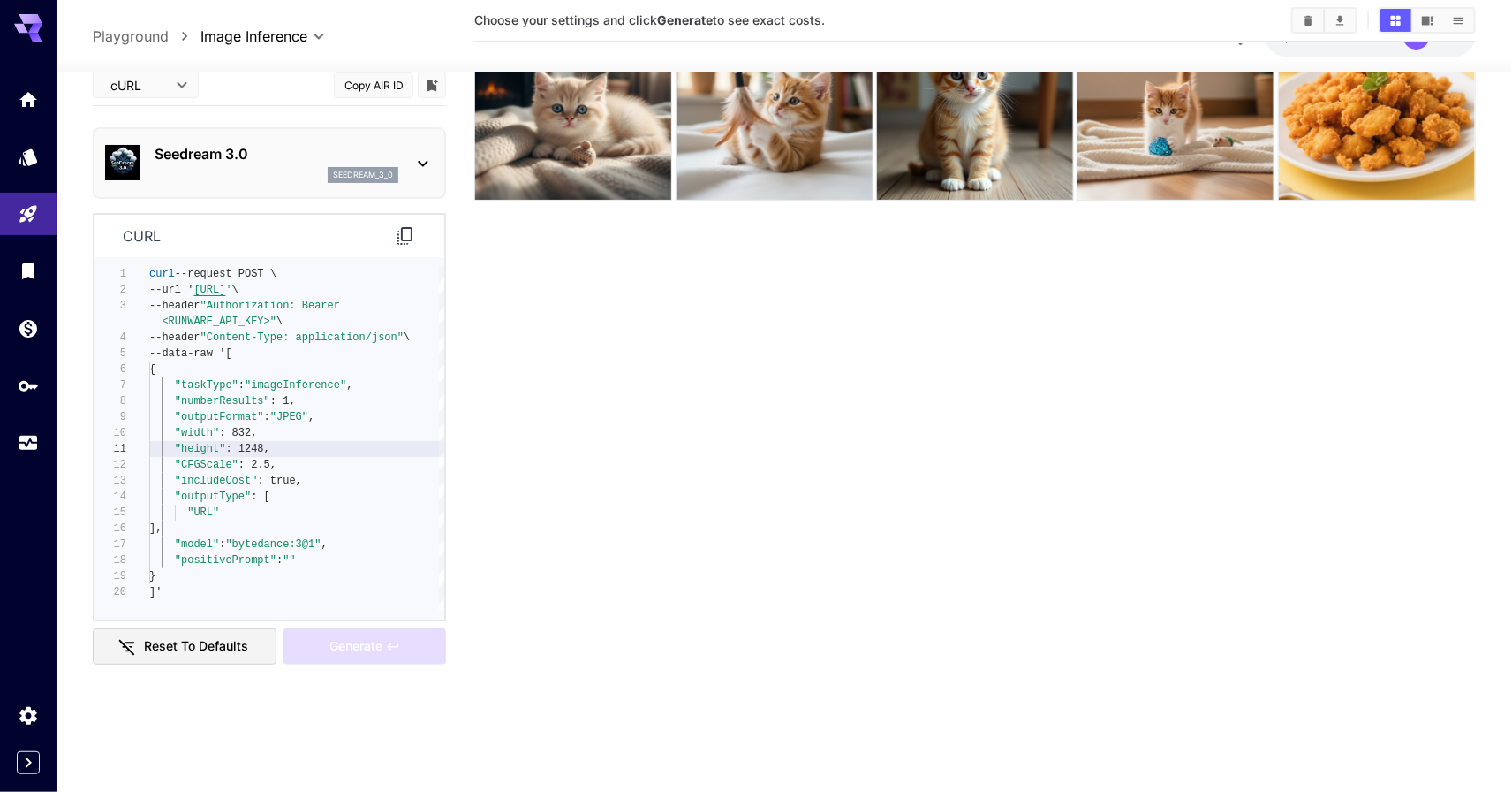
click at [564, 284] on section "Choose your settings and click Generate to see exact costs." at bounding box center [975, 343] width 1002 height 792
click at [29, 385] on icon "API Keys" at bounding box center [30, 380] width 19 height 10
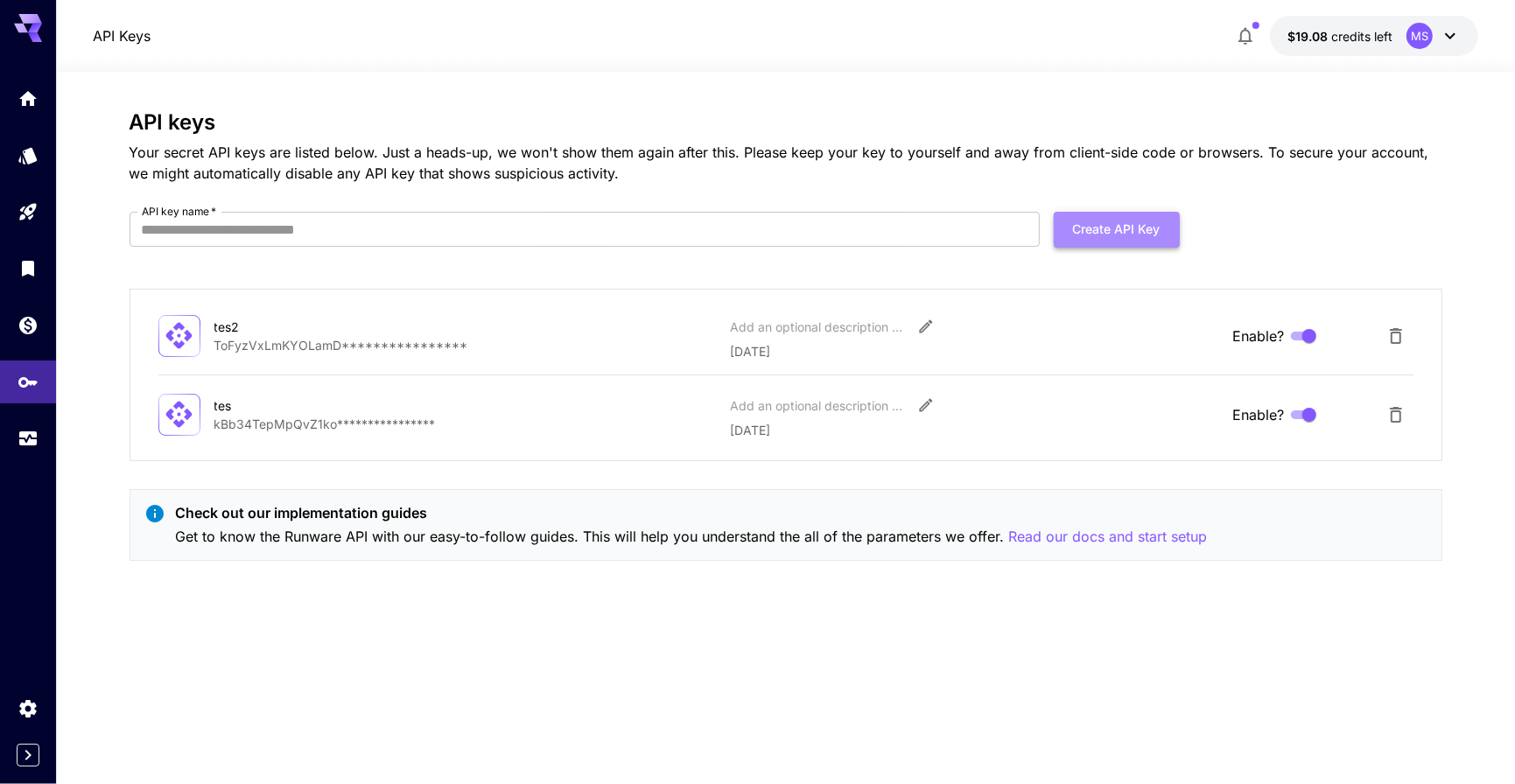
click at [1156, 227] on button "Create API Key" at bounding box center [1116, 229] width 126 height 36
type input "*"
type input "********"
click at [1100, 244] on button "Create API Key" at bounding box center [1116, 229] width 126 height 36
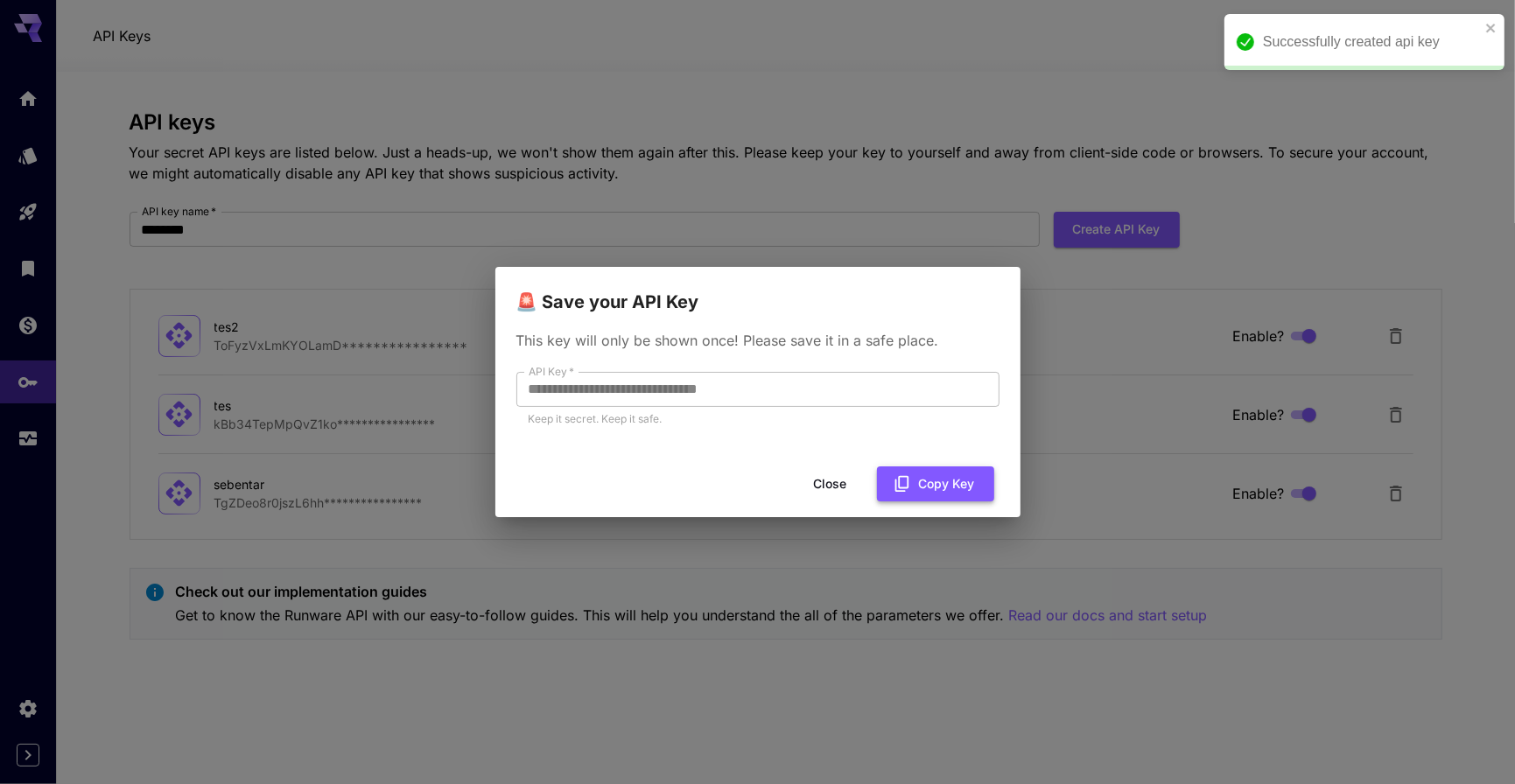
click at [923, 466] on button "Copy Key" at bounding box center [936, 483] width 118 height 36
click at [845, 474] on button "Close" at bounding box center [845, 483] width 79 height 36
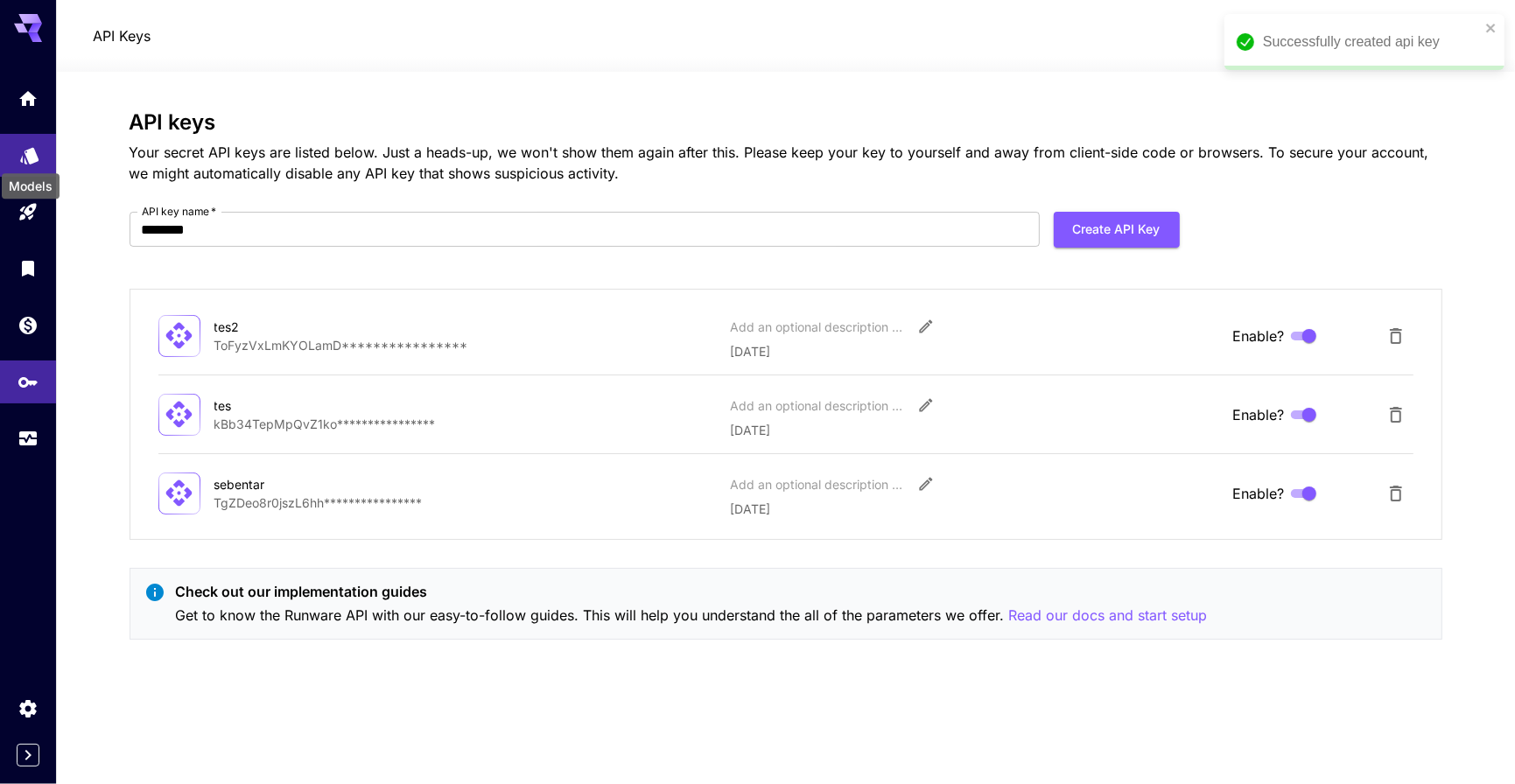
click at [28, 153] on icon "Models" at bounding box center [29, 150] width 18 height 17
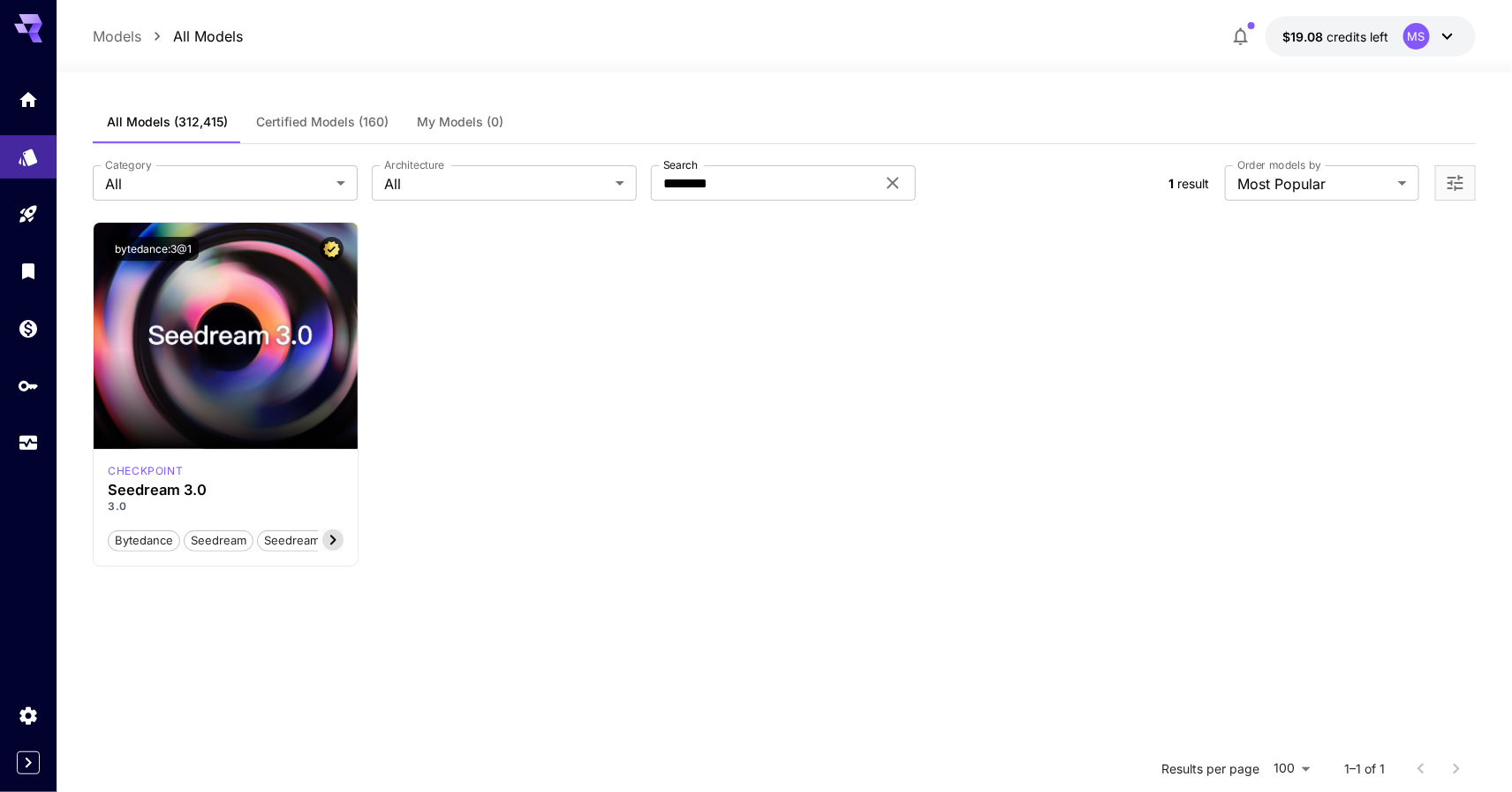
click at [614, 314] on div "Launch in Playground bytedance:3@1 checkpoint Seedream 3.0 3.0 Bytedance Seedre…" at bounding box center [784, 394] width 1383 height 344
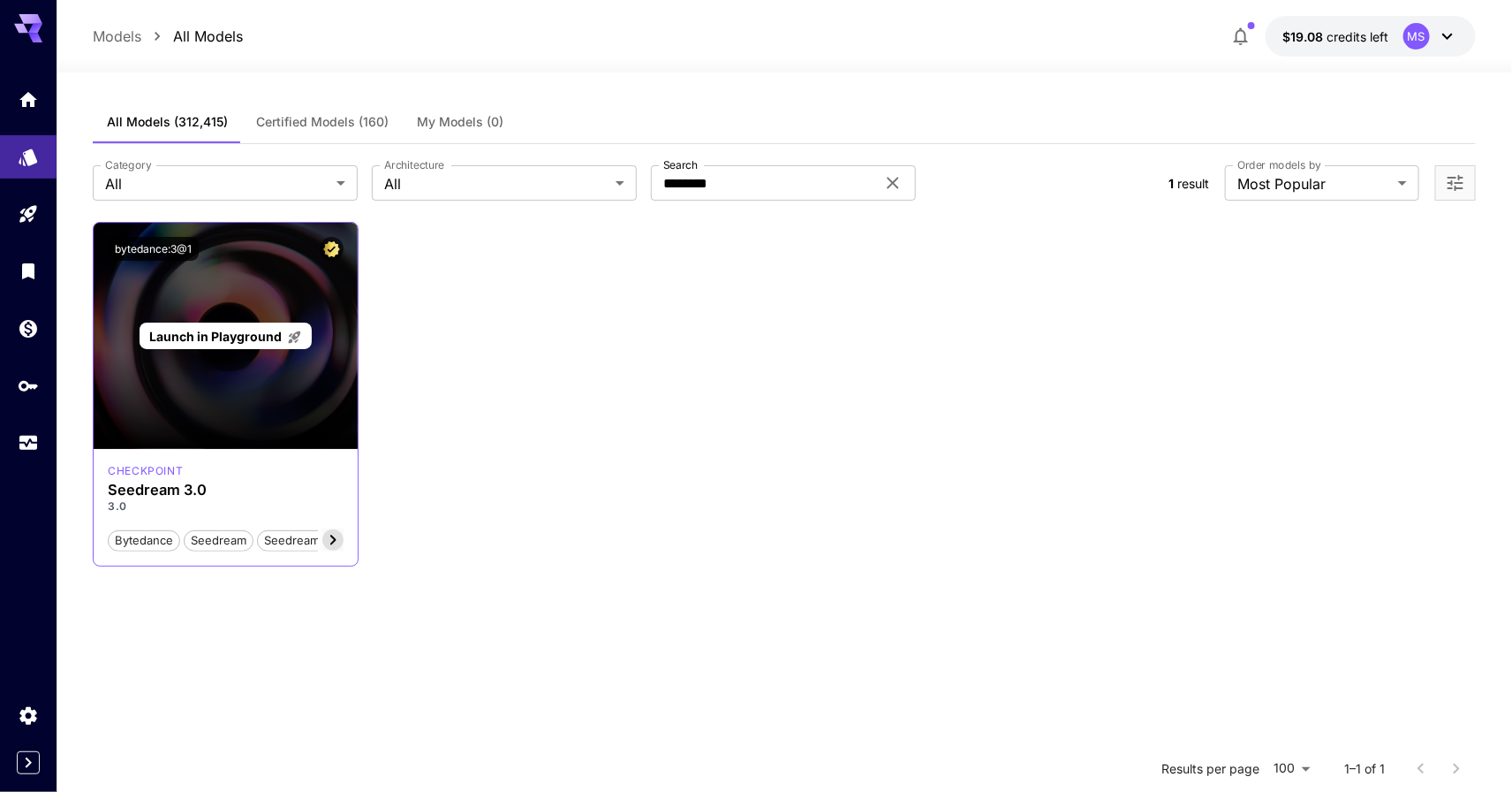
click at [234, 339] on span "Launch in Playground" at bounding box center [215, 336] width 133 height 15
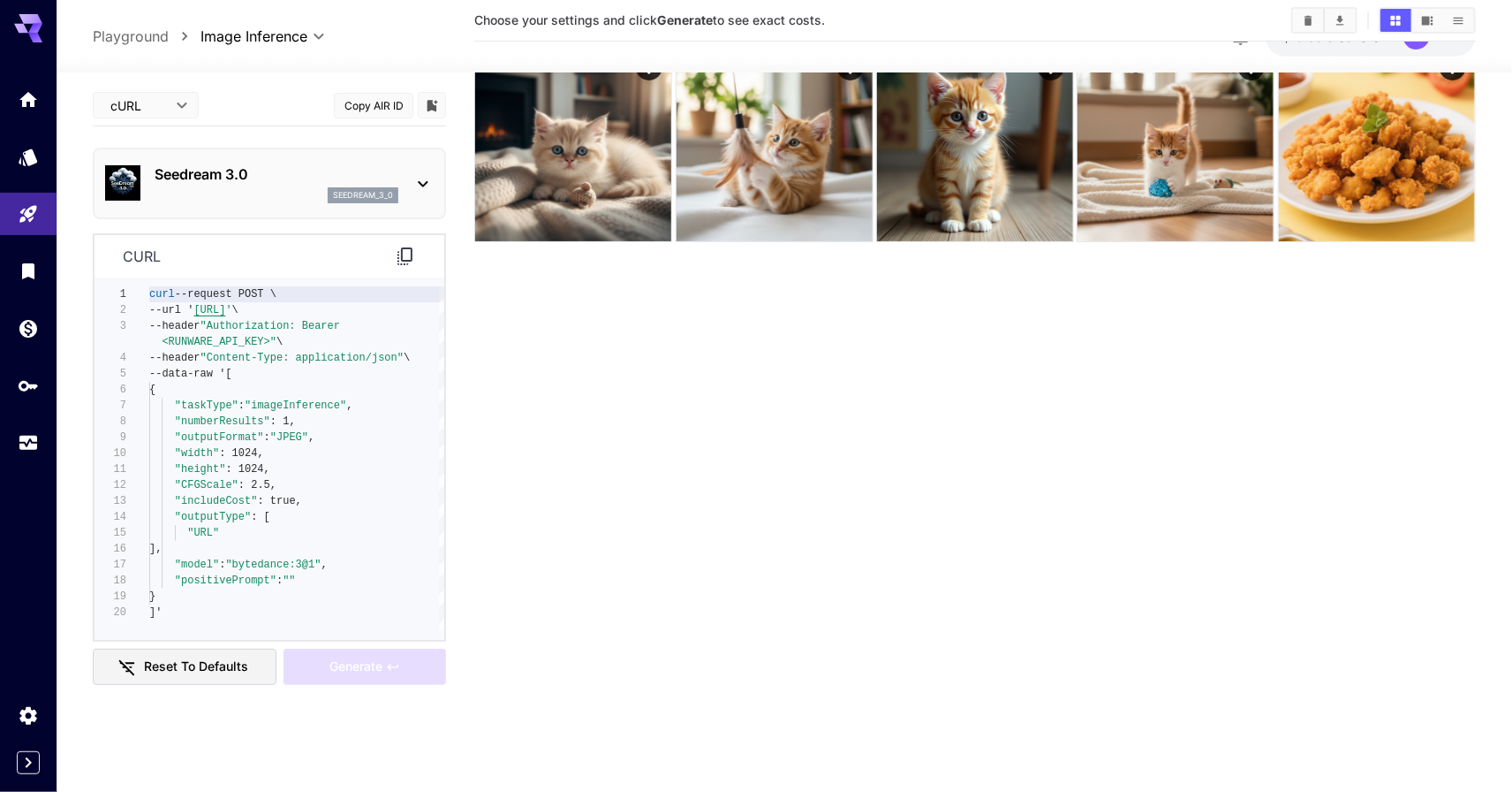
scroll to position [139, 0]
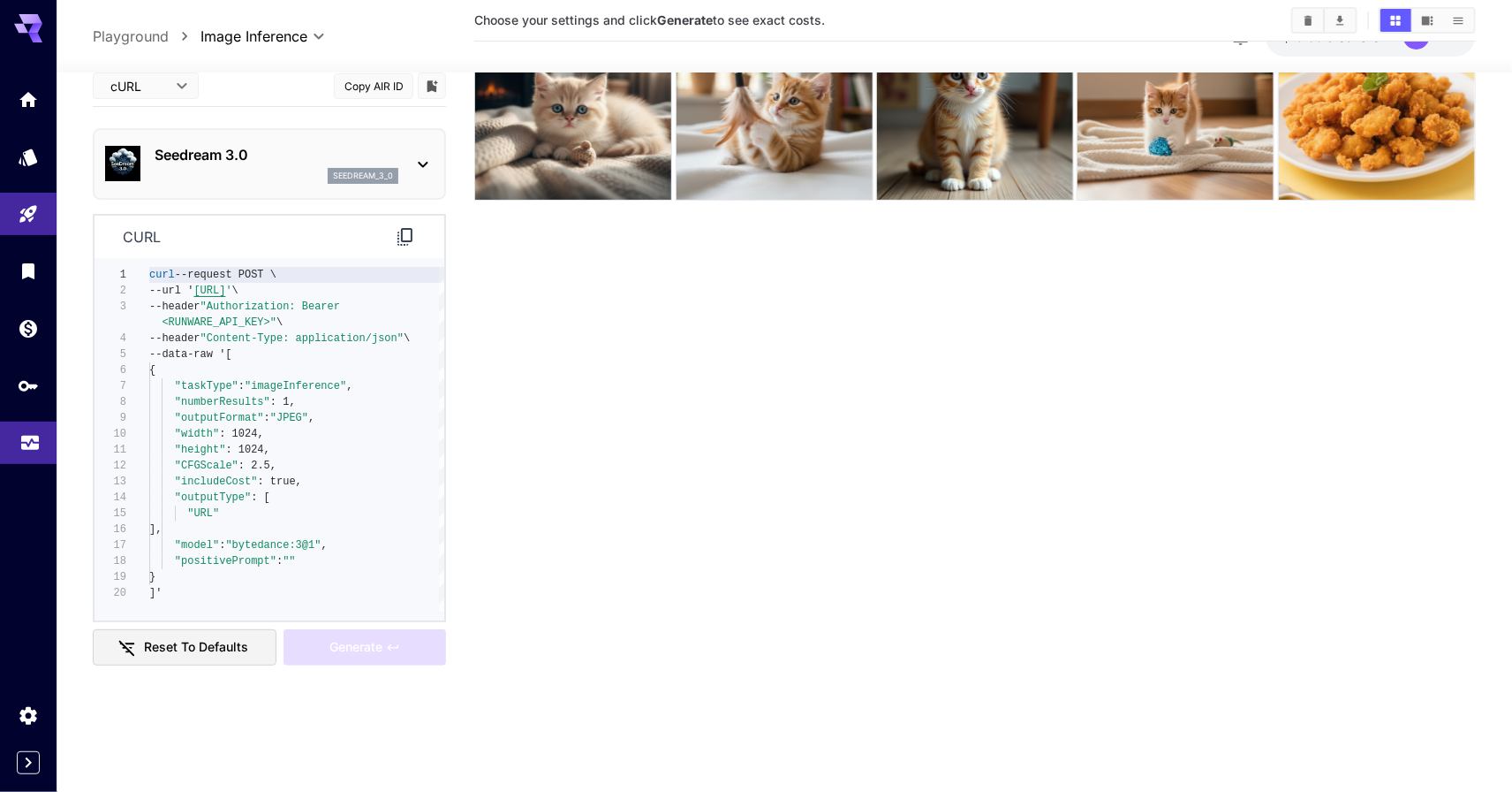
click at [36, 461] on link at bounding box center [28, 443] width 57 height 44
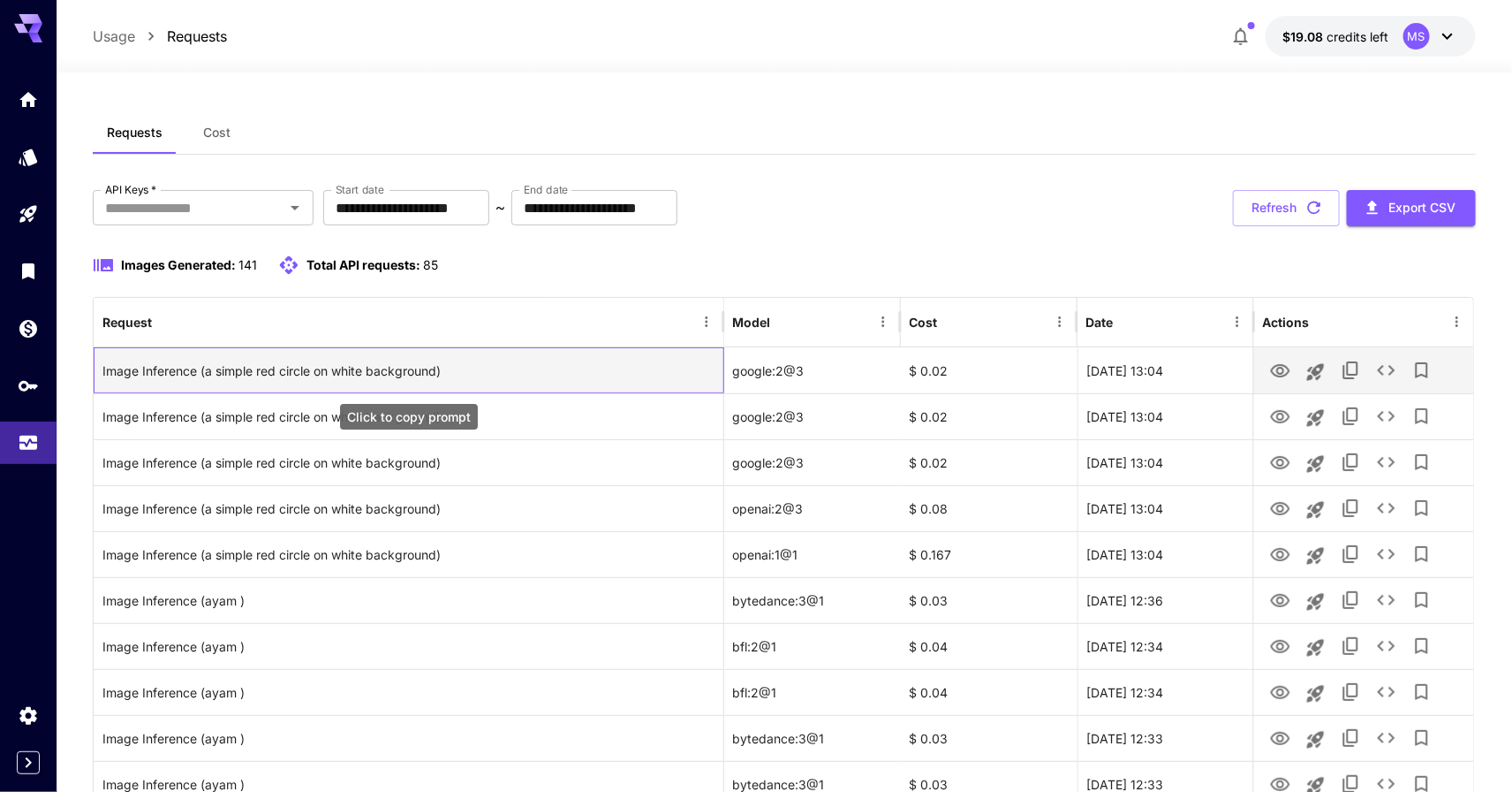
click at [559, 372] on div "Image Inference (a simple red circle on white background)" at bounding box center [407, 370] width 612 height 45
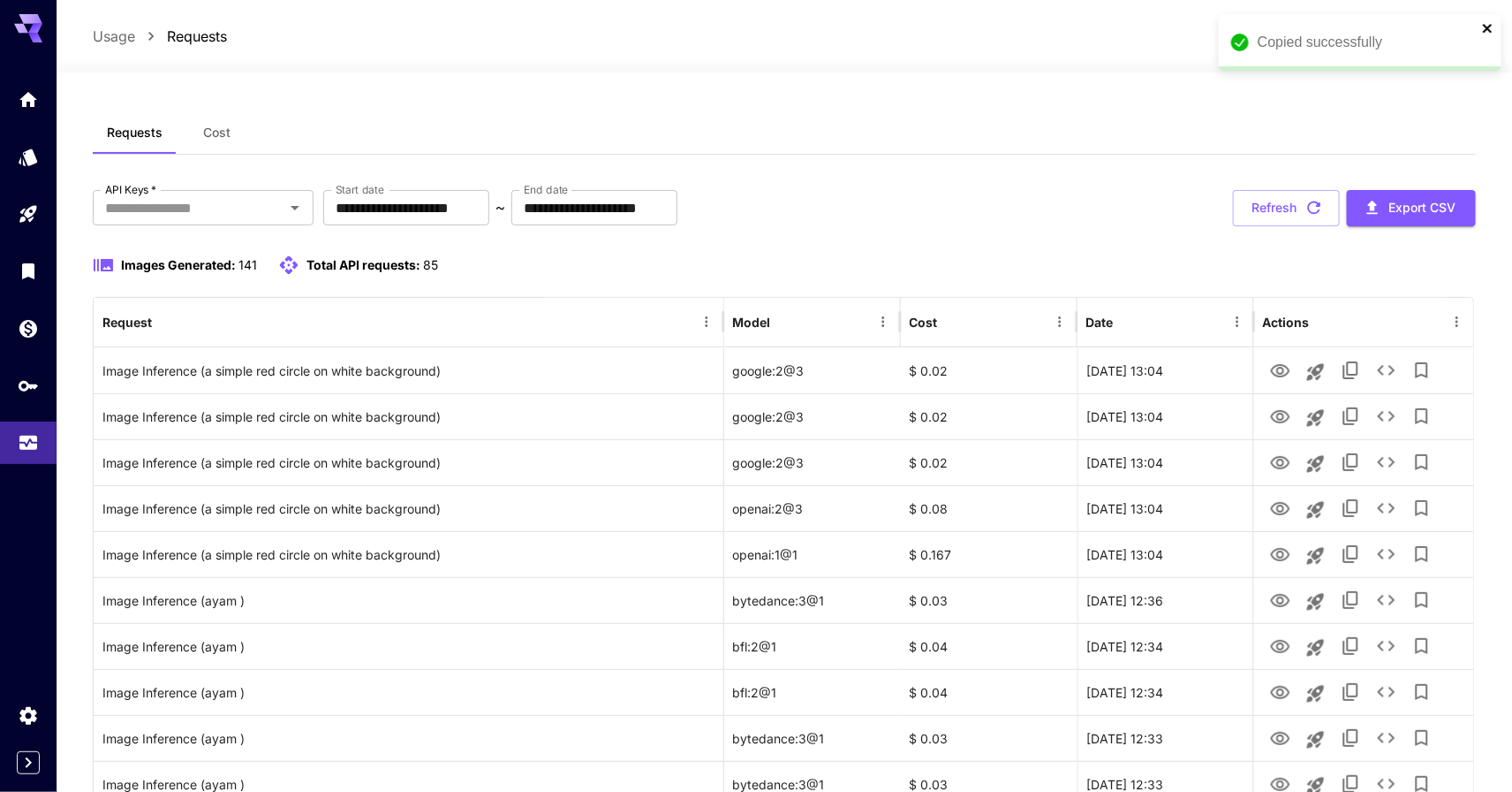
click at [1490, 24] on icon "close" at bounding box center [1488, 28] width 12 height 14
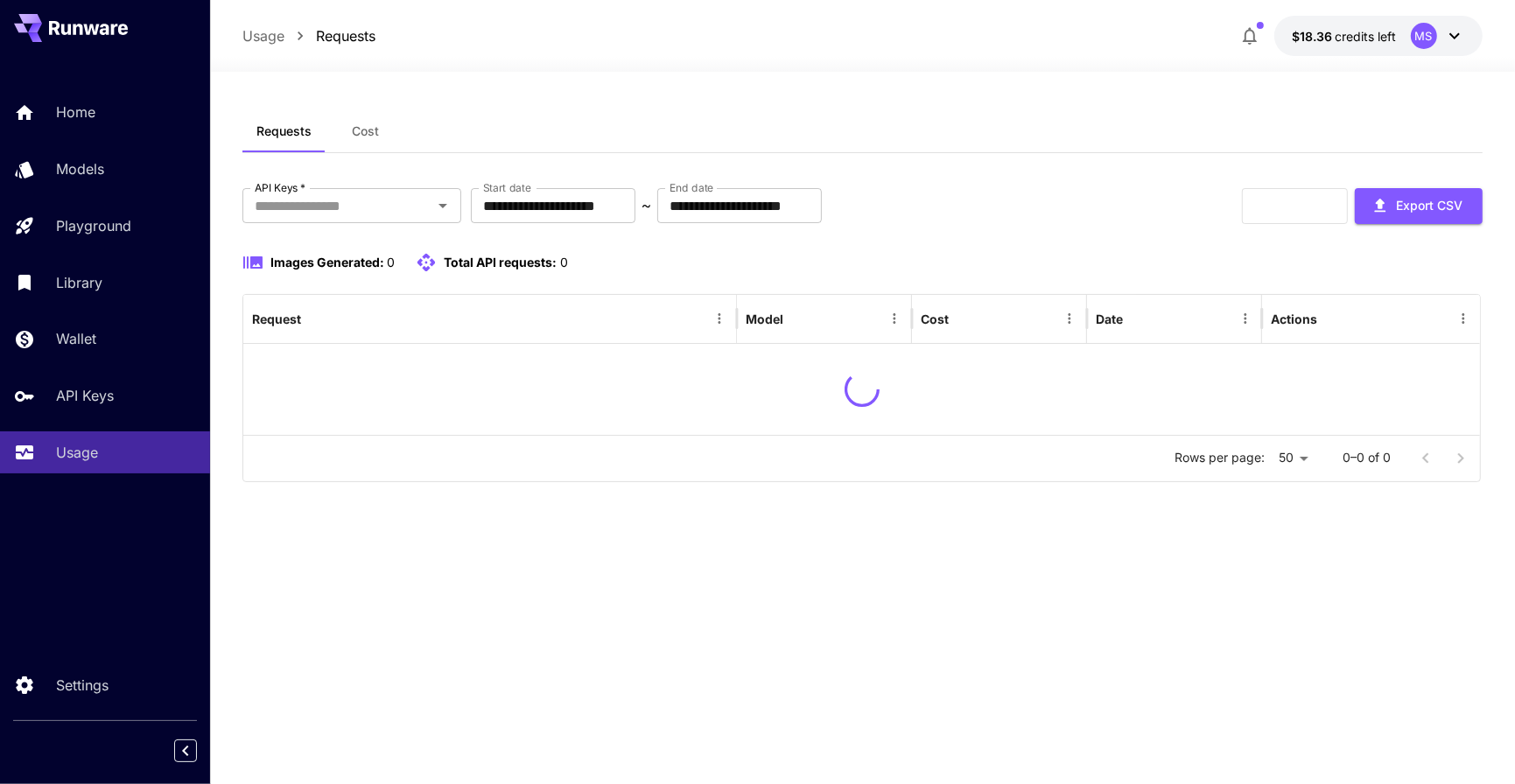
click at [811, 55] on div at bounding box center [861, 61] width 1304 height 21
click at [978, 85] on div "**********" at bounding box center [862, 427] width 1239 height 712
click at [1312, 138] on div "Requests Cost" at bounding box center [862, 131] width 1239 height 43
